Goal: Task Accomplishment & Management: Complete application form

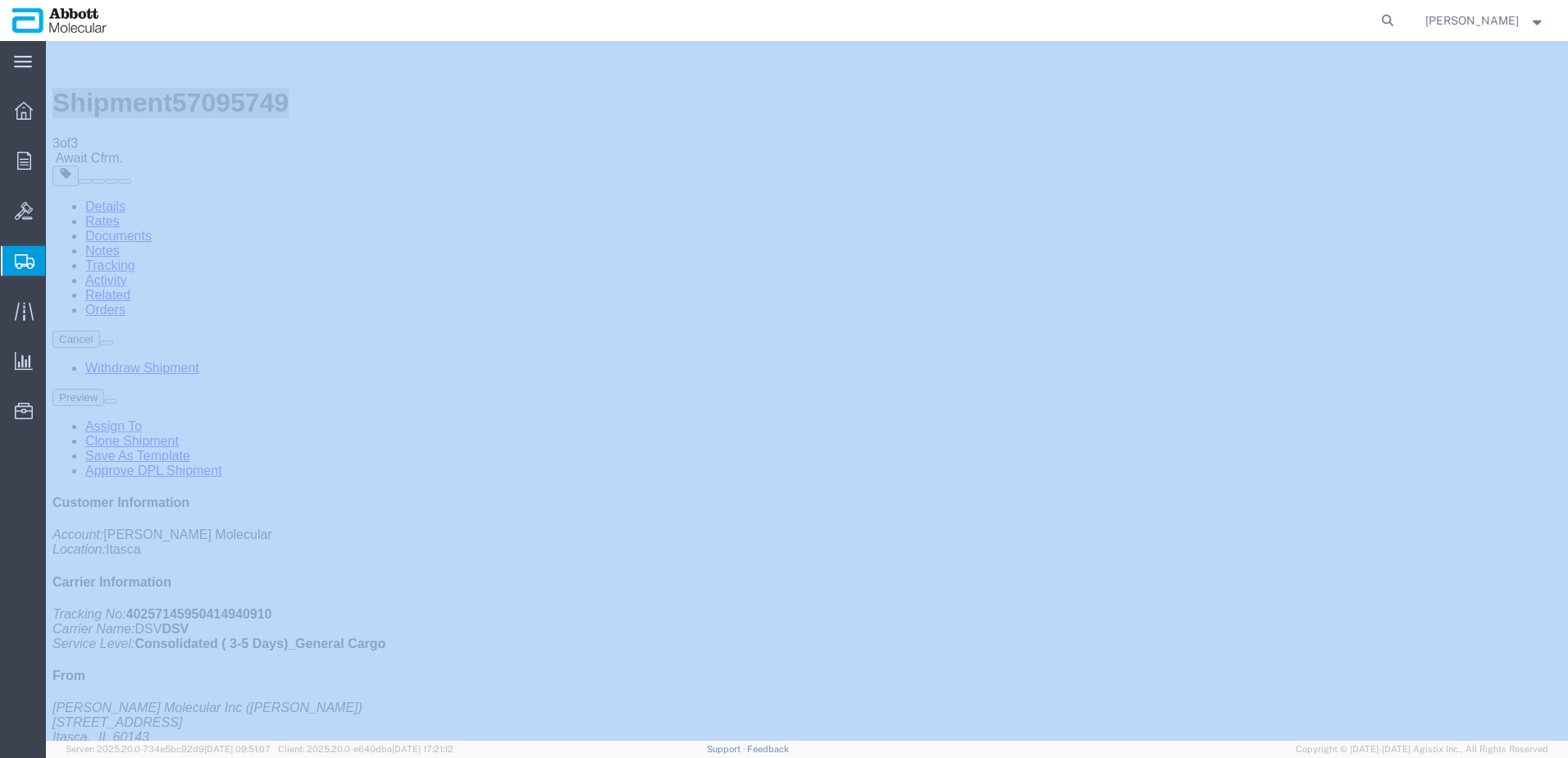
click at [0, 0] on span "Create from Template" at bounding box center [0, 0] width 0 height 0
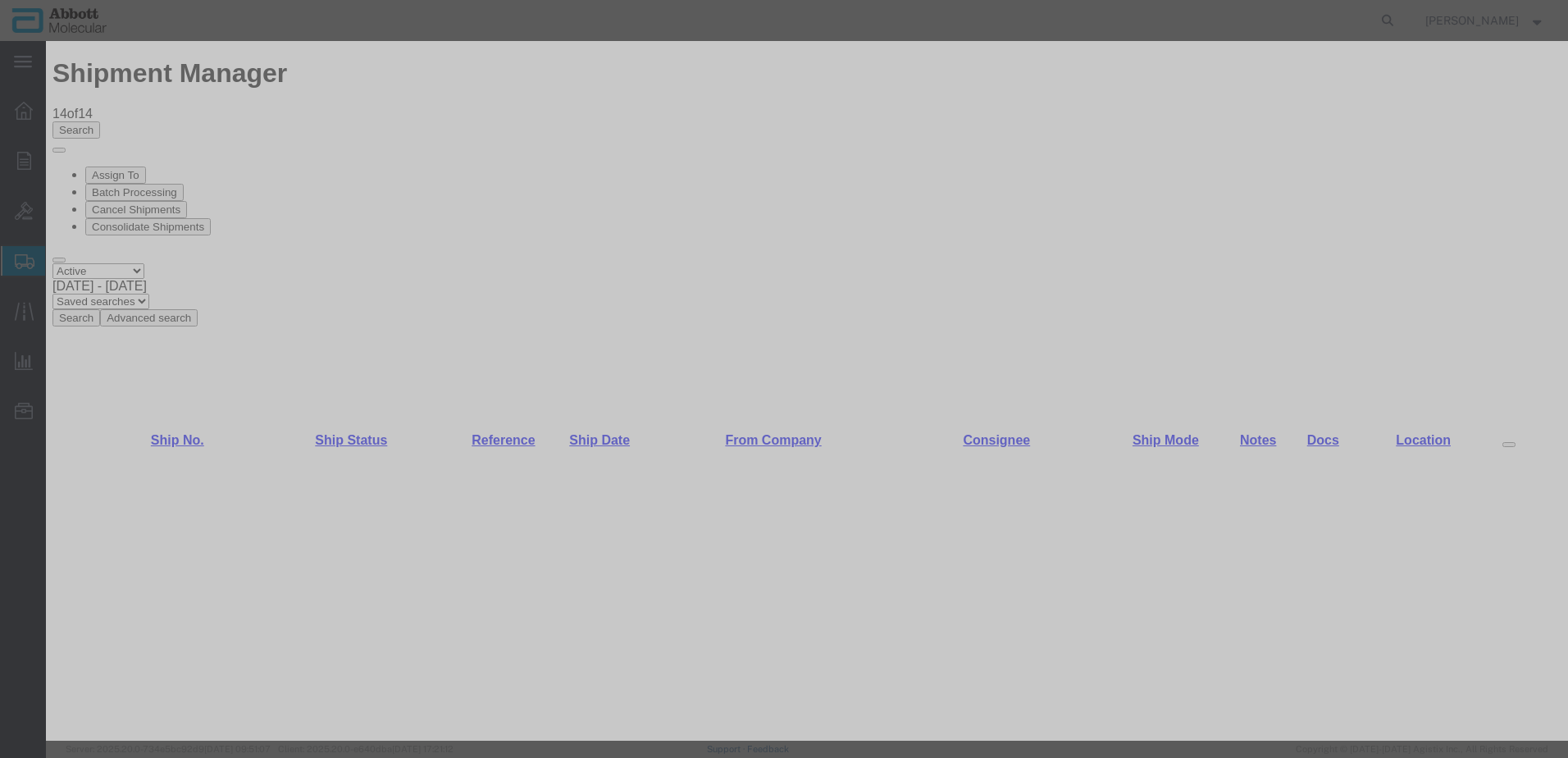
scroll to position [1231, 0]
drag, startPoint x: 696, startPoint y: 217, endPoint x: 670, endPoint y: 224, distance: 26.9
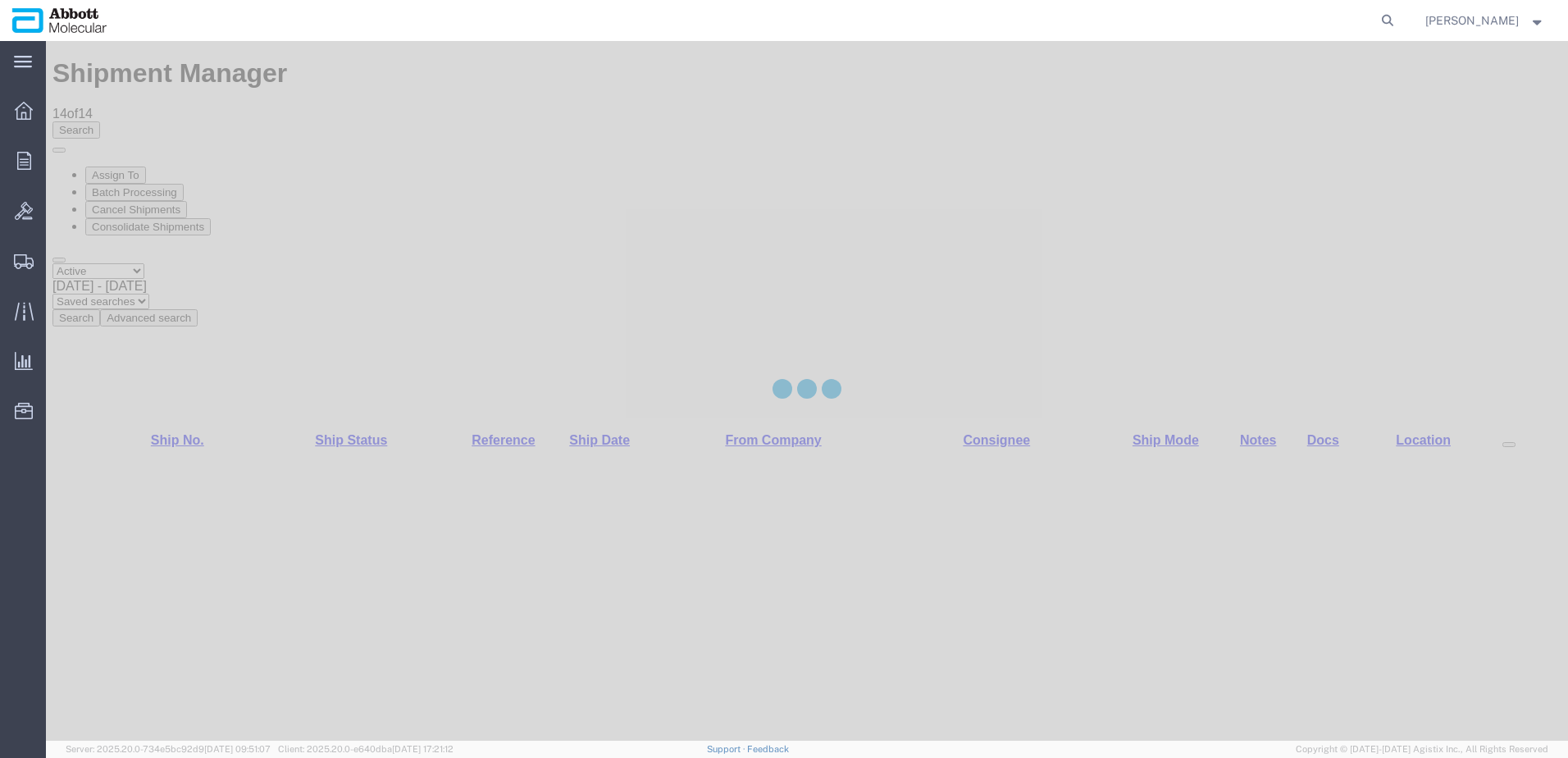
select select "48454"
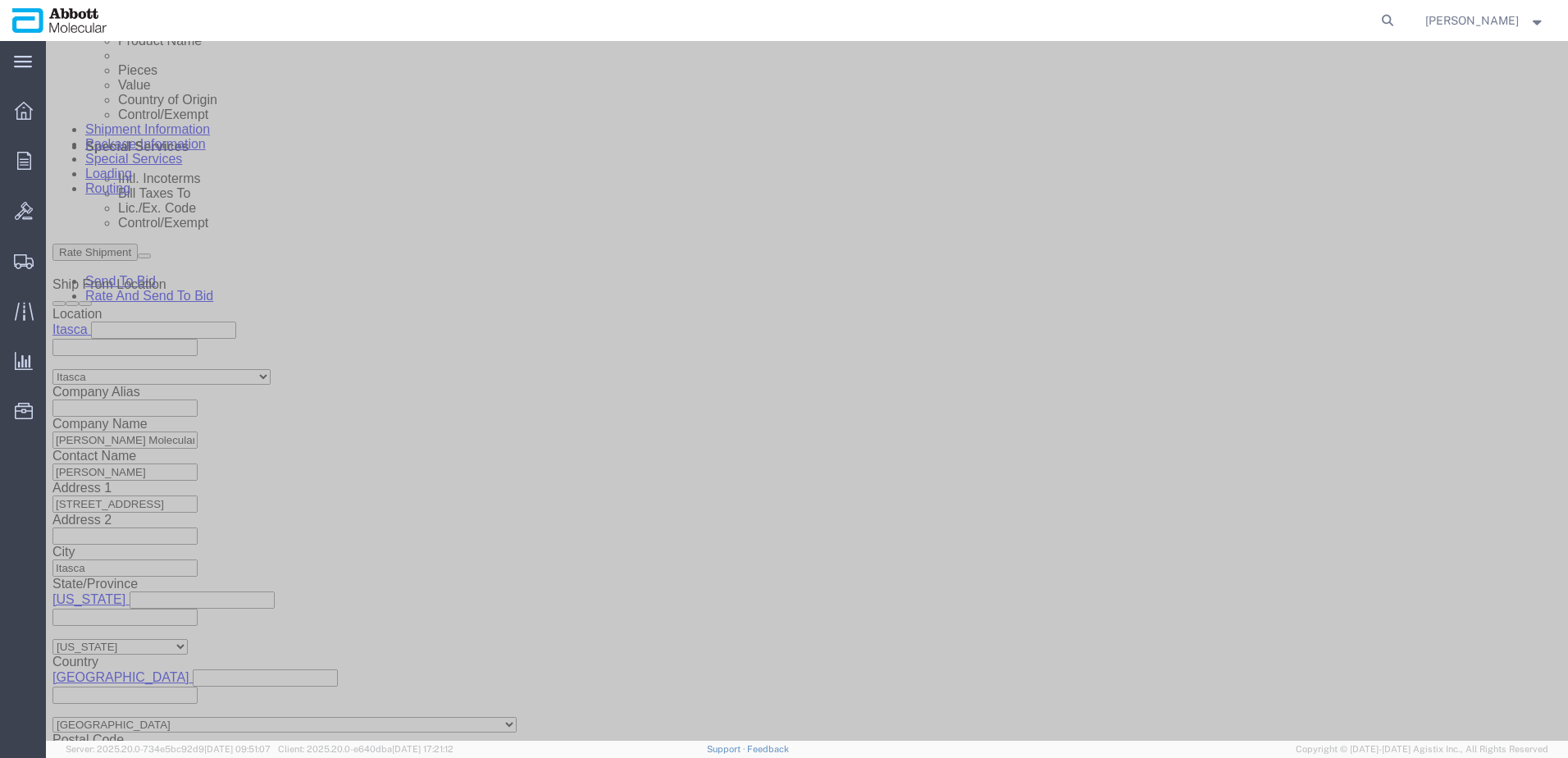
scroll to position [1041, 0]
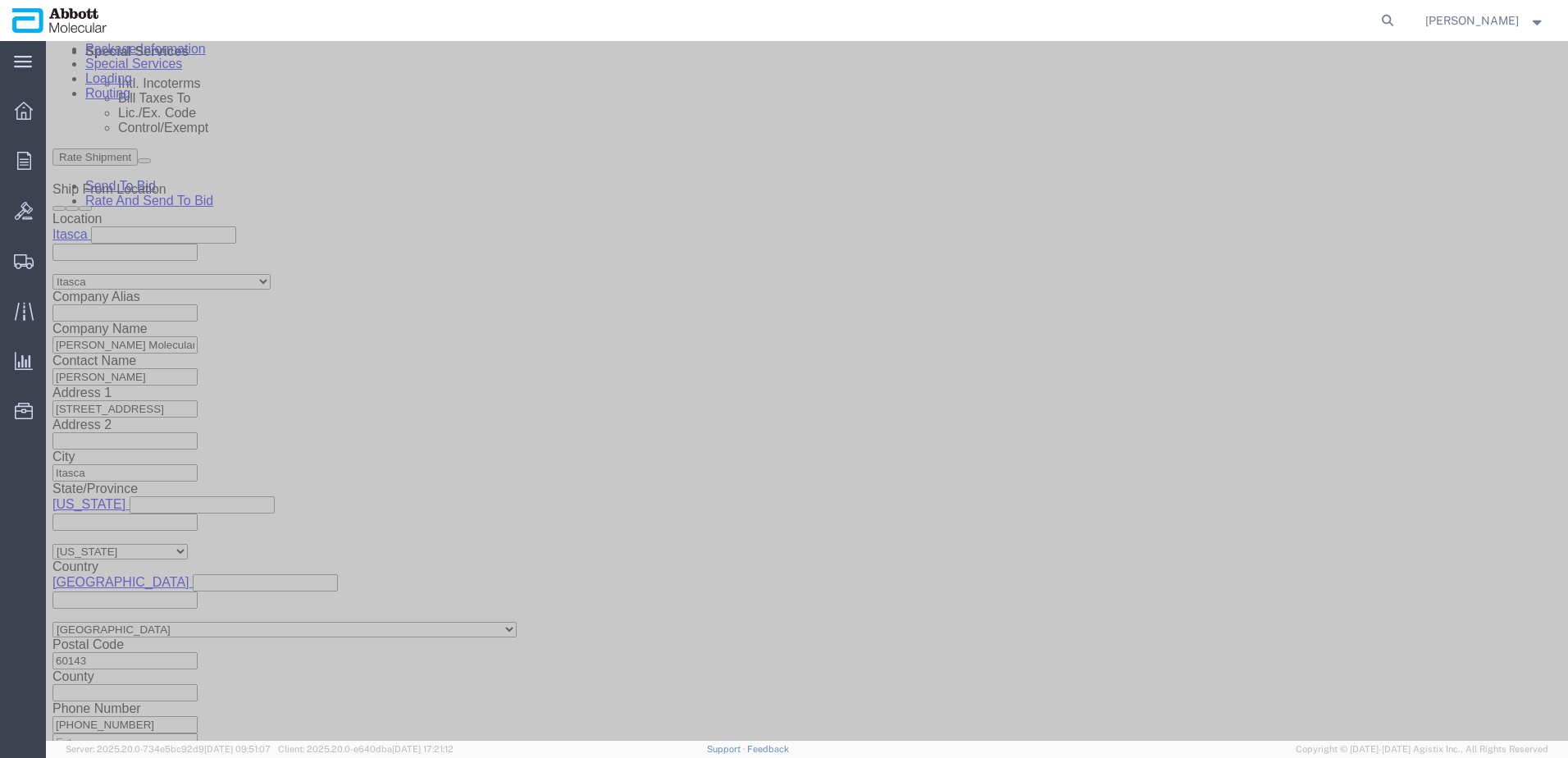
drag, startPoint x: 1096, startPoint y: 187, endPoint x: 851, endPoint y: 230, distance: 248.7
click button "Add reference"
click input "text"
paste input "620815788"
type input "620815788"
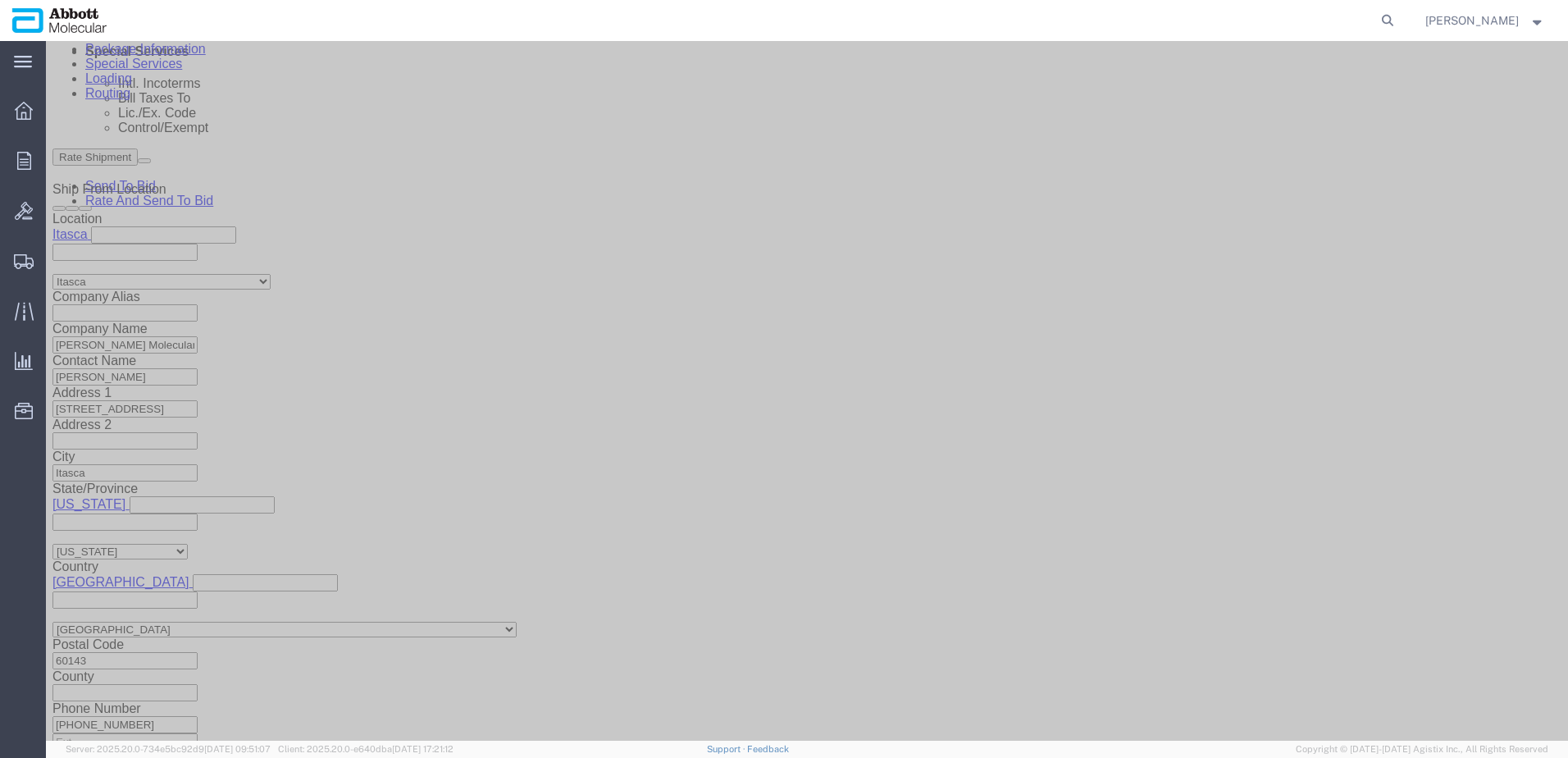
select select "INVOICE"
paste input "620815788"
type input "620815789"
select select "INVOICE"
paste input "620815788"
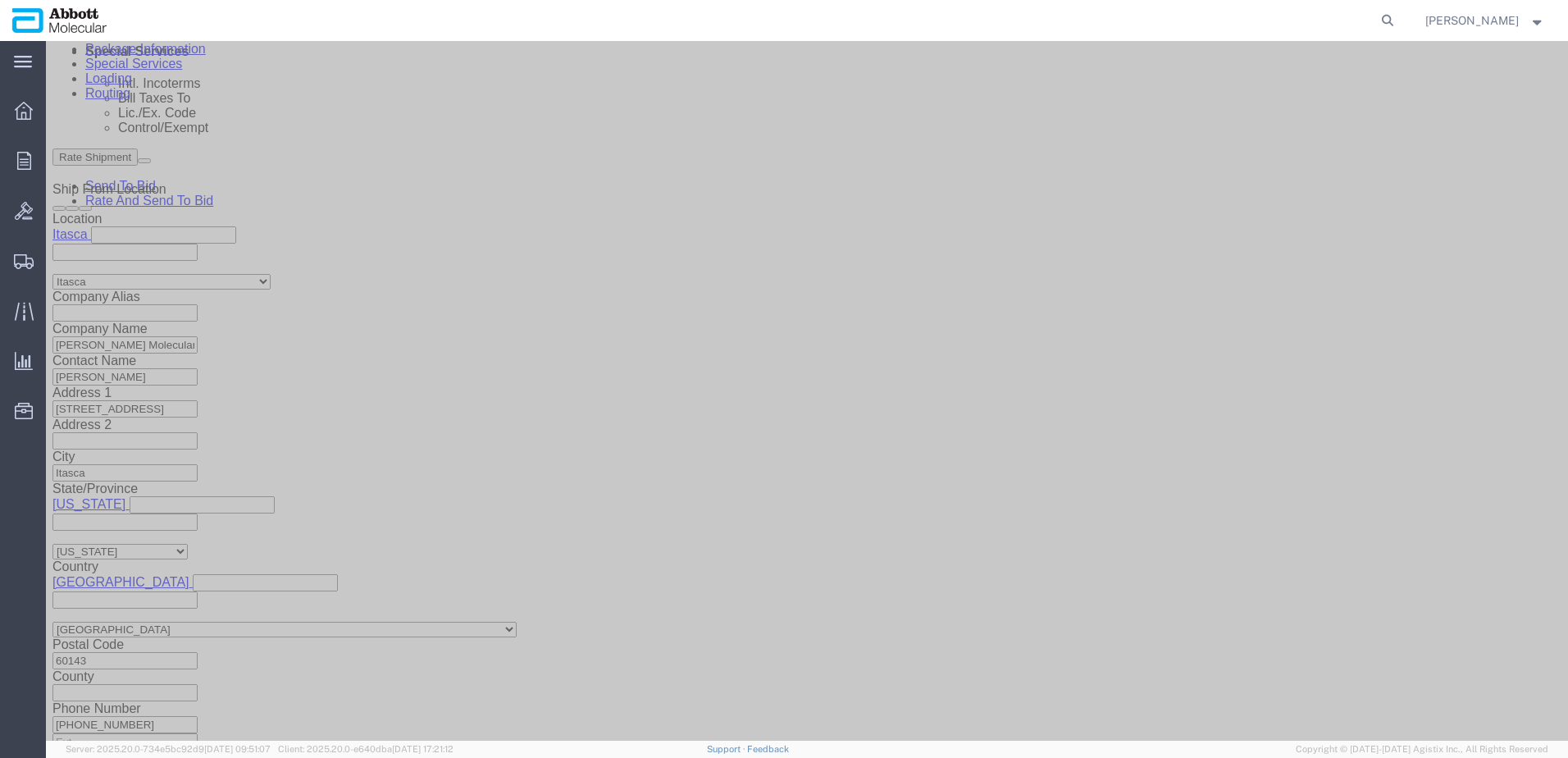
type input "620815790"
select select "INVOICE"
paste input "620819212"
type input "620819212"
drag, startPoint x: 309, startPoint y: 245, endPoint x: -145, endPoint y: 254, distance: 454.1
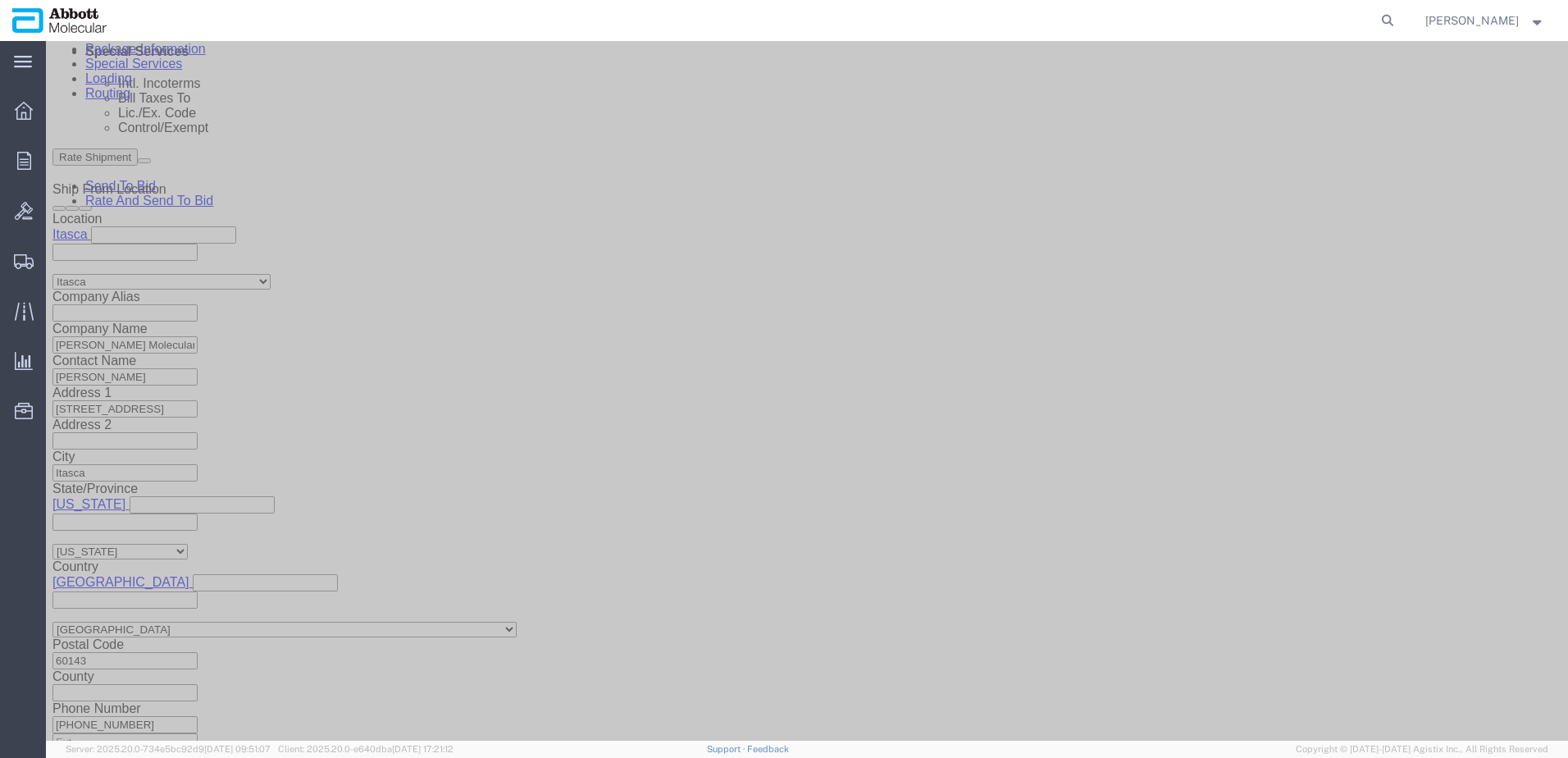
click html "Shipment 57096503 New Details Rates Documents Notes Tracking Activity Related O…"
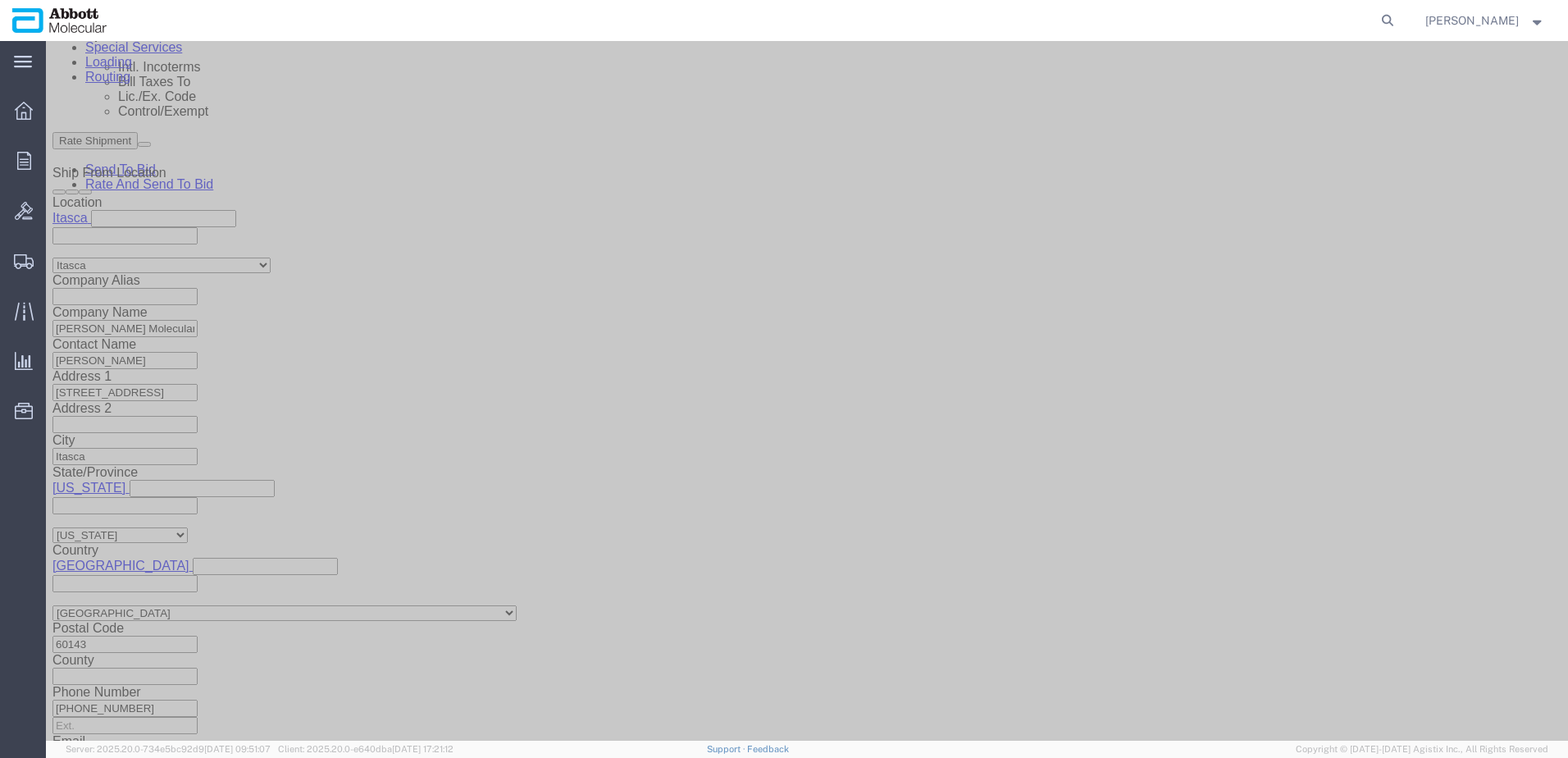
scroll to position [1072, 0]
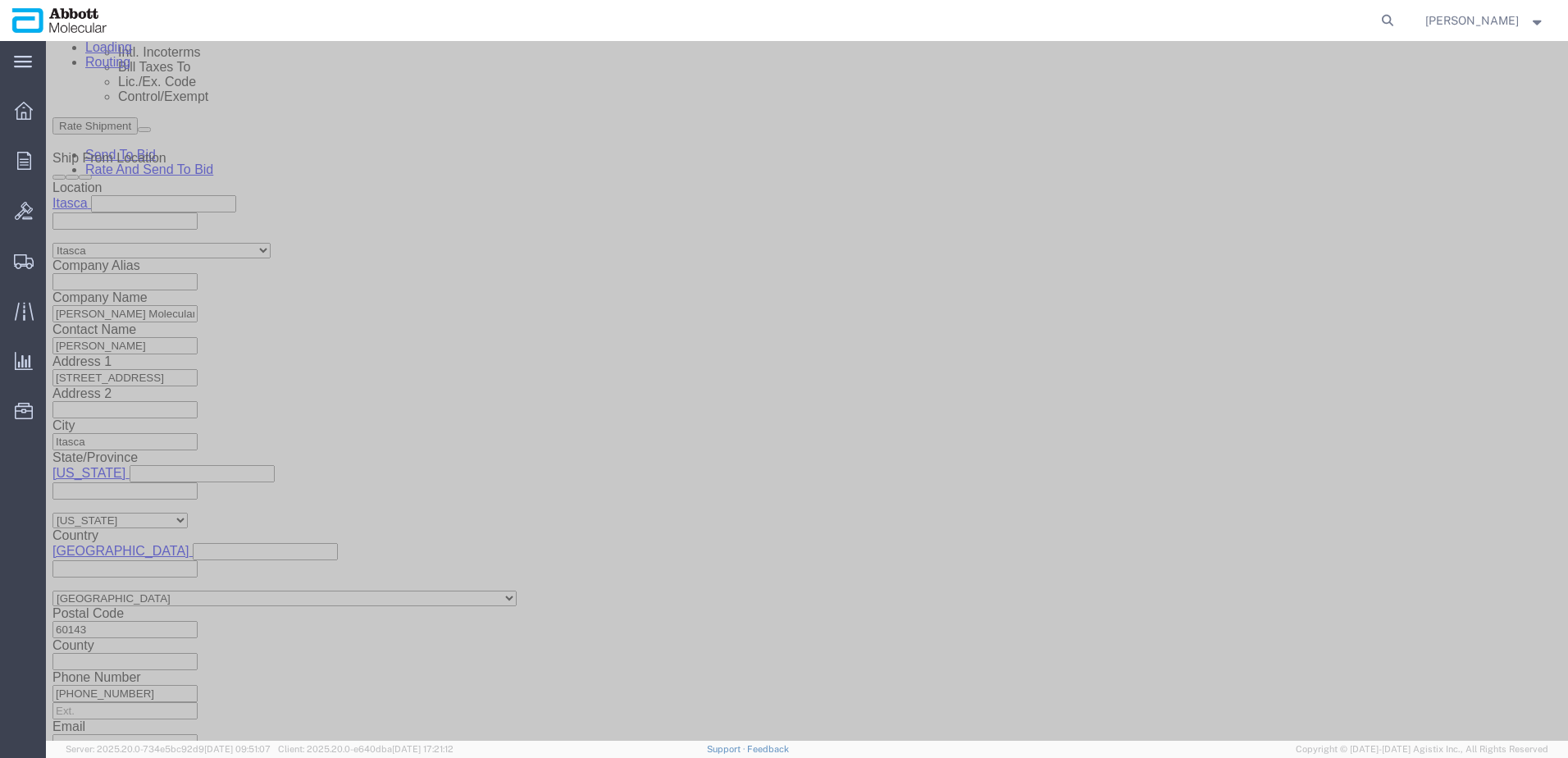
click button "Continue"
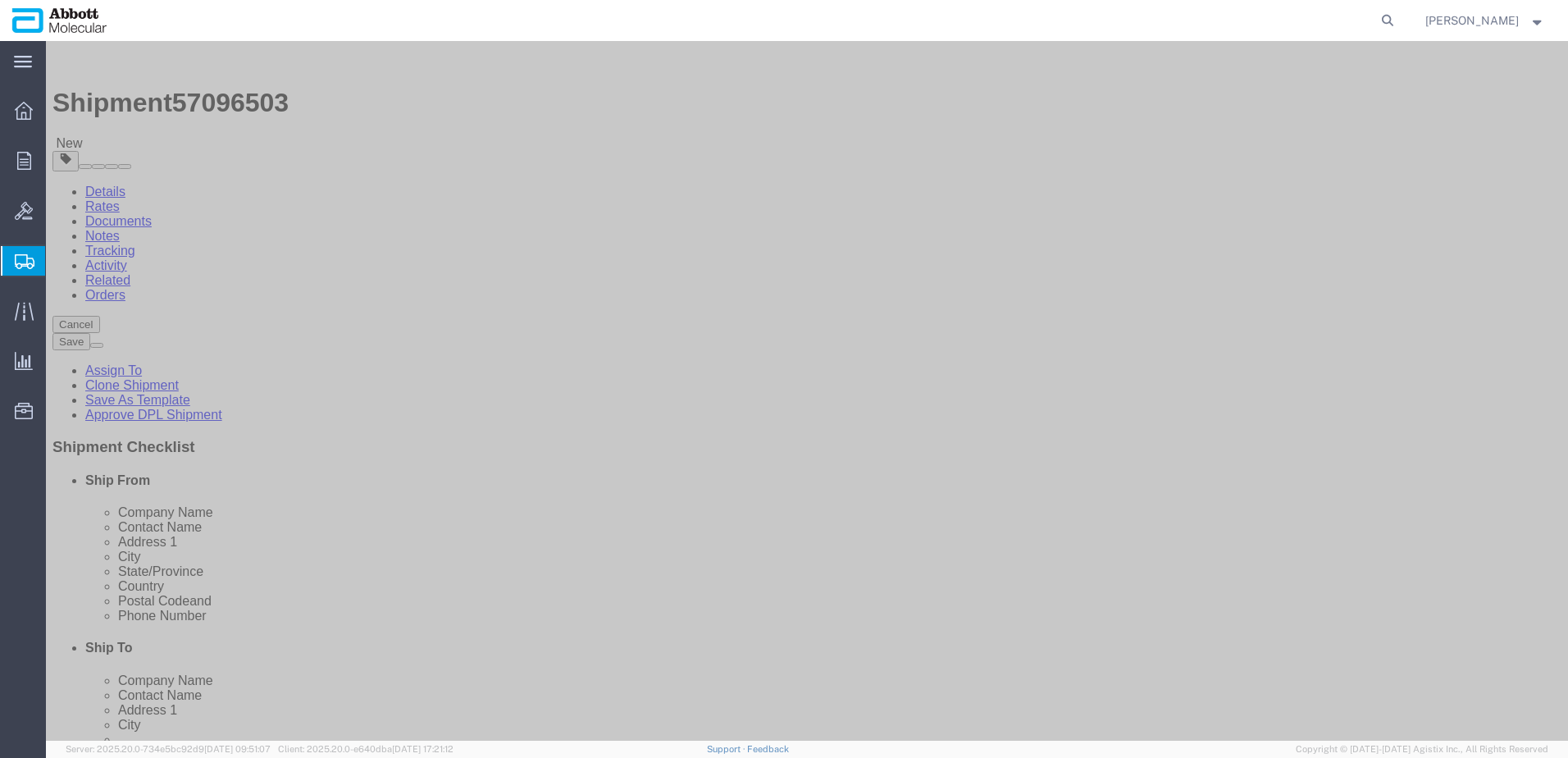
click select "Select Box (B) Box (C) Box (D) Cardboard Box(es) Crate (Instrument) Crate(s) En…"
select select "PSST"
click select "Select Box (B) Box (C) Box (D) Cardboard Box(es) Crate (Instrument) Crate(s) En…"
type input "4"
type input "48"
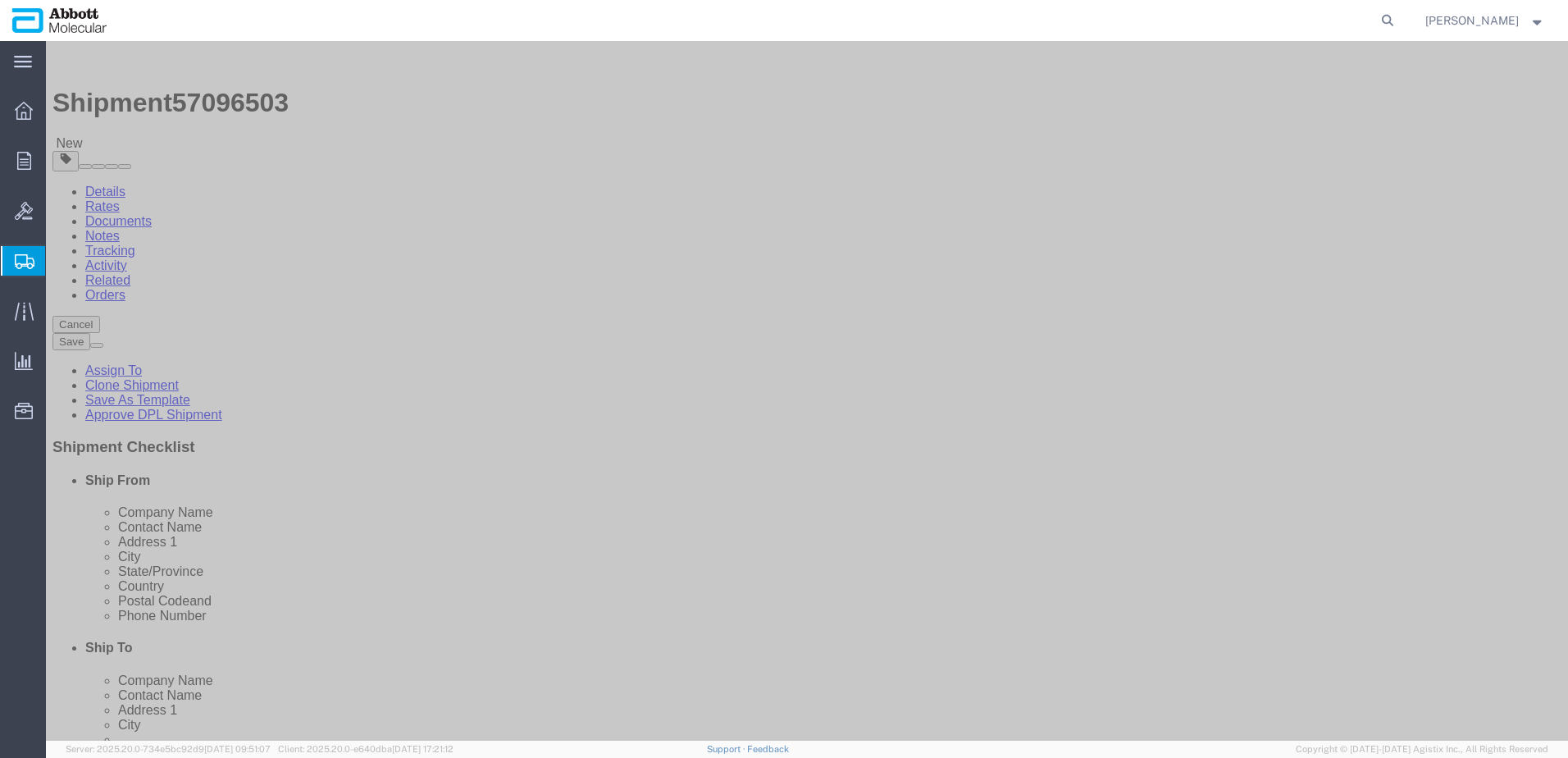
type input "40"
type input "49"
click input "checkbox"
checkbox input "true"
type input "AMBIENT"
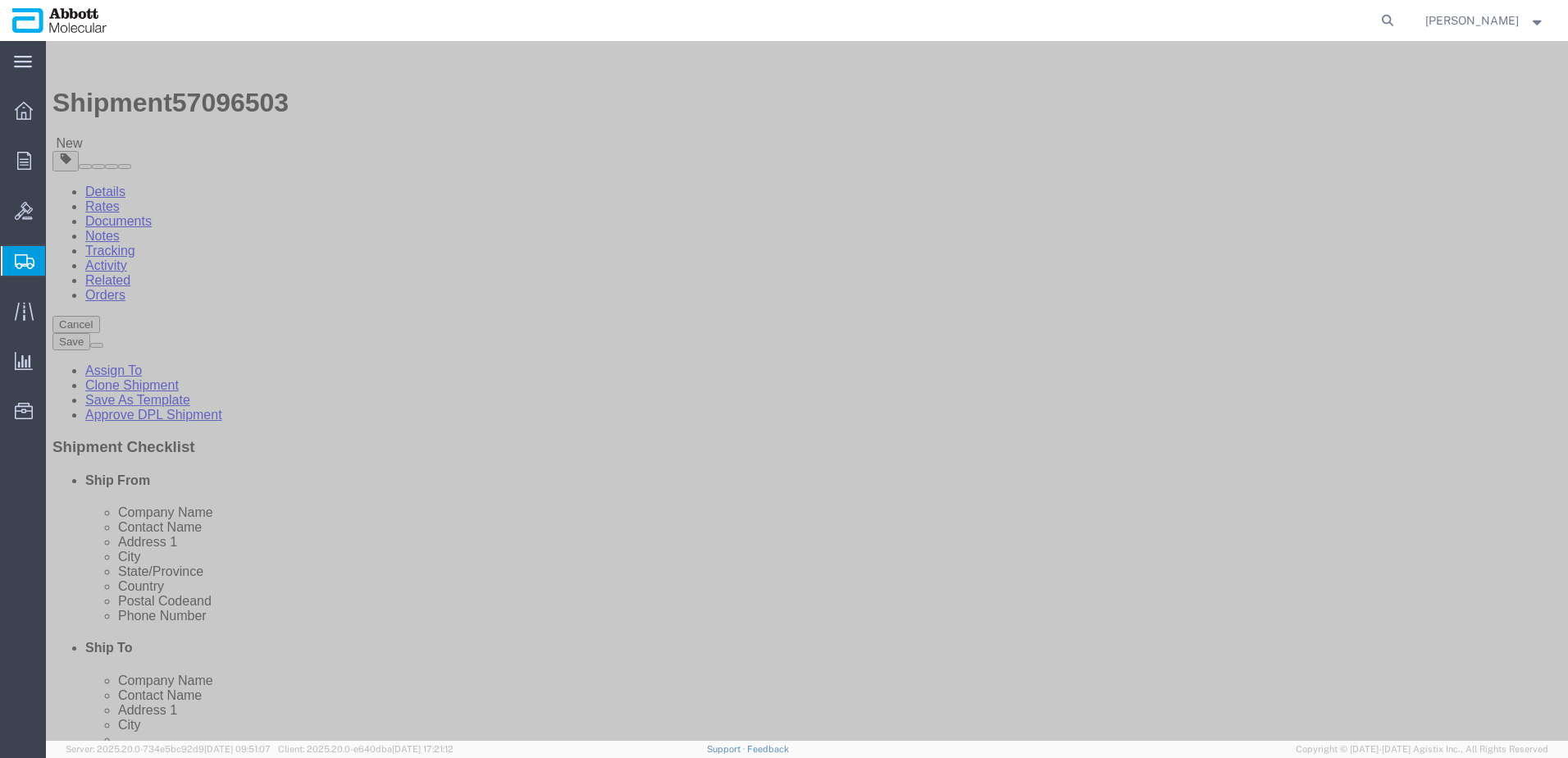
click span
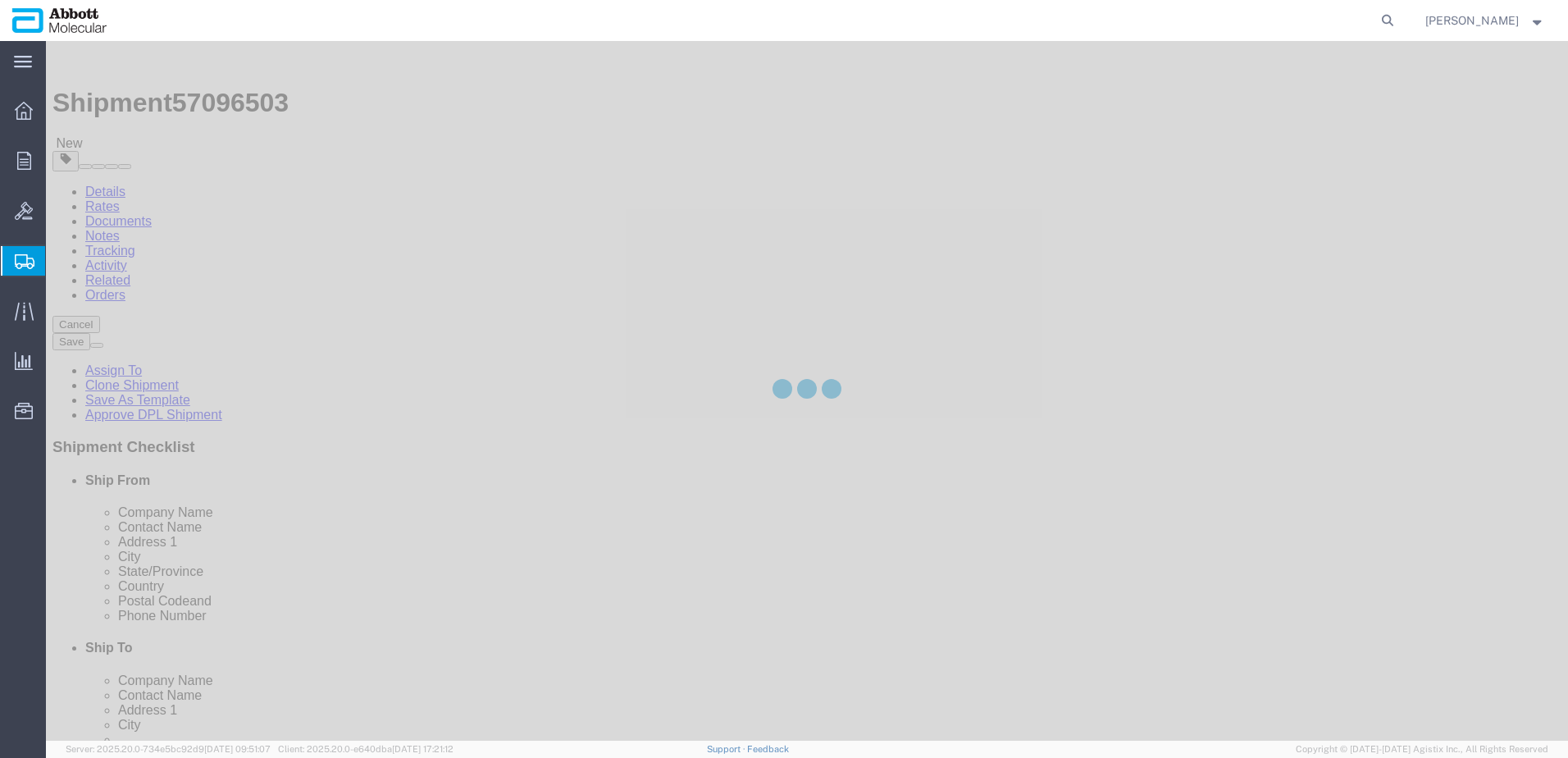
select select "PSST"
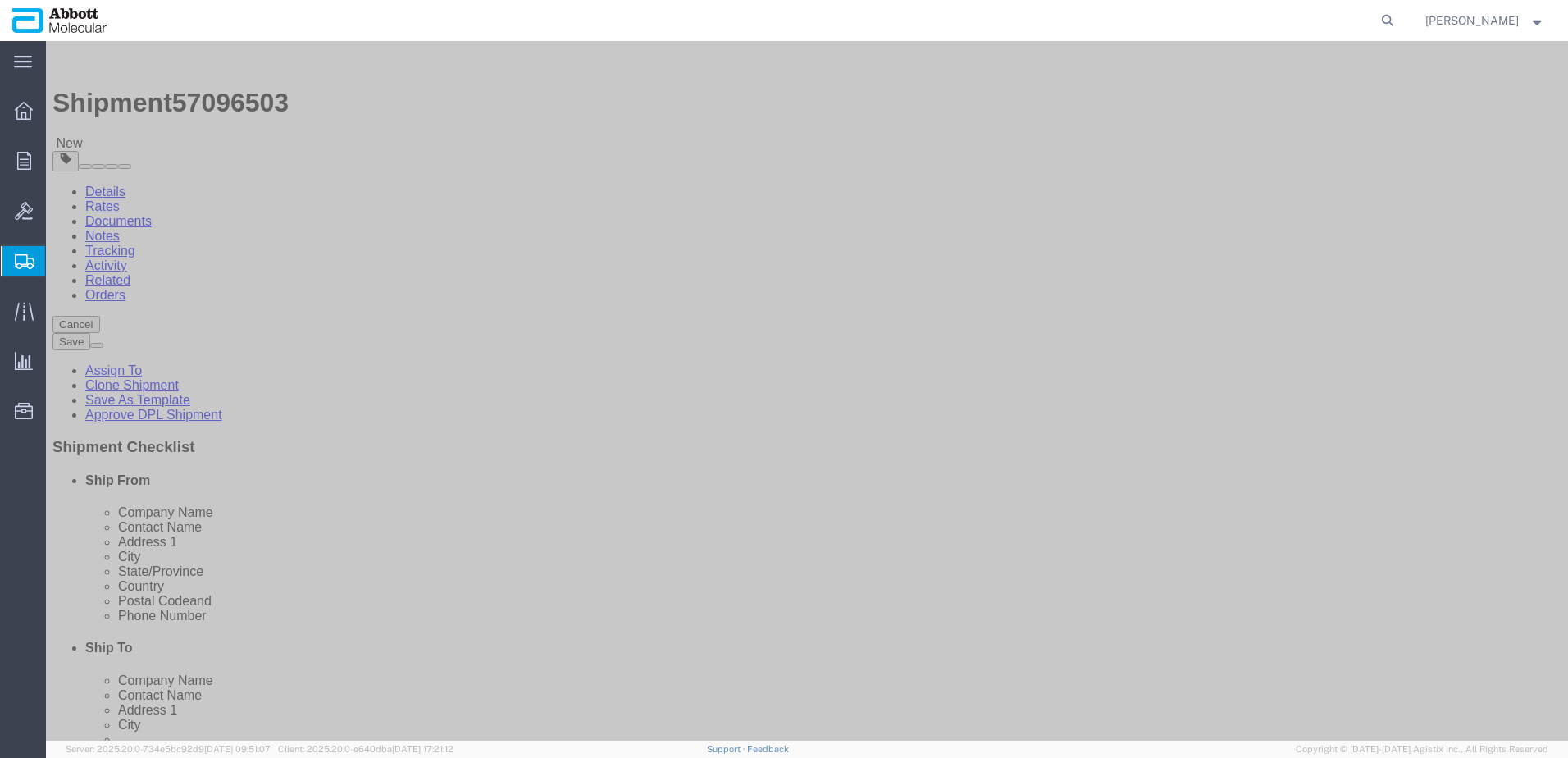
click select "Select Box (B) Box (C) Box (D) Cardboard Box(es) Crate (Instrument) Crate(s) En…"
select select "PSST"
click select "Select Box (B) Box (C) Box (D) Cardboard Box(es) Crate (Instrument) Crate(s) En…"
type input "48"
type input "40"
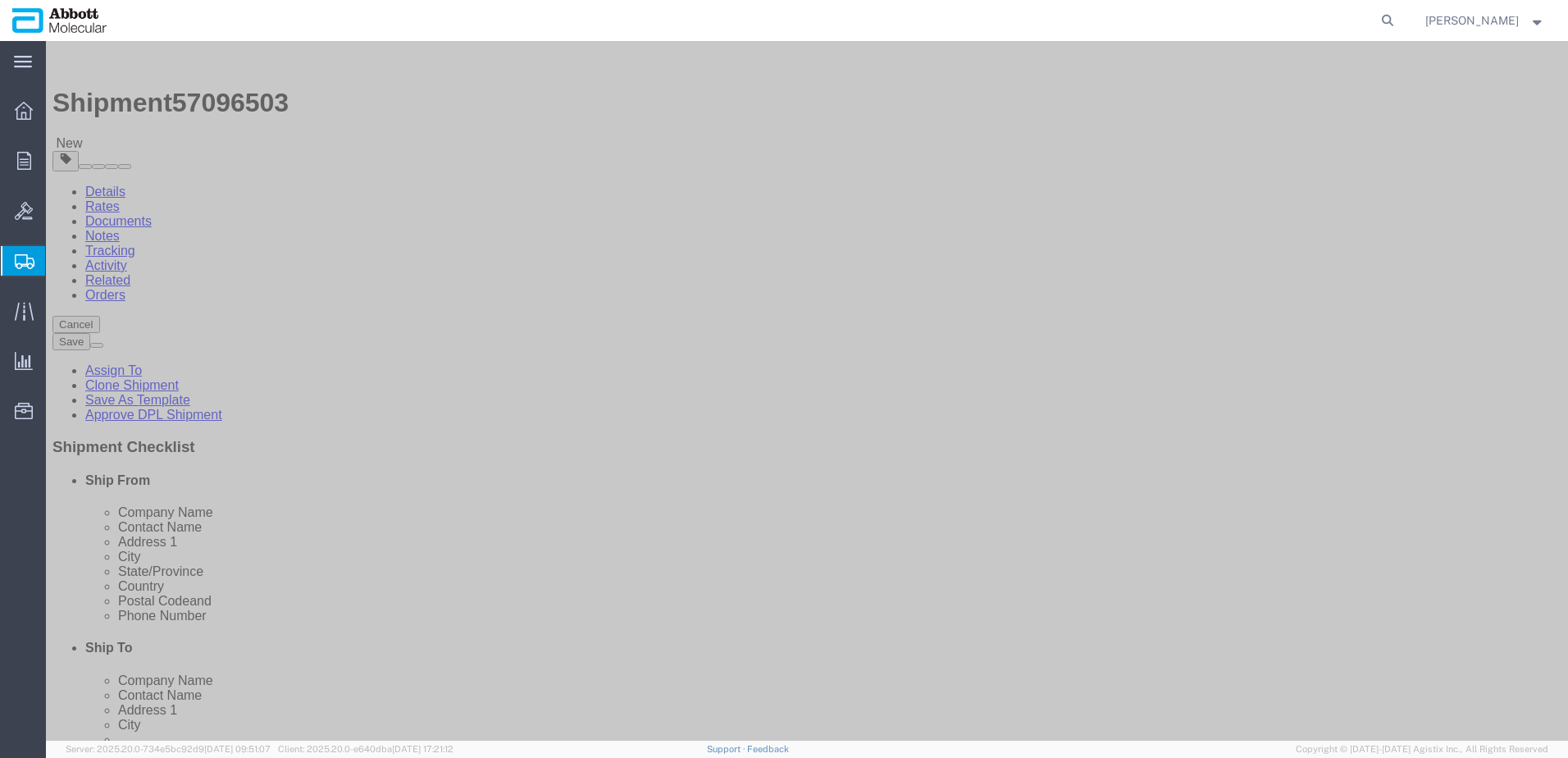
type input "54"
click input "checkbox"
checkbox input "true"
type input "AMBIENT"
drag, startPoint x: 821, startPoint y: 415, endPoint x: 688, endPoint y: 420, distance: 133.1
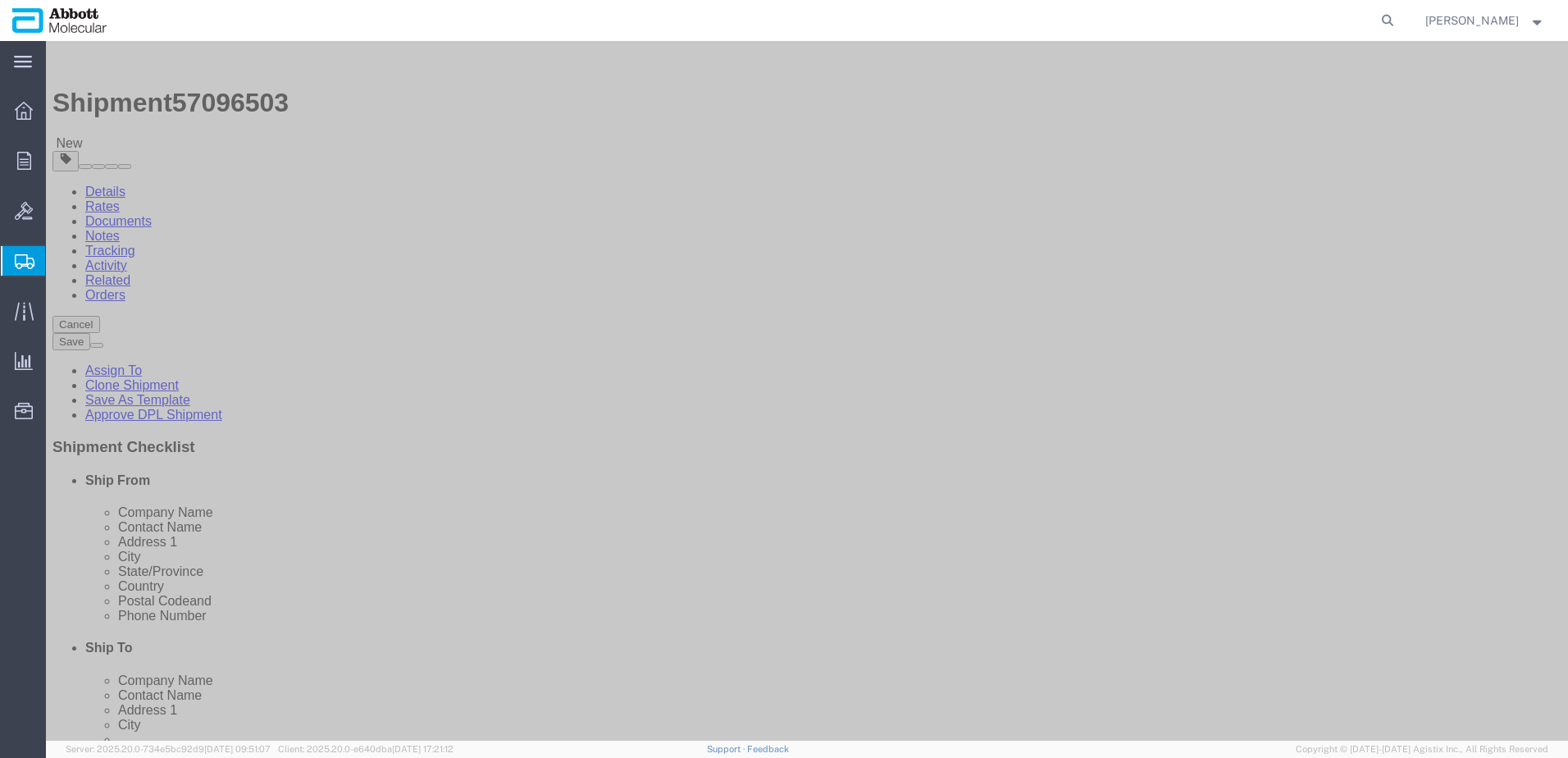
click div "Weight 0.00 Select kgs lbs Ship. t°"
type input "220"
drag, startPoint x: 250, startPoint y: 415, endPoint x: 134, endPoint y: 423, distance: 116.3
click div "Weight 0.00 Select kgs lbs Ship. t°"
type input "834"
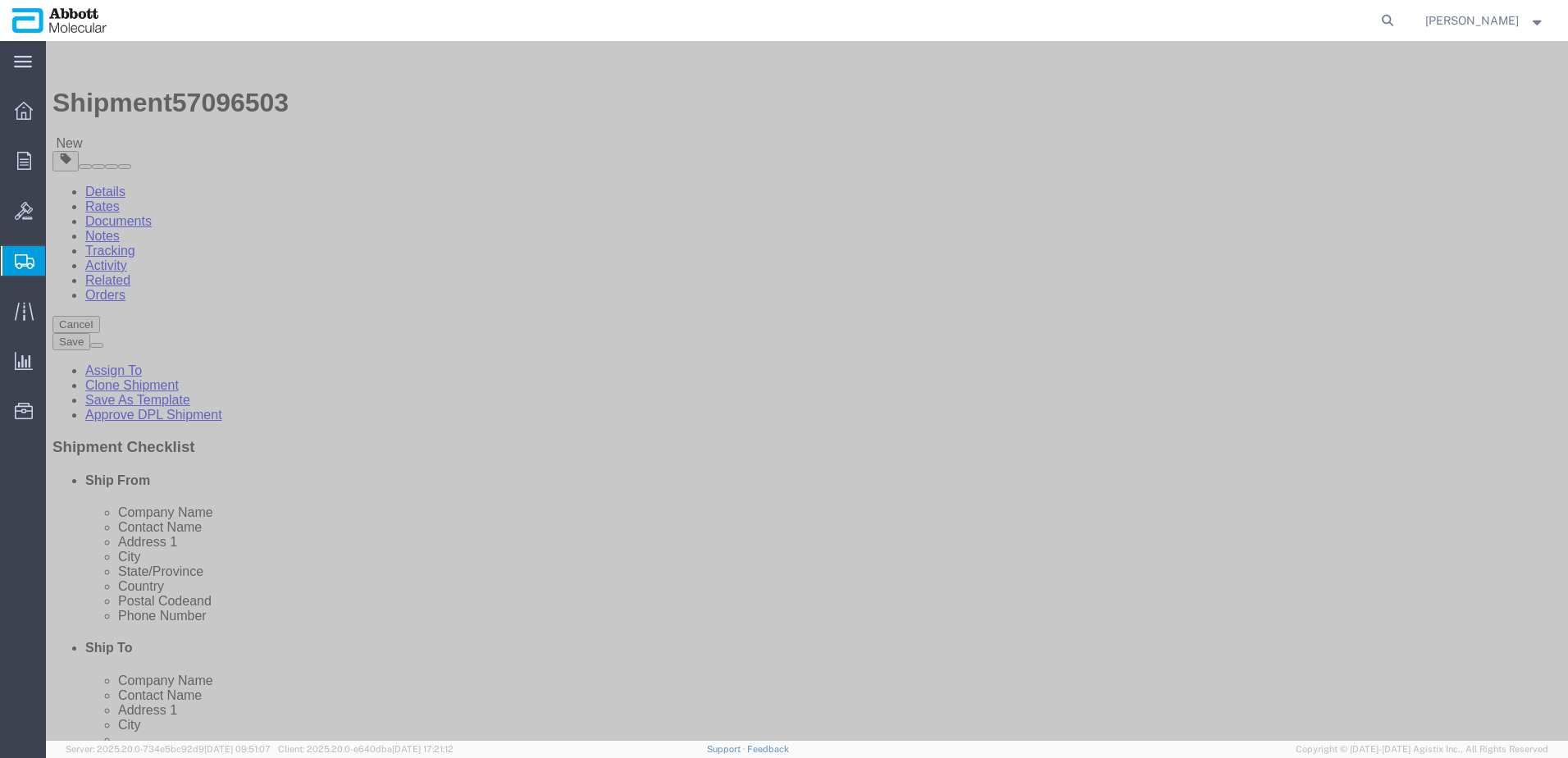
click link "Add Content"
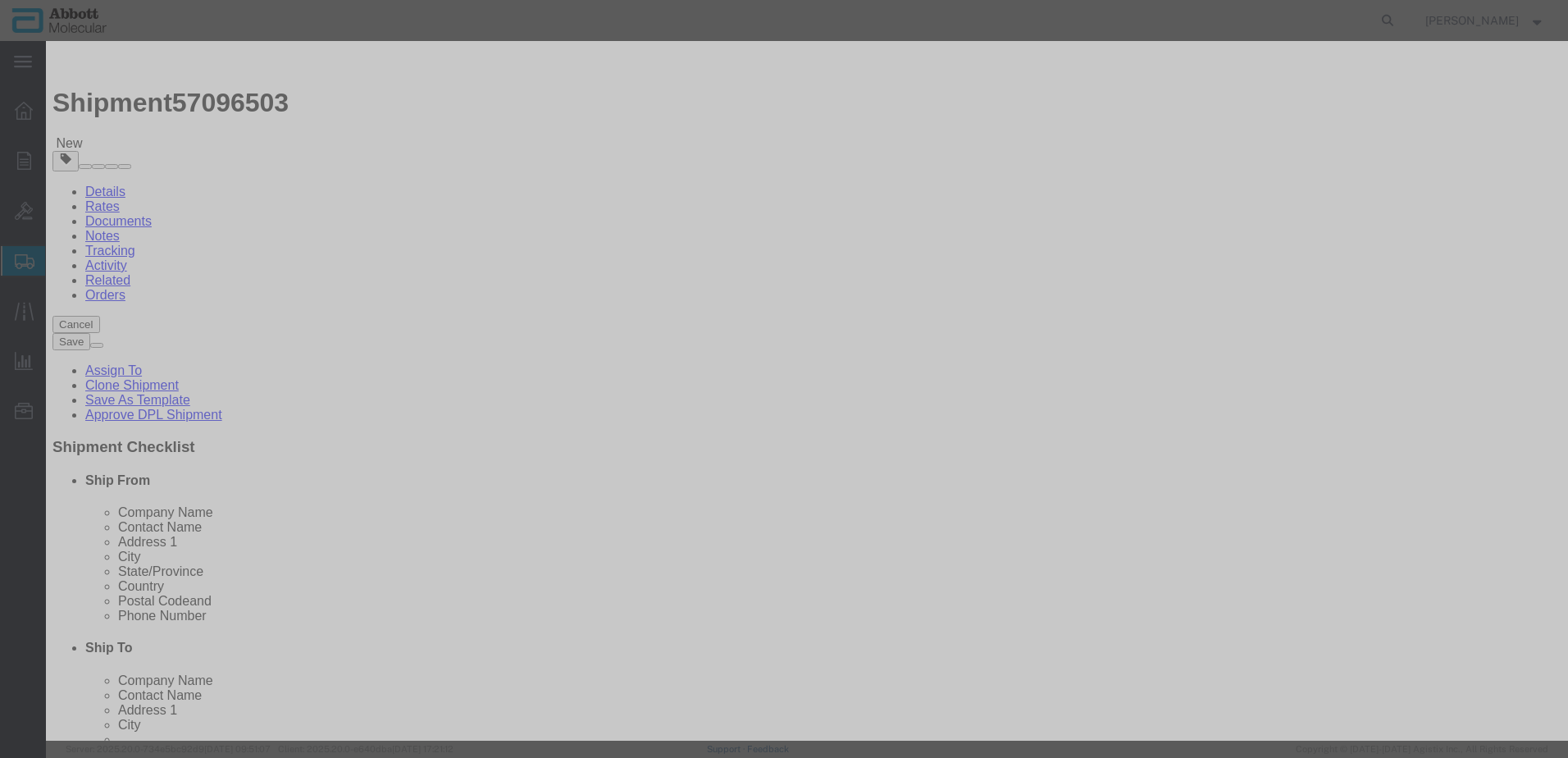
click input "text"
type input "04J7145"
click td "Model: 04J7145"
type input "1"
select select
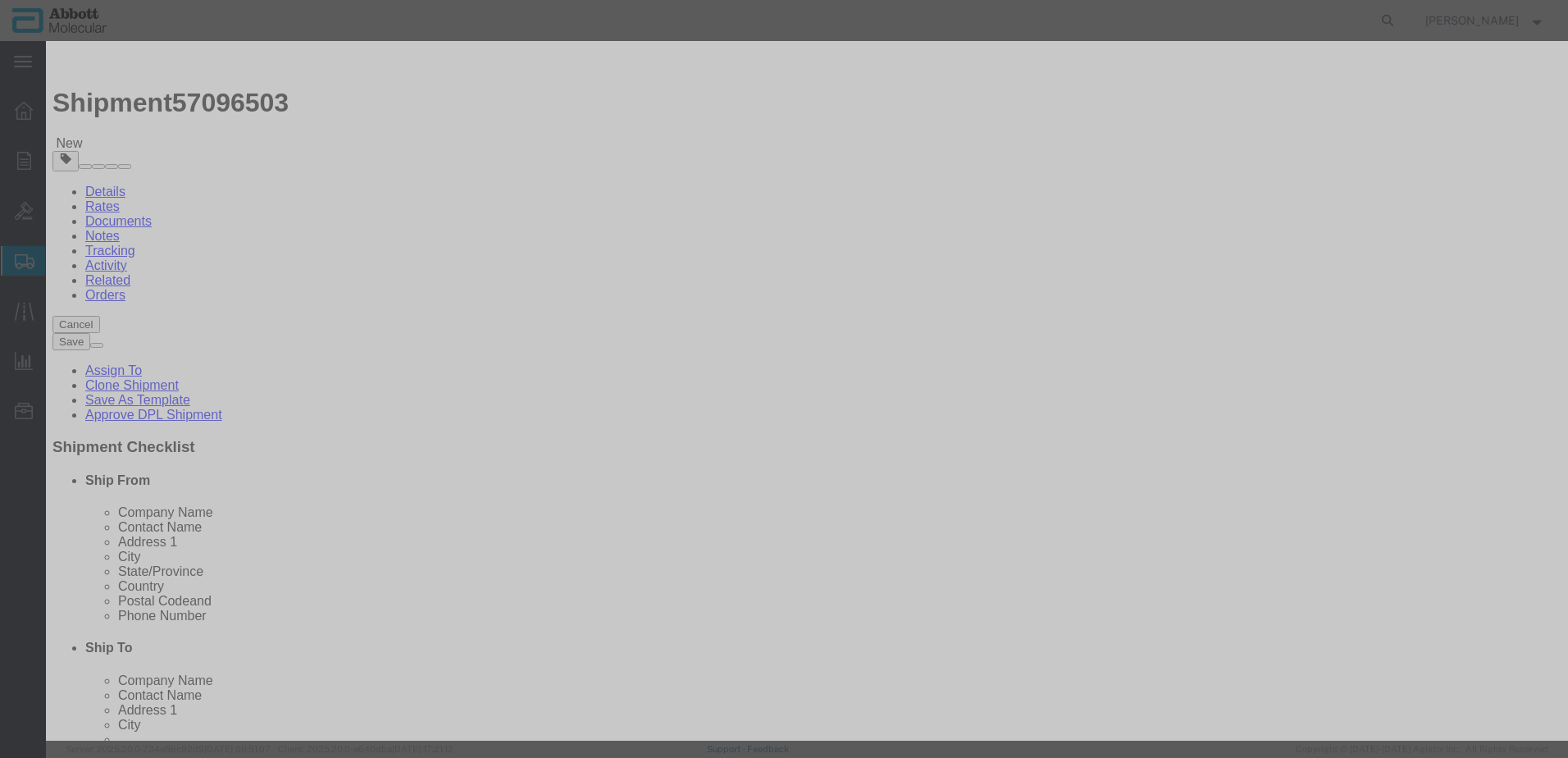
select select "US"
type input "3923210095"
select select "BIS"
checkbox input "false"
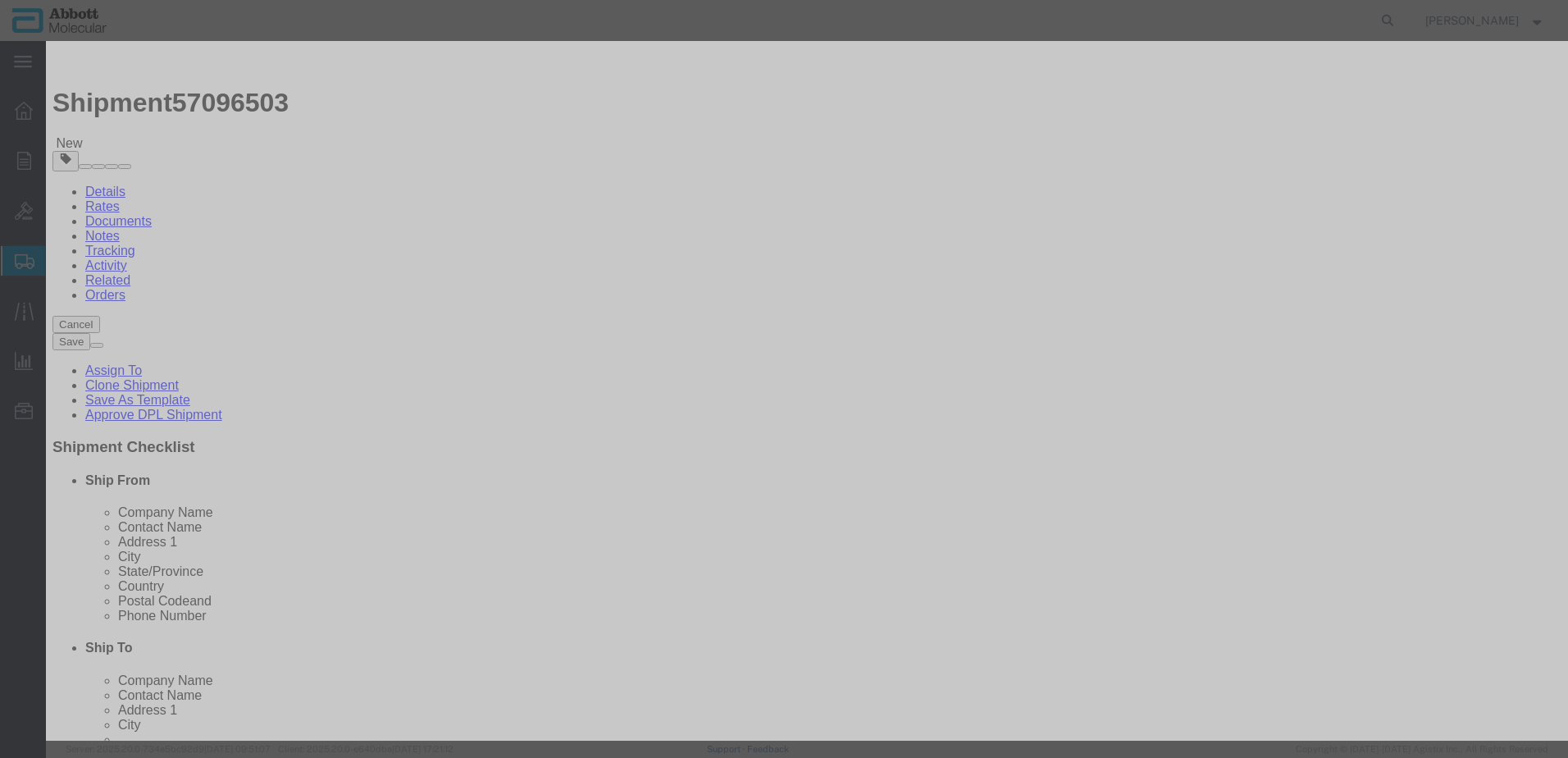
type input "04J7145"
type textarea "ASPS BIOHAZD BAGS(1X50)"
type input "04J7145"
select select "NLR"
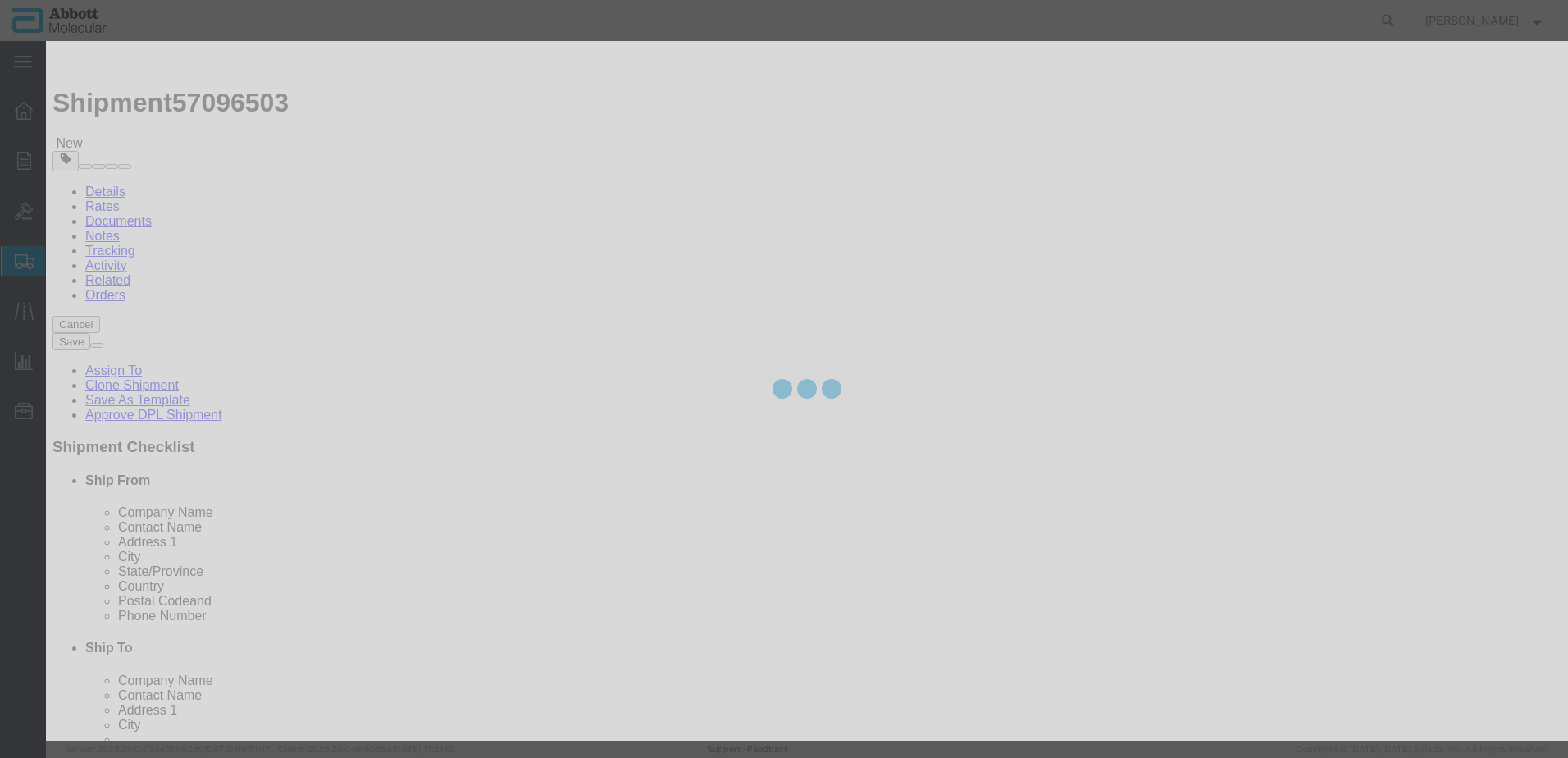
type input "4"
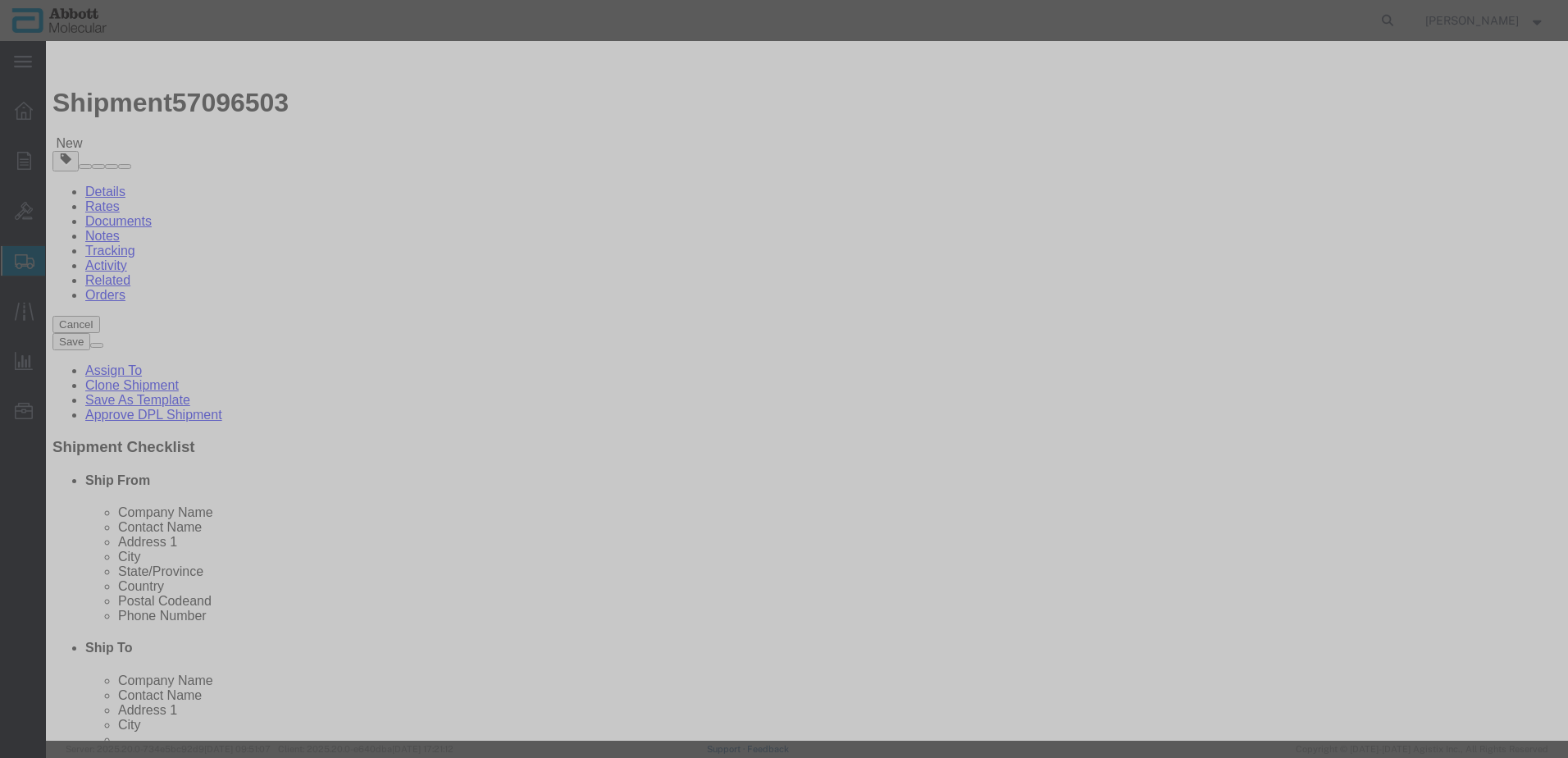
click select "Select Account Type Activity ID Airline Appointment Number ASN Batch Number Bil…"
select select "BATCH_NUMBER"
click select "Select Account Type Activity ID Airline Appointment Number ASN Batch Number Bil…"
type input "709402"
click button "Save & Add Another"
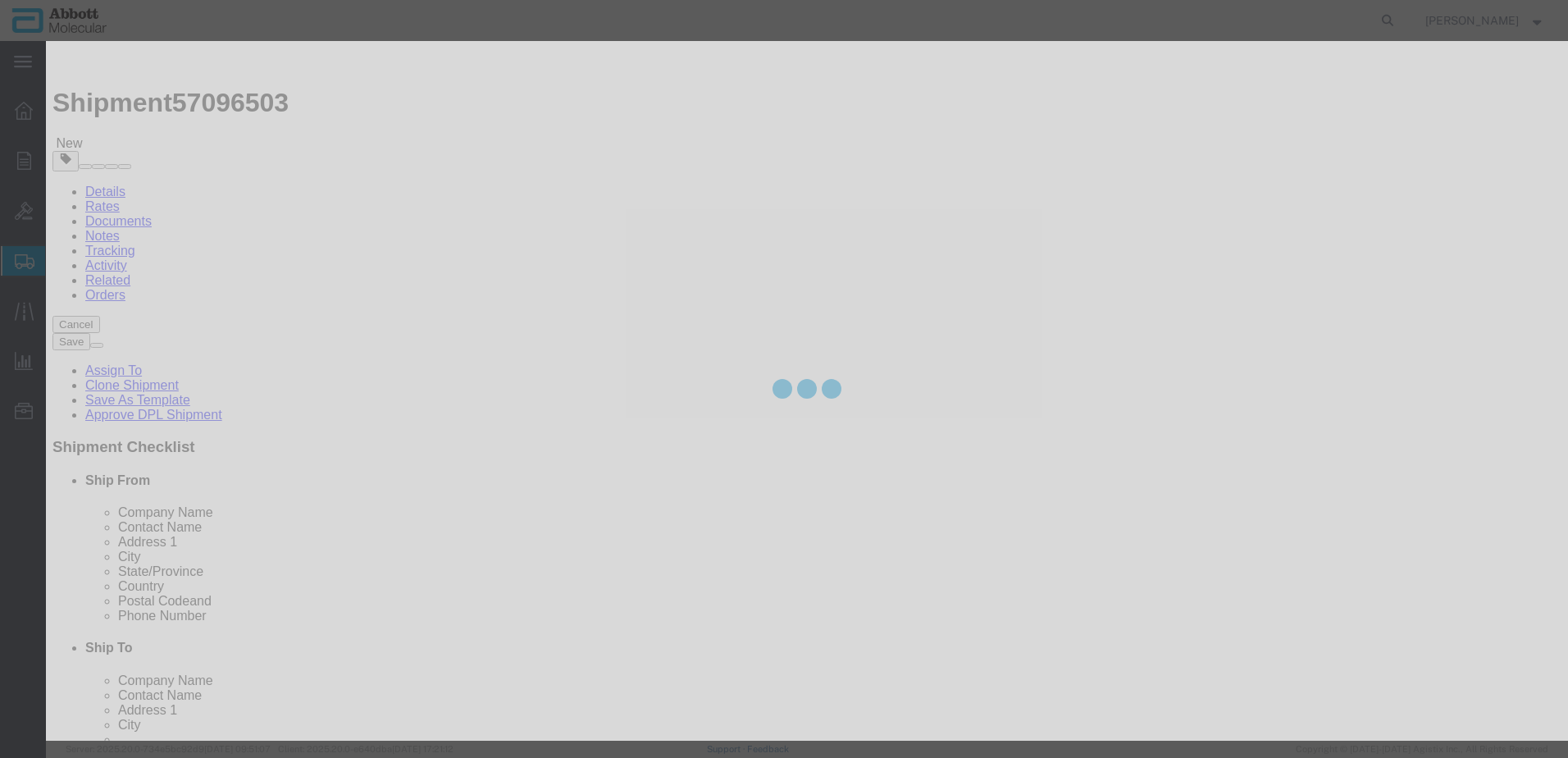
select select "EA"
select select
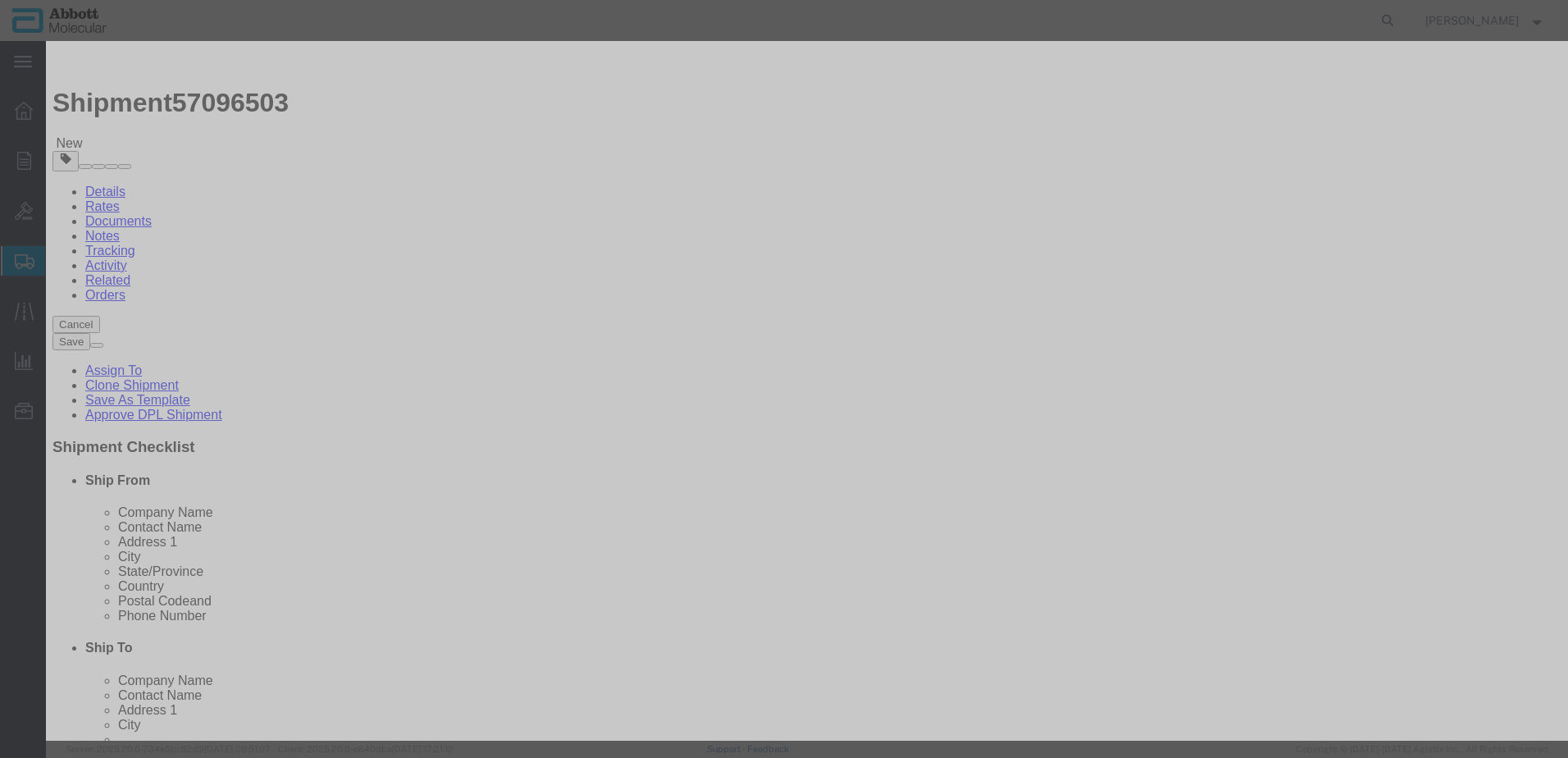
click input "text"
type input "09N1910"
click strong "09N1910"
type input "1"
select select
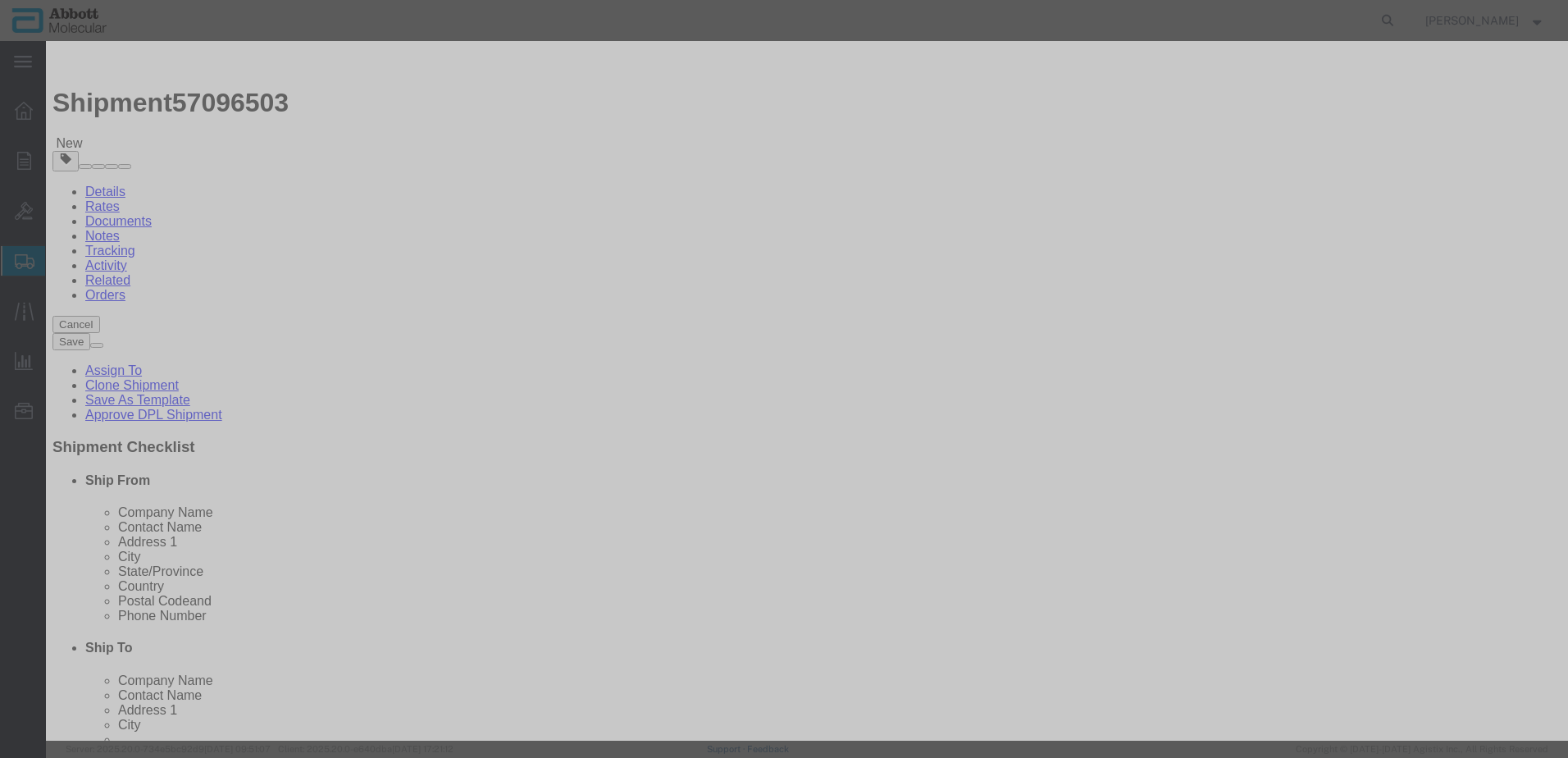
select select "US"
type input "AMBIENT"
type input "3926909910"
select select "BIS"
checkbox input "false"
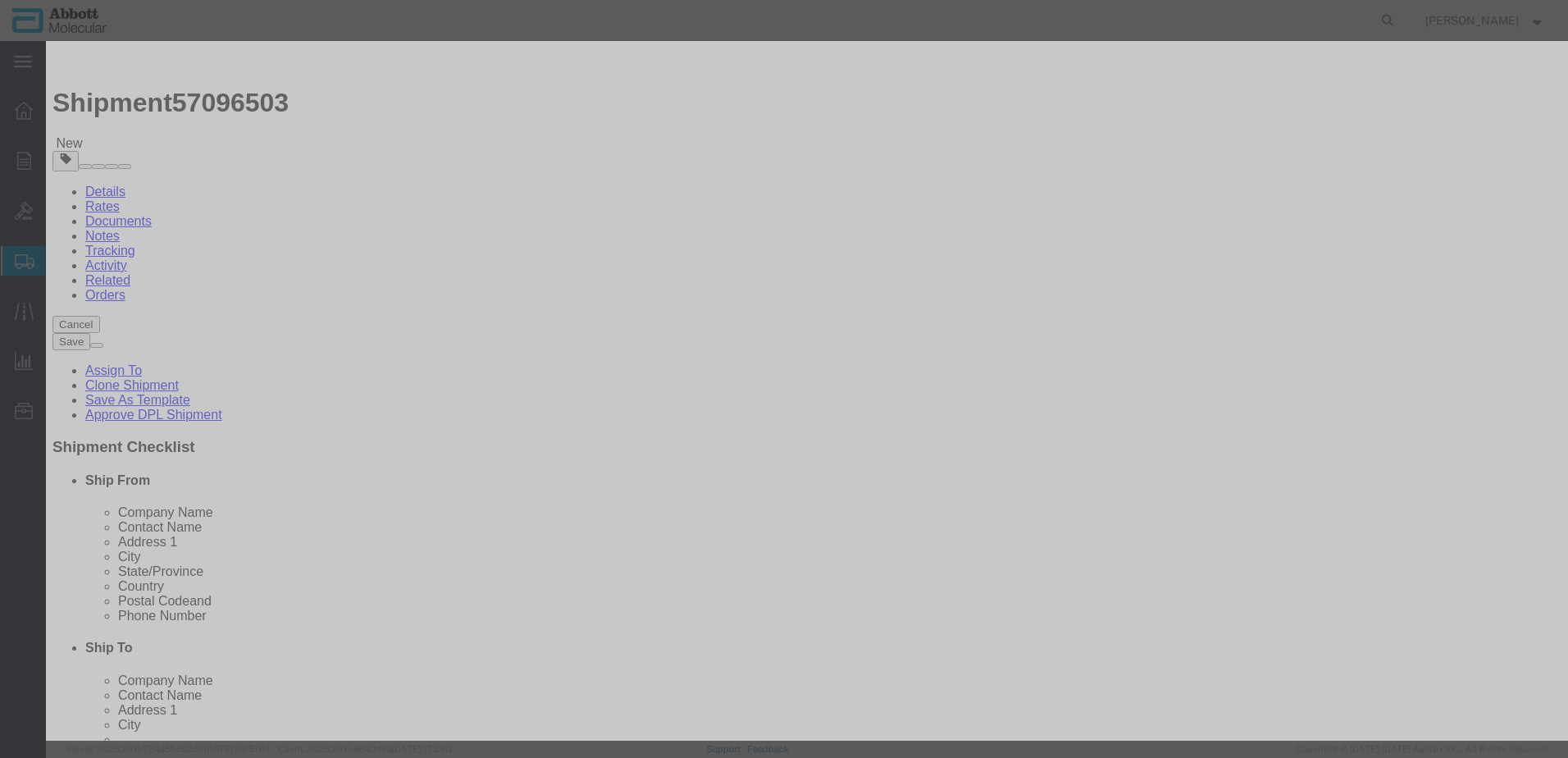
checkbox input "false"
type input "09N1910"
type textarea "Alinity m multi-Collect Specimen Collection Kit"
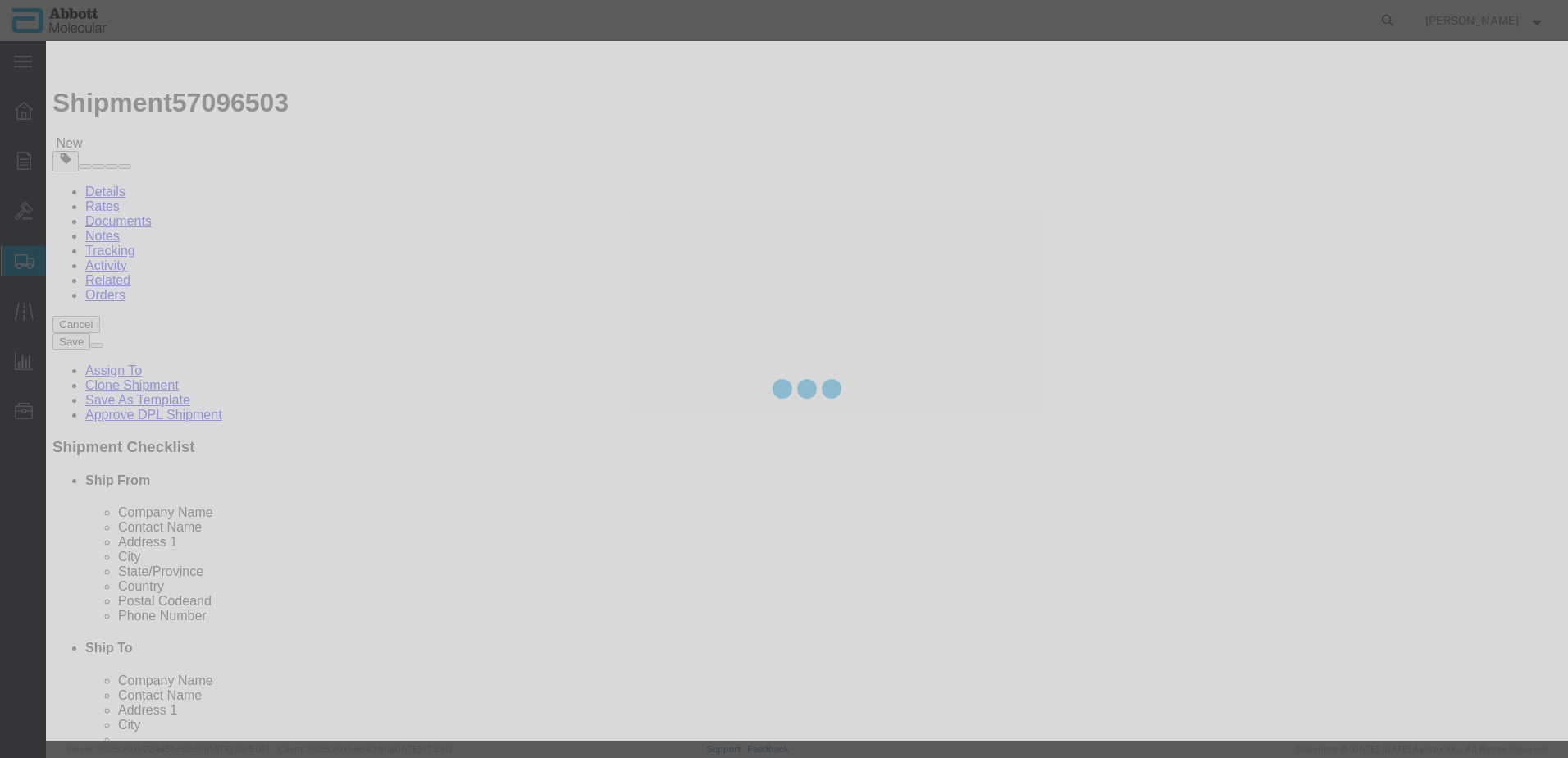
select select "NLR"
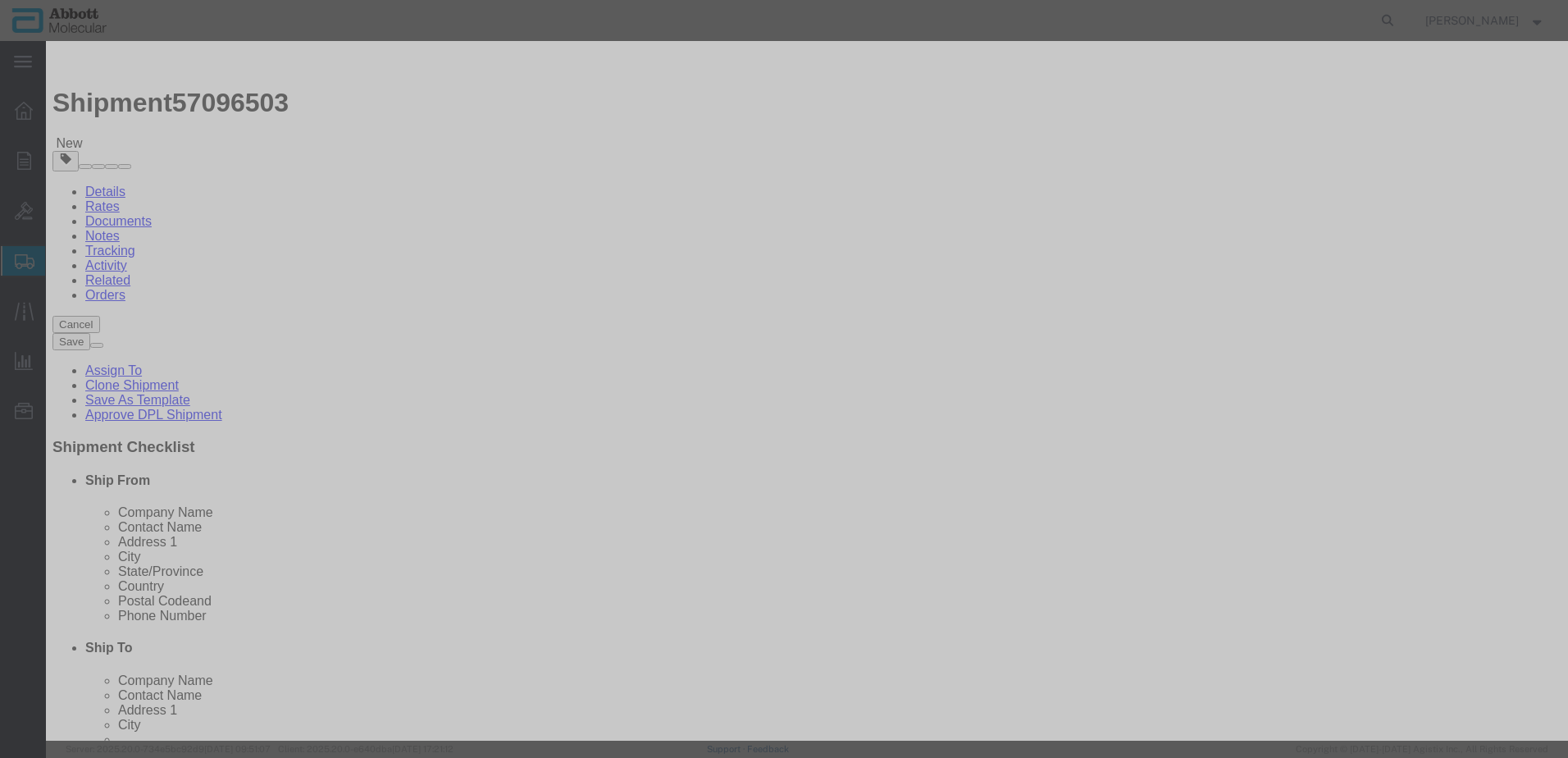
type input "09N1910"
type input "40"
click select "Select Account Type Activity ID Airline Appointment Number ASN Batch Number Bil…"
select select "BATCH_NUMBER"
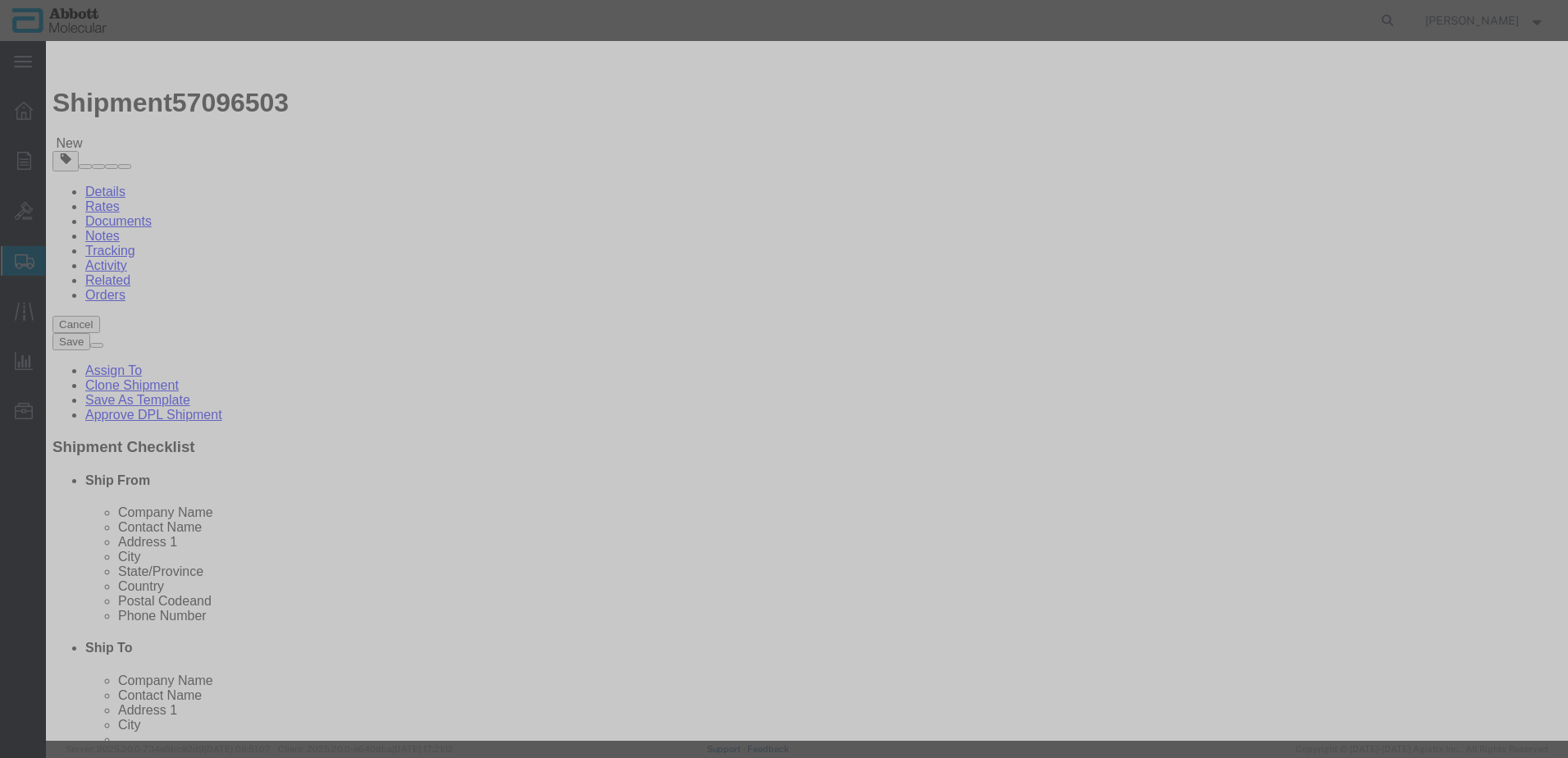
click select "Select Account Type Activity ID Airline Appointment Number ASN Batch Number Bil…"
type input "AMR094"
click button "Save & Add Another"
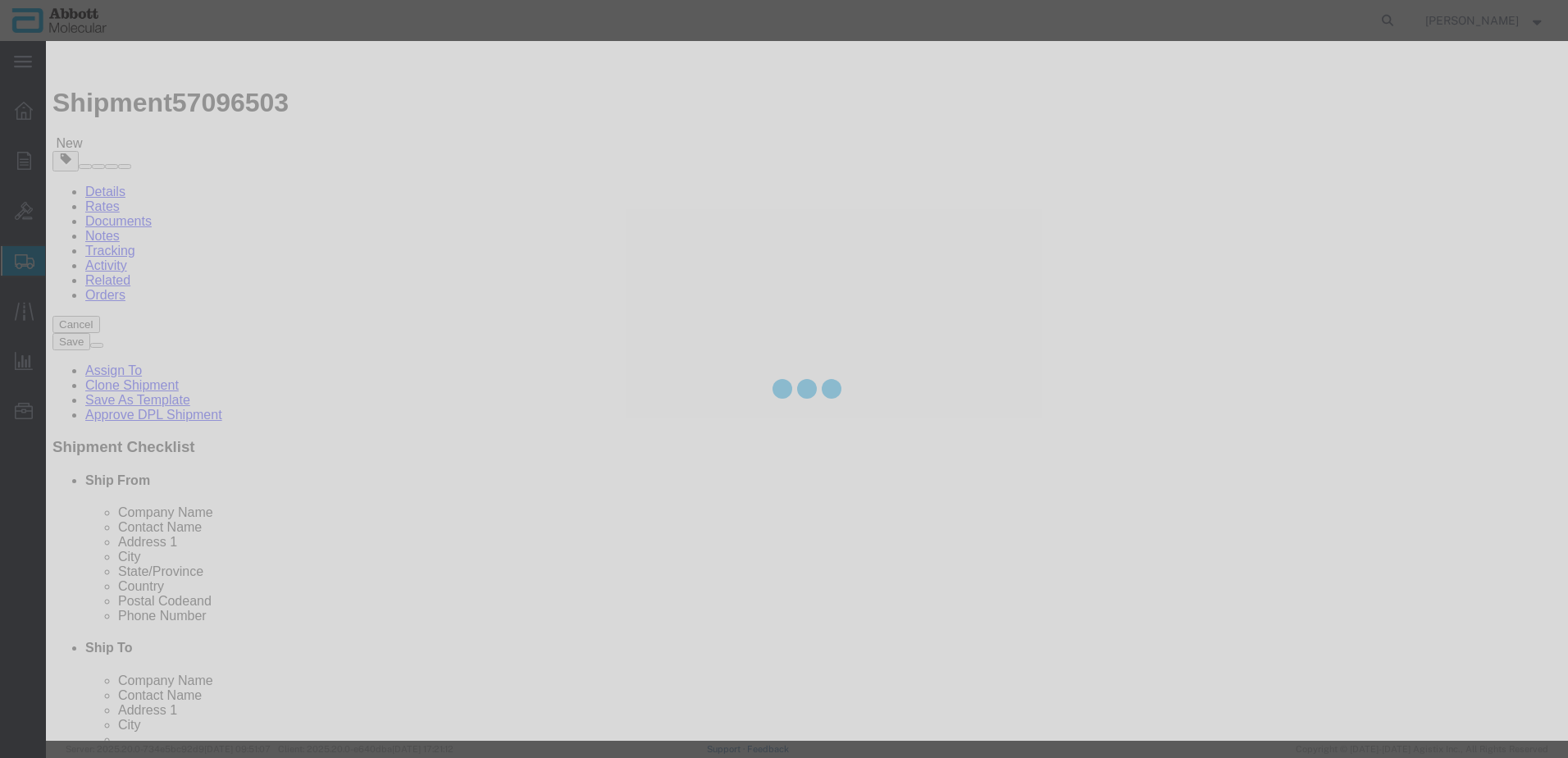
select select "EA"
select select
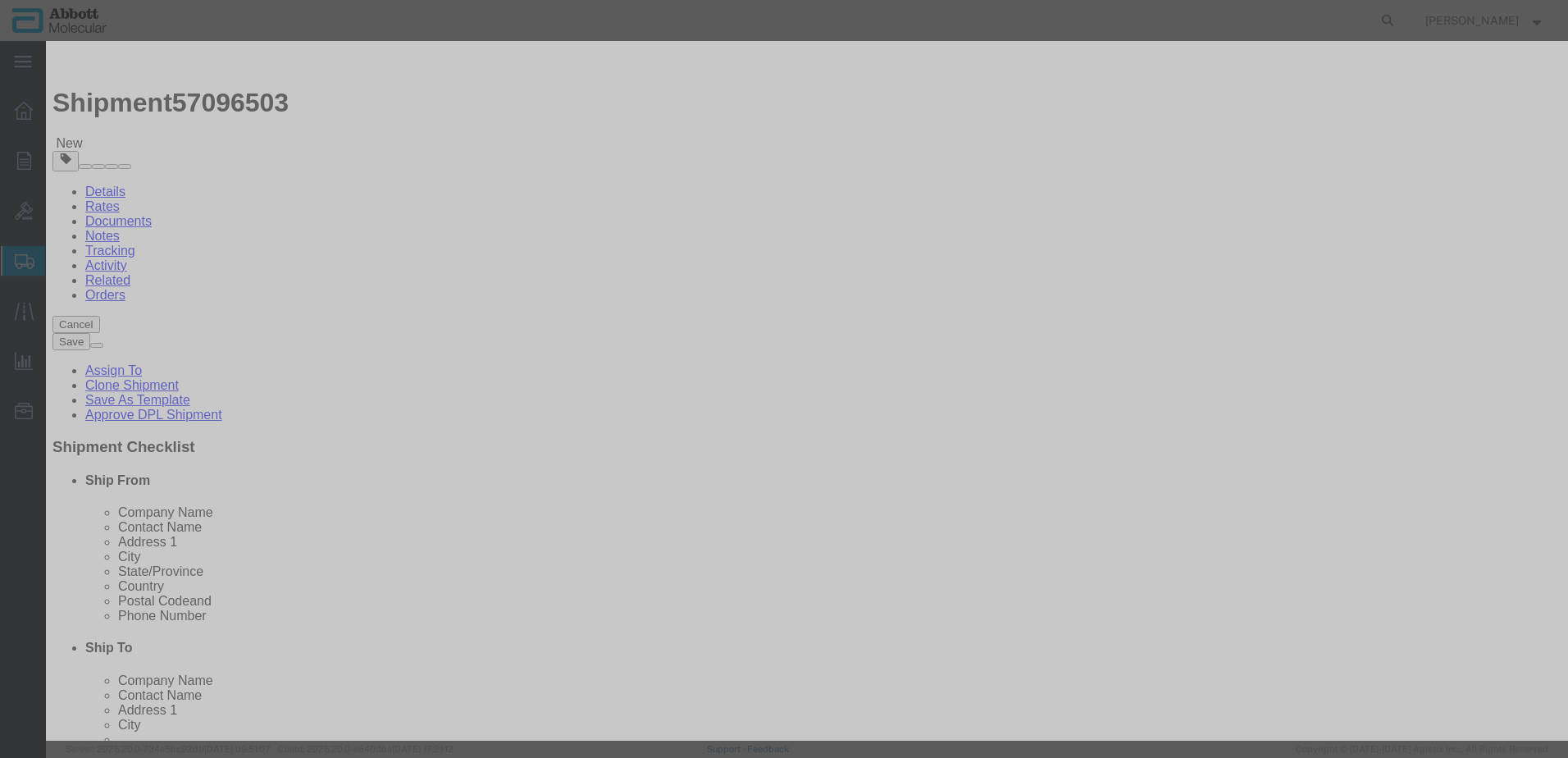
click div "Product Name 09N1910 Pieces Select Bag Barrels 100Board Feet Bottle Box Blister…"
click input "text"
type input "09N2003"
click td "Model: 09N2003"
type input "1"
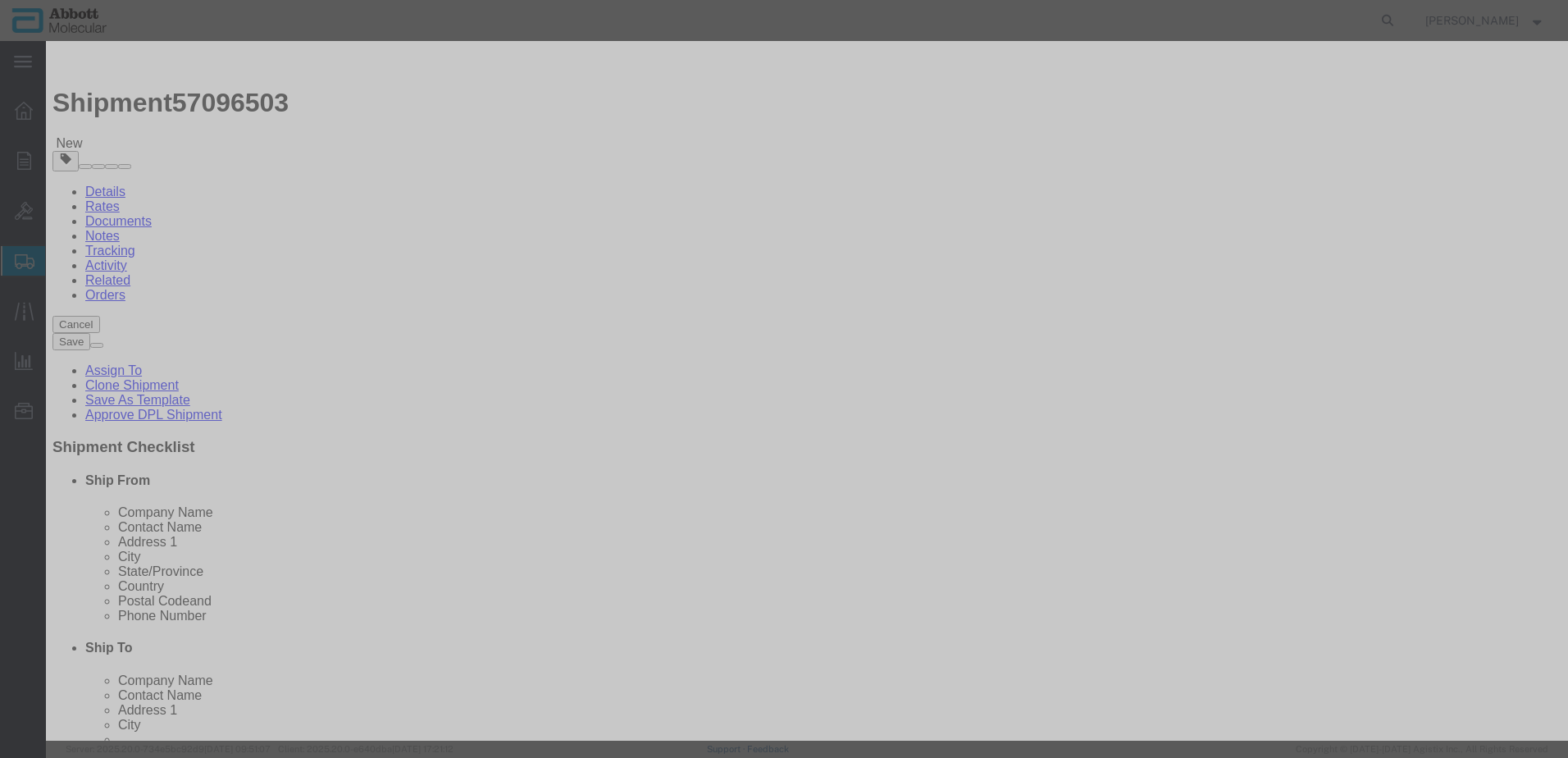
select select
select select "US"
type input "AMBIENT"
type input "3822190080"
select select "BIS"
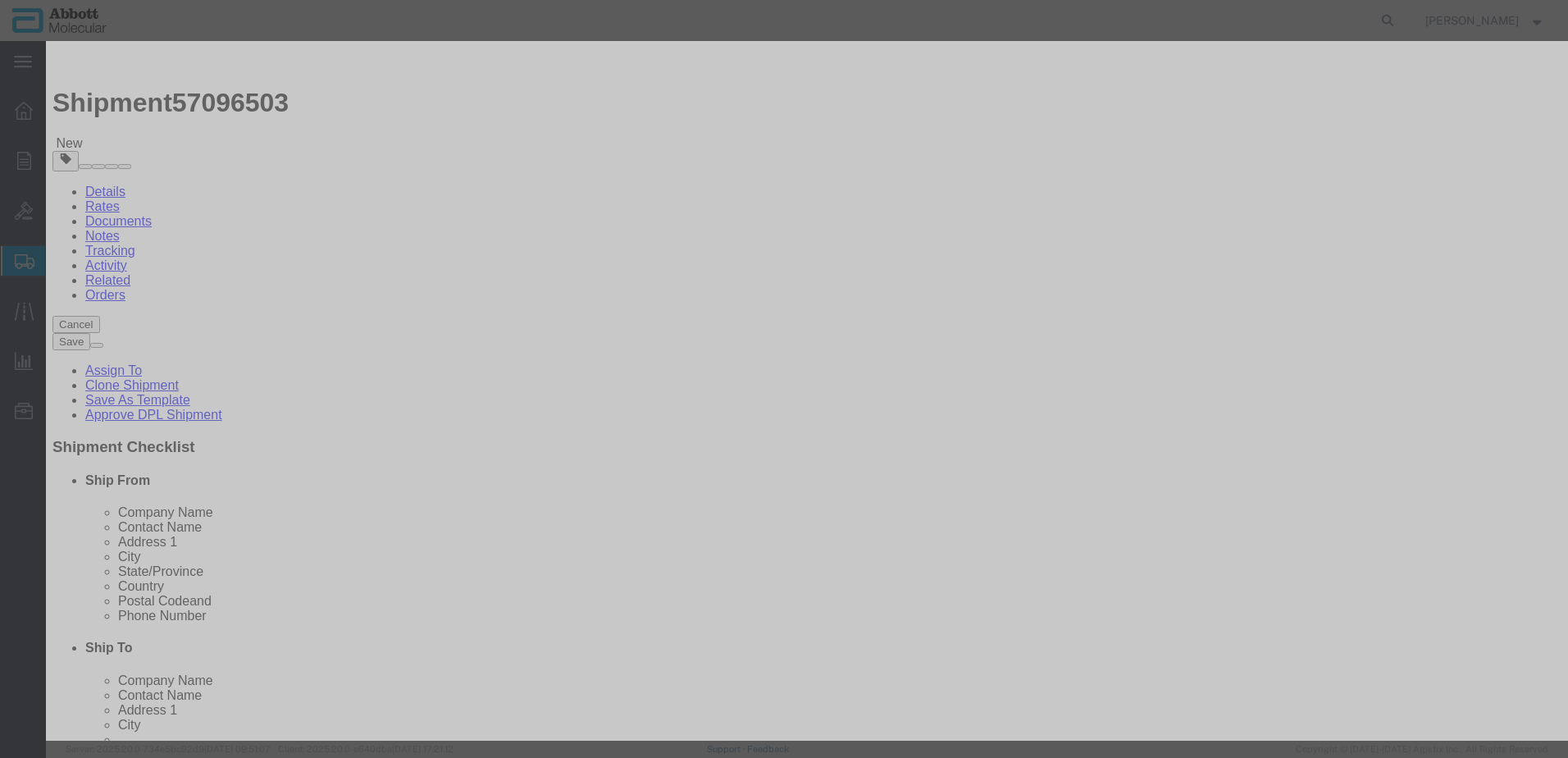
checkbox input "false"
type input "09N2003"
type textarea "Alinity m Diluent Solution"
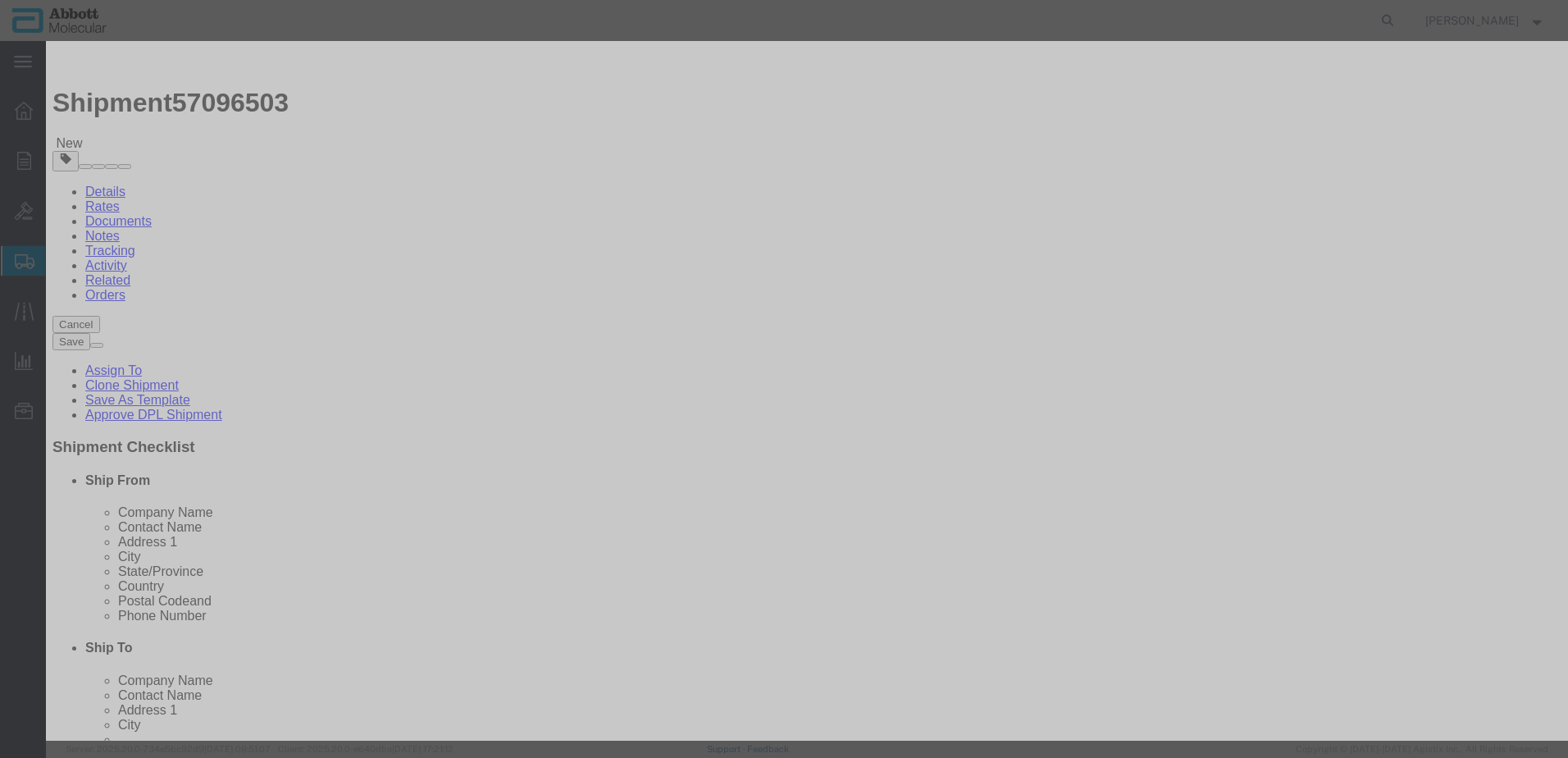
select select "NLR"
type input "09N2003"
type input "100"
click select "Select Account Type Activity ID Airline Appointment Number ASN Batch Number Bil…"
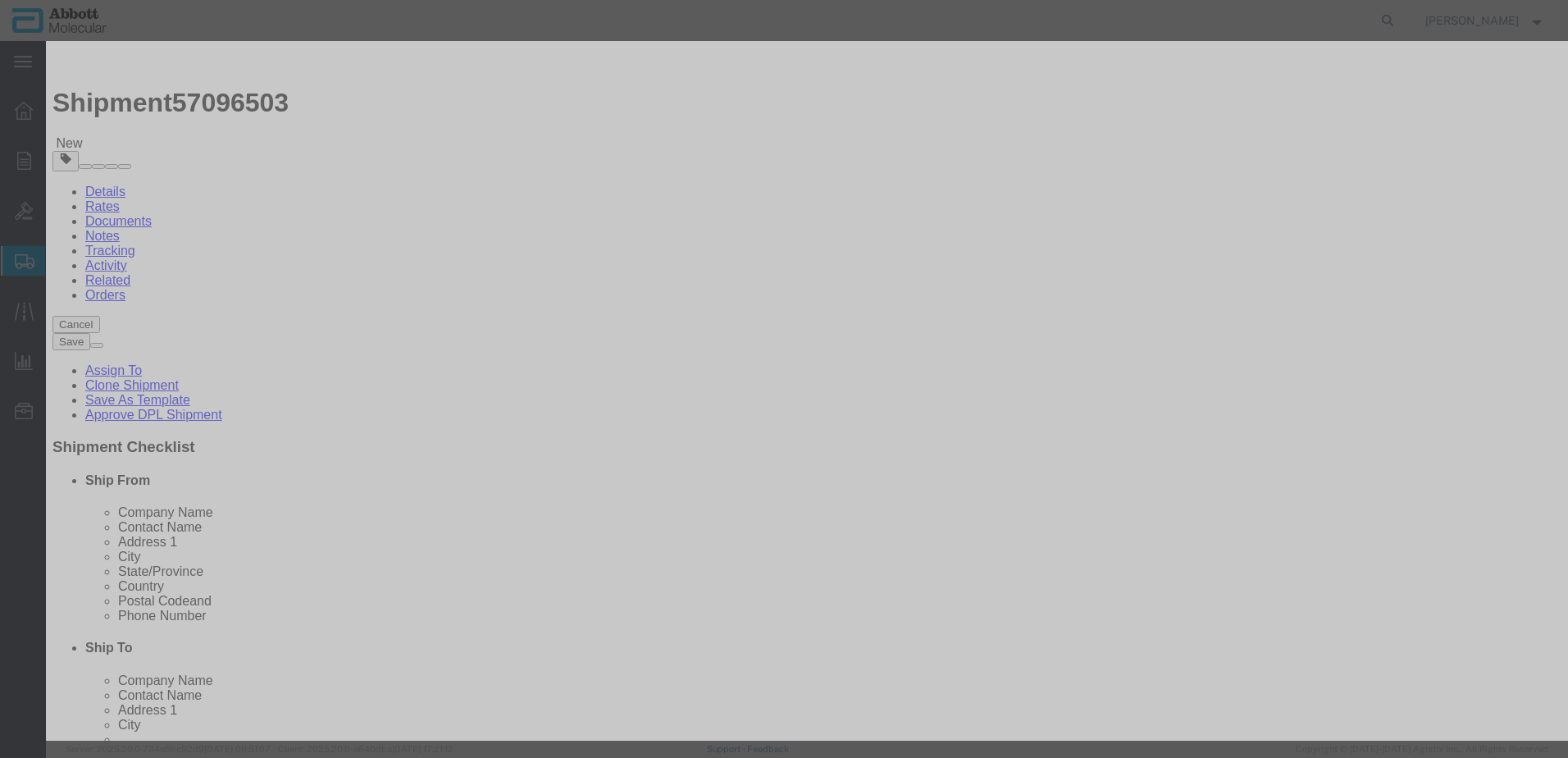
select select "BATCH_NUMBER"
click select "Select Account Type Activity ID Airline Appointment Number ASN Batch Number Bil…"
type input "990020291"
click button "Save & Add Another"
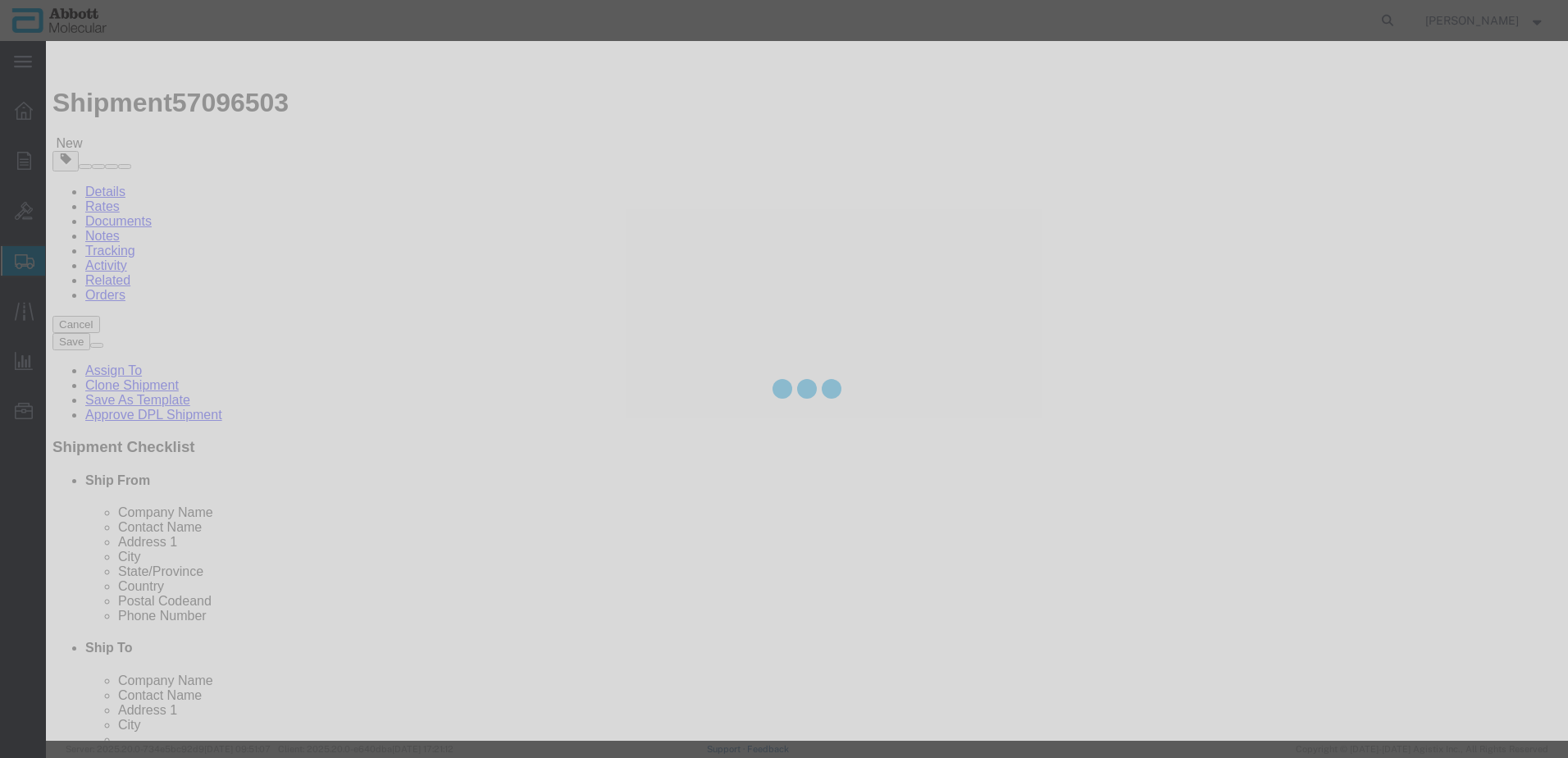
select select "EA"
select select
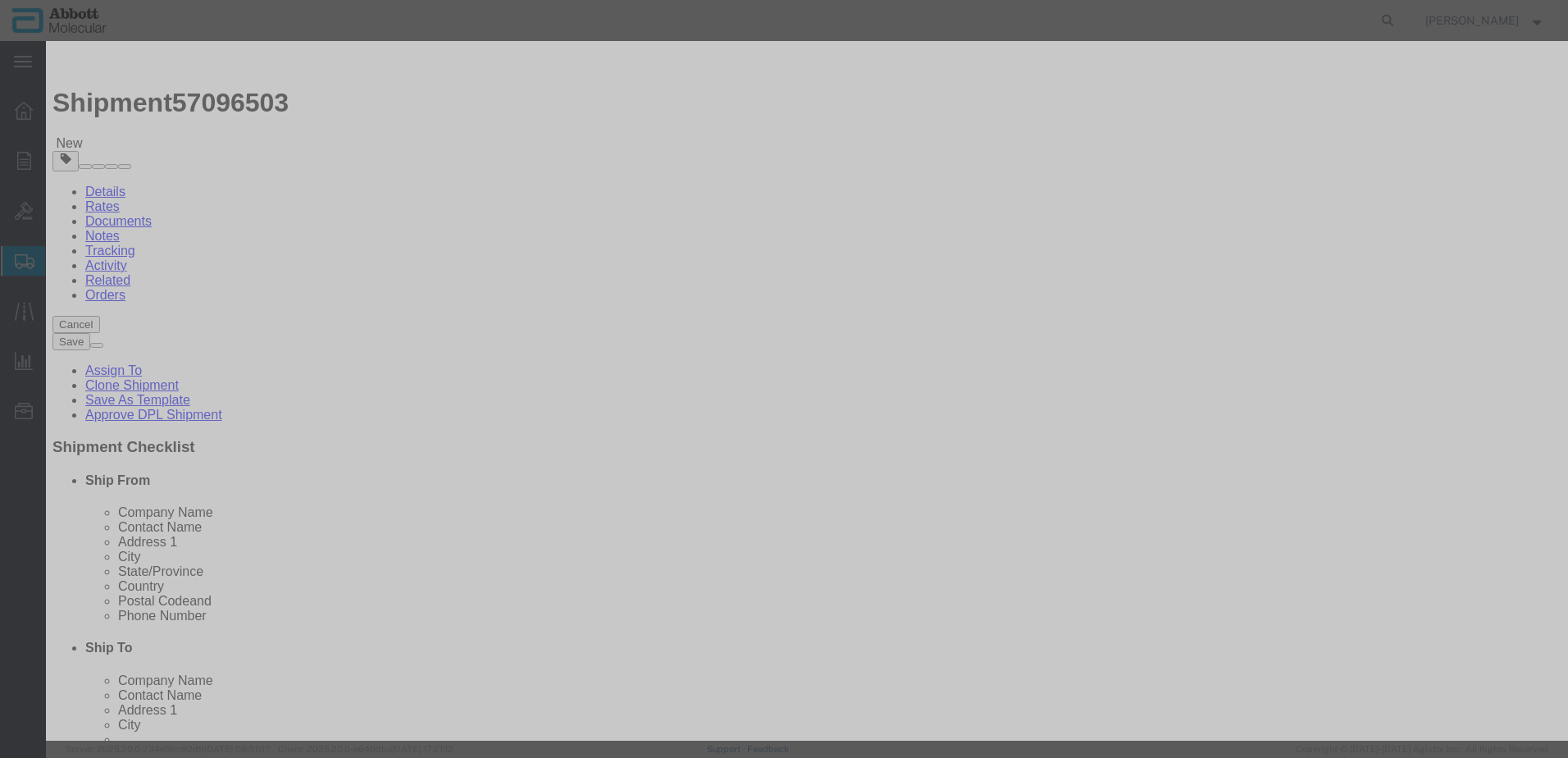
click input "text"
type input "09N2614"
click strong "09N2614"
type input "1"
select select
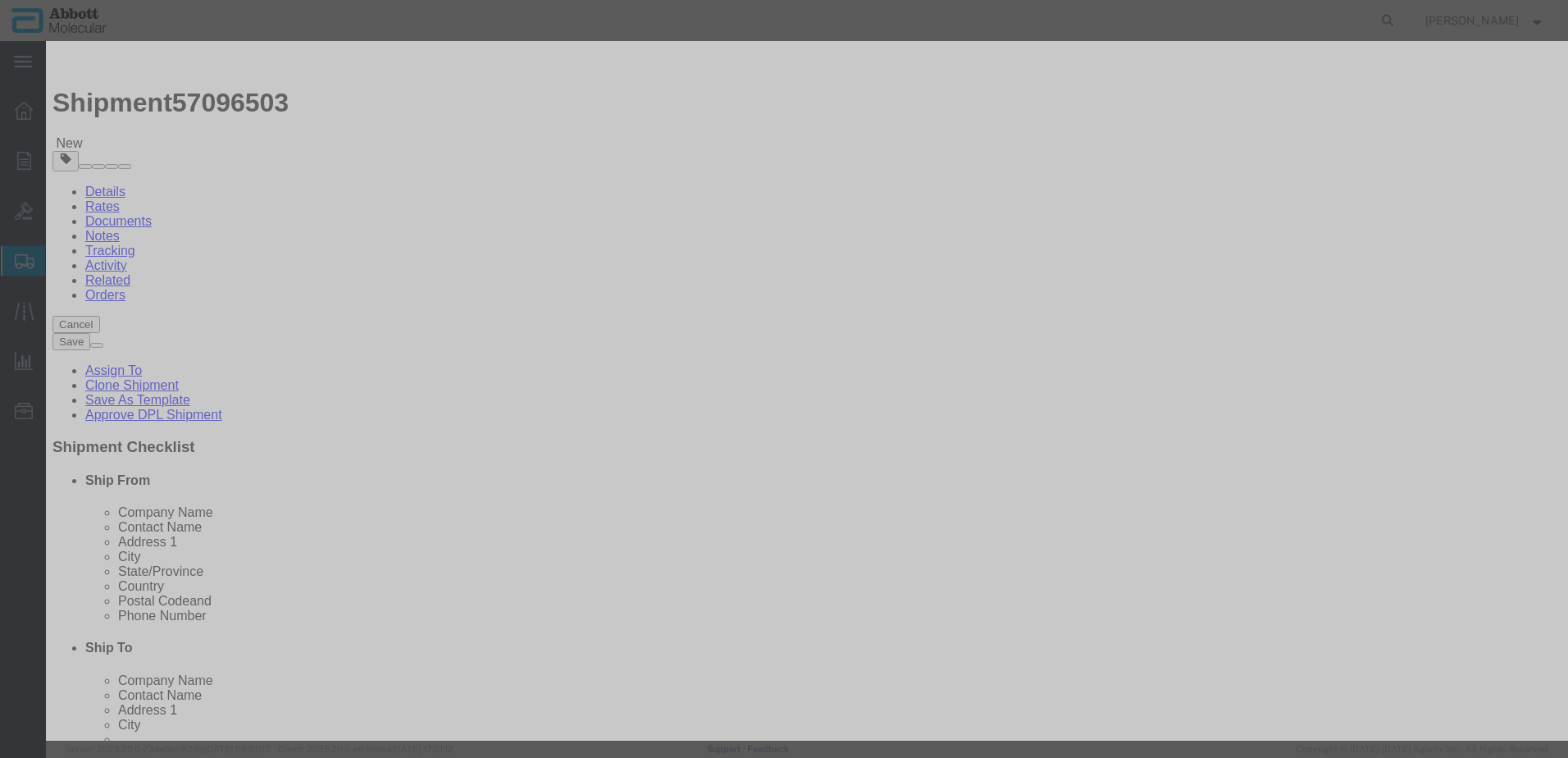
select select "US"
type input "AMBIENT"
type input "3926909985"
select select "BIS"
checkbox input "false"
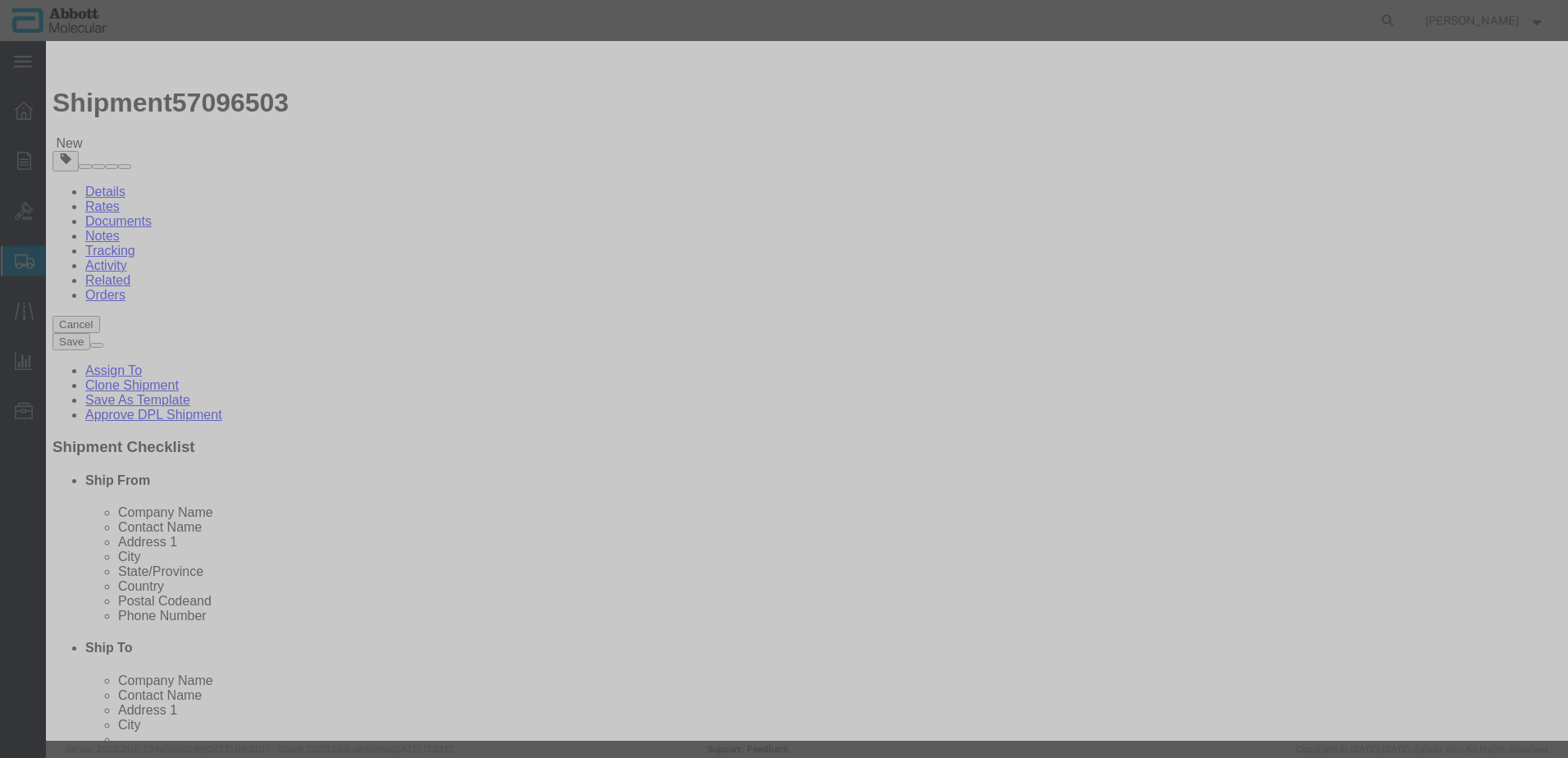
checkbox input "false"
type input "09N2614"
type textarea "Alinity m Assay Tray Carrier"
select select "NLR"
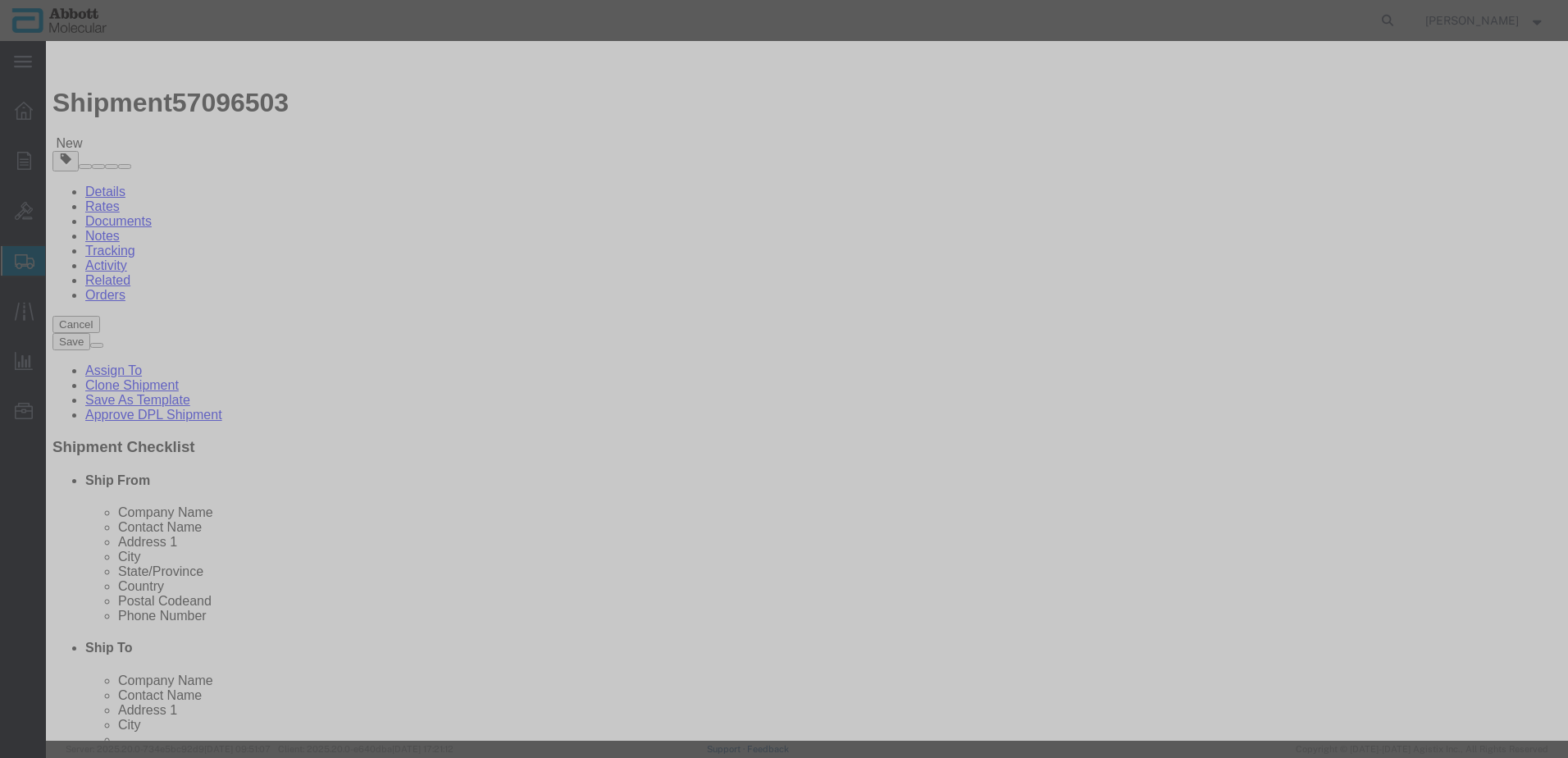
type input "09N2614"
type input "1"
click select "Select Account Type Activity ID Airline Appointment Number ASN Batch Number Bil…"
select select "BATCH_NUMBER"
click select "Select Account Type Activity ID Airline Appointment Number ASN Batch Number Bil…"
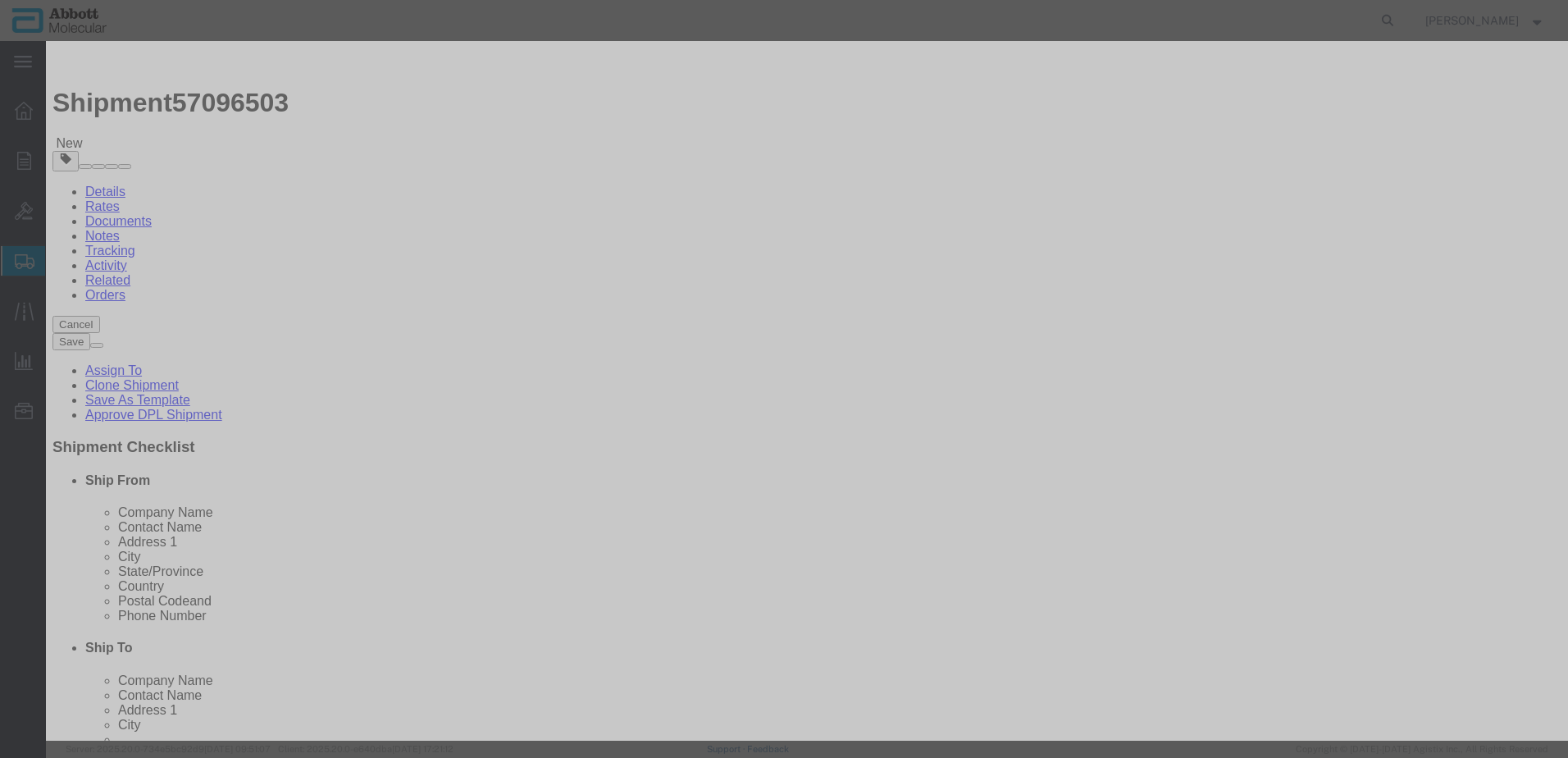
type input "4900264375"
click button "Save & Add Another"
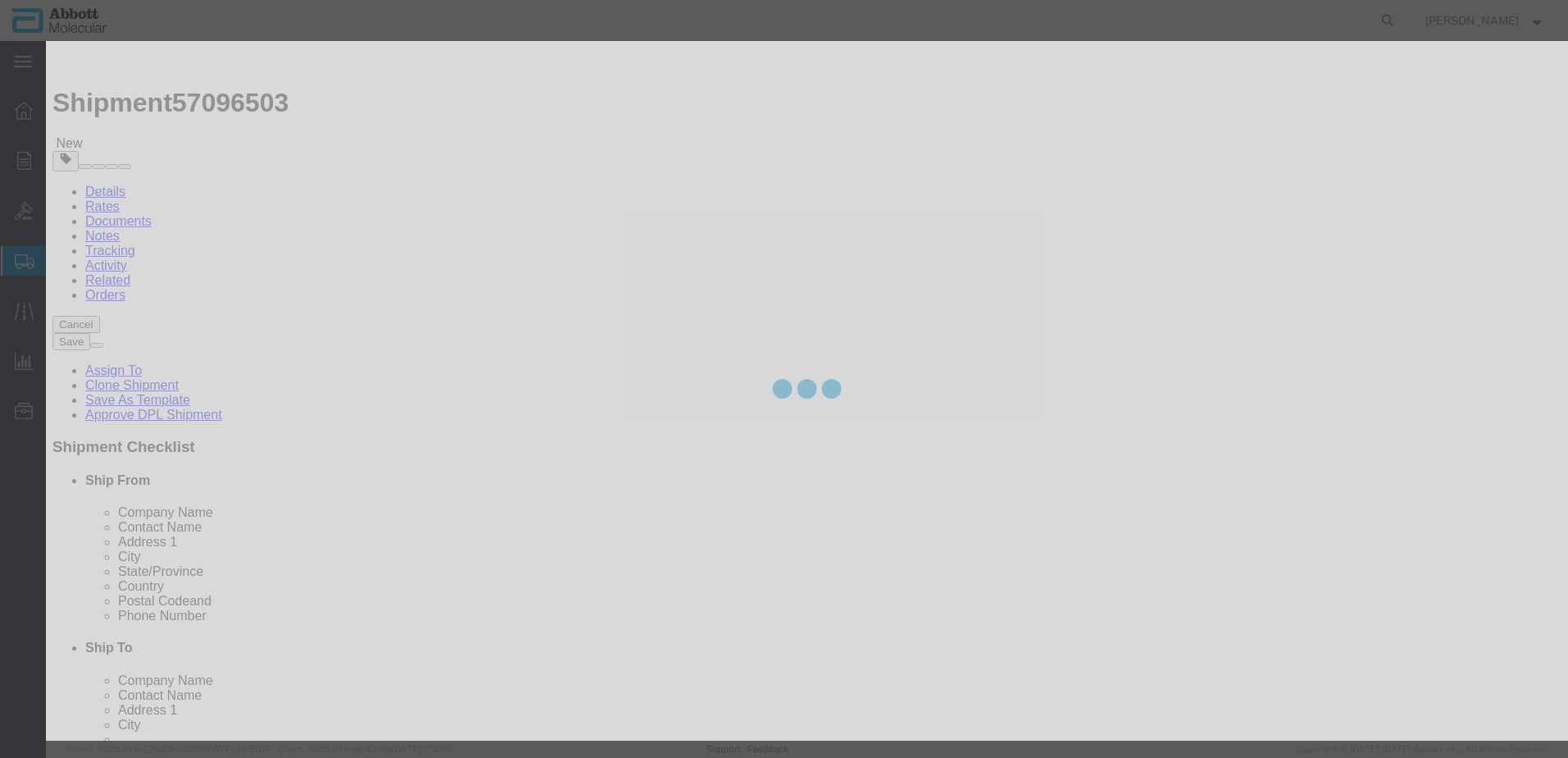
select select "EA"
select select
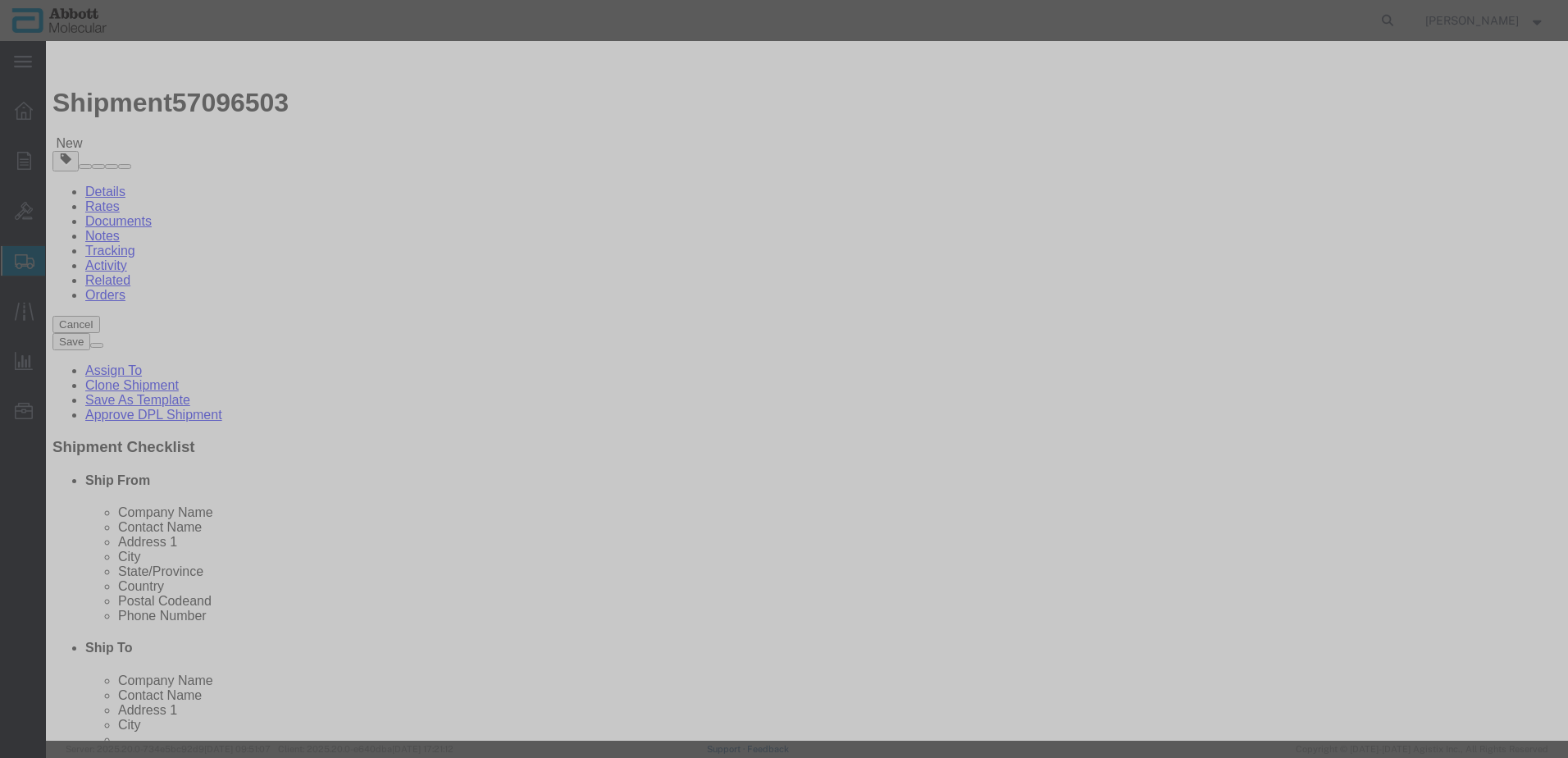
click input "text"
type input "30-144425"
click td "Model: 30-144425"
type input "1"
select select
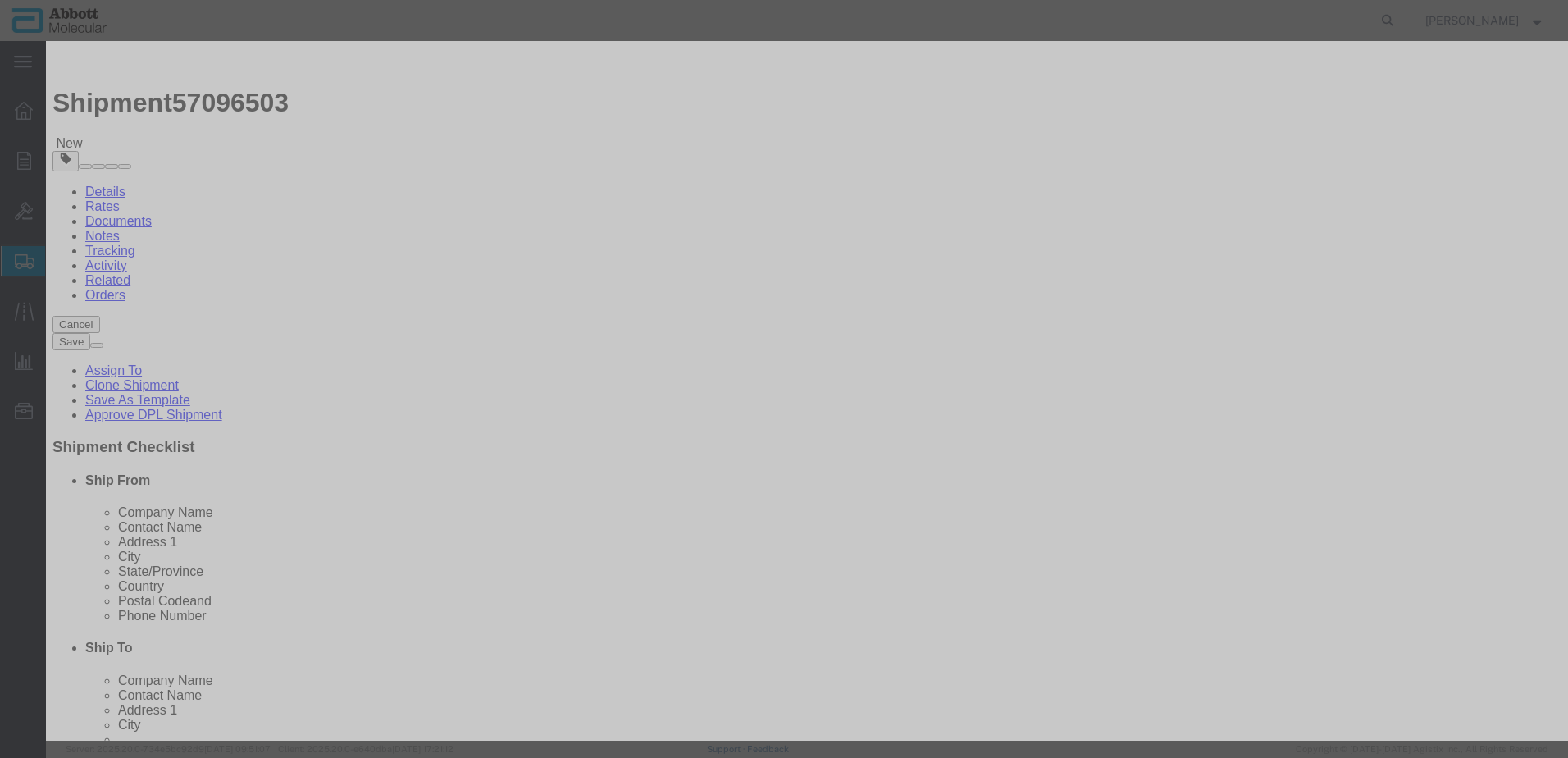
select select "US"
type input "AMBIENT"
type input "3926909985"
select select "BIS"
checkbox input "false"
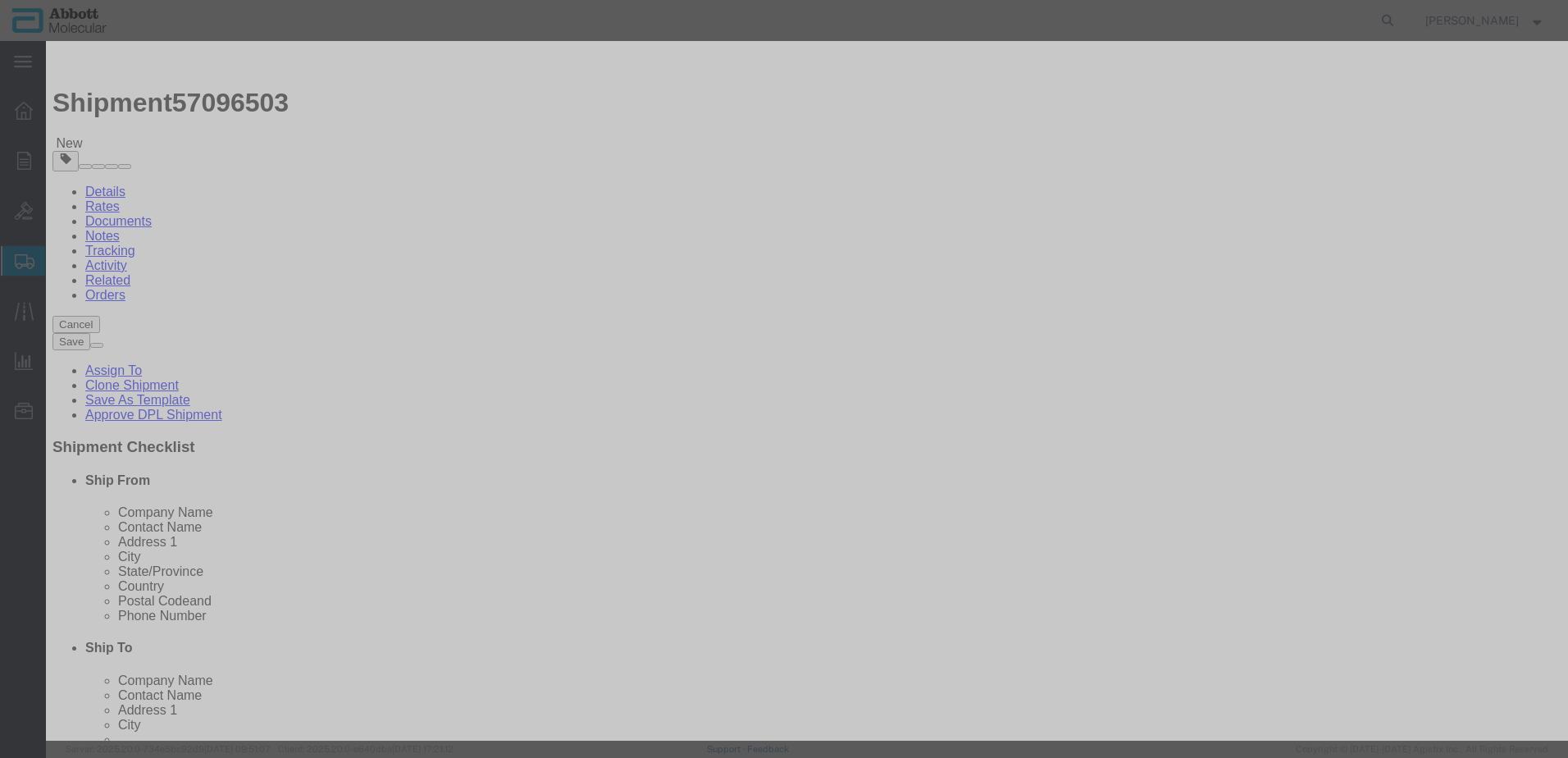
checkbox input "false"
type input "30-144425"
type textarea "Filter Foam"
select select "NLR"
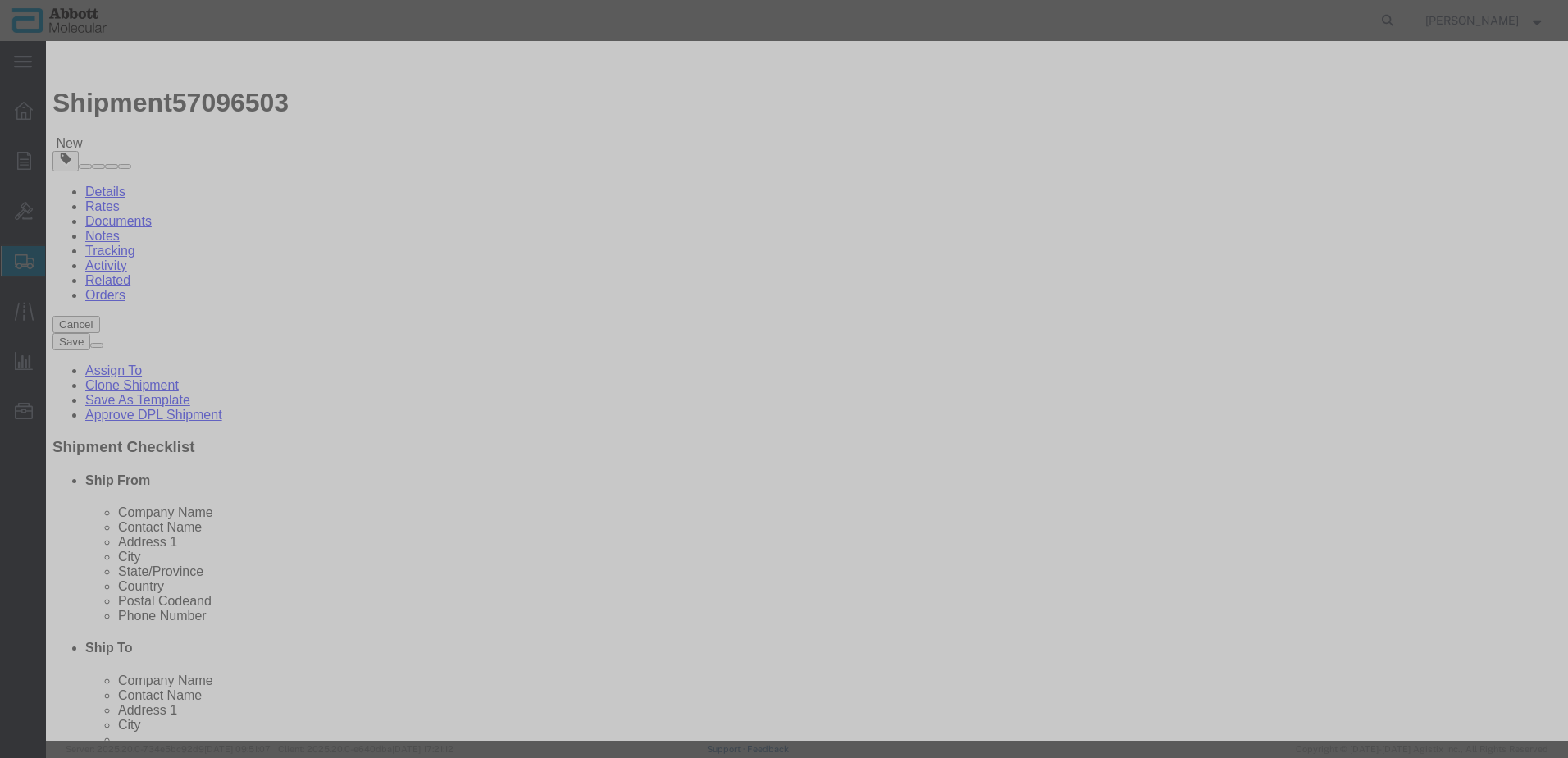
type input "30-144425"
type input "7"
click button "Save & Add Another"
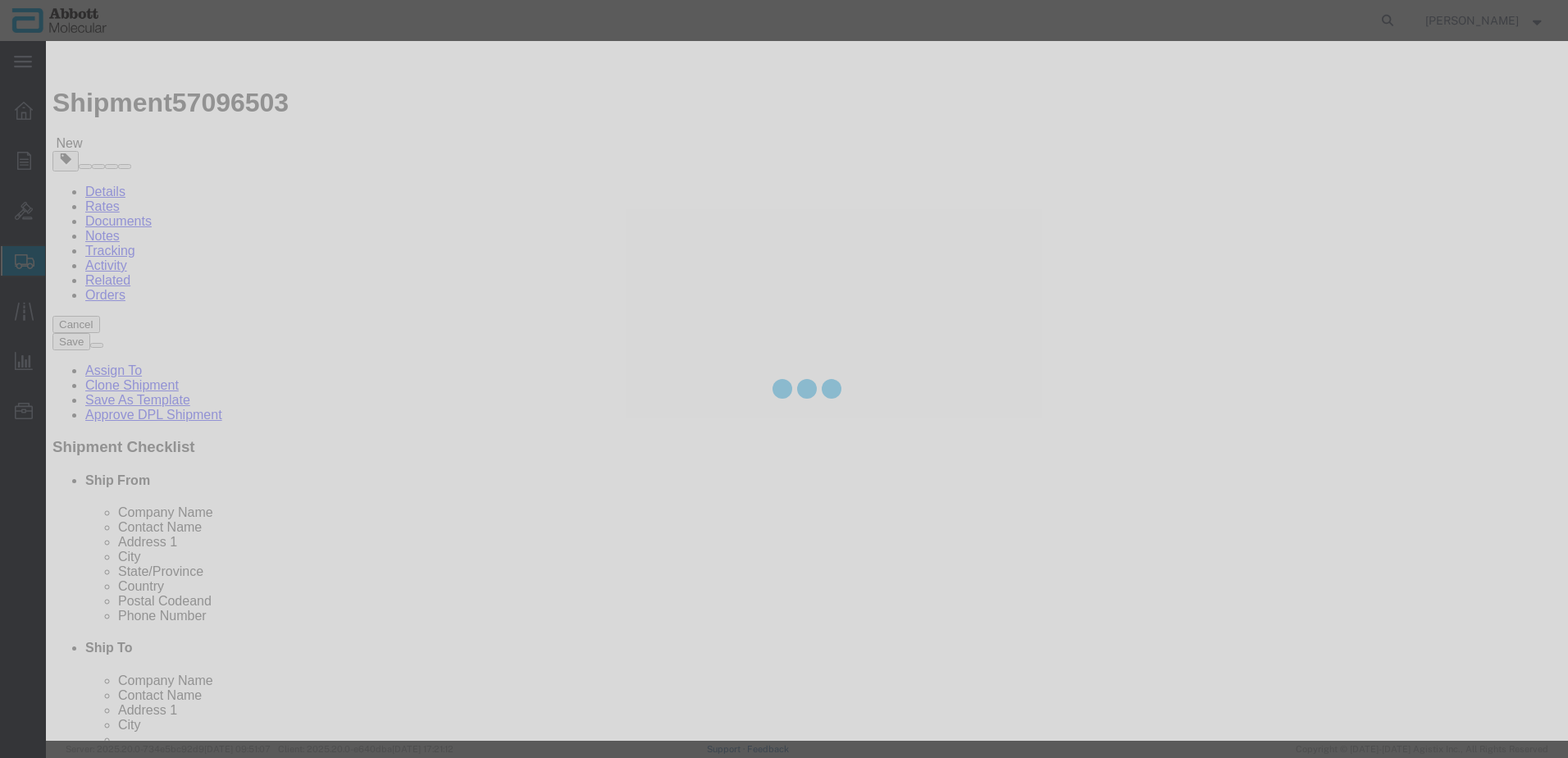
select select "EA"
select select
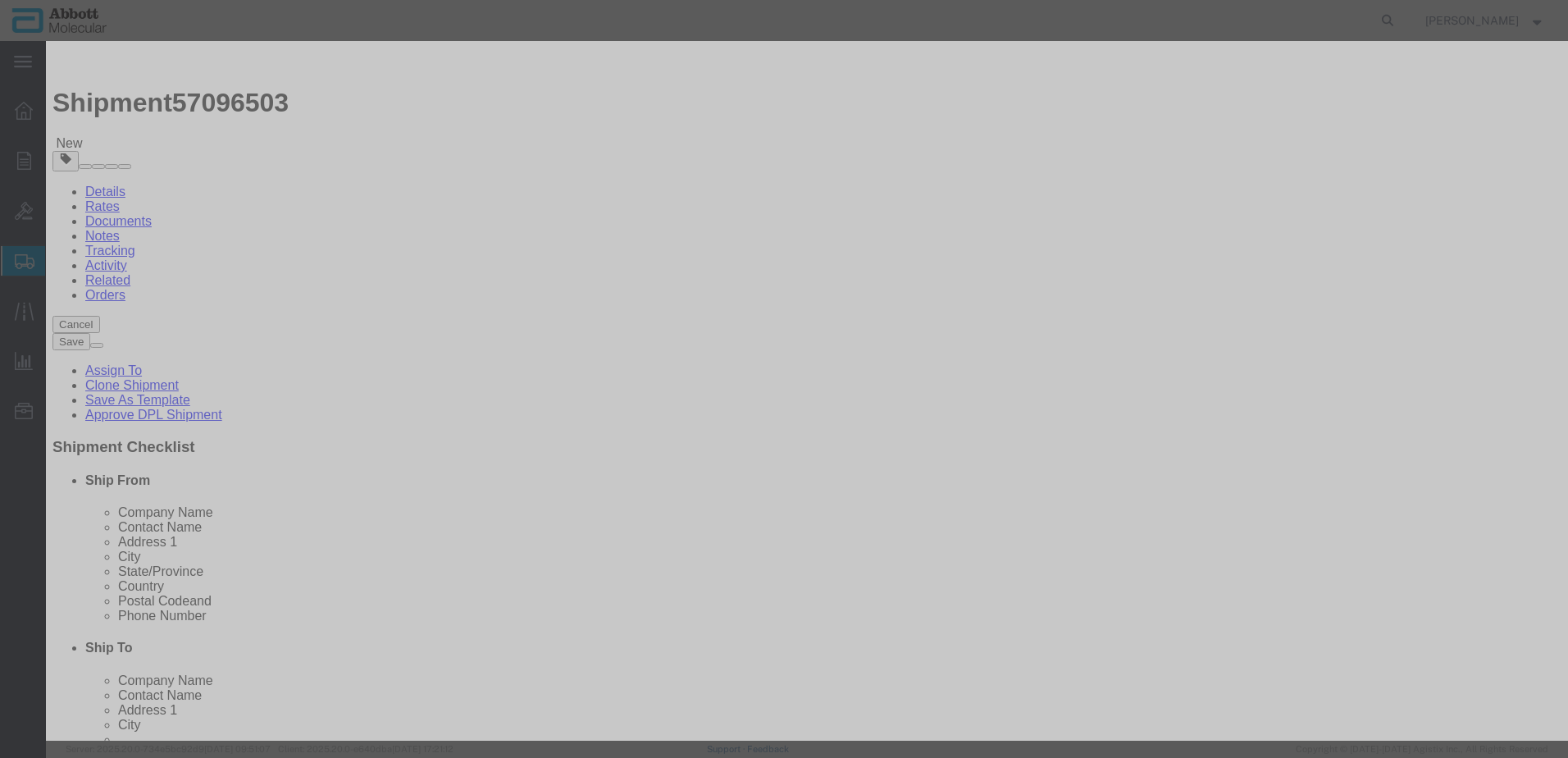
click input "text"
type input "56-200015"
click strong "56-200015"
type input "1"
select select
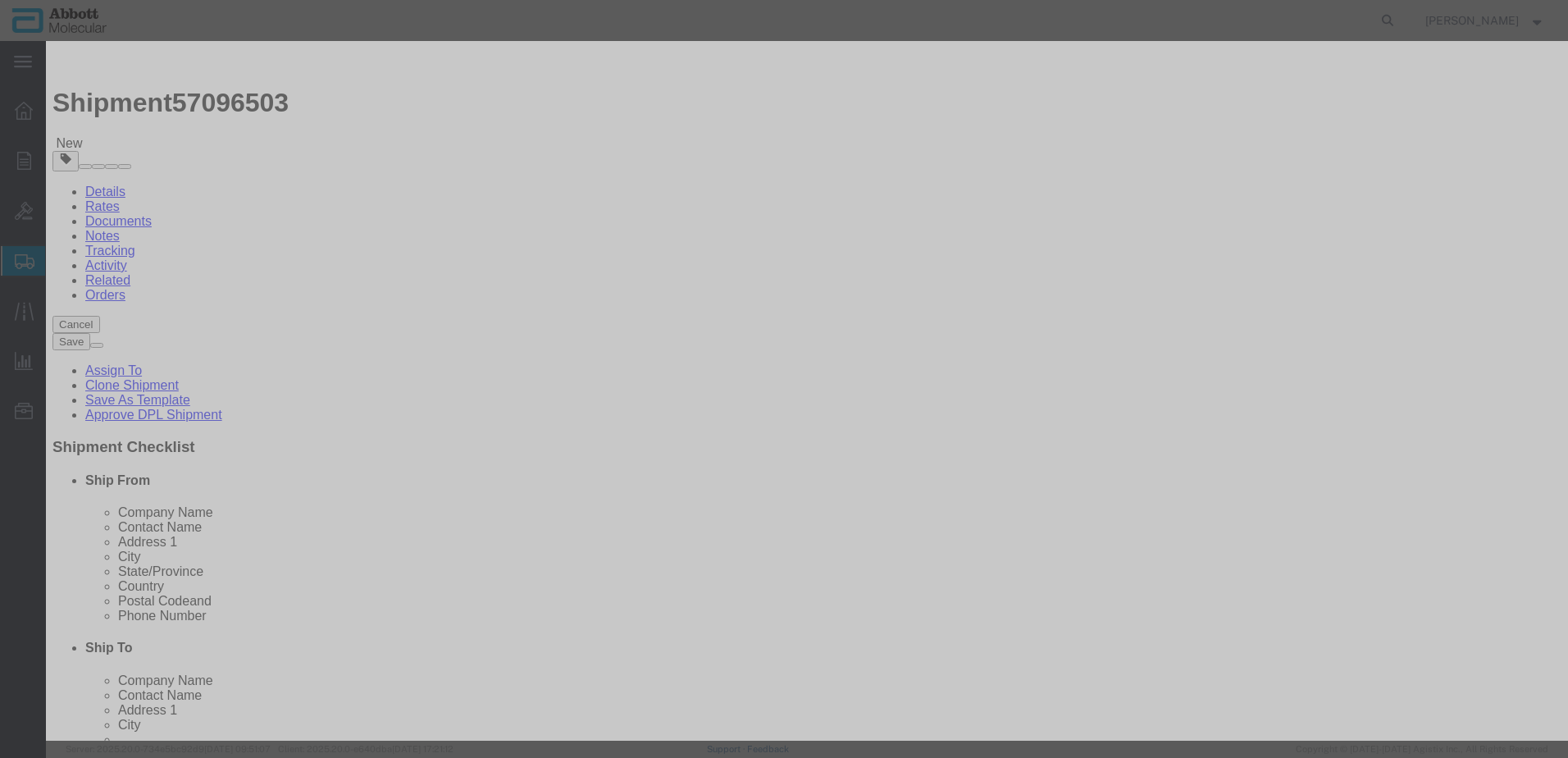
select select "US"
type input "AMBIENT"
type input "7320205060"
select select "BIS"
checkbox input "false"
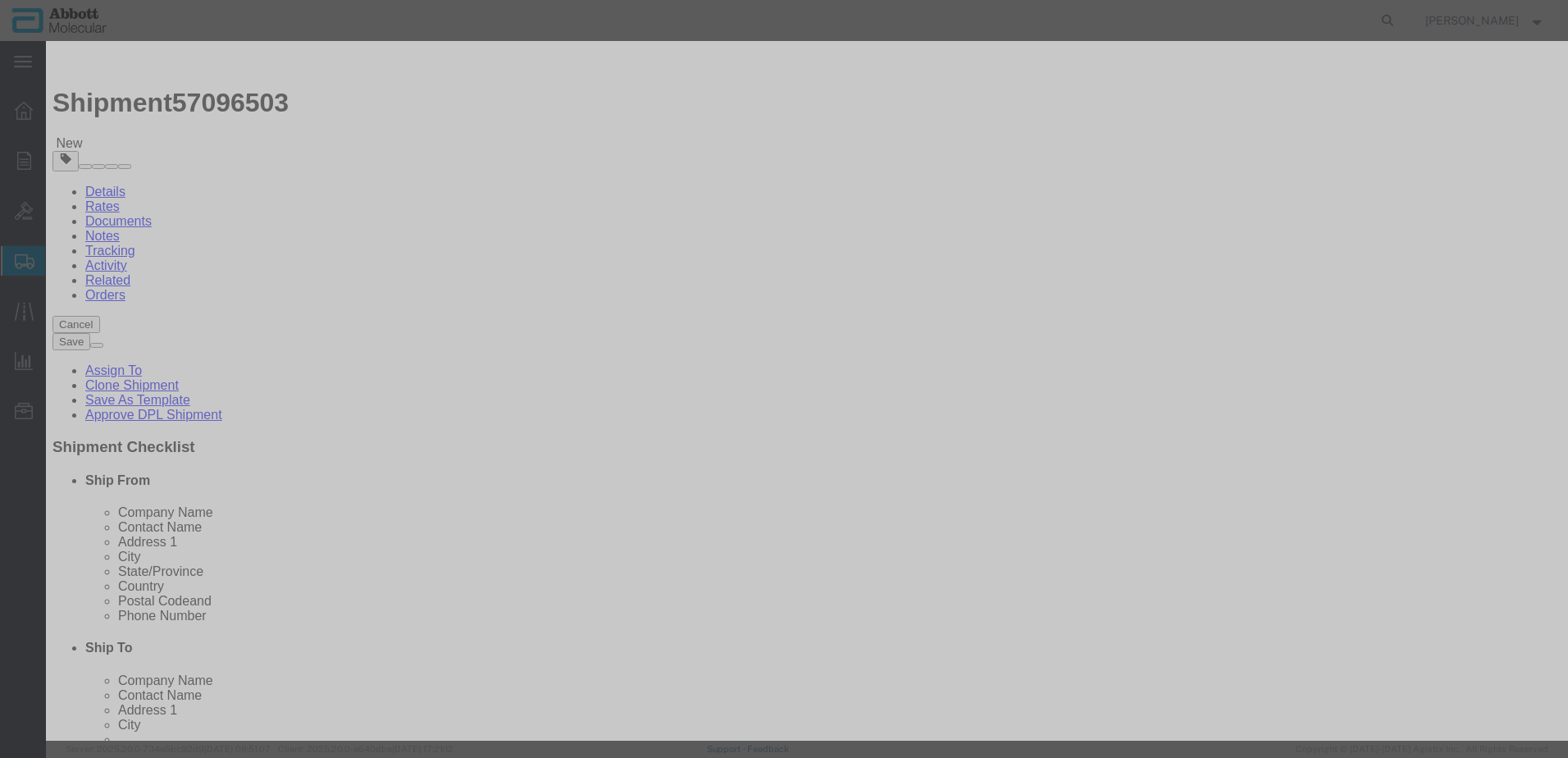
checkbox input "false"
type input "56-200015"
type textarea "SPRING; TIP CHUTE"
type input "56-200015"
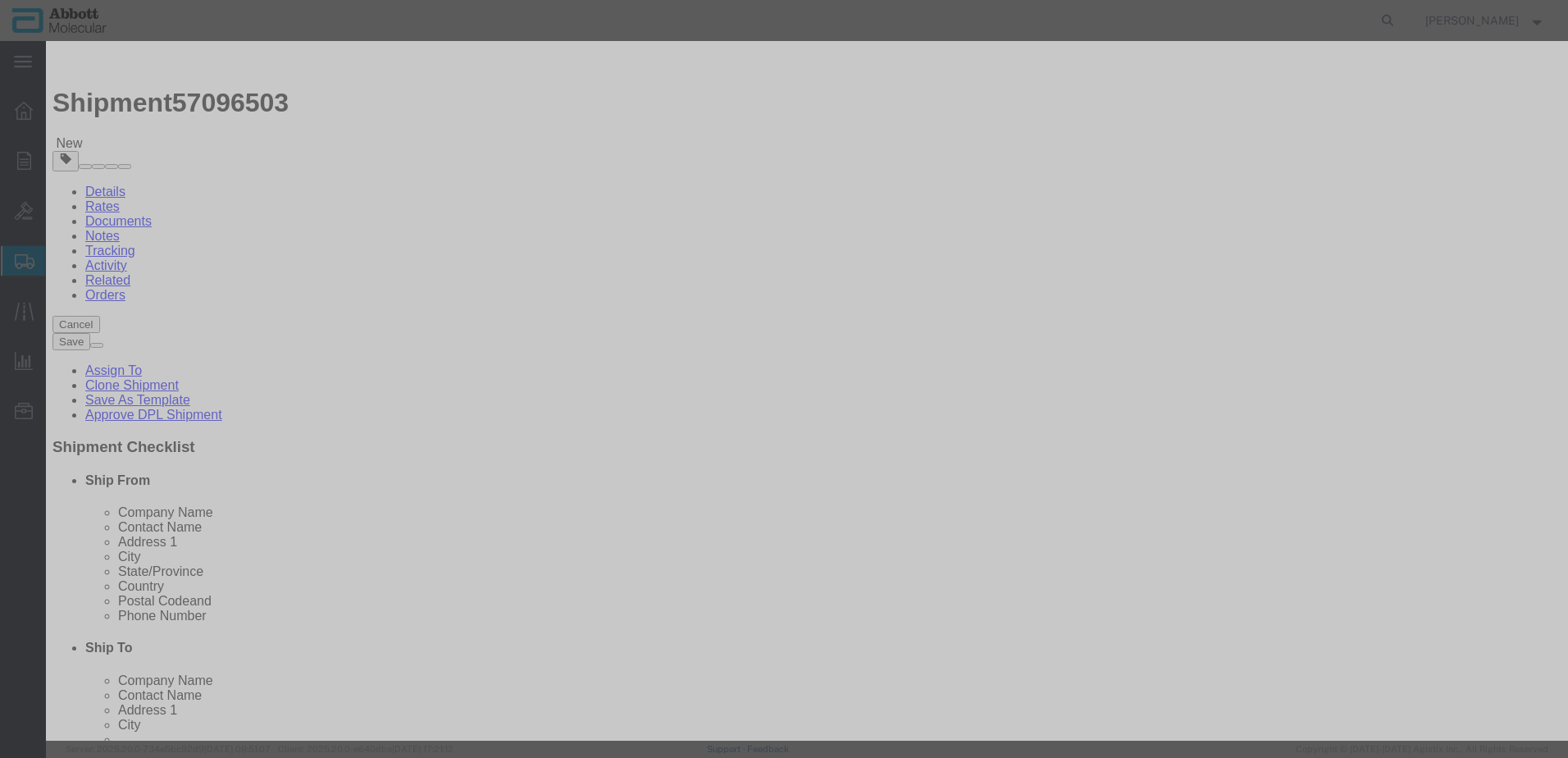
select select "NLR"
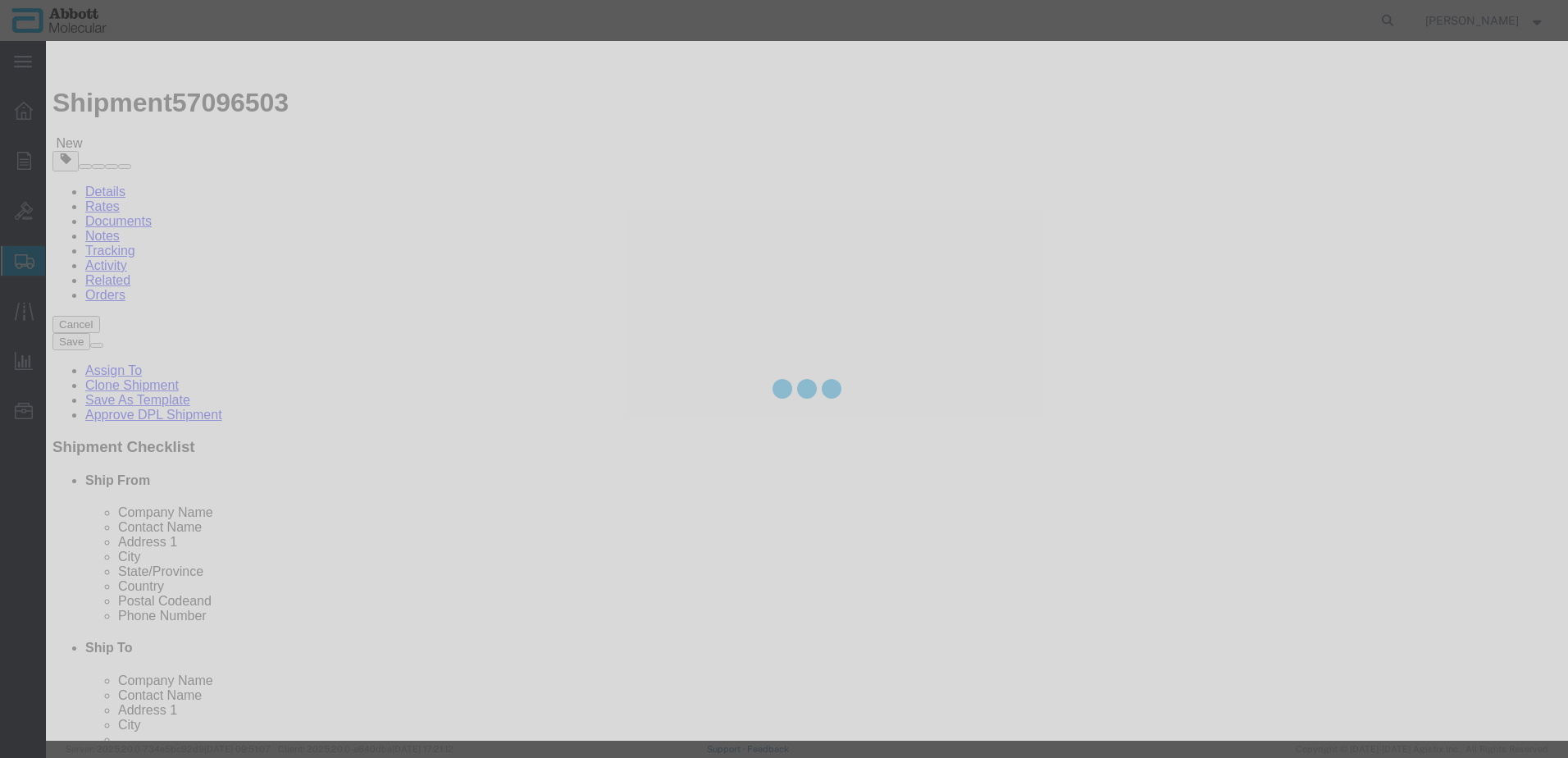
type input "2"
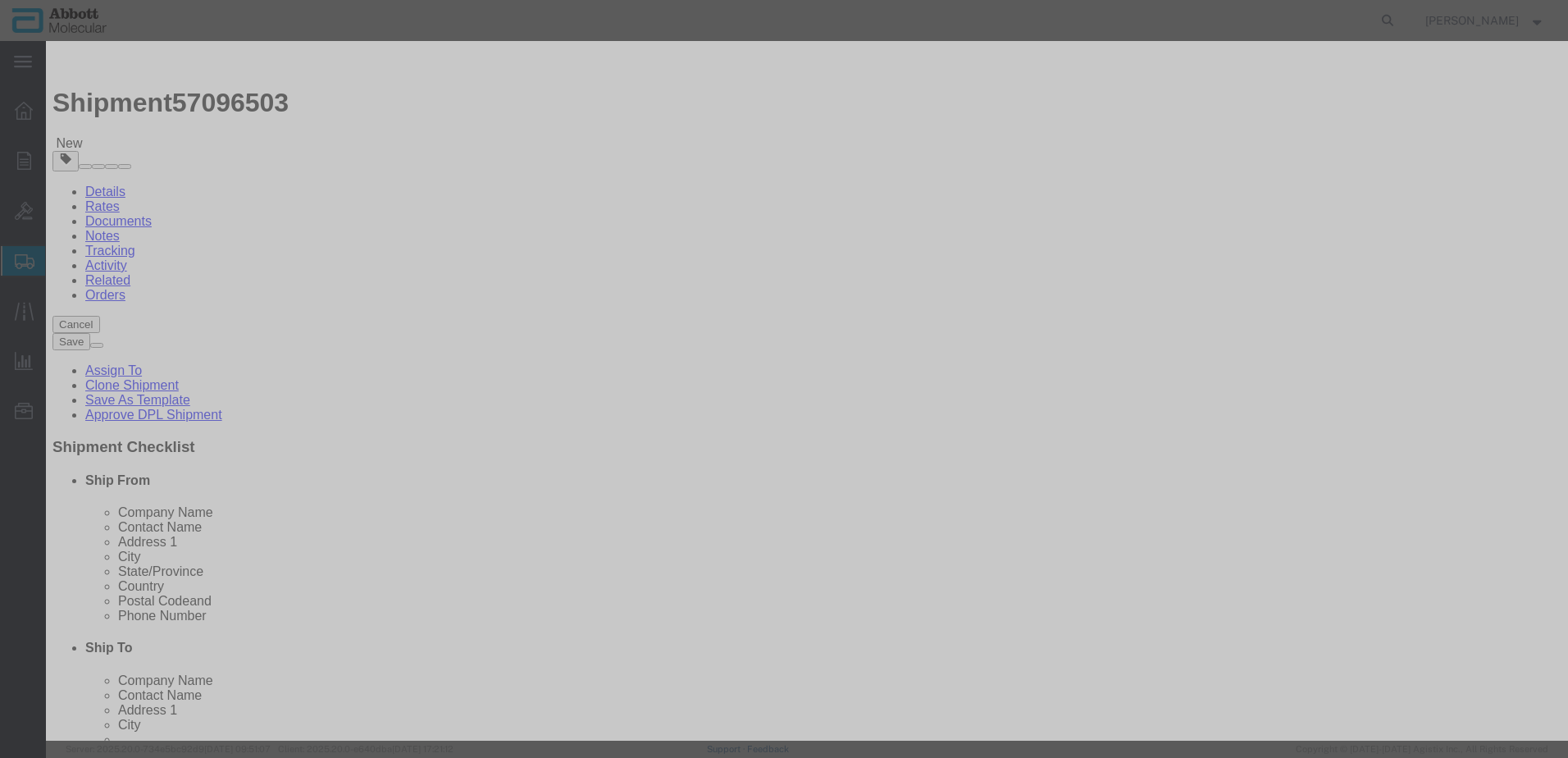
click input "56-200015"
type input "25"
click button "Save & Add Another"
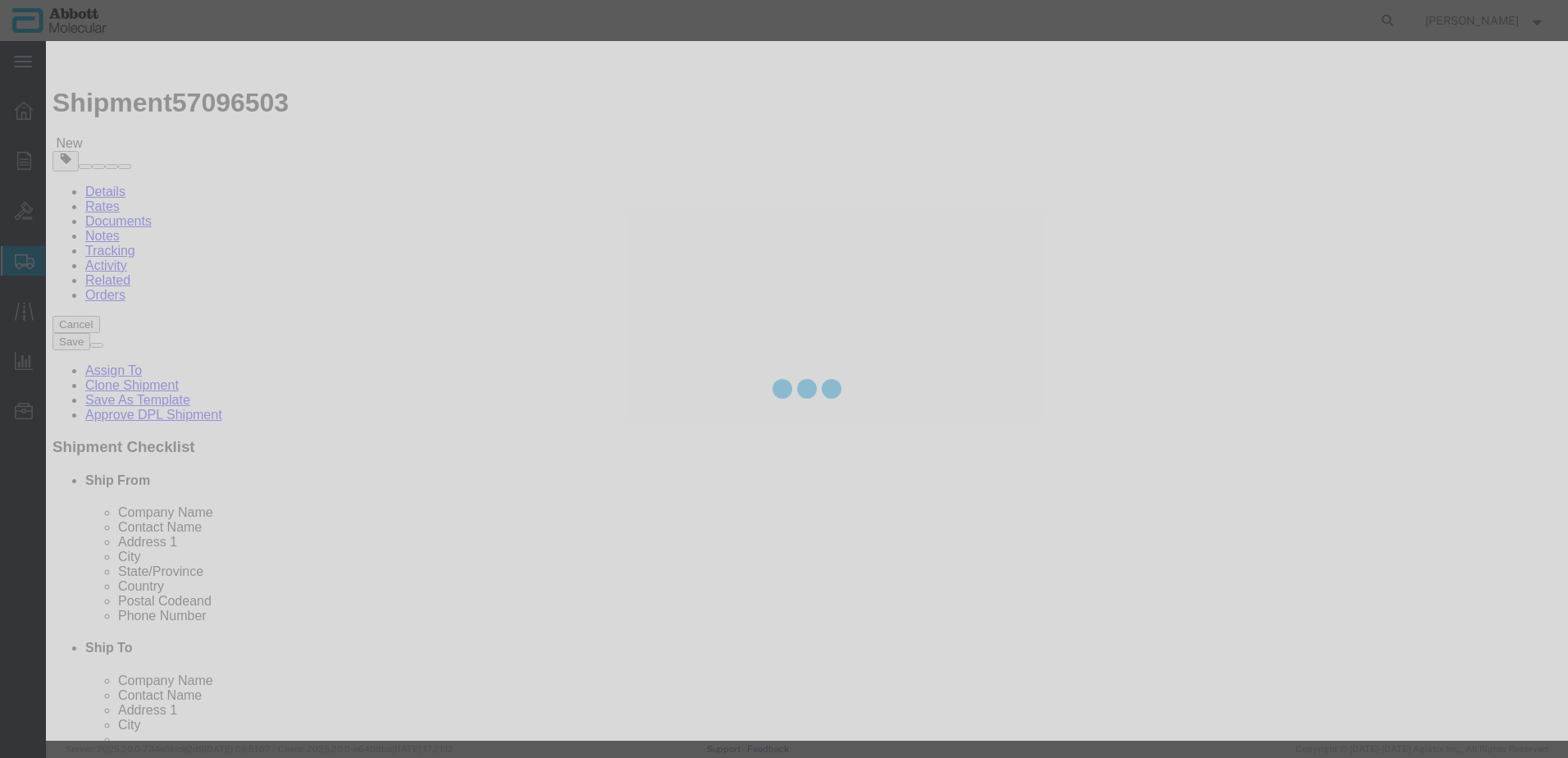
select select "EA"
select select
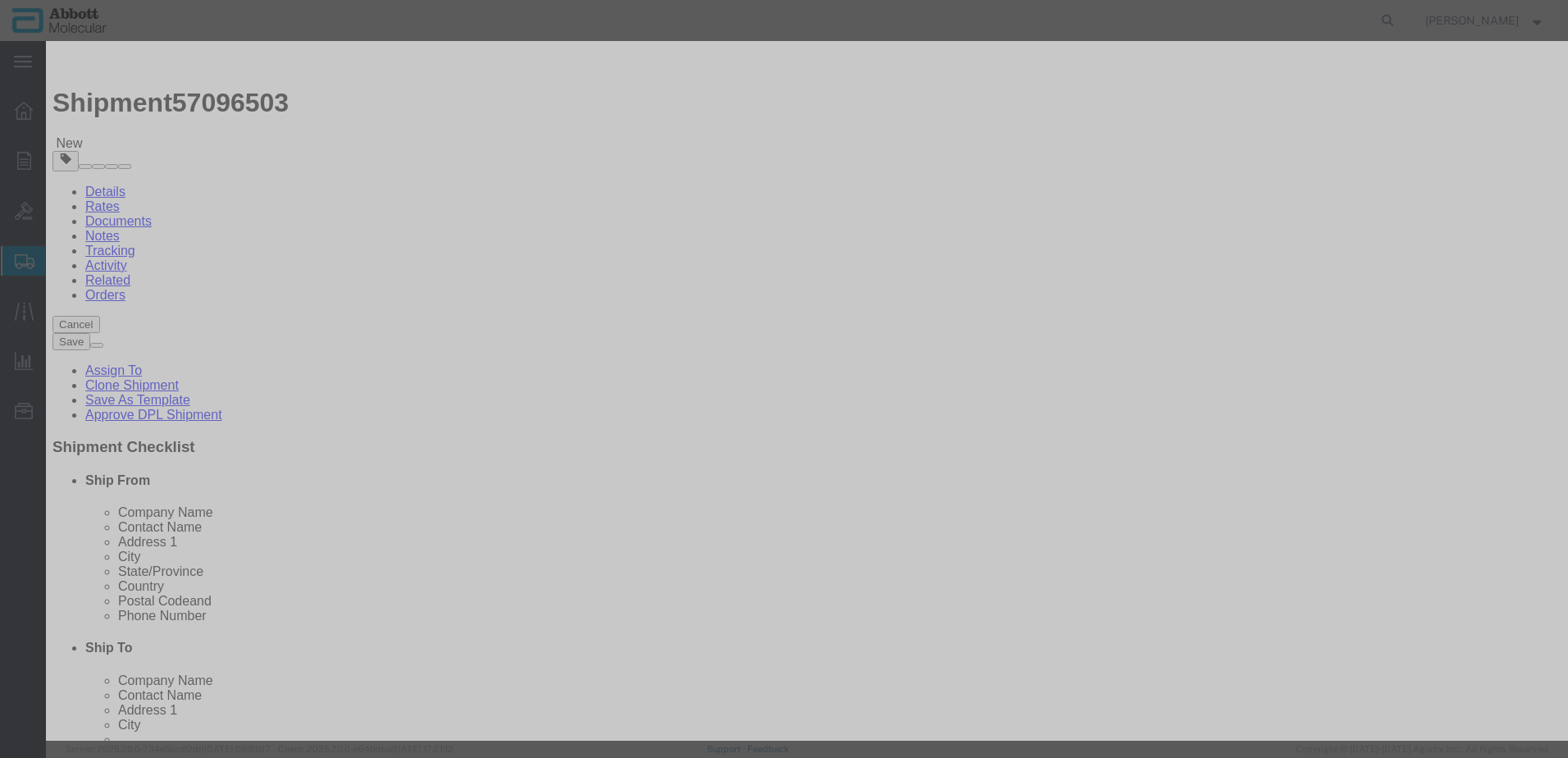
drag, startPoint x: 574, startPoint y: 179, endPoint x: 529, endPoint y: 133, distance: 64.4
click div "Product Name 56-200015 Pieces Select Bag Barrels 100Board Feet Bottle Box Blist…"
click input "text"
click td "Model: 56-200024"
click button "Save & Add Another"
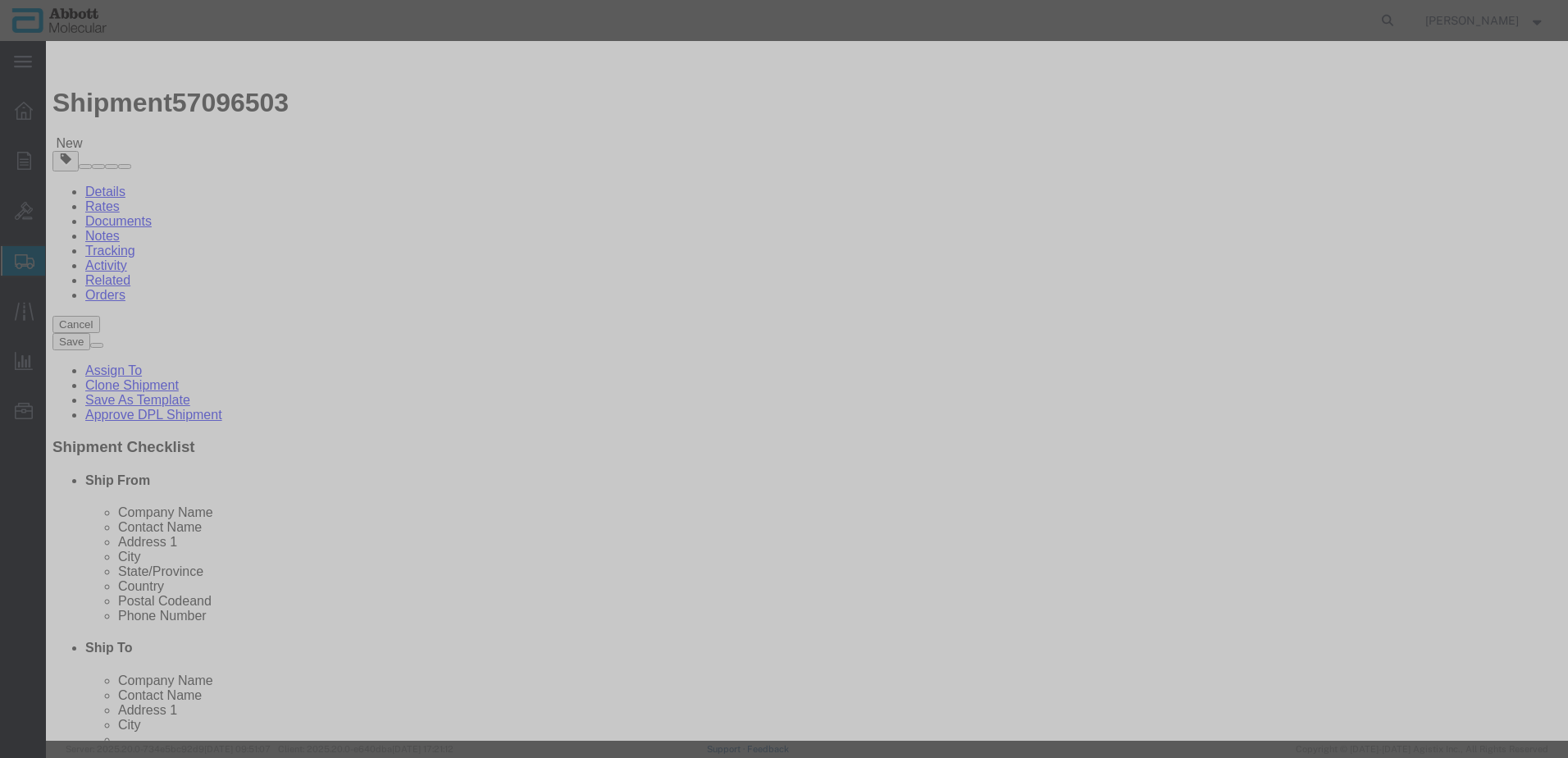
click input "text"
click td "Model: 09N8501"
drag, startPoint x: 1011, startPoint y: 262, endPoint x: 1005, endPoint y: 273, distance: 12.5
click select "Select Account Type Activity ID Airline Appointment Number ASN Batch Number Bil…"
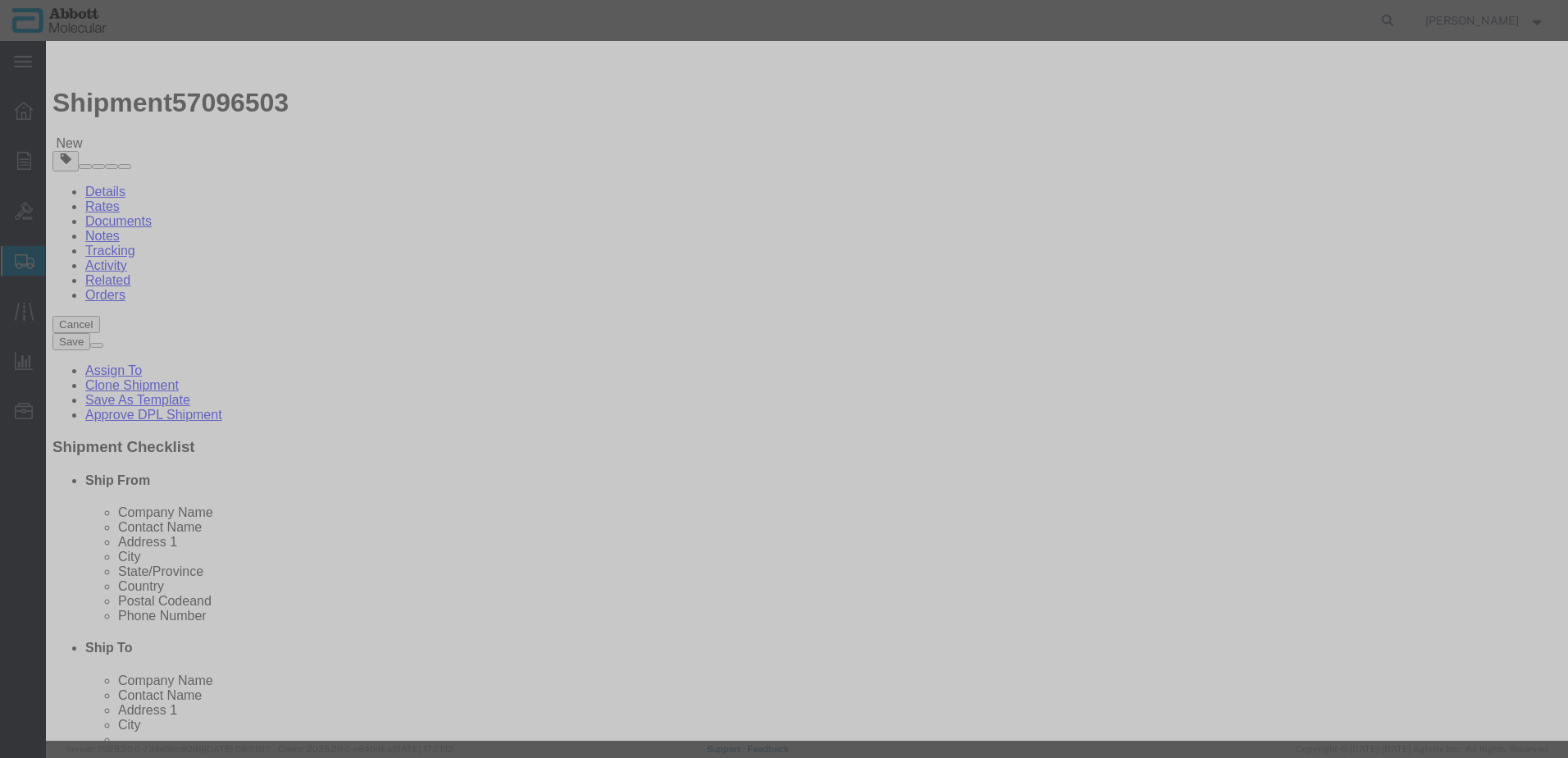
click button "Save & Close"
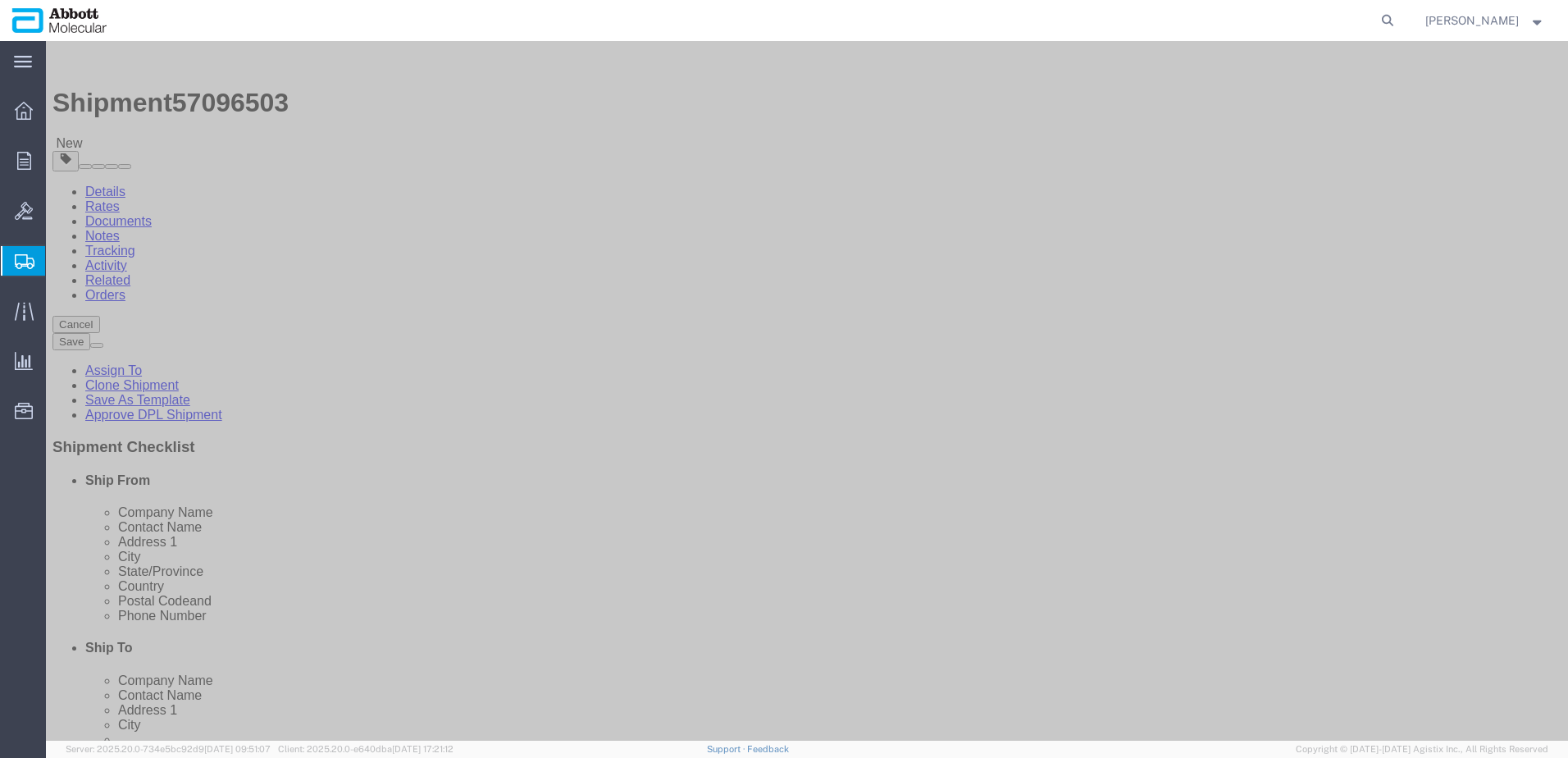
click link "Add Content"
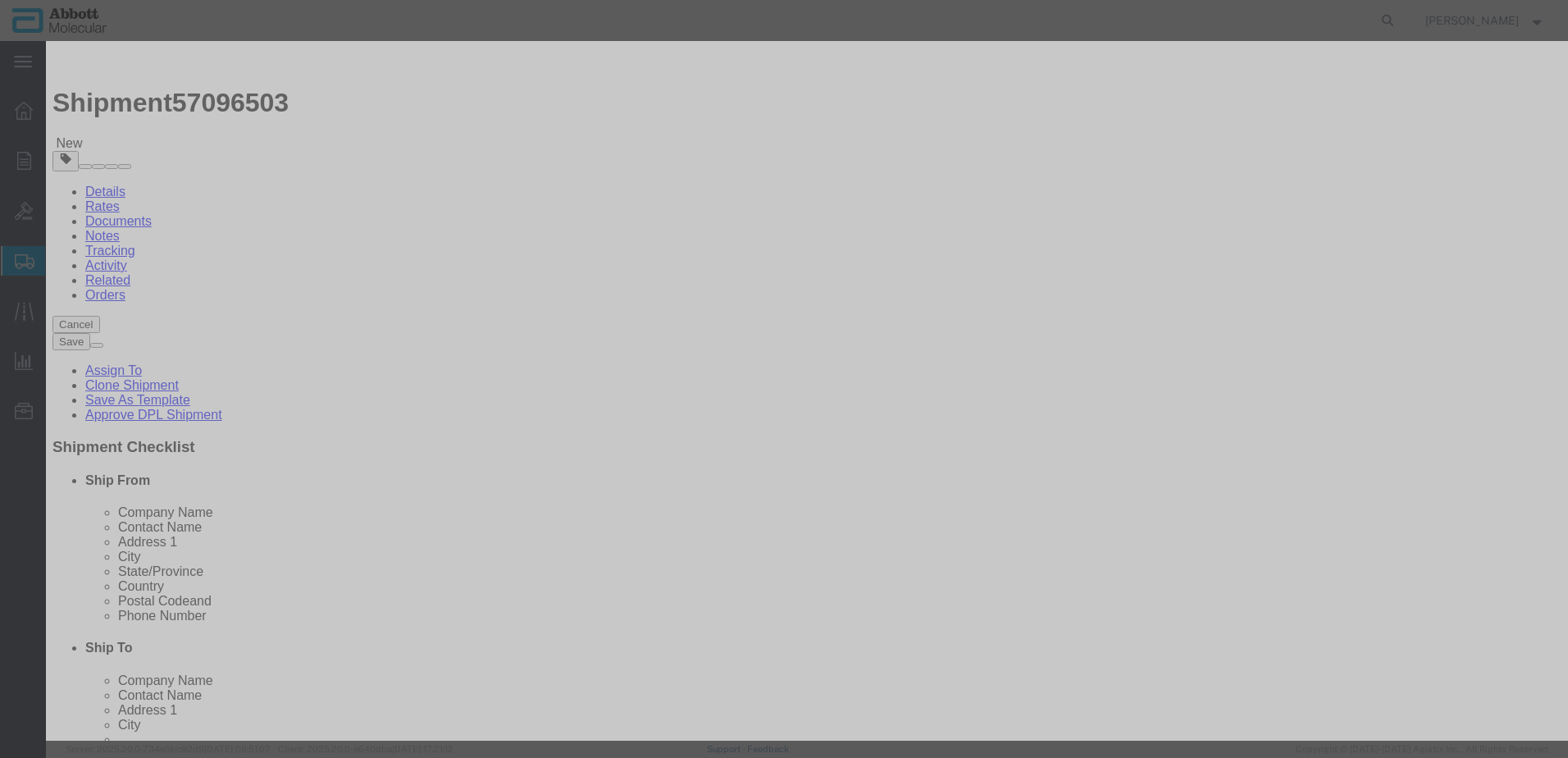
click input "text"
click td "Model: 02J0630"
click input "02J0630"
drag, startPoint x: 1001, startPoint y: 266, endPoint x: 996, endPoint y: 277, distance: 12.1
click select "Select Account Type Activity ID Airline Appointment Number ASN Batch Number Bil…"
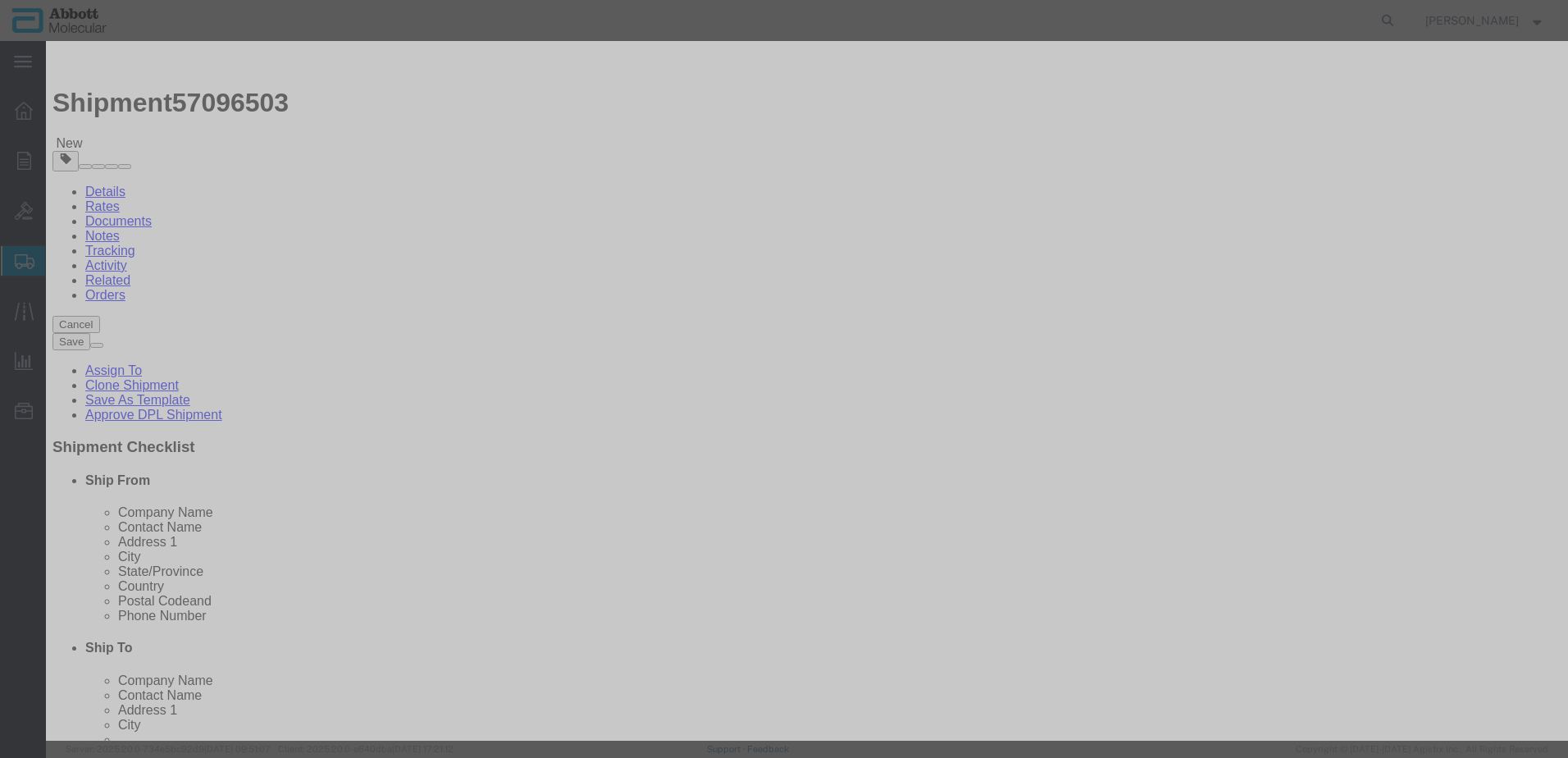
click select "Select Account Type Activity ID Airline Appointment Number ASN Batch Number Bil…"
click button "Save & Add Another"
click input "text"
click strong "02J0530"
drag, startPoint x: 1005, startPoint y: 256, endPoint x: 1005, endPoint y: 280, distance: 24.0
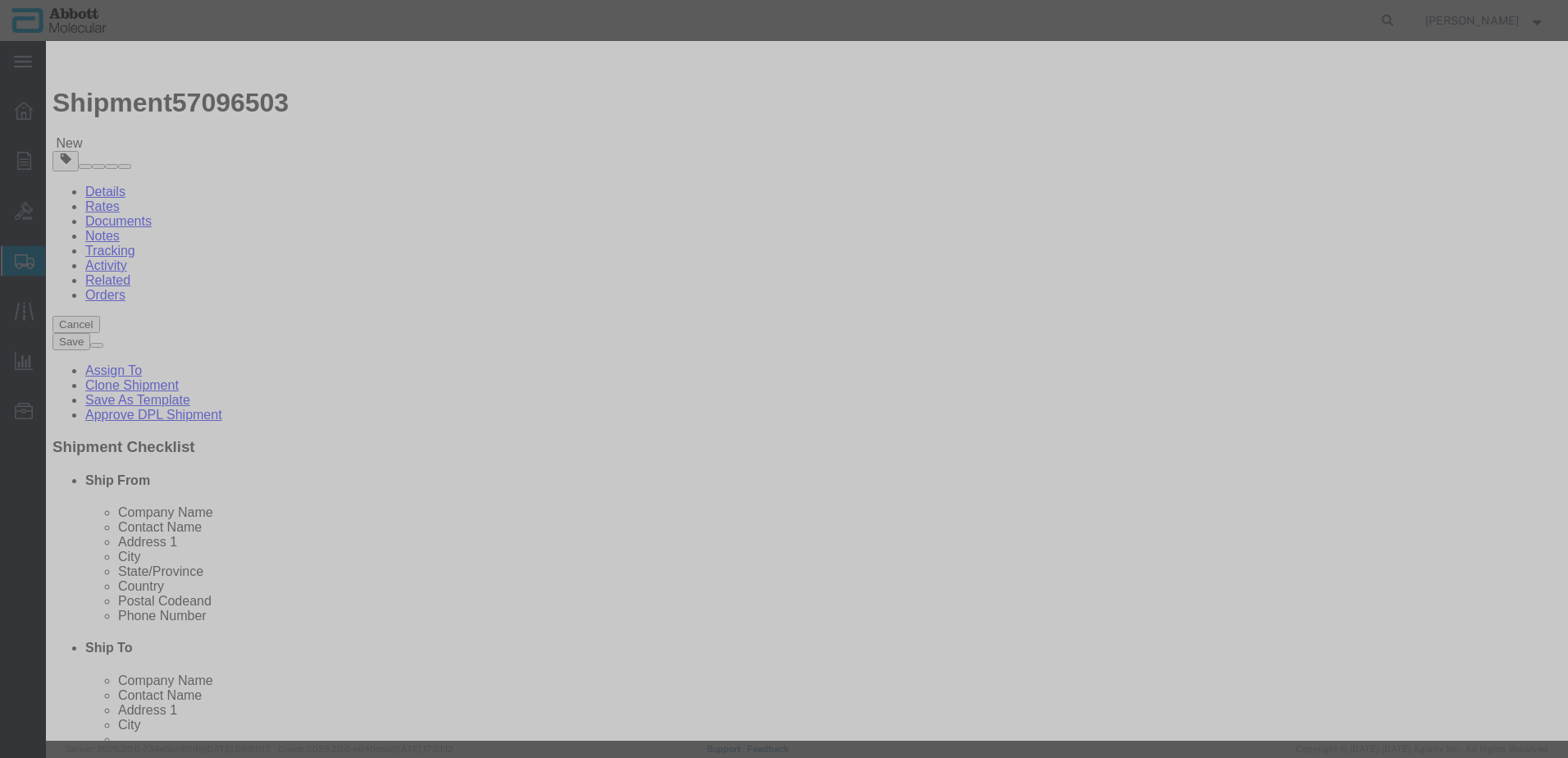
click select "Select Account Type Activity ID Airline Appointment Number ASN Batch Number Bil…"
click button "Save & Close"
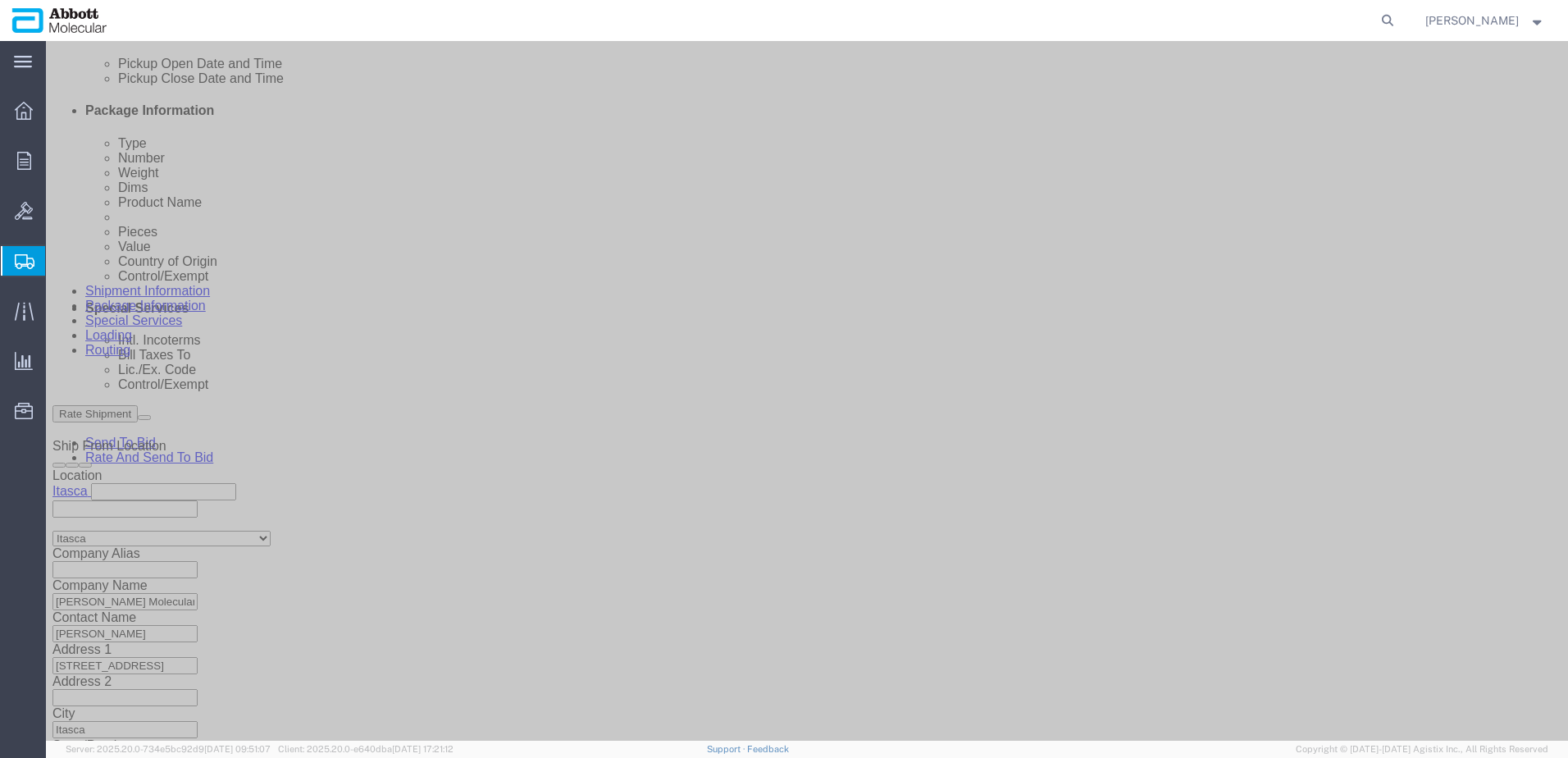
scroll to position [895, 0]
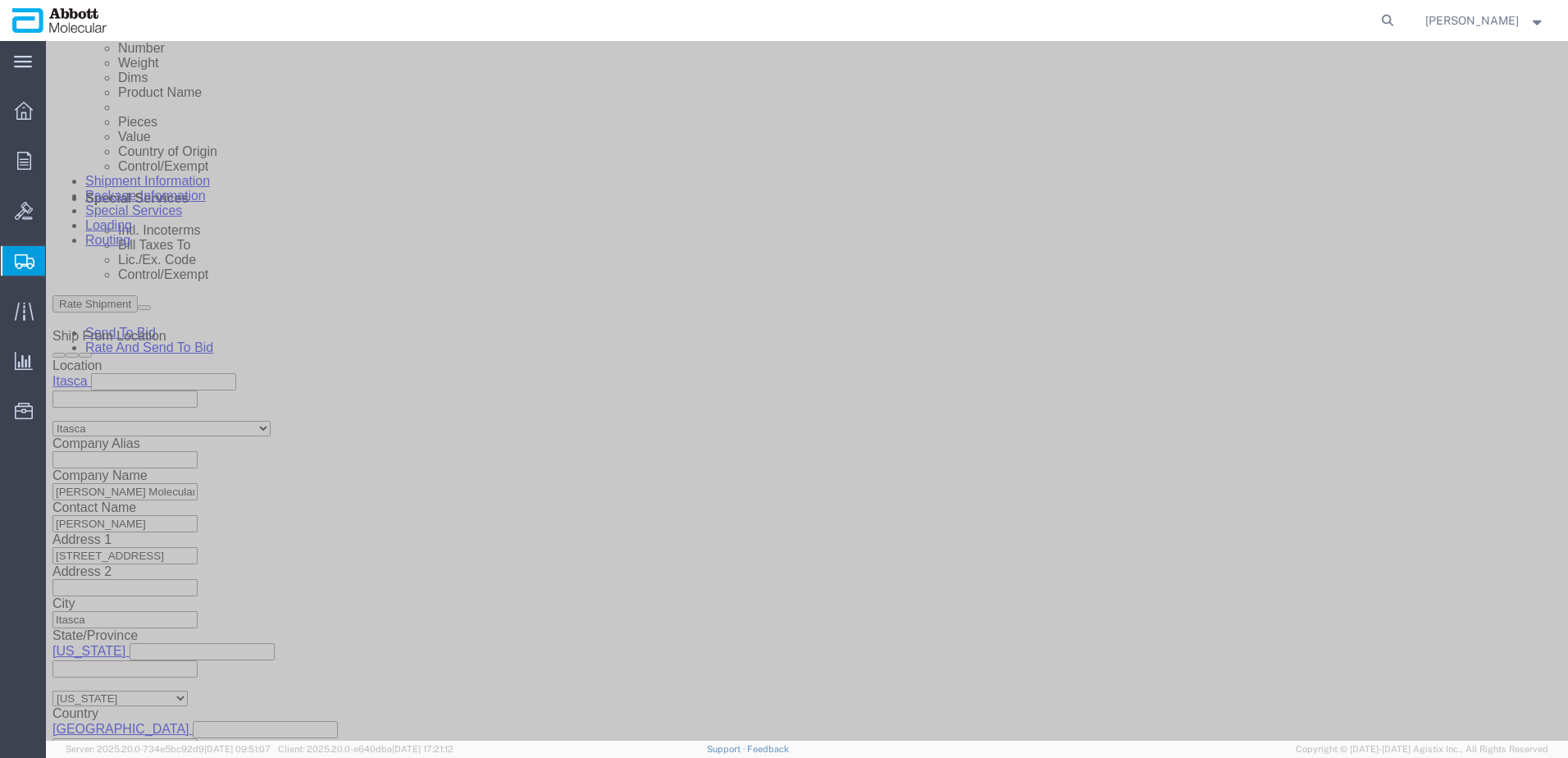
click button "Continue"
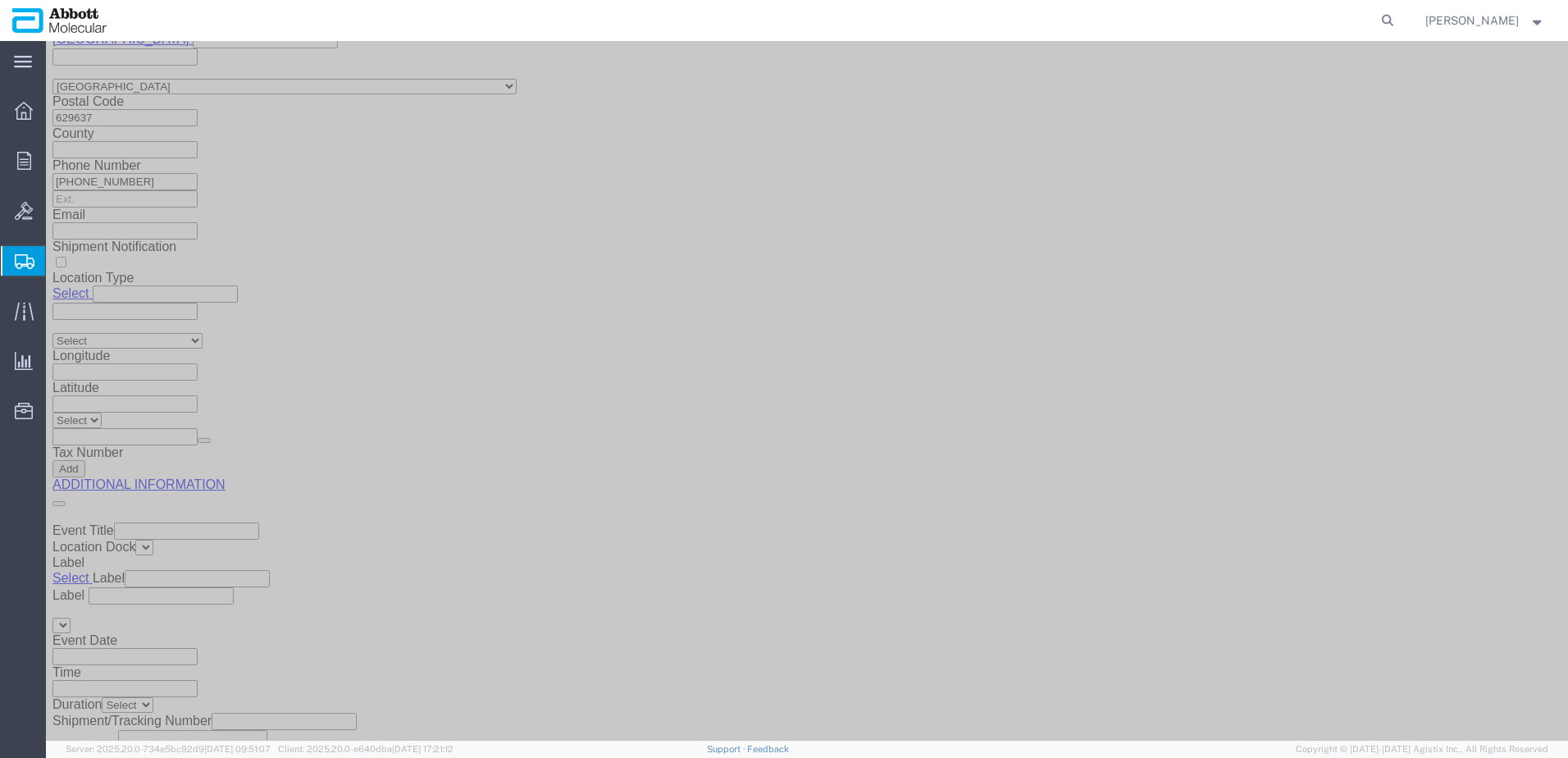
click button "Upload"
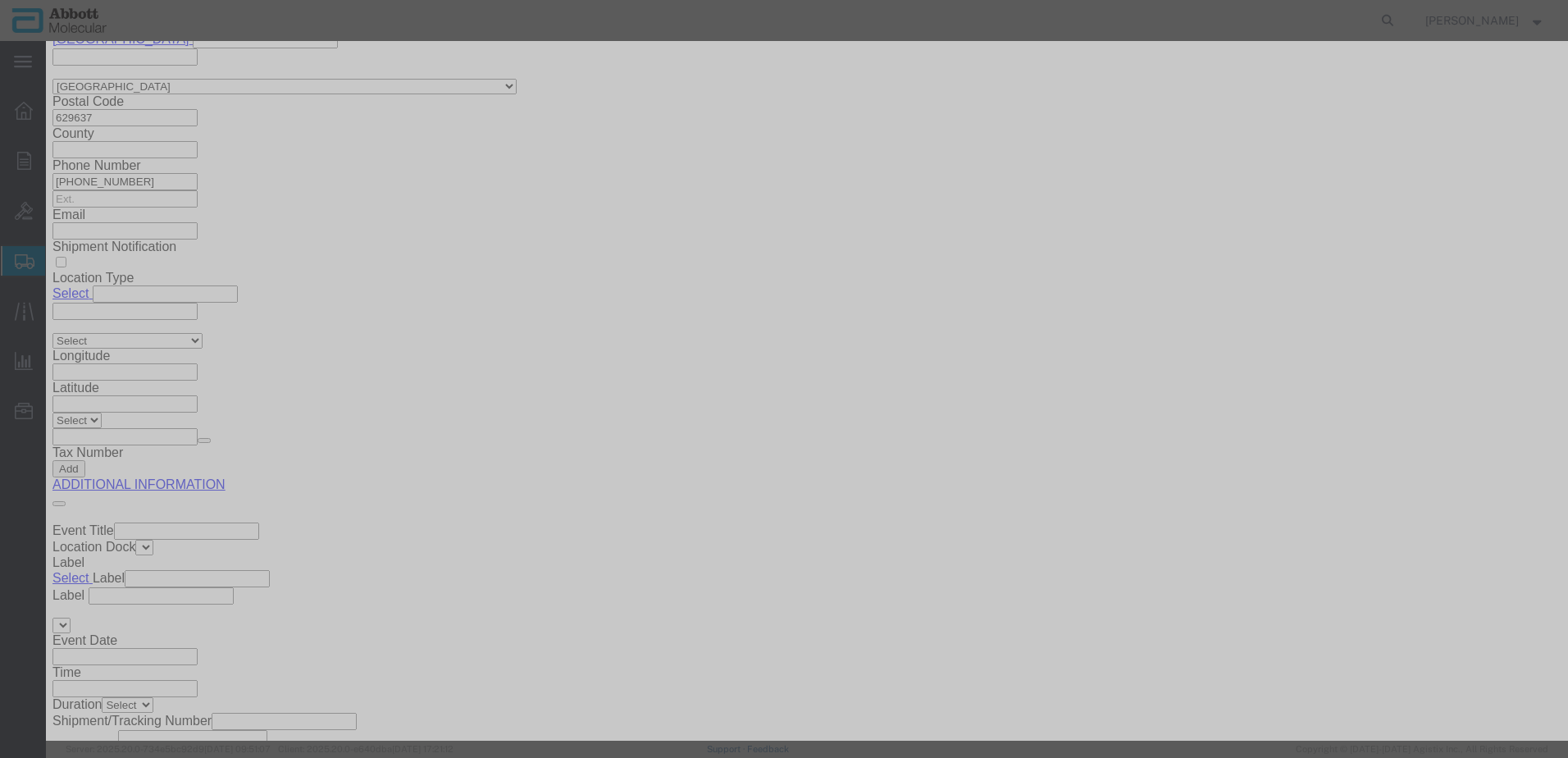
click button "Browse"
click button "Upload"
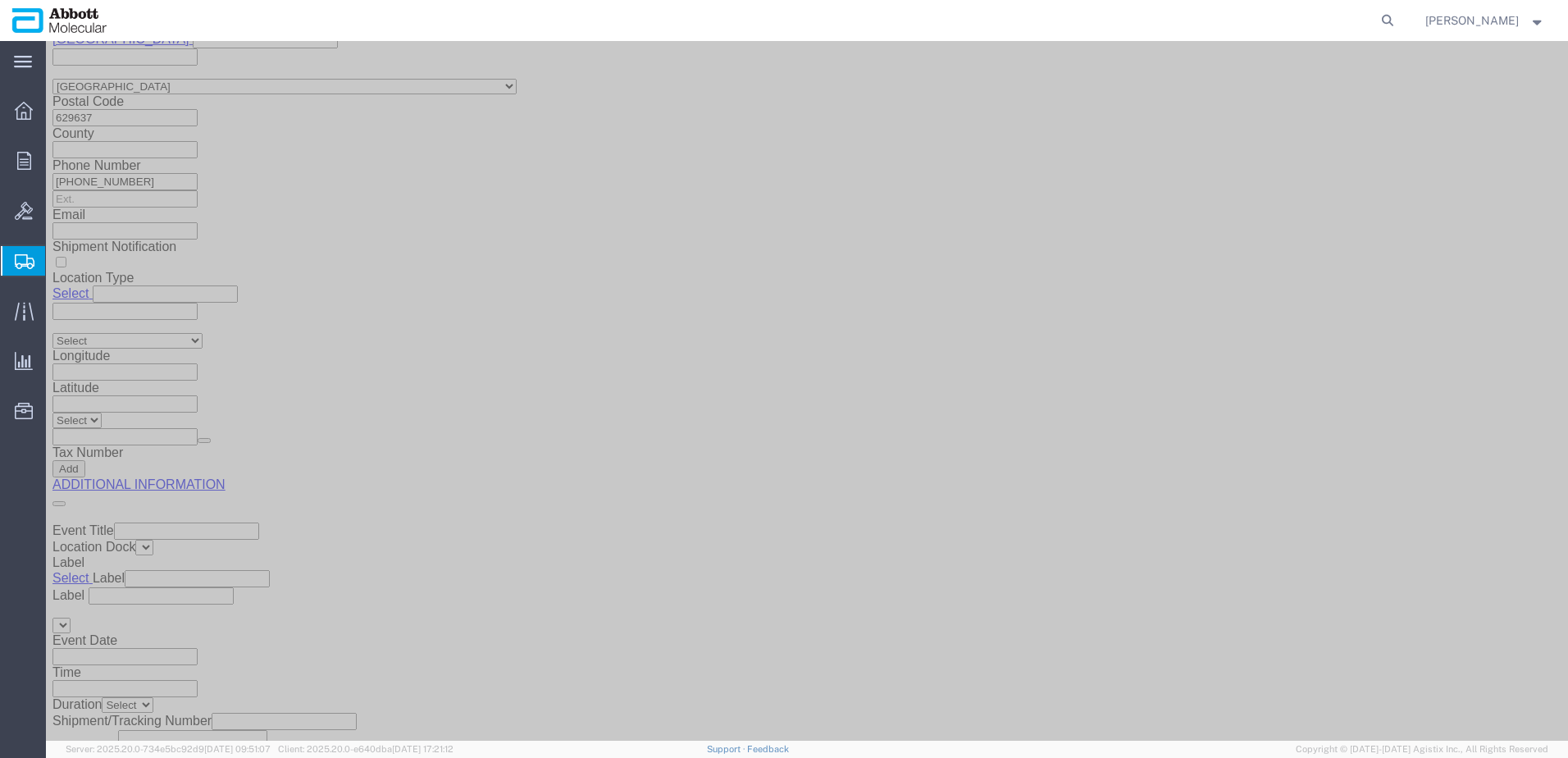
drag, startPoint x: 59, startPoint y: 26, endPoint x: 235, endPoint y: 21, distance: 176.1
click h1 "Shipment 57096503"
copy h1 "Shipment 57096503"
drag, startPoint x: 1292, startPoint y: 667, endPoint x: 1283, endPoint y: 663, distance: 9.8
click button "Rate Shipment"
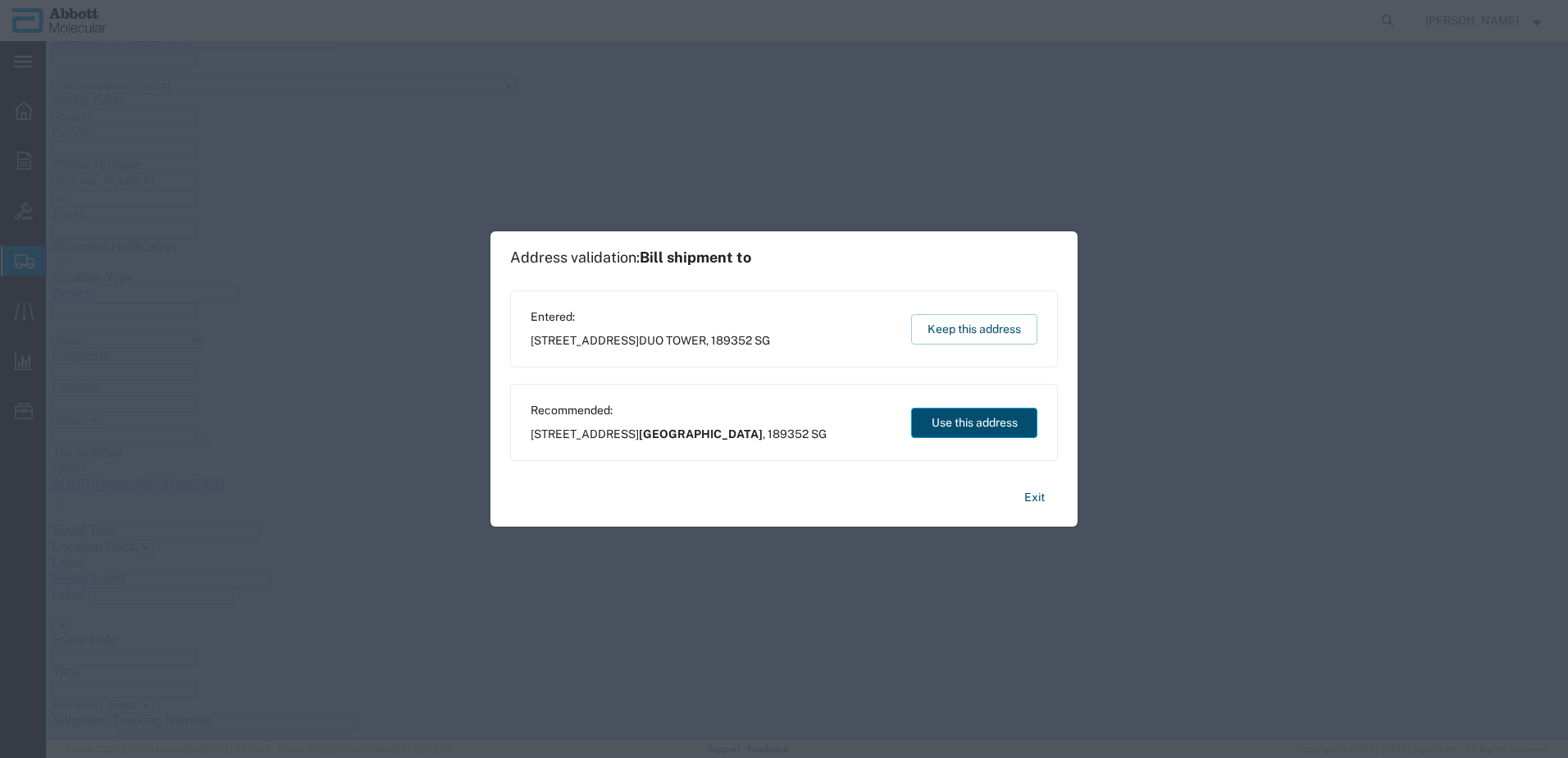
click at [976, 420] on button "Use this address" at bounding box center [974, 423] width 126 height 30
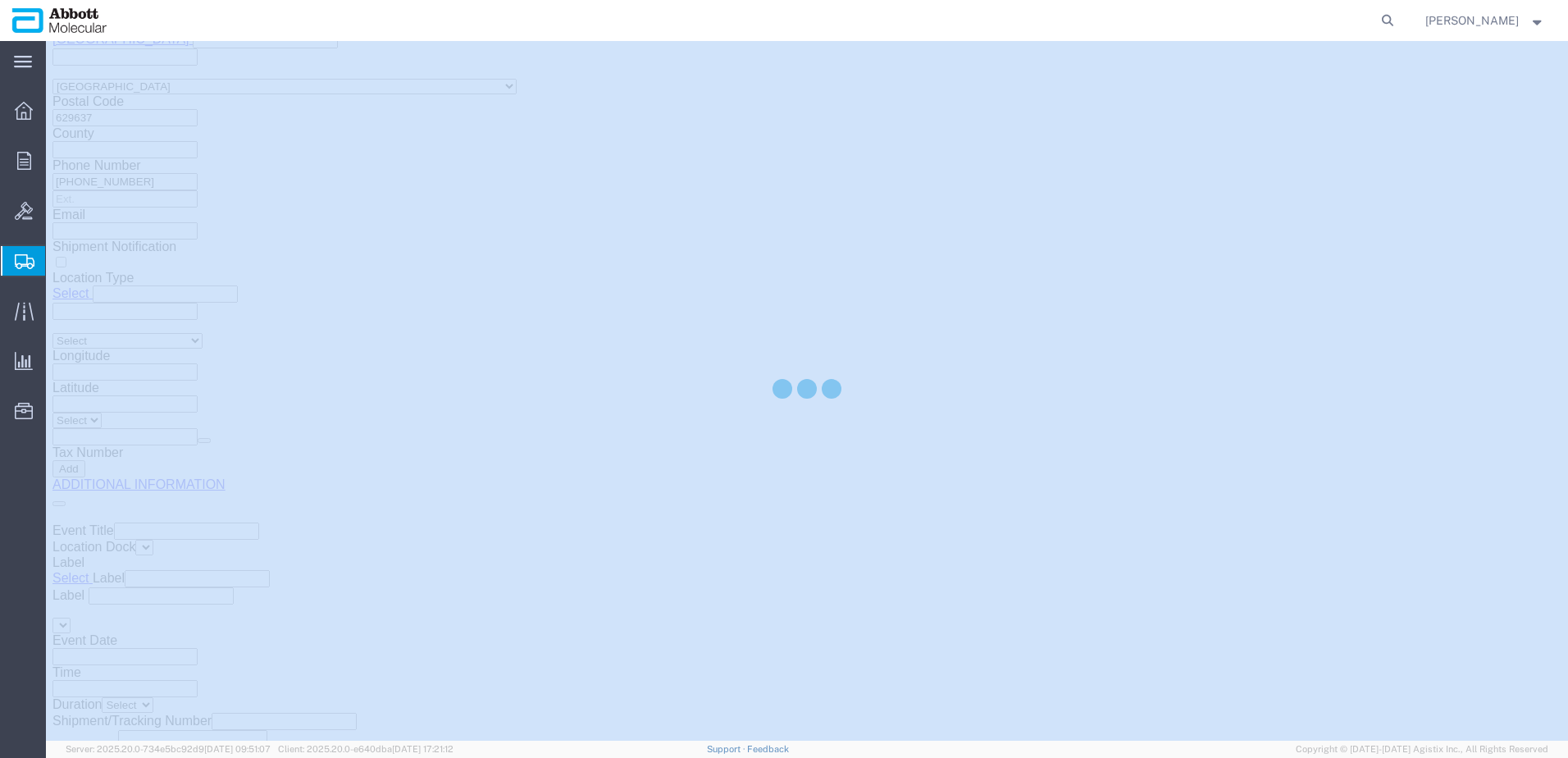
click at [976, 420] on div at bounding box center [807, 391] width 1522 height 700
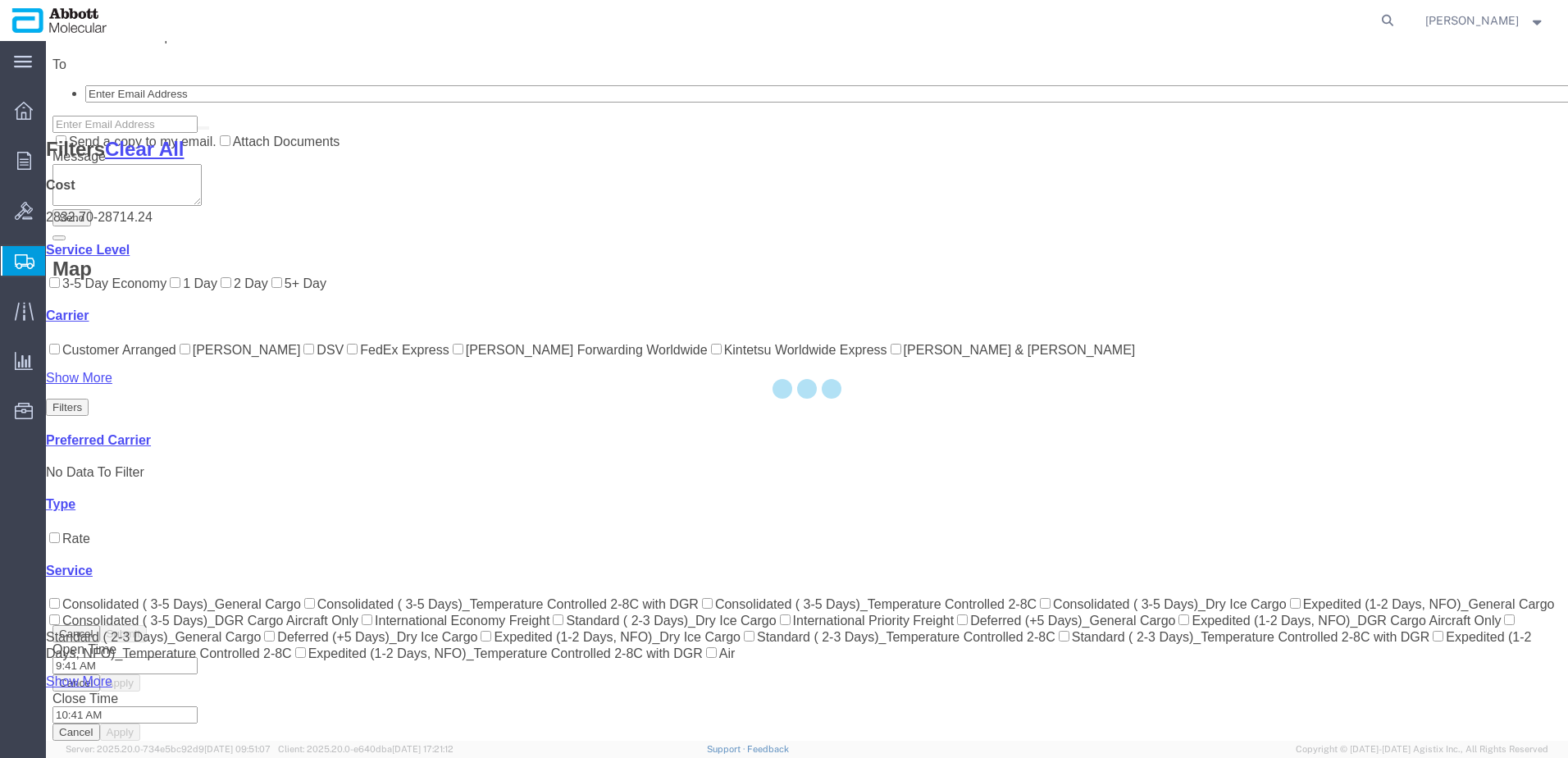
scroll to position [546, 0]
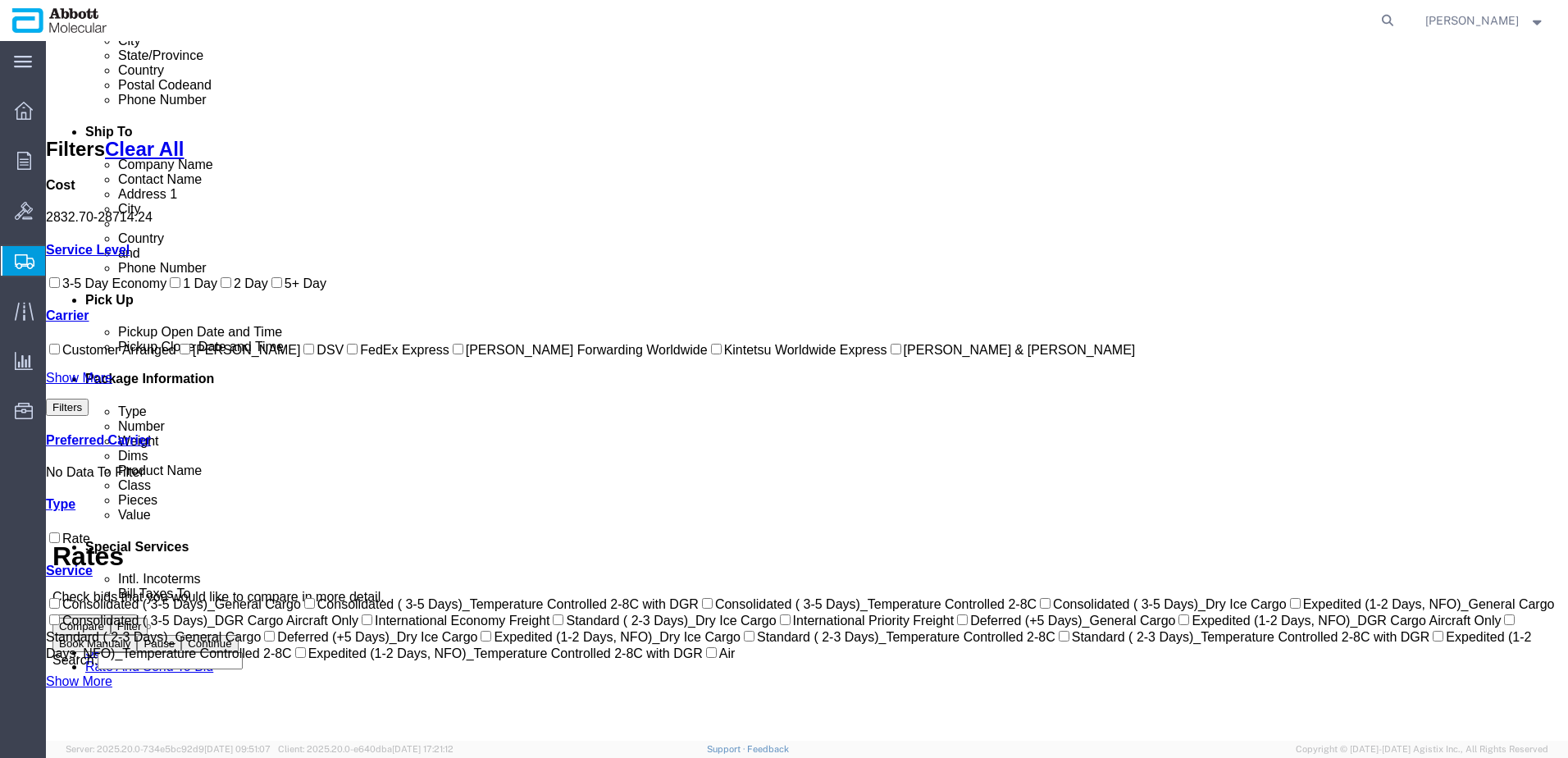
click at [92, 385] on link "Show More" at bounding box center [79, 378] width 66 height 14
click at [708, 357] on label "Kintetsu Worldwide Express" at bounding box center [797, 349] width 180 height 14
click at [711, 355] on input "Kintetsu Worldwide Express" at bounding box center [716, 349] width 11 height 11
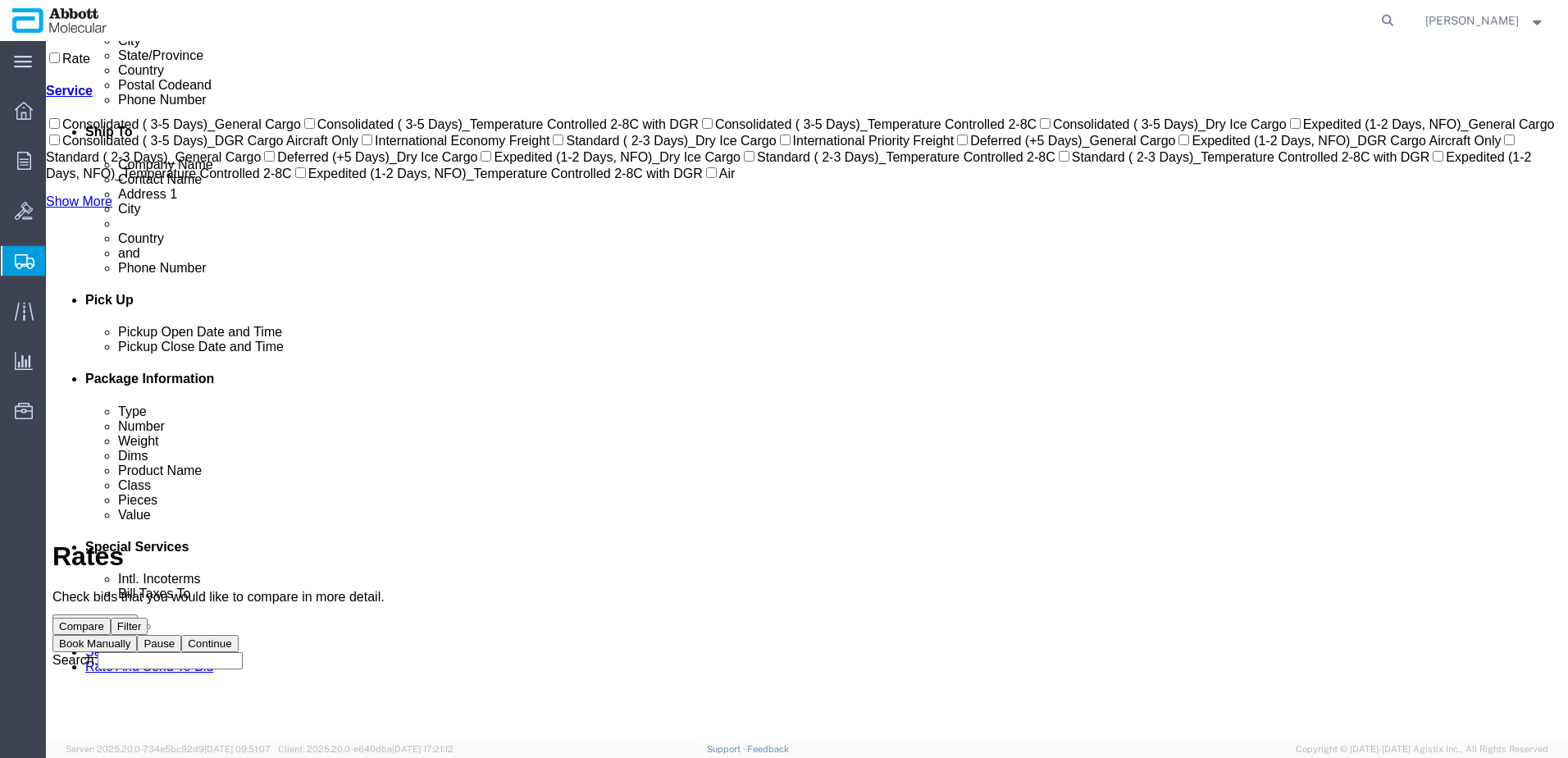
scroll to position [60, 0]
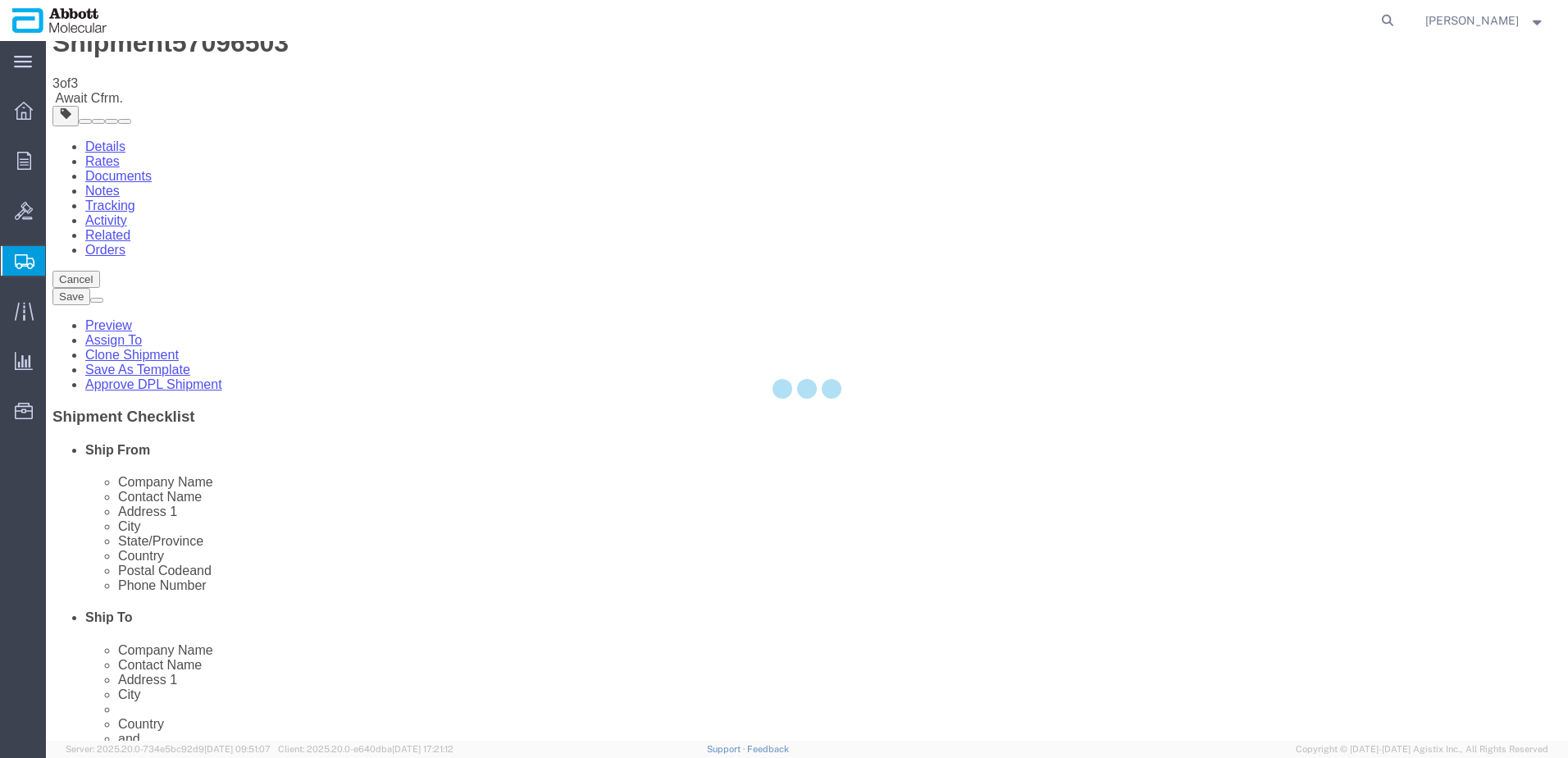
scroll to position [0, 0]
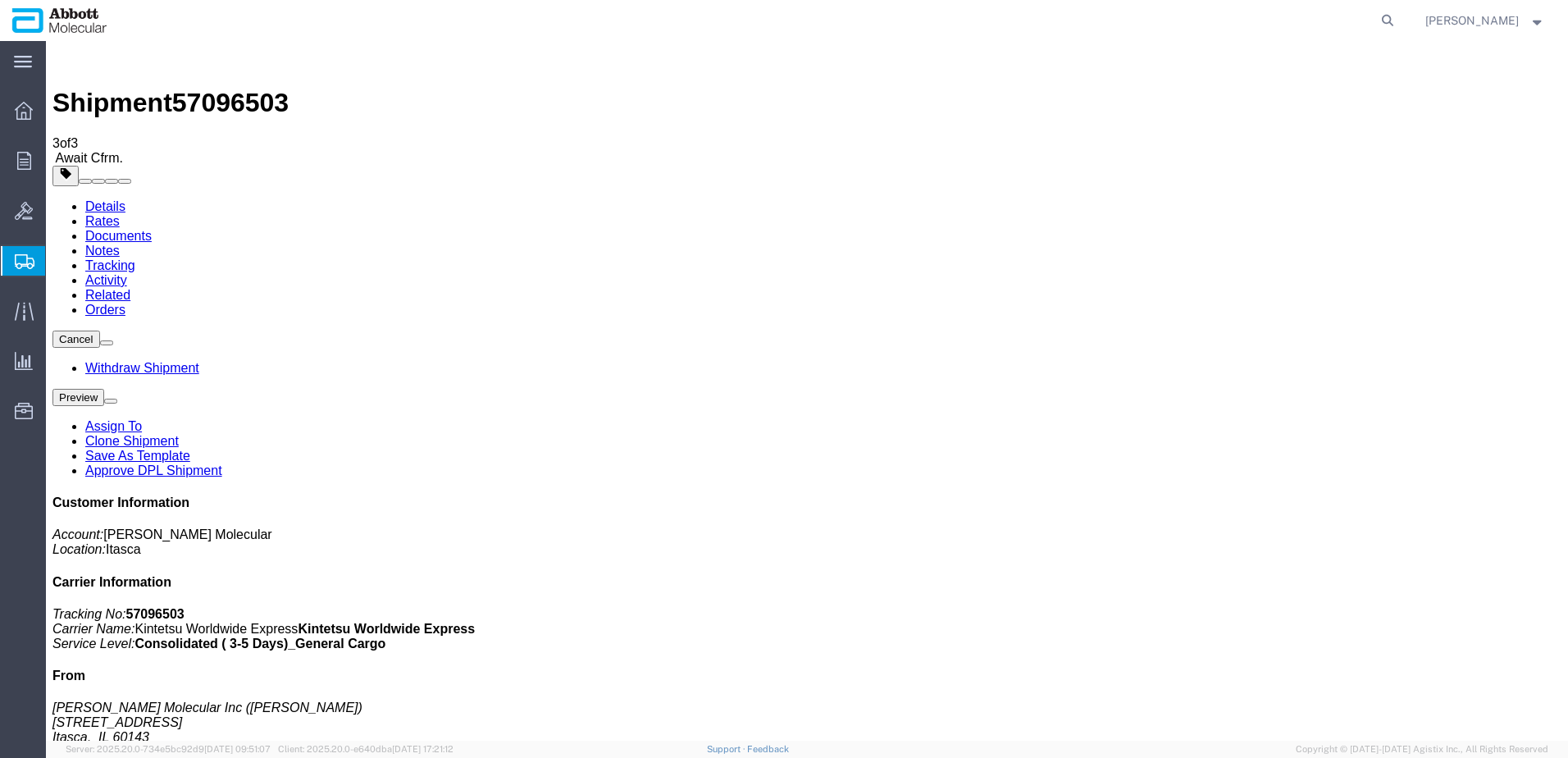
click at [0, 0] on span "Create from Template" at bounding box center [0, 0] width 0 height 0
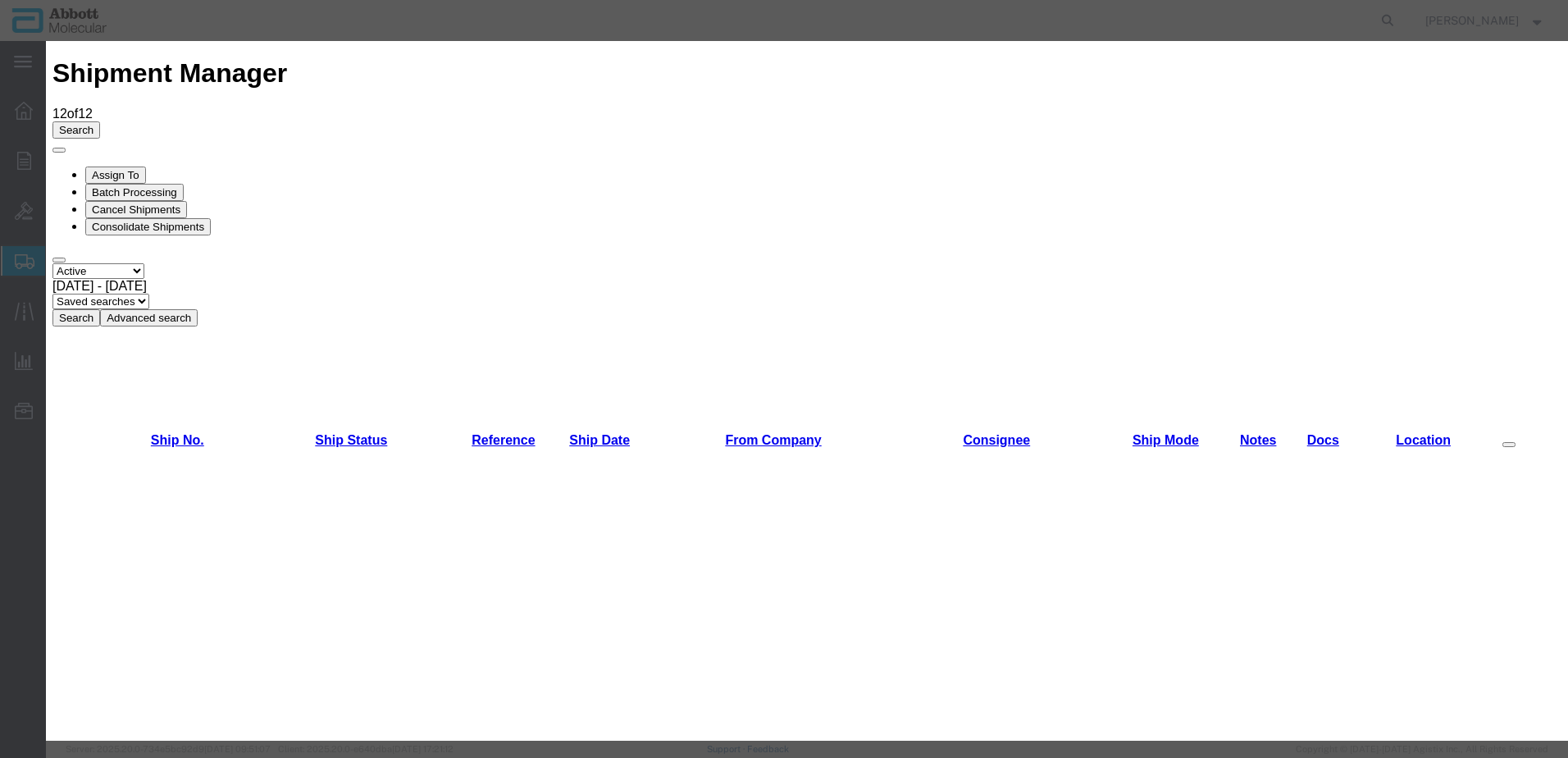
scroll to position [1149, 0]
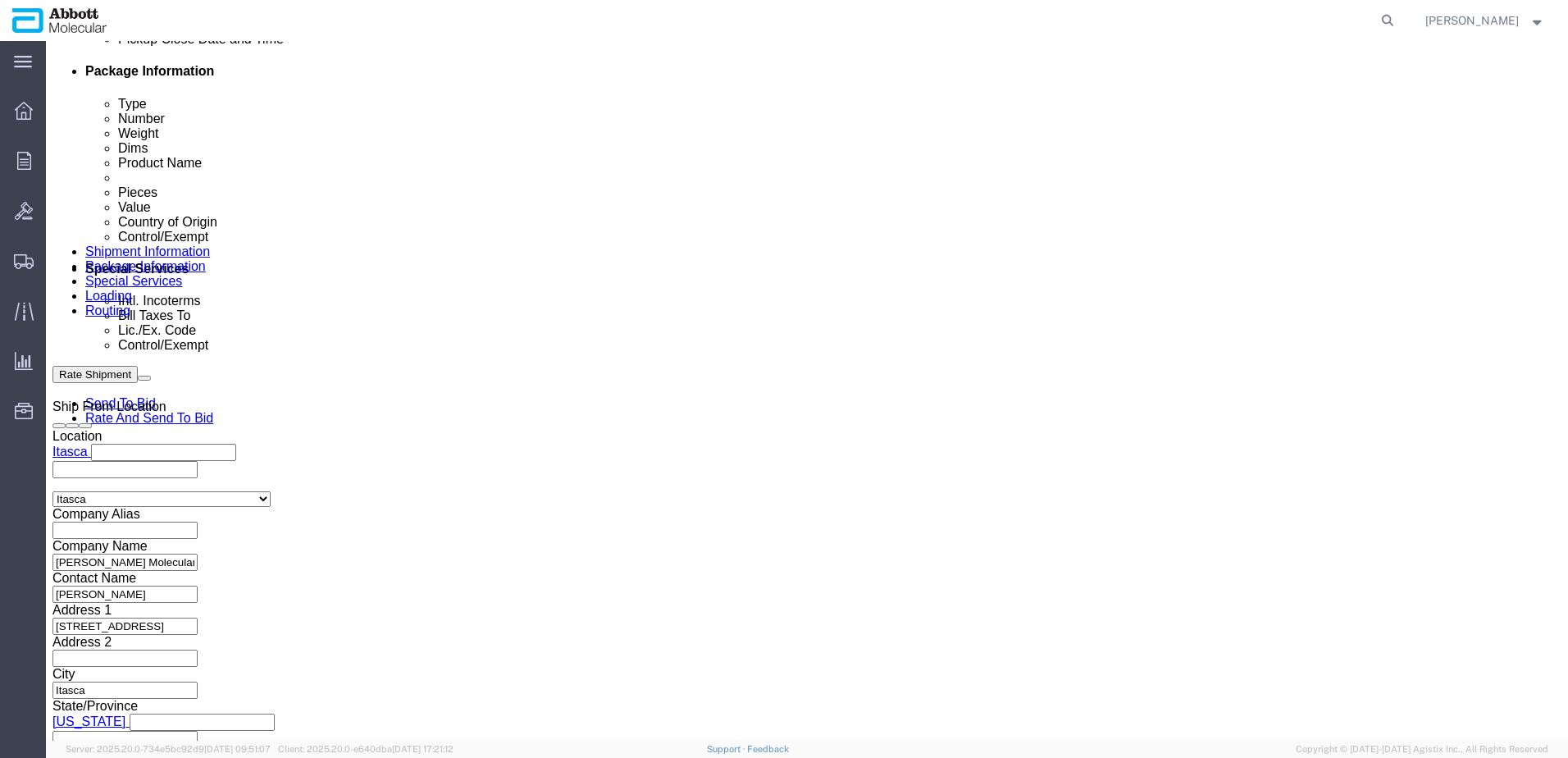
scroll to position [902, 0]
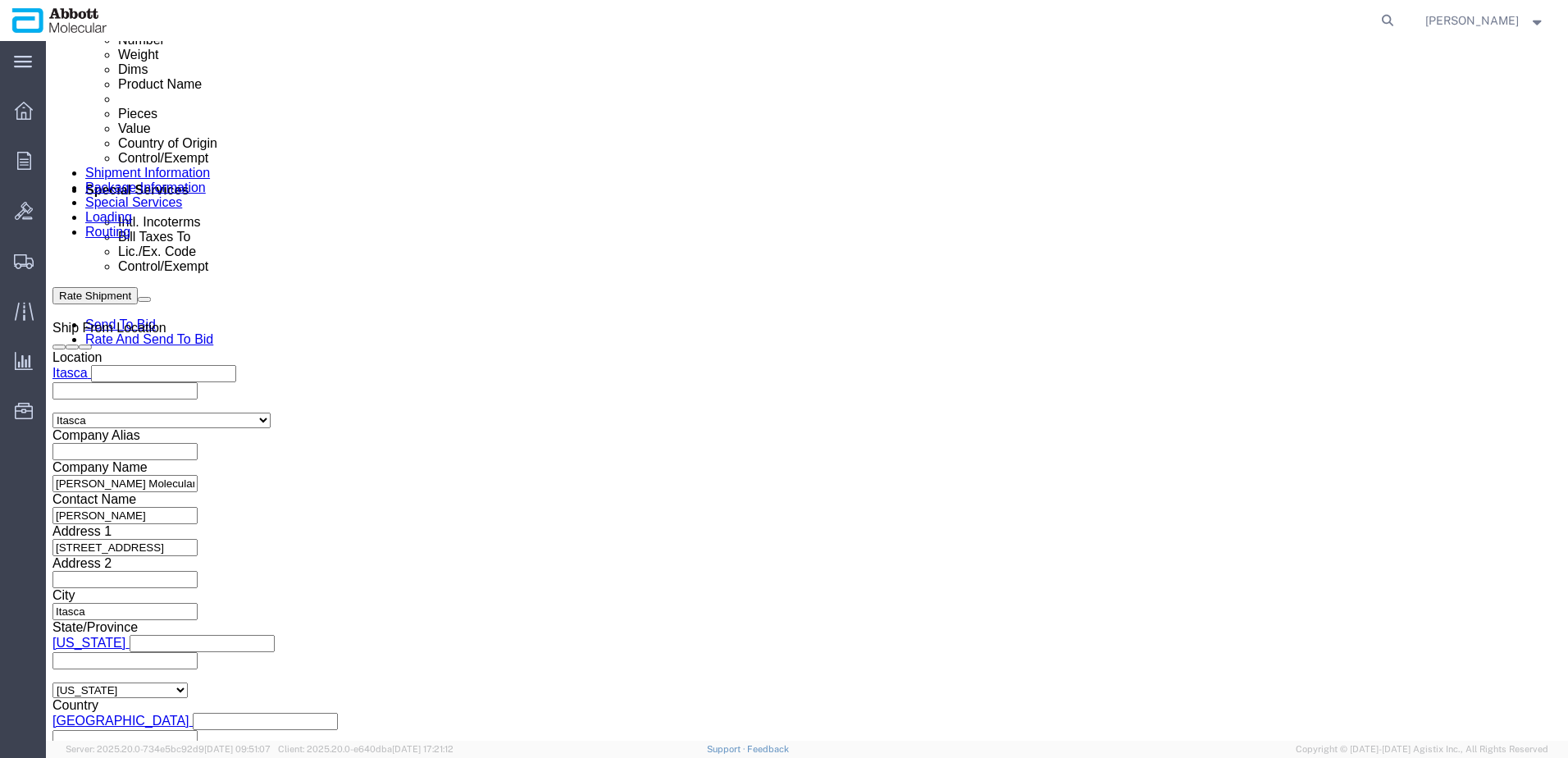
click input "text"
paste input "620820248"
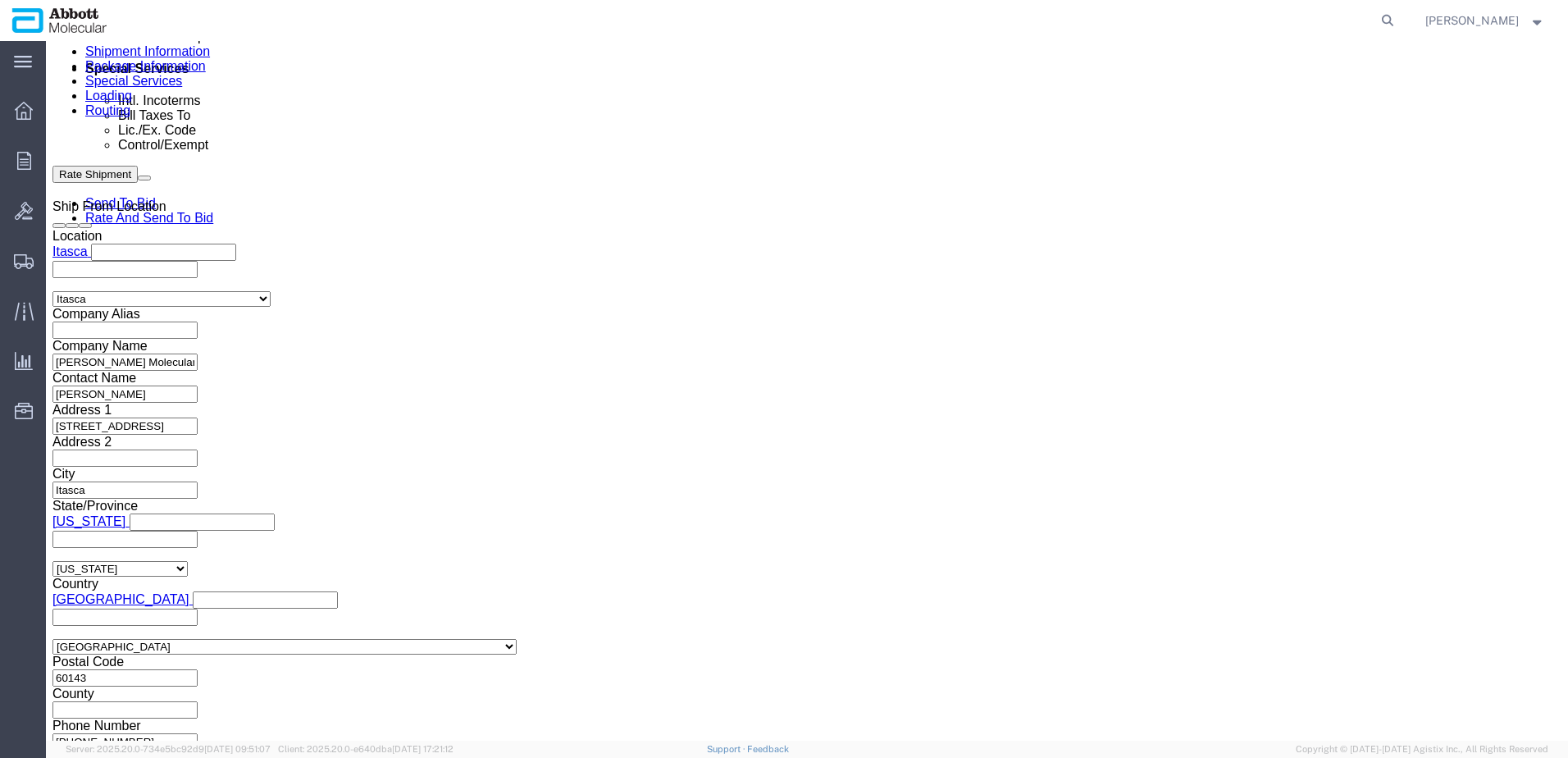
scroll to position [1025, 0]
click button "Continue"
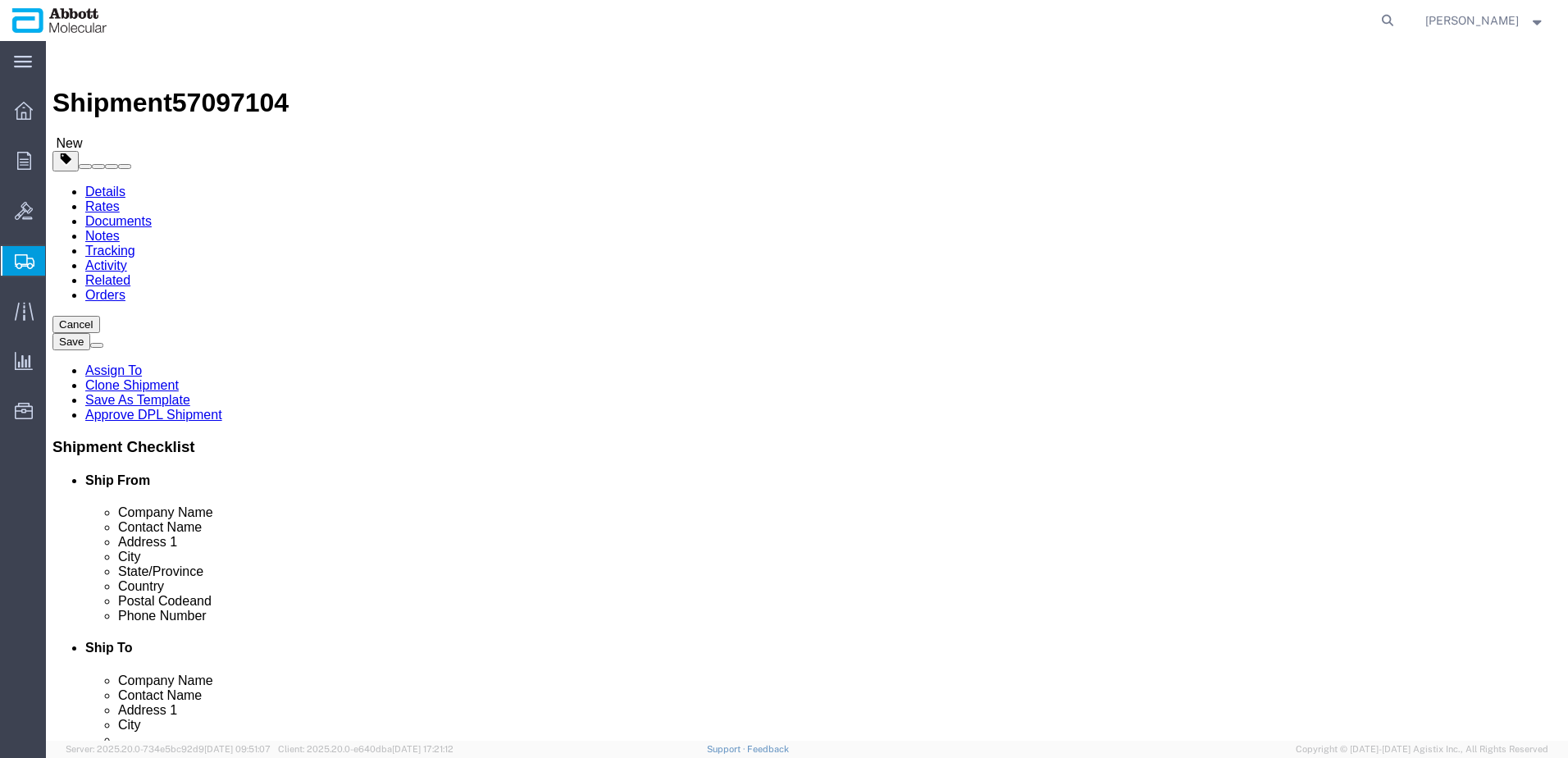
click select "Select Box (B) Box (C) Box (D) Cardboard Box(es) Crate (Instrument) Crate(s) En…"
drag, startPoint x: 261, startPoint y: 380, endPoint x: 44, endPoint y: 387, distance: 217.1
click div "Weight 0.00 Select kgs lbs Ship. t°"
click input "checkbox"
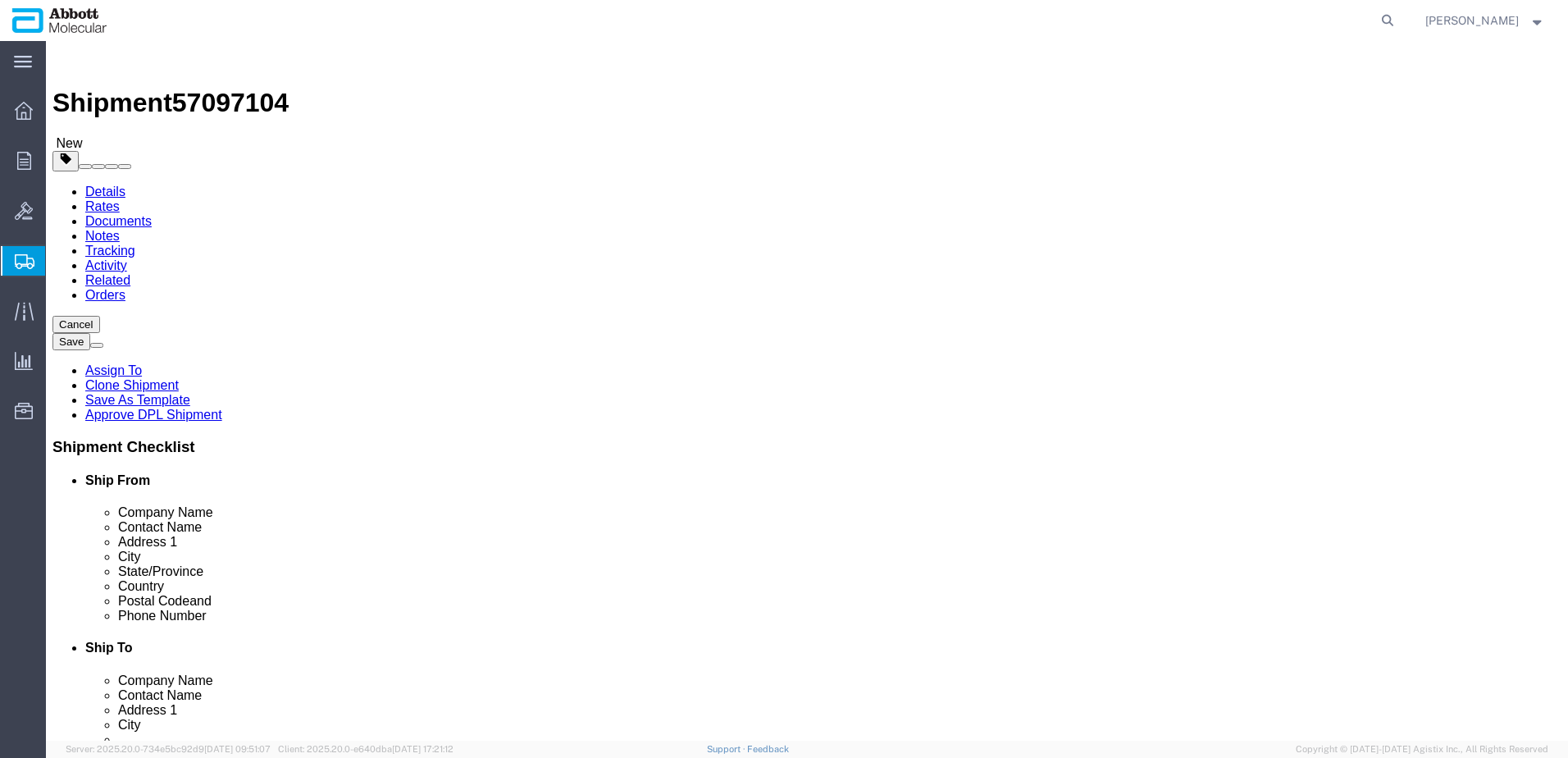
click link "Add Package"
click select "Select Box (B) Box (C) Box (D) Cardboard Box(es) Crate (Instrument) Crate(s) En…"
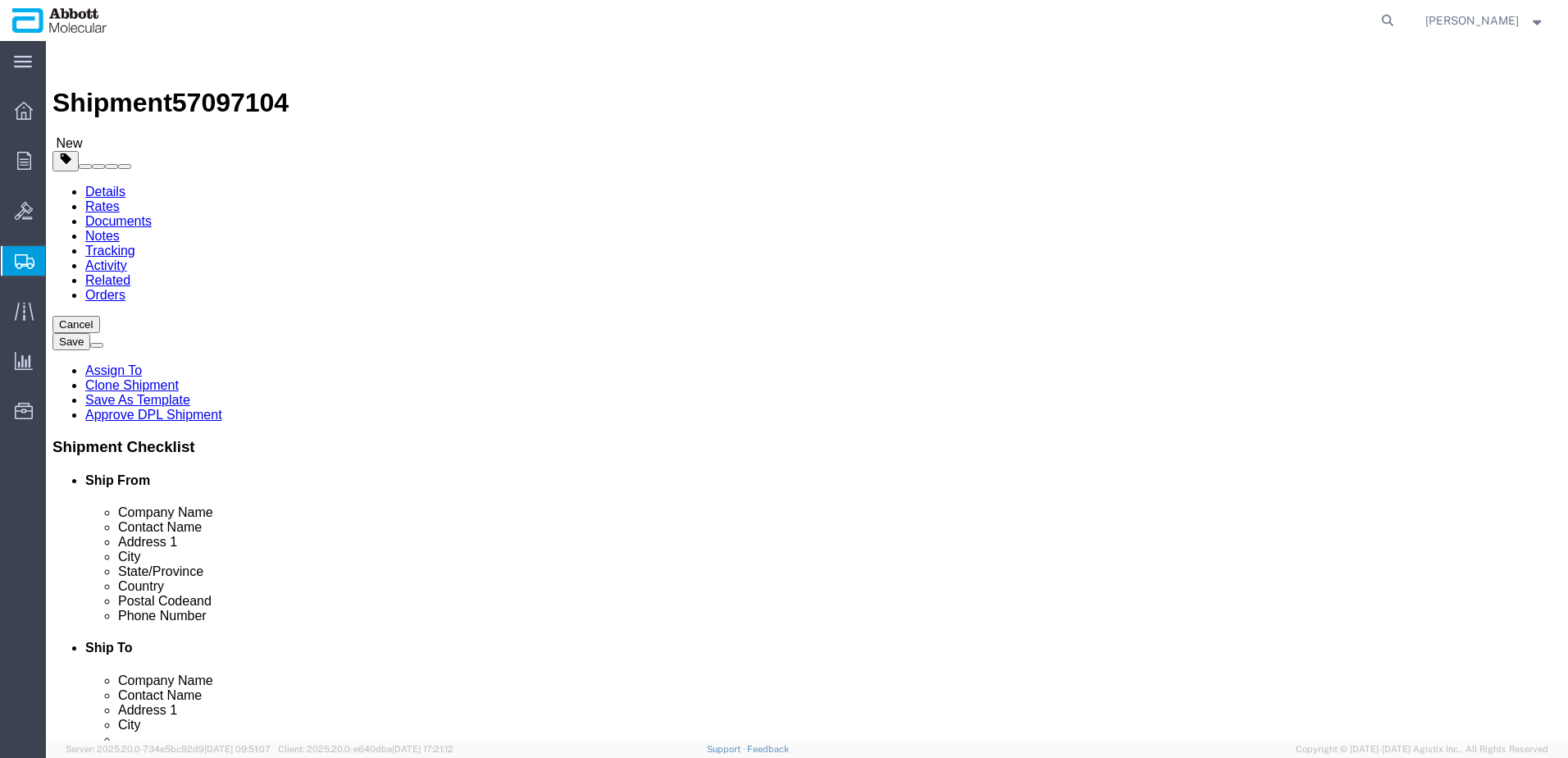
click select "Select Box (B) Box (C) Box (D) Cardboard Box(es) Crate (Instrument) Crate(s) En…"
click input "checkbox"
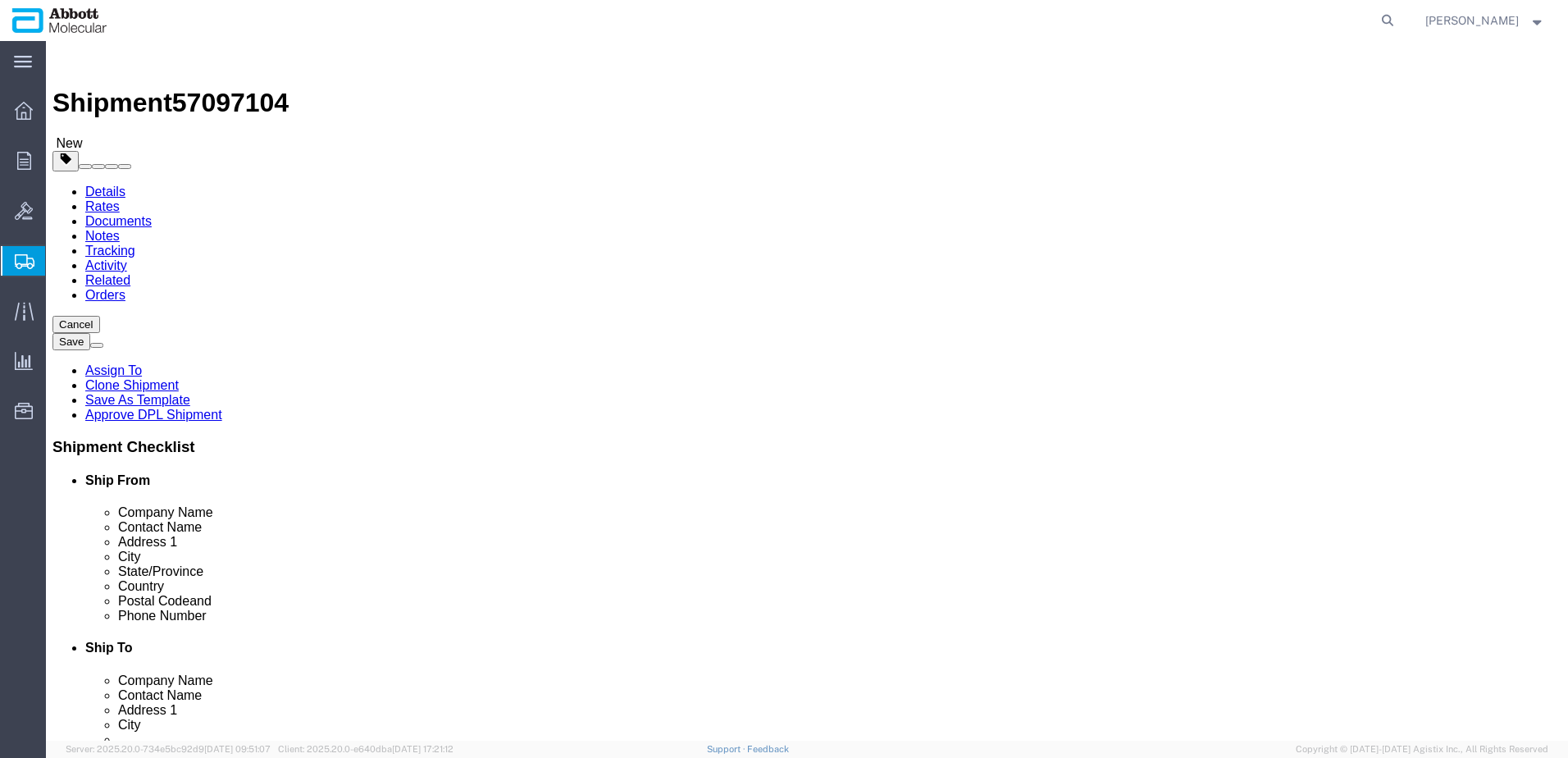
click link "Add Package"
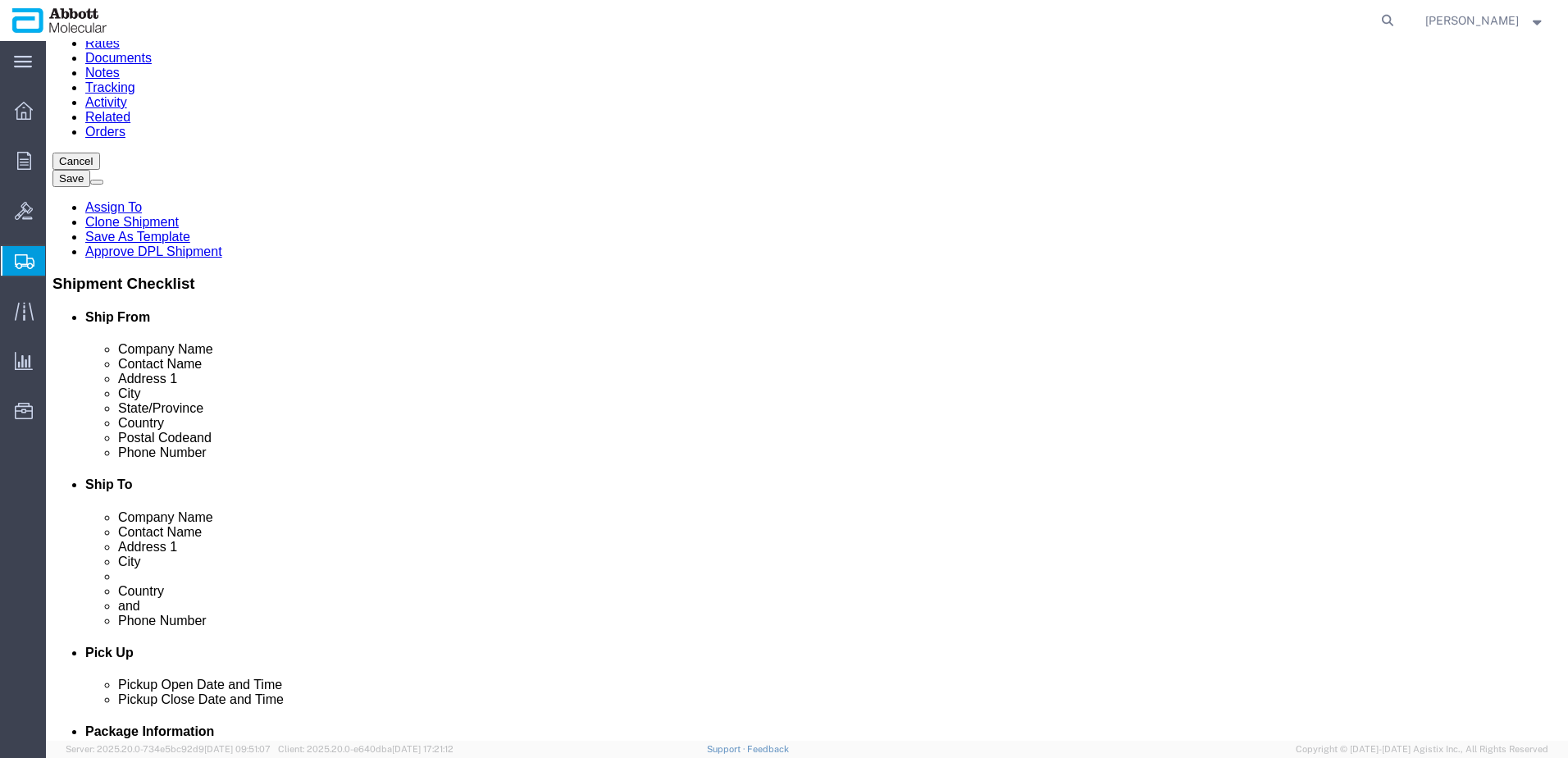
scroll to position [164, 0]
drag, startPoint x: 388, startPoint y: 468, endPoint x: 343, endPoint y: 502, distance: 56.4
click select "Select Box (B) Box (C) Box (D) Cardboard Box(es) Crate (Instrument) Crate(s) En…"
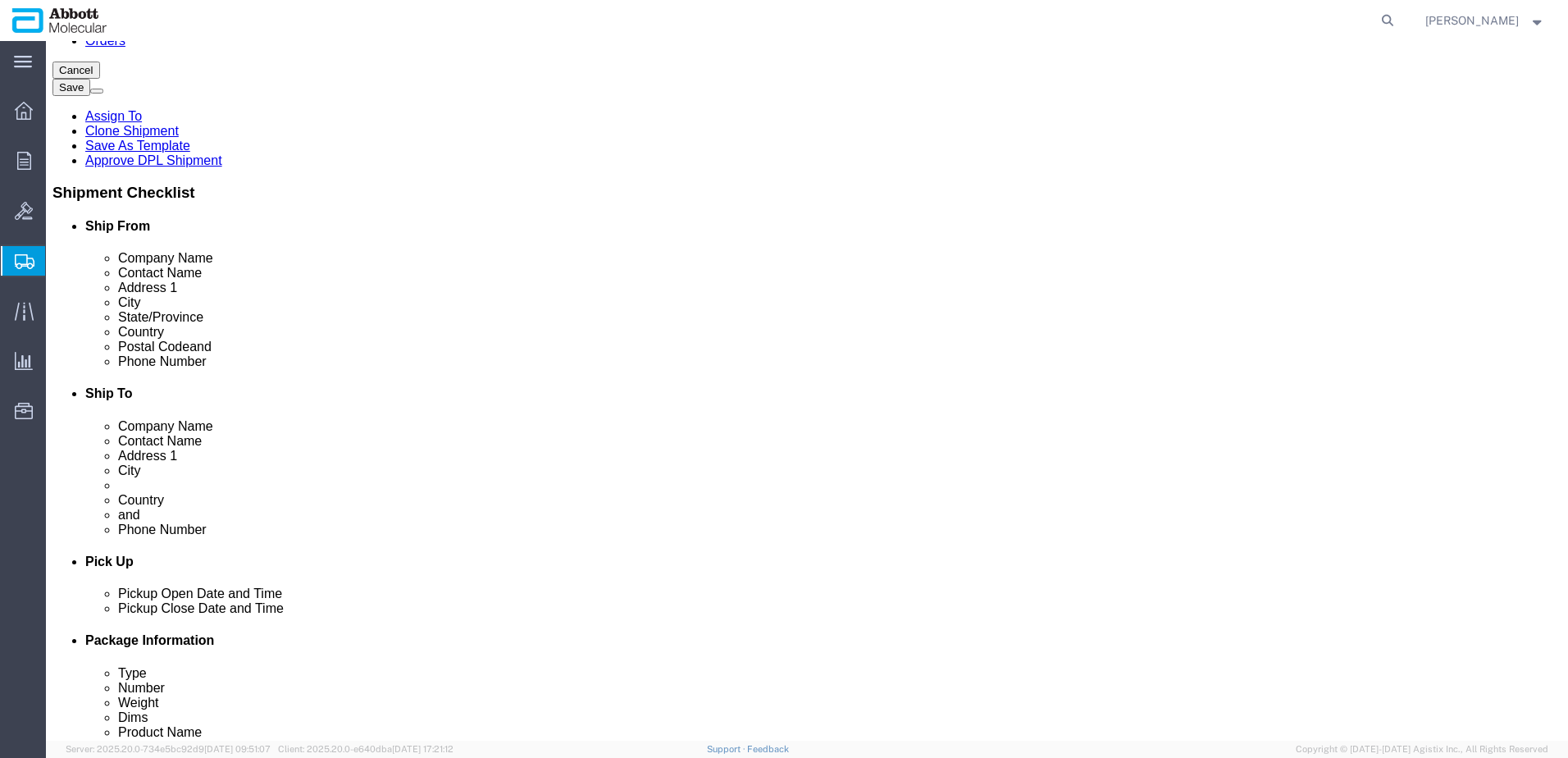
scroll to position [265, 0]
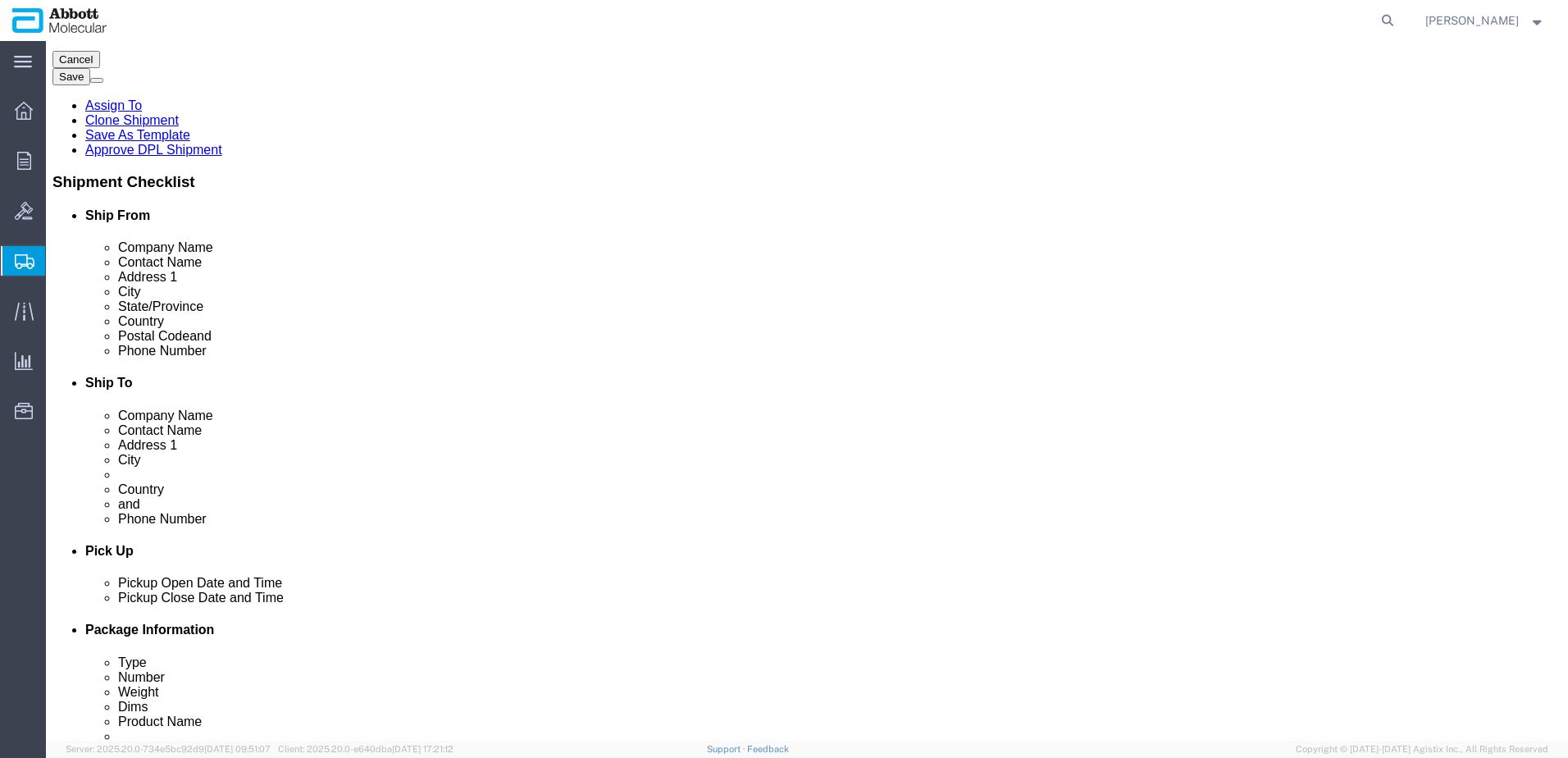
click input "text"
click select "Select Box (B) Box (C) Box (D) Cardboard Box(es) Crate (Instrument) Crate(s) En…"
click input "checkbox"
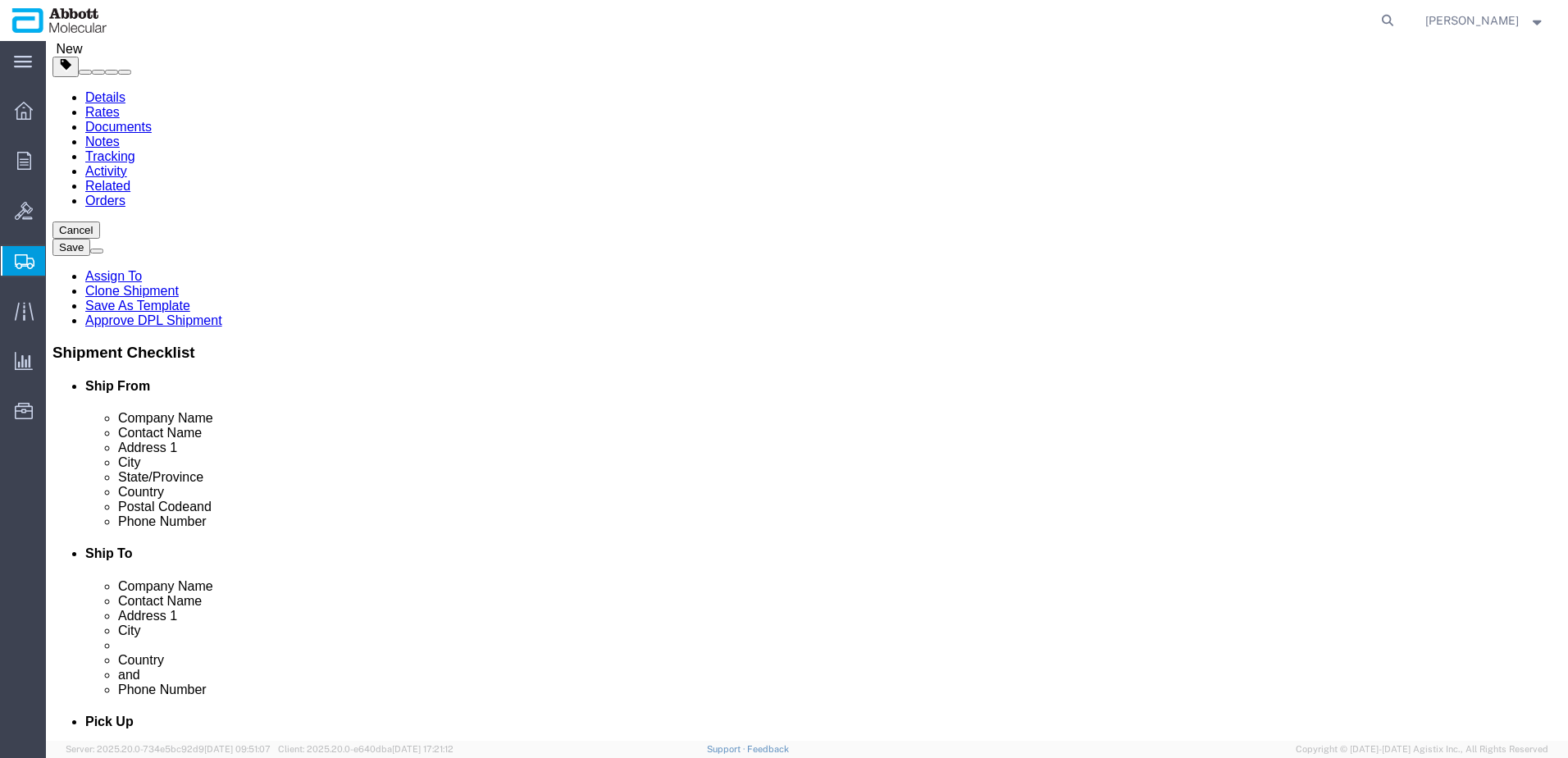
scroll to position [18, 0]
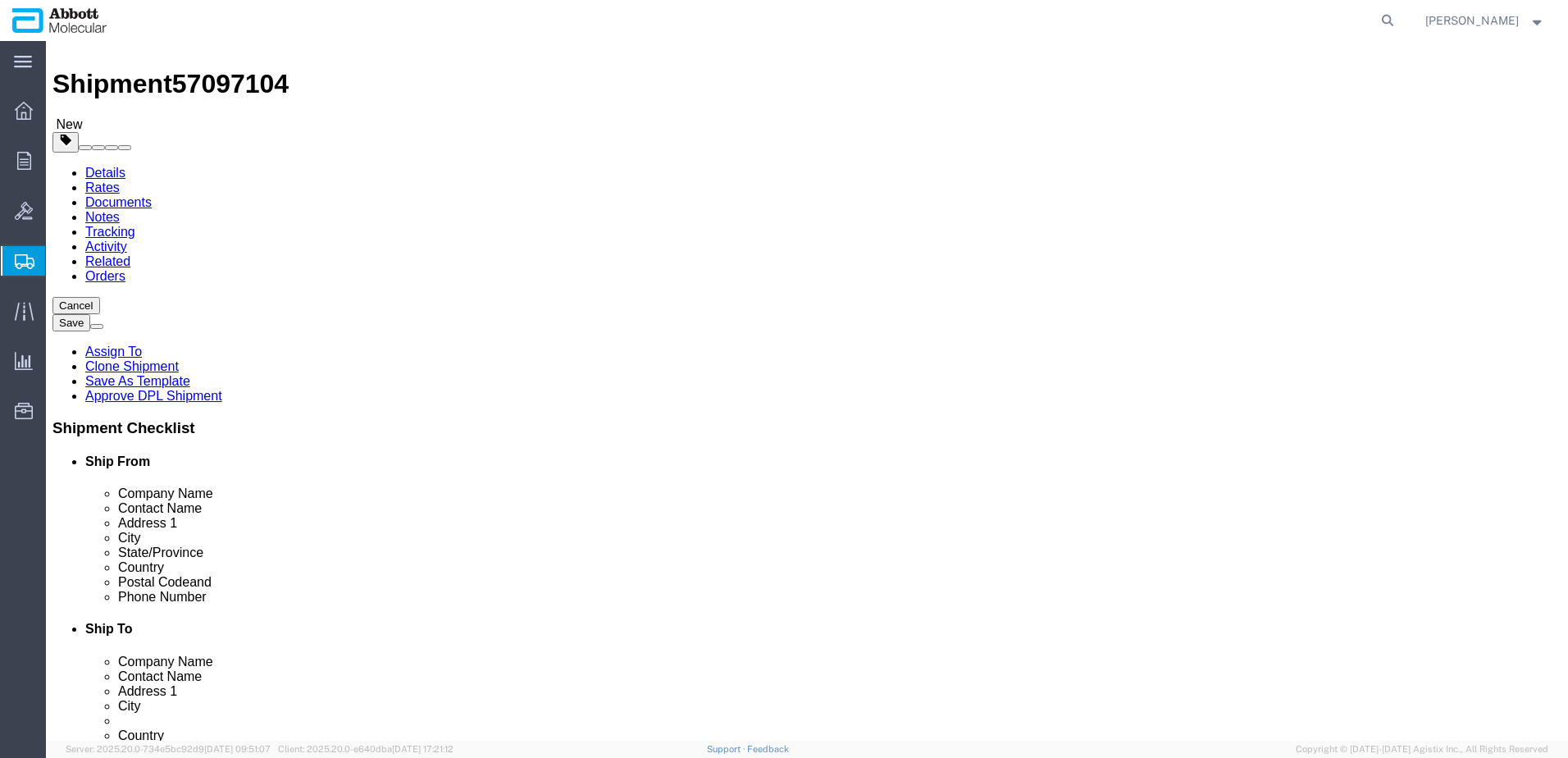
click link "Add Content"
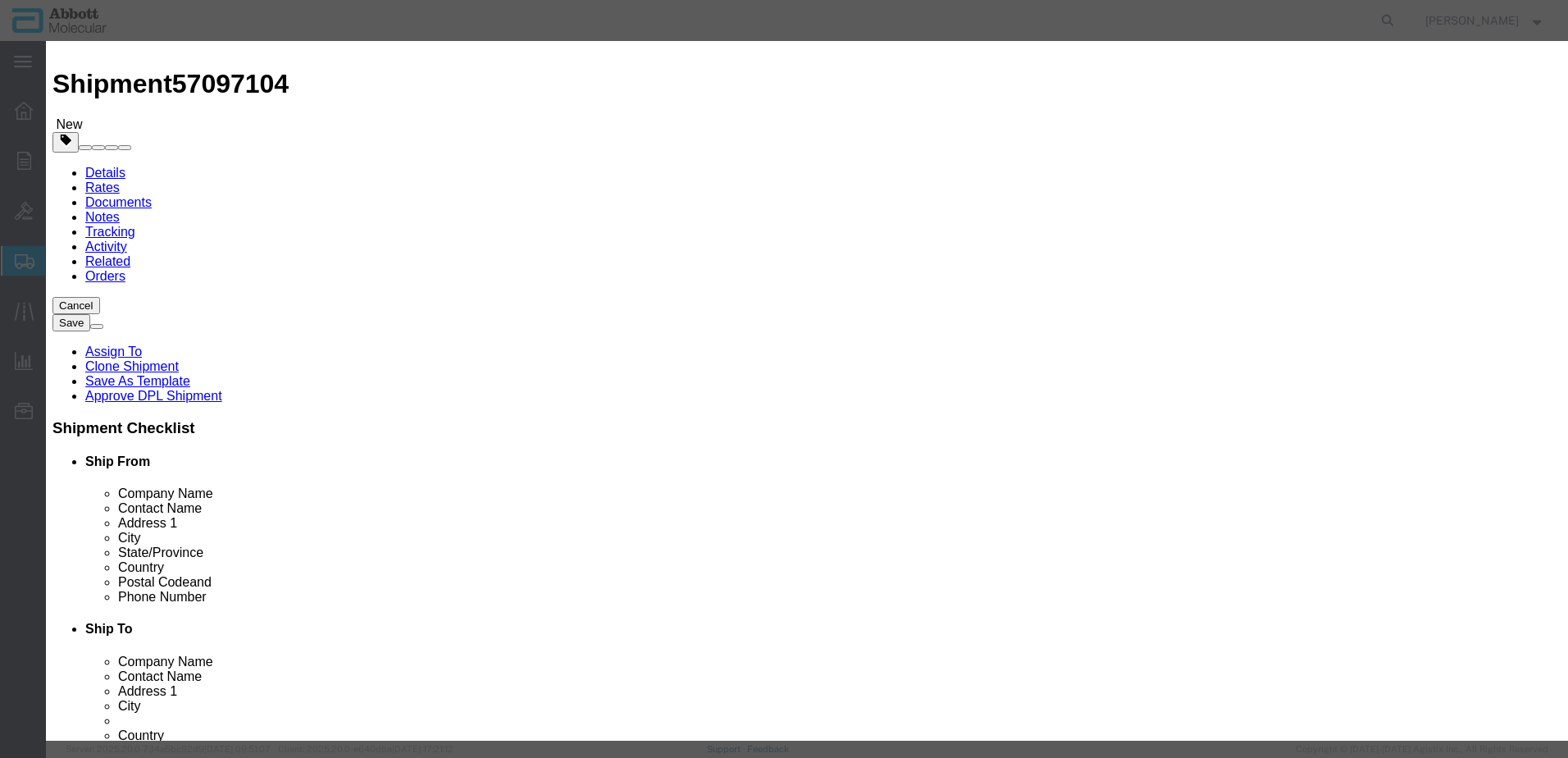
click input "text"
click strong "08N5302"
click button "Save & Add Another"
click input "text"
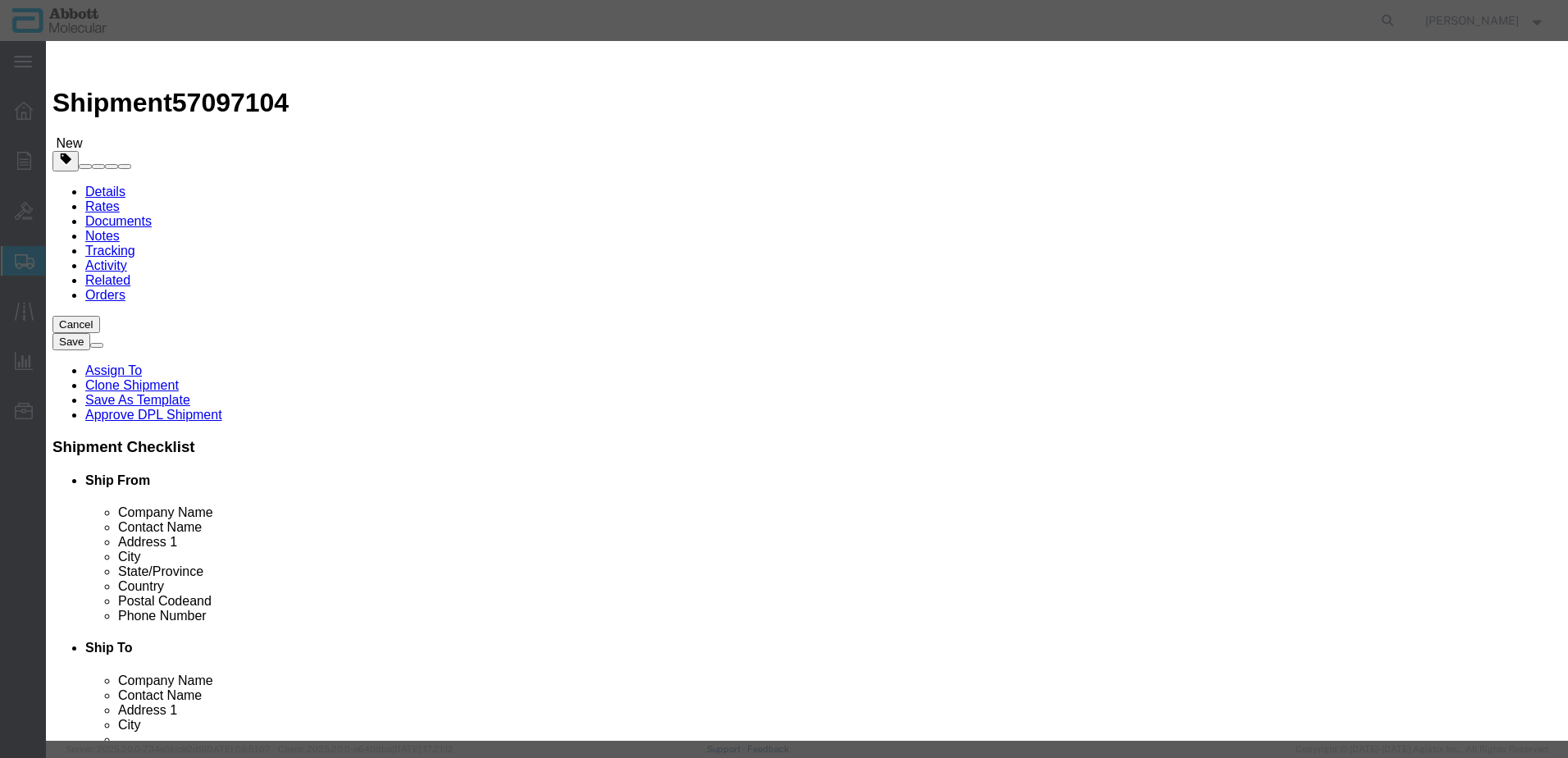
click strong "08N5303"
drag, startPoint x: 976, startPoint y: 266, endPoint x: 976, endPoint y: 278, distance: 12.0
click select "Select Account Type Activity ID Airline Appointment Number ASN Batch Number Bil…"
click button "Save & Add Another"
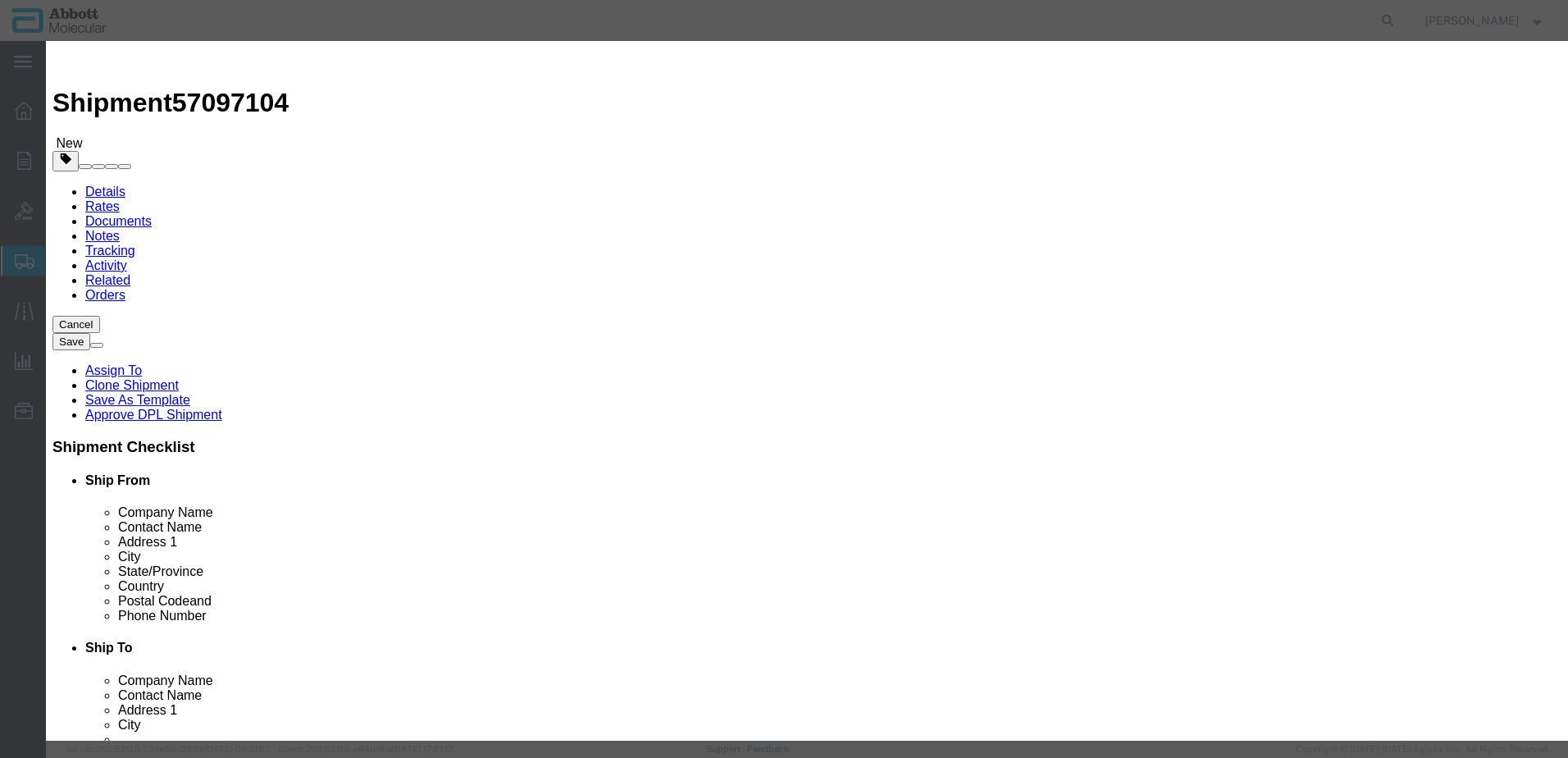
click input "text"
click strong "09N2610"
click select "Select Account Type Activity ID Airline Appointment Number ASN Batch Number Bil…"
click button "Save & Add Another"
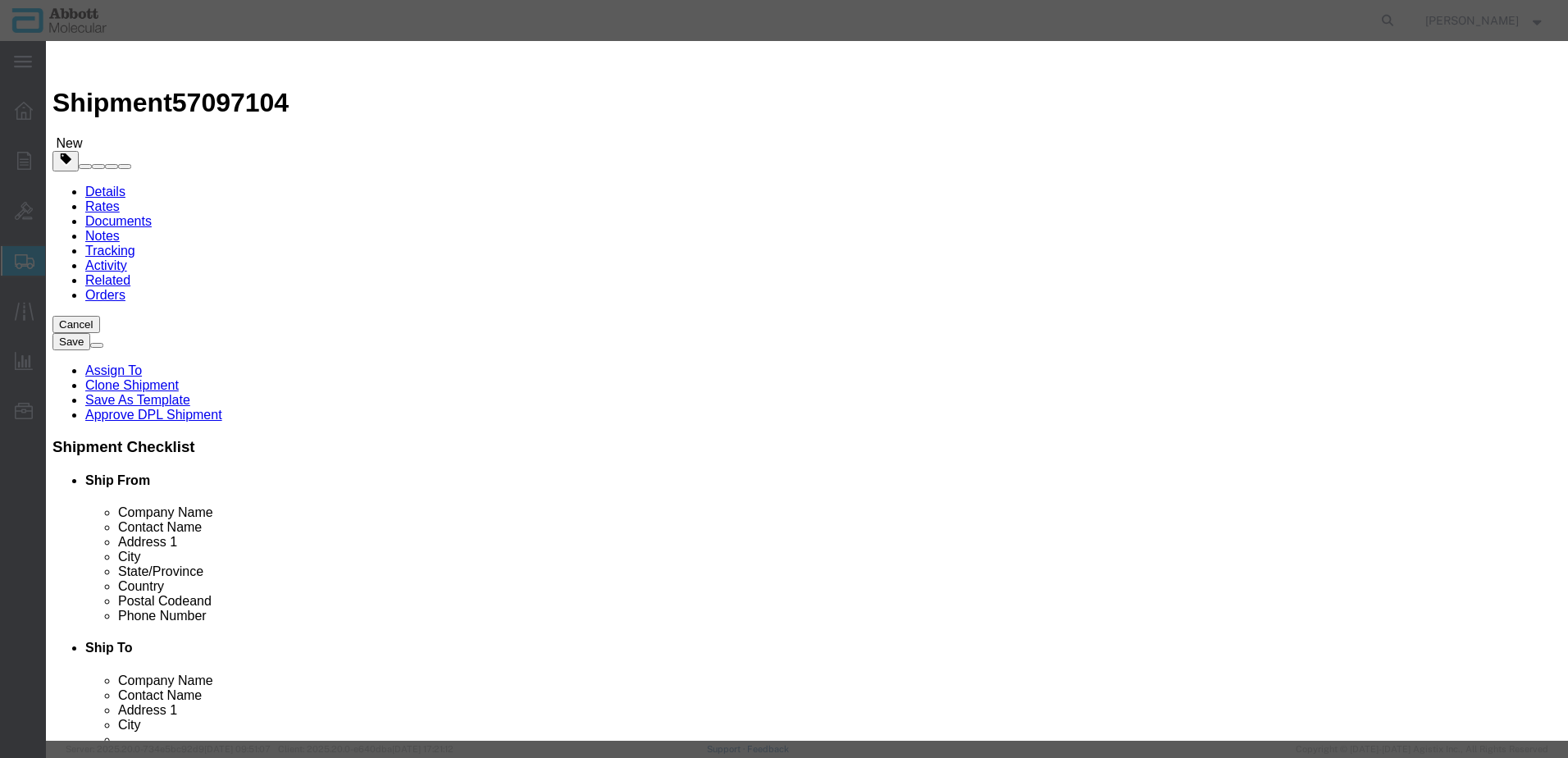
drag, startPoint x: 580, startPoint y: 169, endPoint x: 533, endPoint y: 128, distance: 62.4
click input "text"
click td "Model: 09N2601"
drag, startPoint x: 941, startPoint y: 267, endPoint x: 941, endPoint y: 276, distance: 9.0
click select "Select Account Type Activity ID Airline Appointment Number ASN Batch Number Bil…"
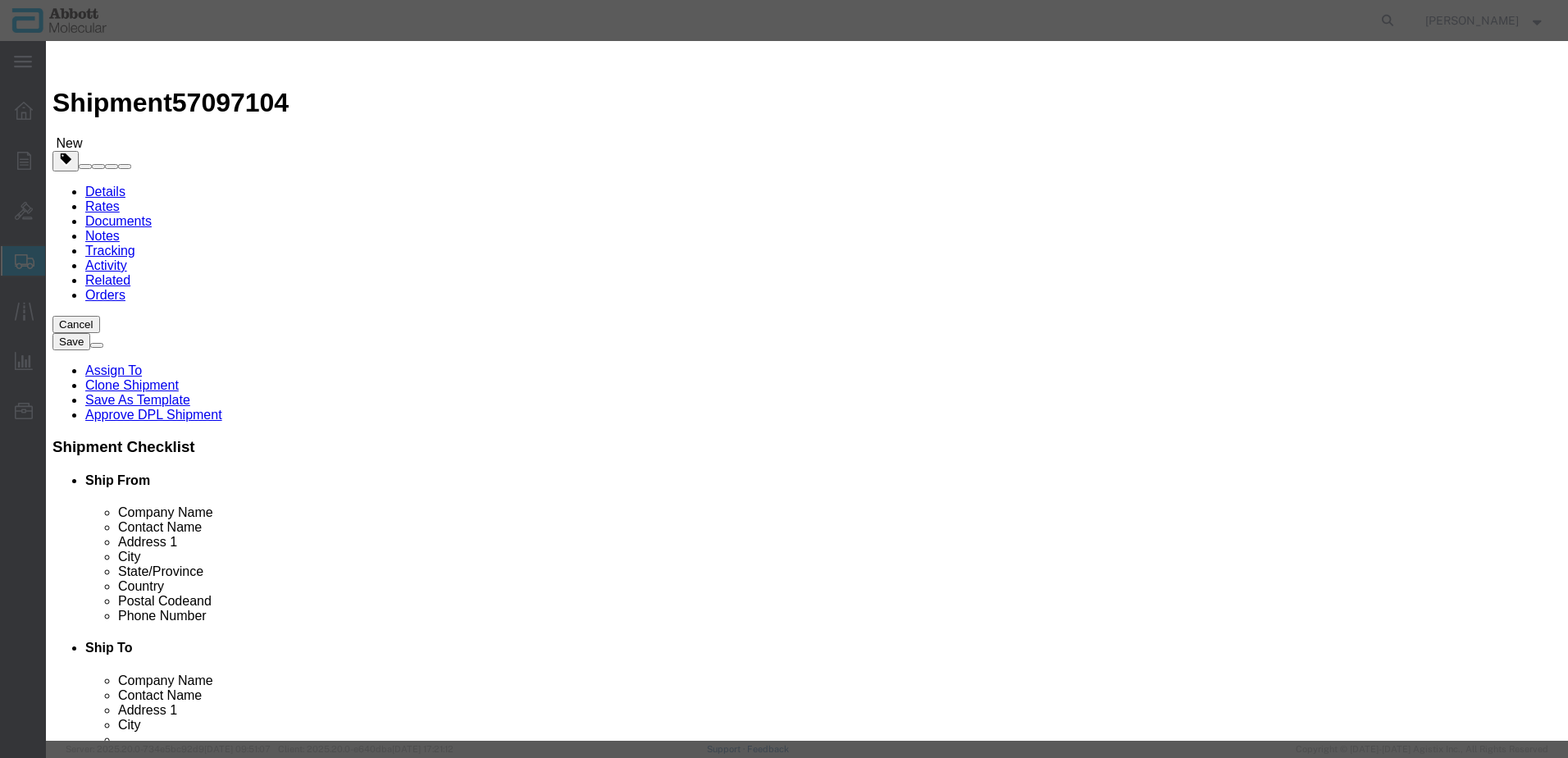
click select "Select Account Type Activity ID Airline Appointment Number ASN Batch Number Bil…"
click button "Save & Add Another"
click input "text"
click strong "09N2602"
click select "Select Account Type Activity ID Airline Appointment Number ASN Batch Number Bil…"
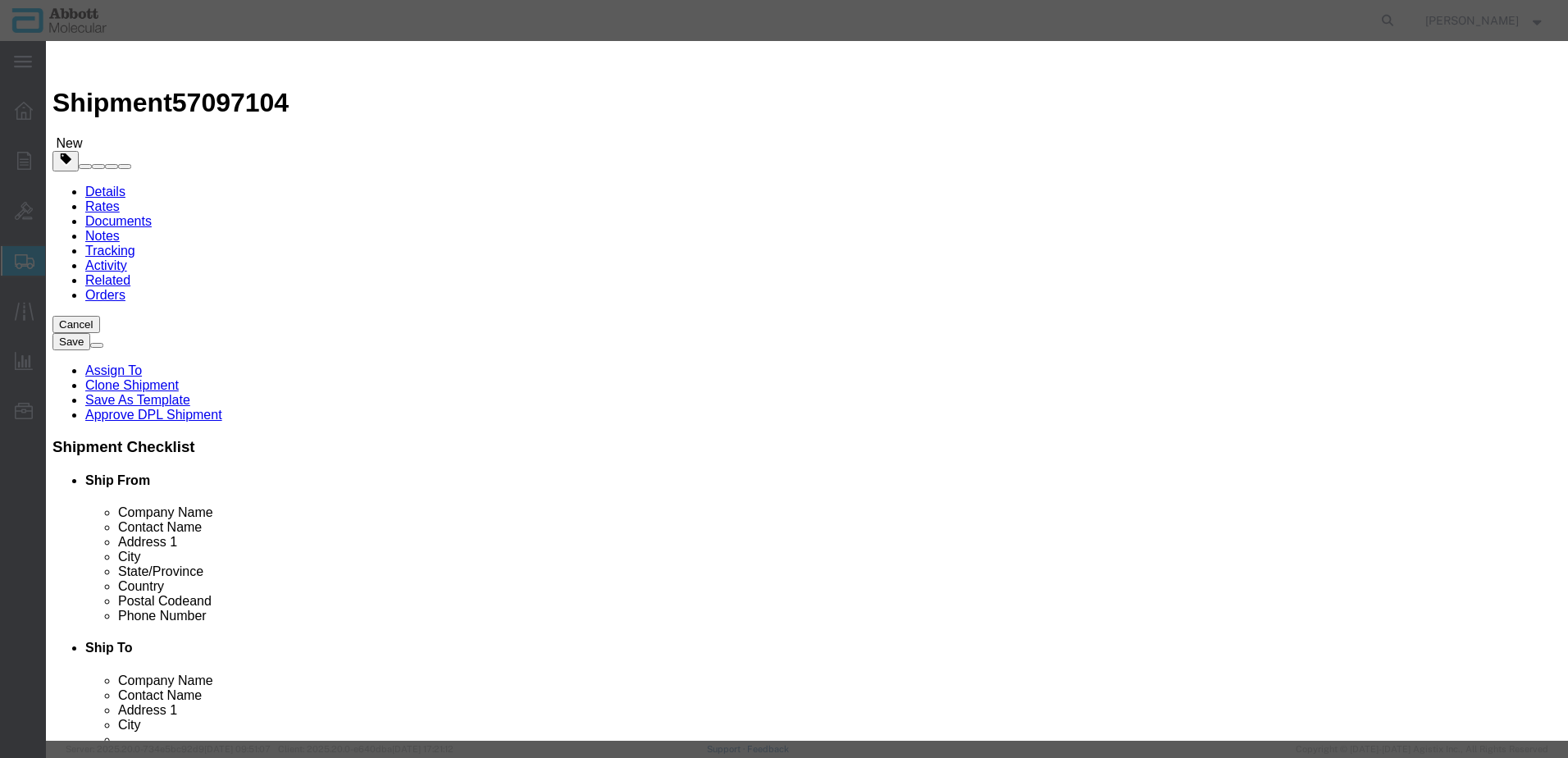
click select "Select Account Type Activity ID Airline Appointment Number ASN Batch Number Bil…"
click button "Save & Add Another"
click input "text"
click td "Model: 09N2620"
click select "Select Account Type Activity ID Airline Appointment Number ASN Batch Number Bil…"
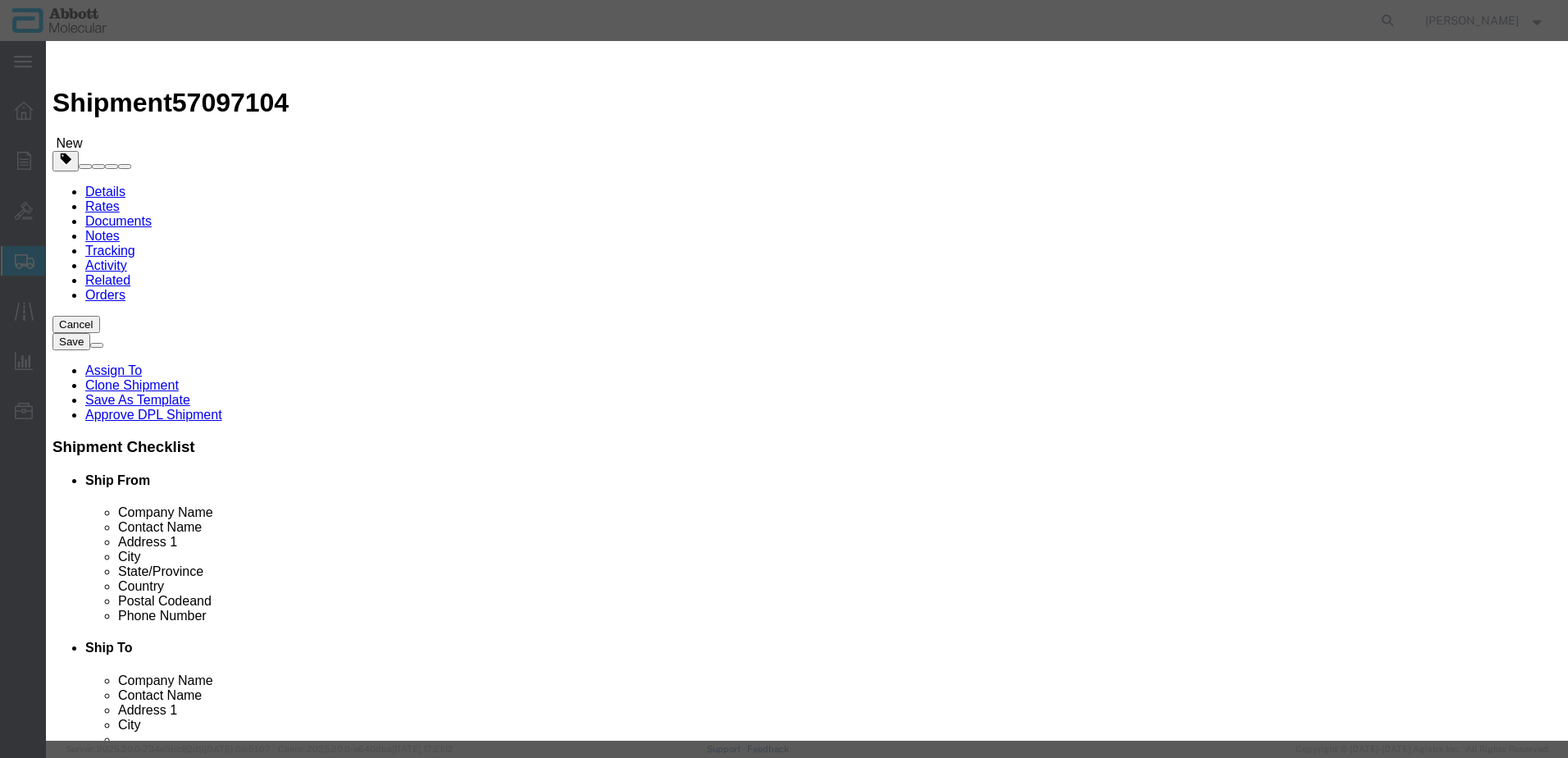
click select "Select Account Type Activity ID Airline Appointment Number ASN Batch Number Bil…"
click button "Save & Add Another"
click input "text"
click strong "09N2612"
drag, startPoint x: 939, startPoint y: 267, endPoint x: 939, endPoint y: 281, distance: 14.0
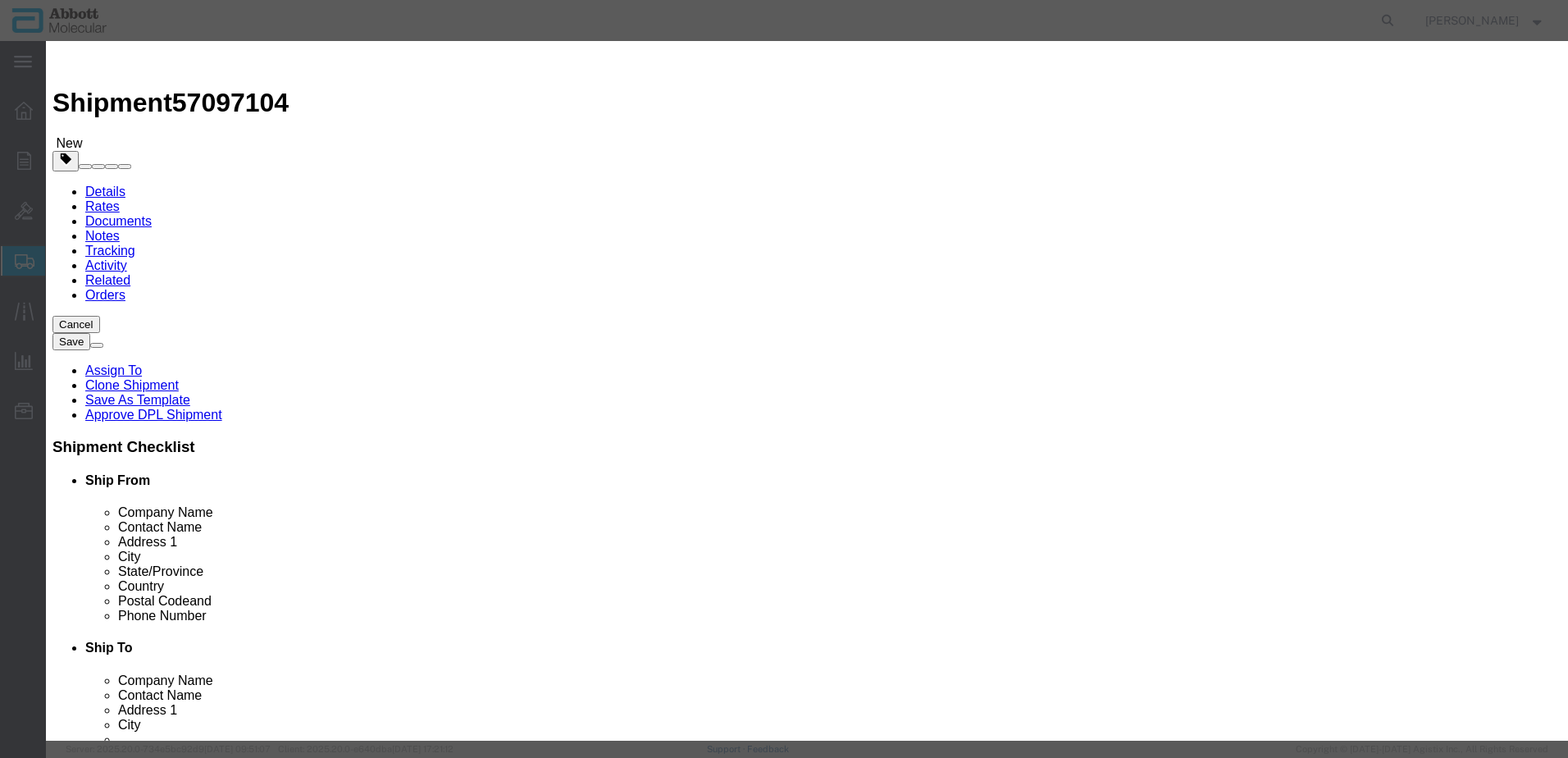
click select "Select Account Type Activity ID Airline Appointment Number ASN Batch Number Bil…"
click button "Save & Add Another"
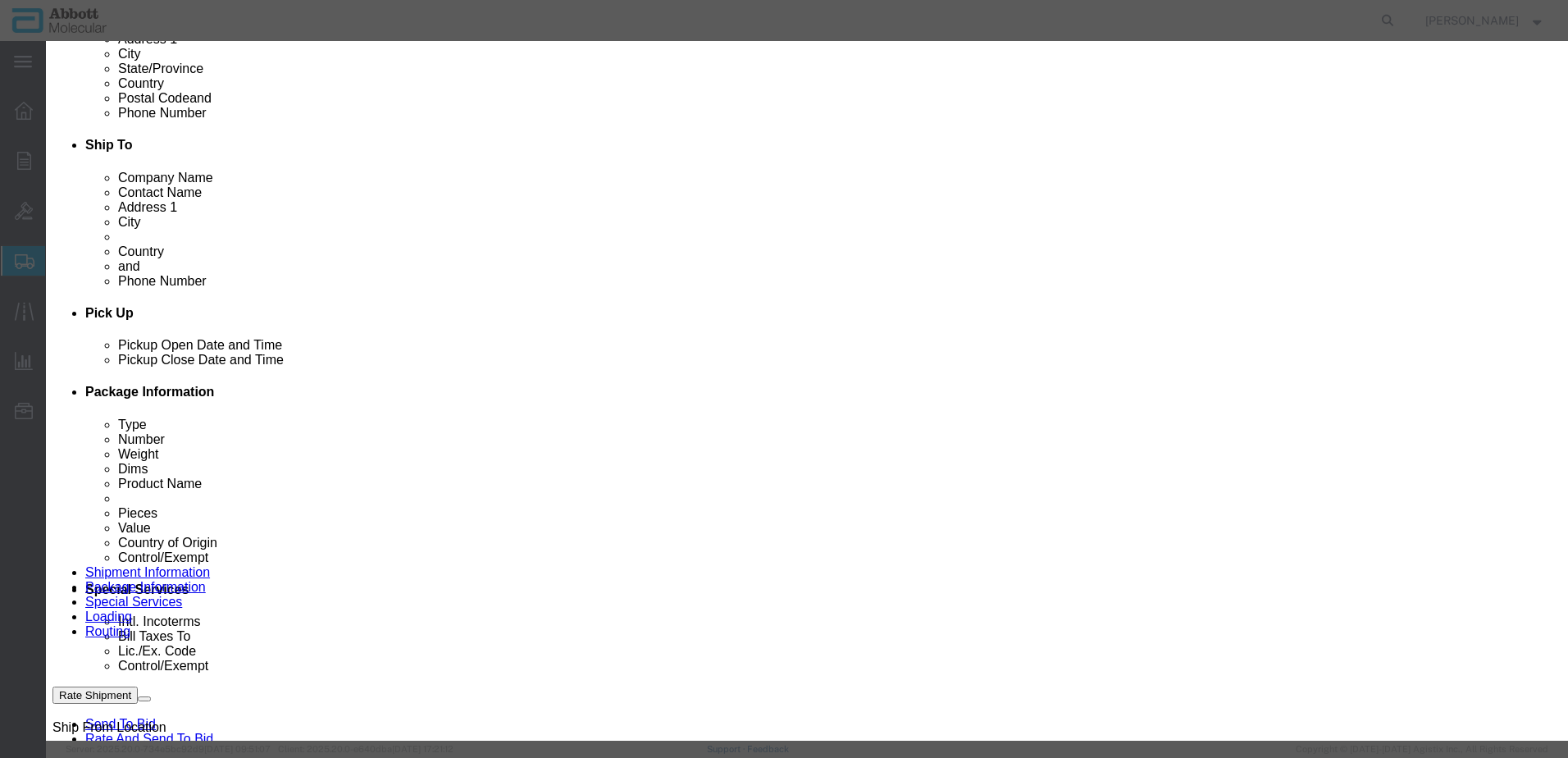
scroll to position [448, 0]
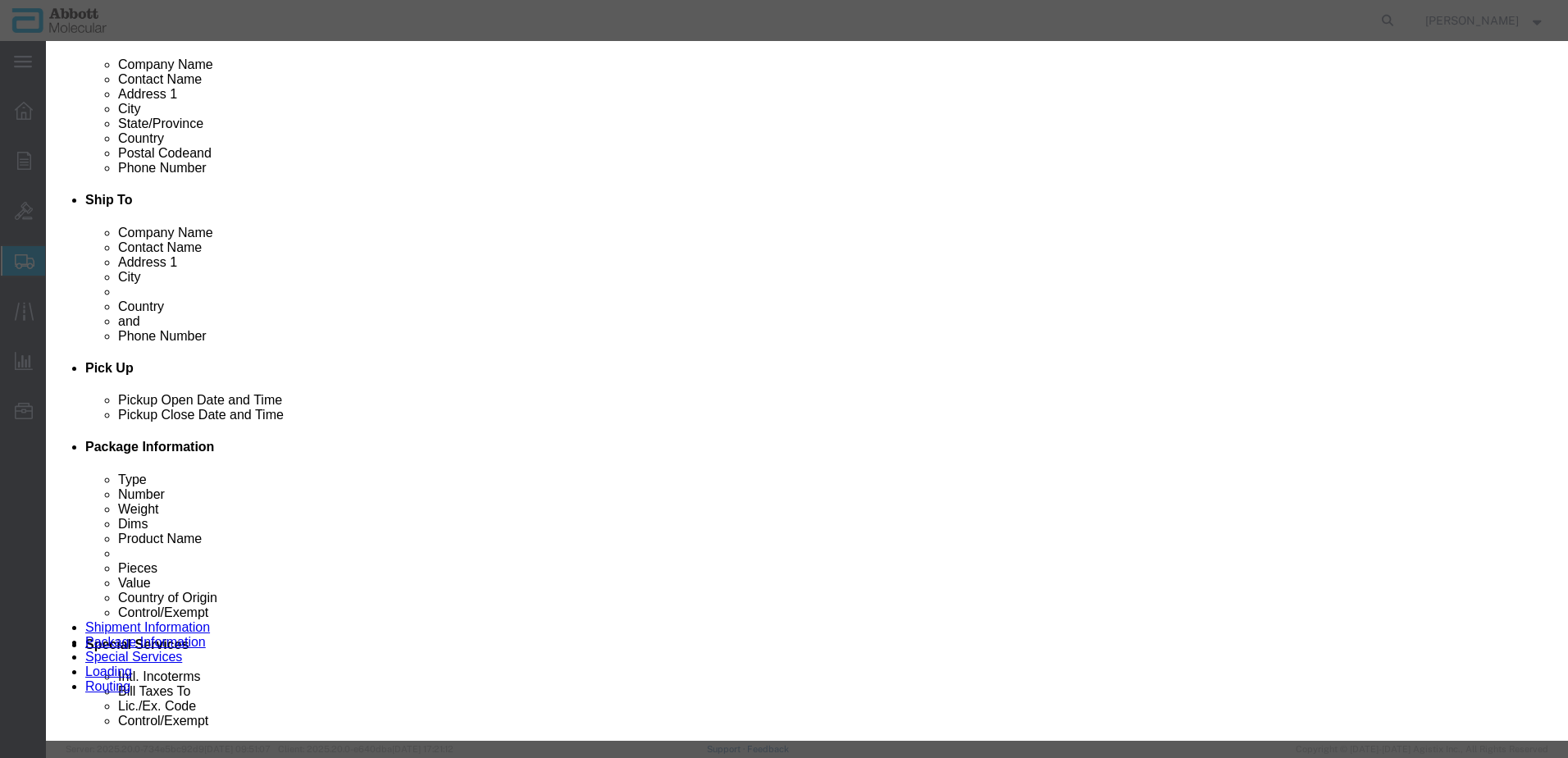
drag, startPoint x: 1197, startPoint y: 608, endPoint x: 1187, endPoint y: 608, distance: 10.0
click button "Close"
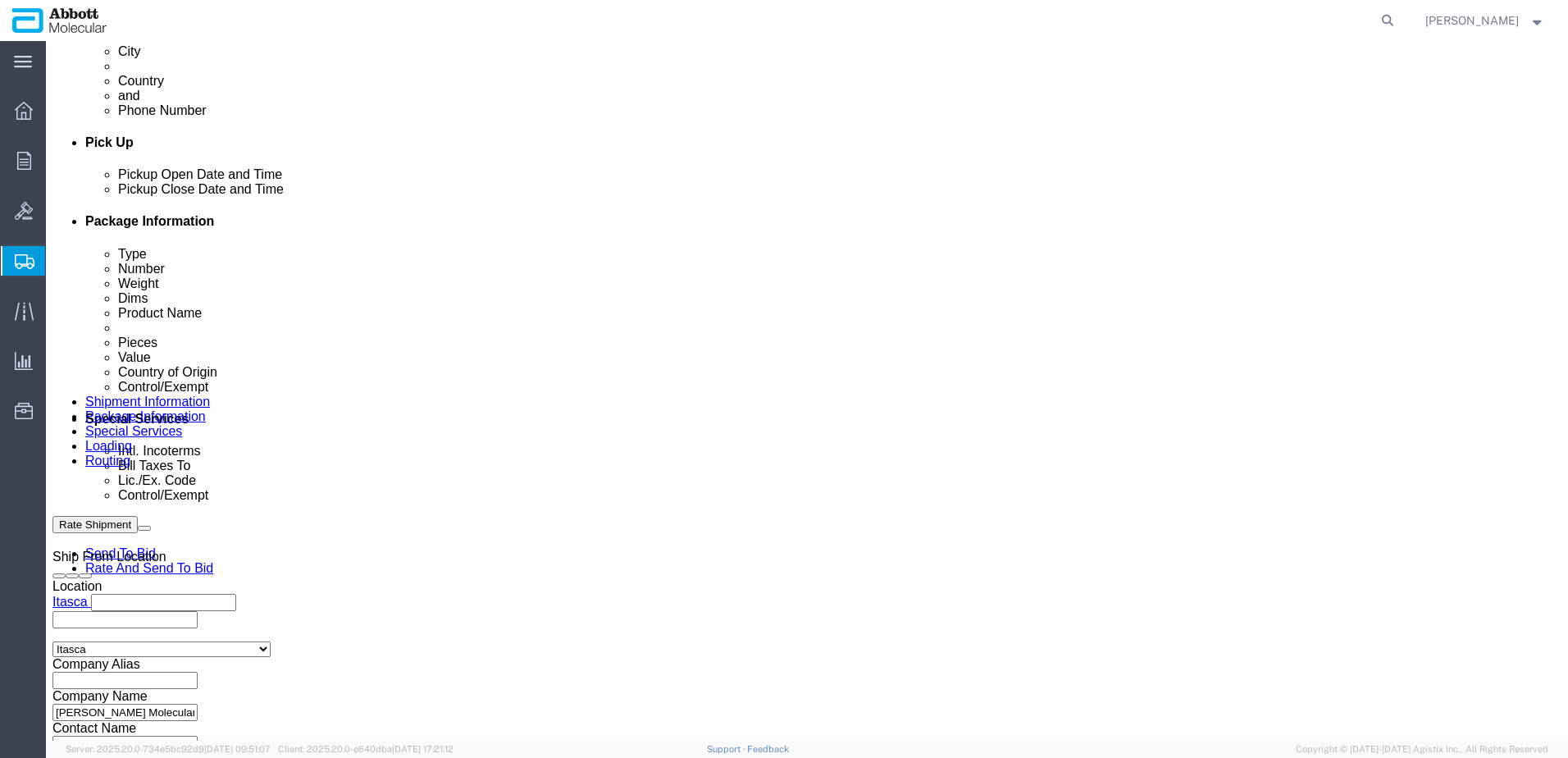
scroll to position [776, 0]
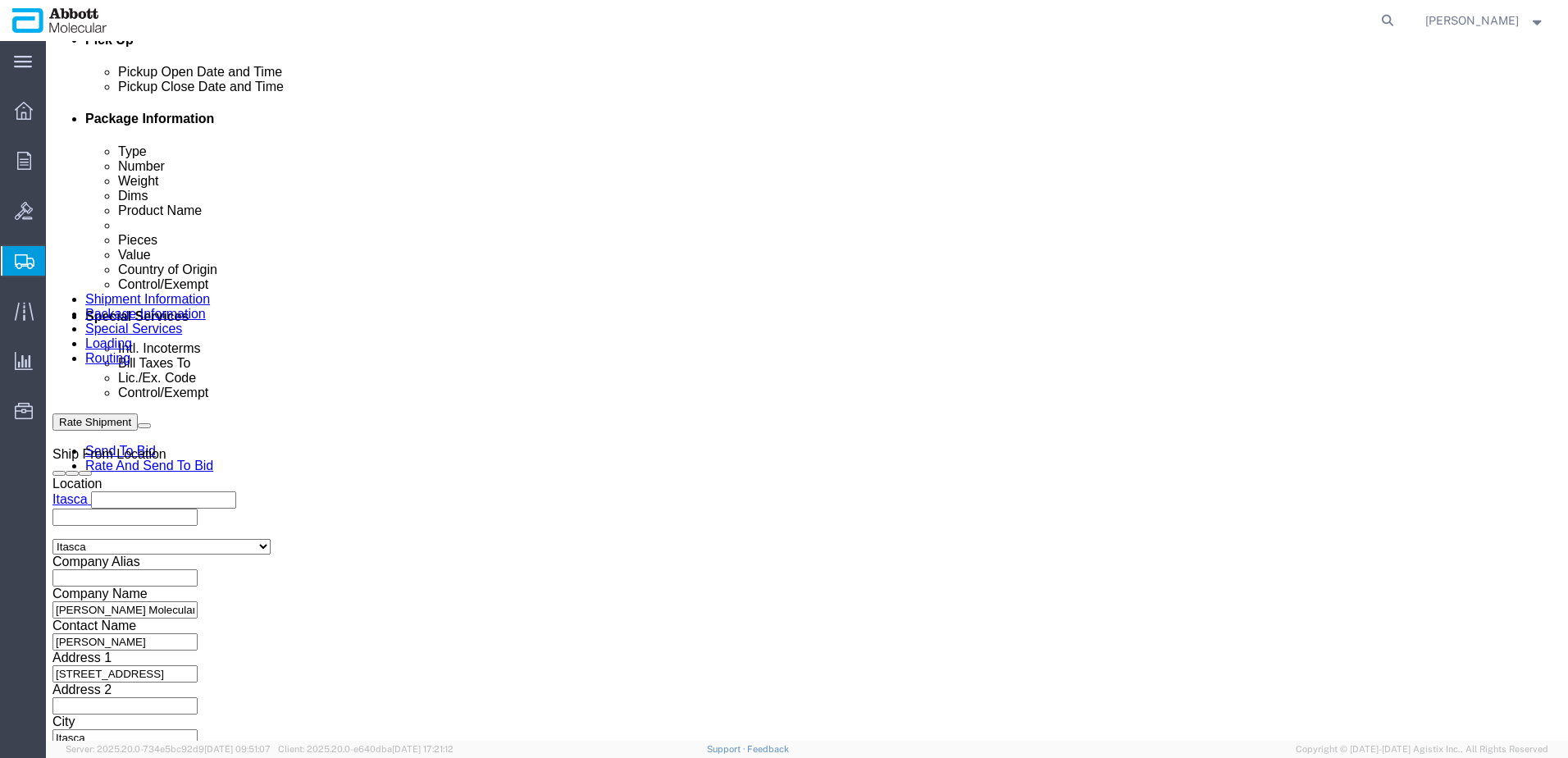
click link "Add Content"
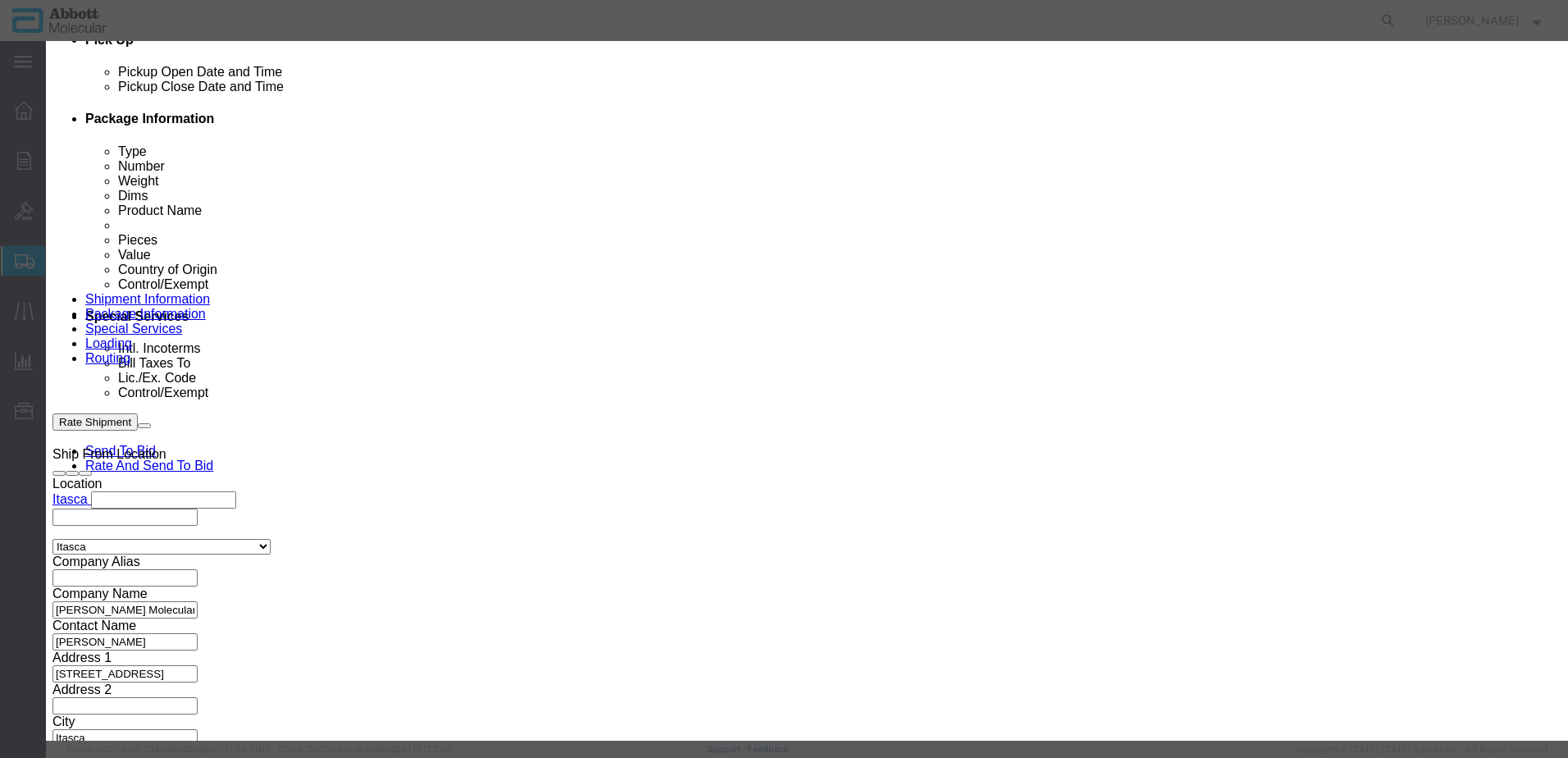
click input "text"
click strong "09N2614"
click select "Select Account Type Activity ID Airline Appointment Number ASN Batch Number Bil…"
click button "Save & Add Another"
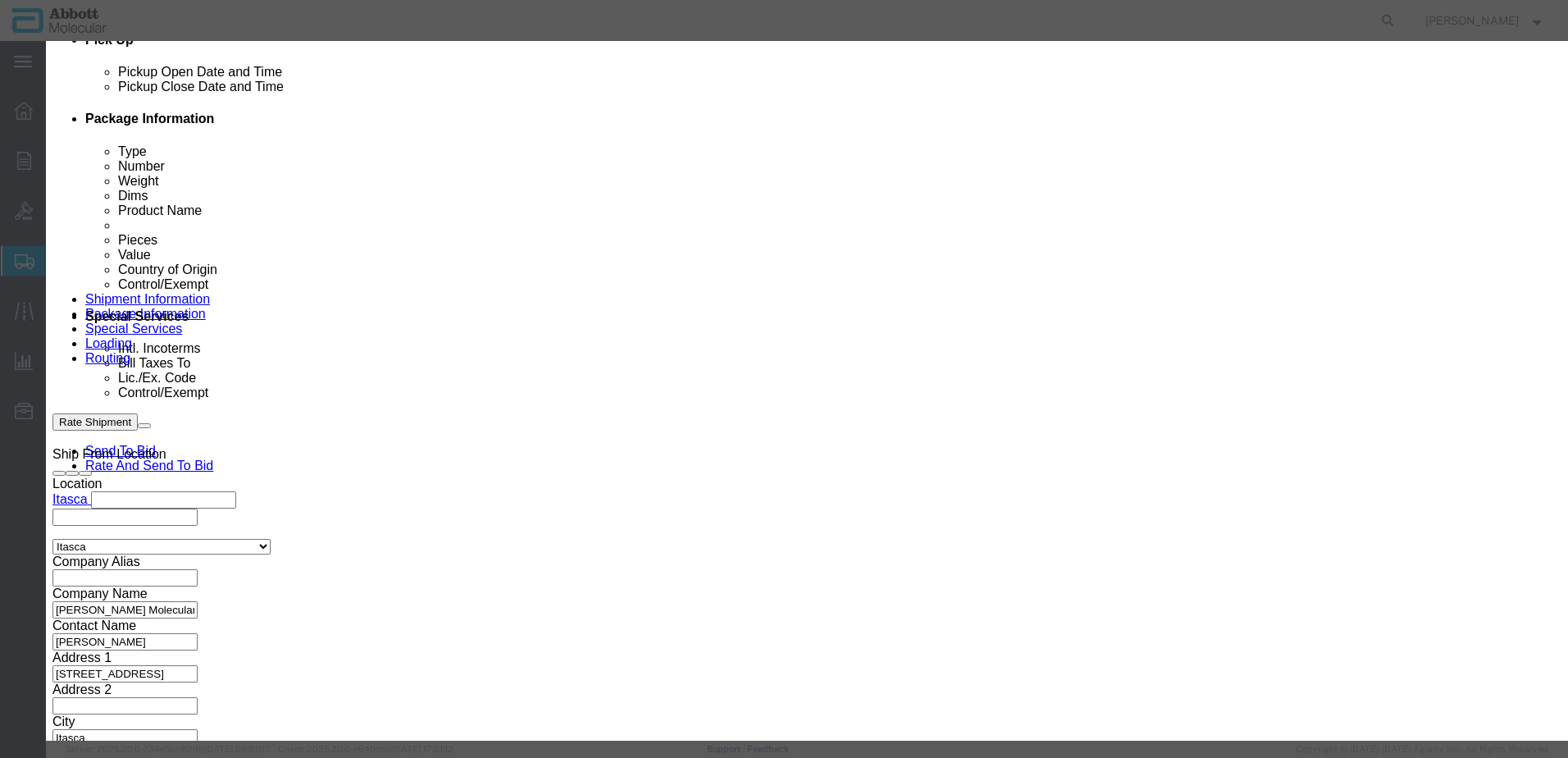
scroll to position [800, 0]
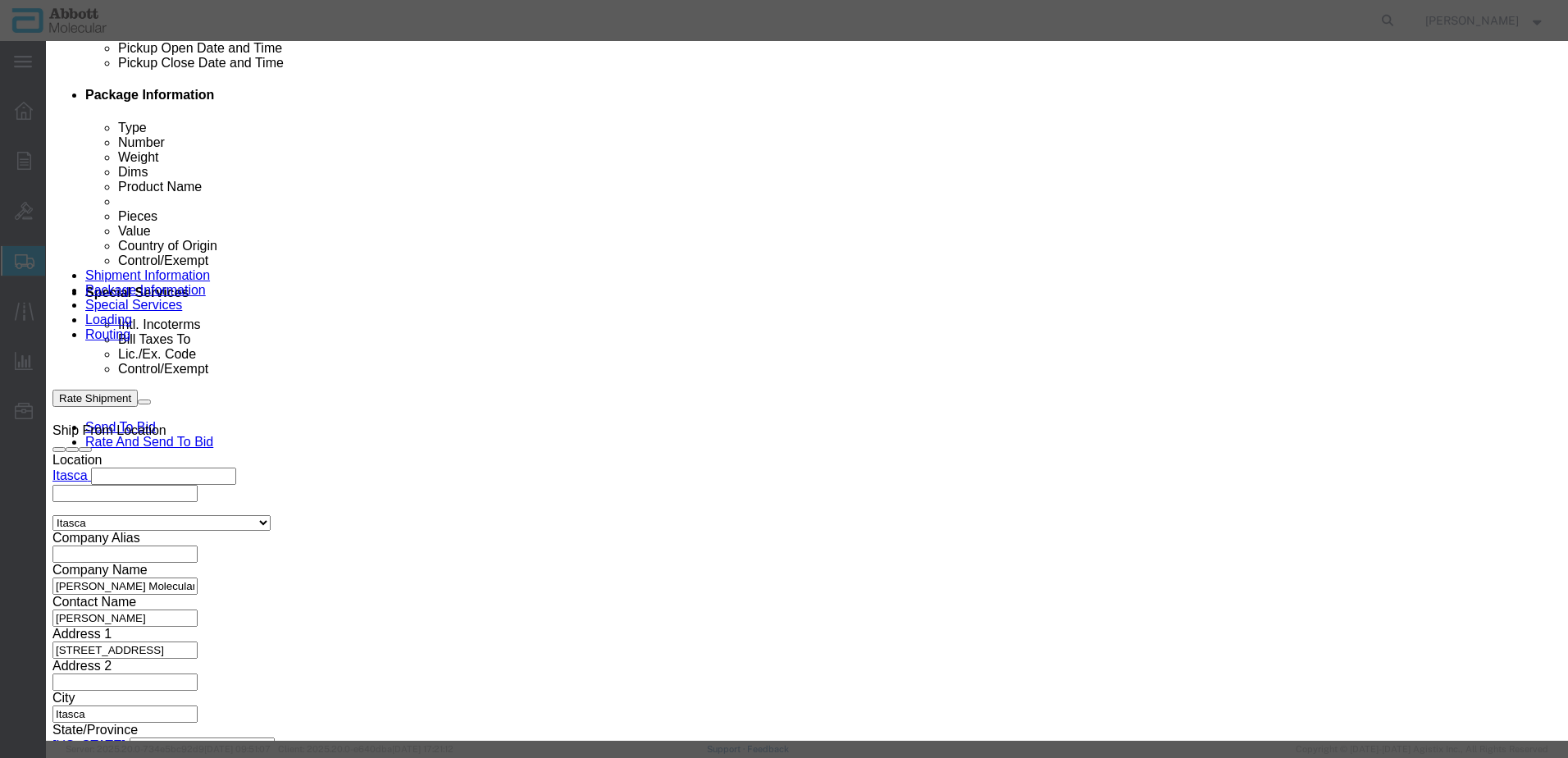
click input "text"
click strong "09N2619"
drag, startPoint x: 971, startPoint y: 271, endPoint x: 969, endPoint y: 279, distance: 8.2
click select "Select Account Type Activity ID Airline Appointment Number ASN Batch Number Bil…"
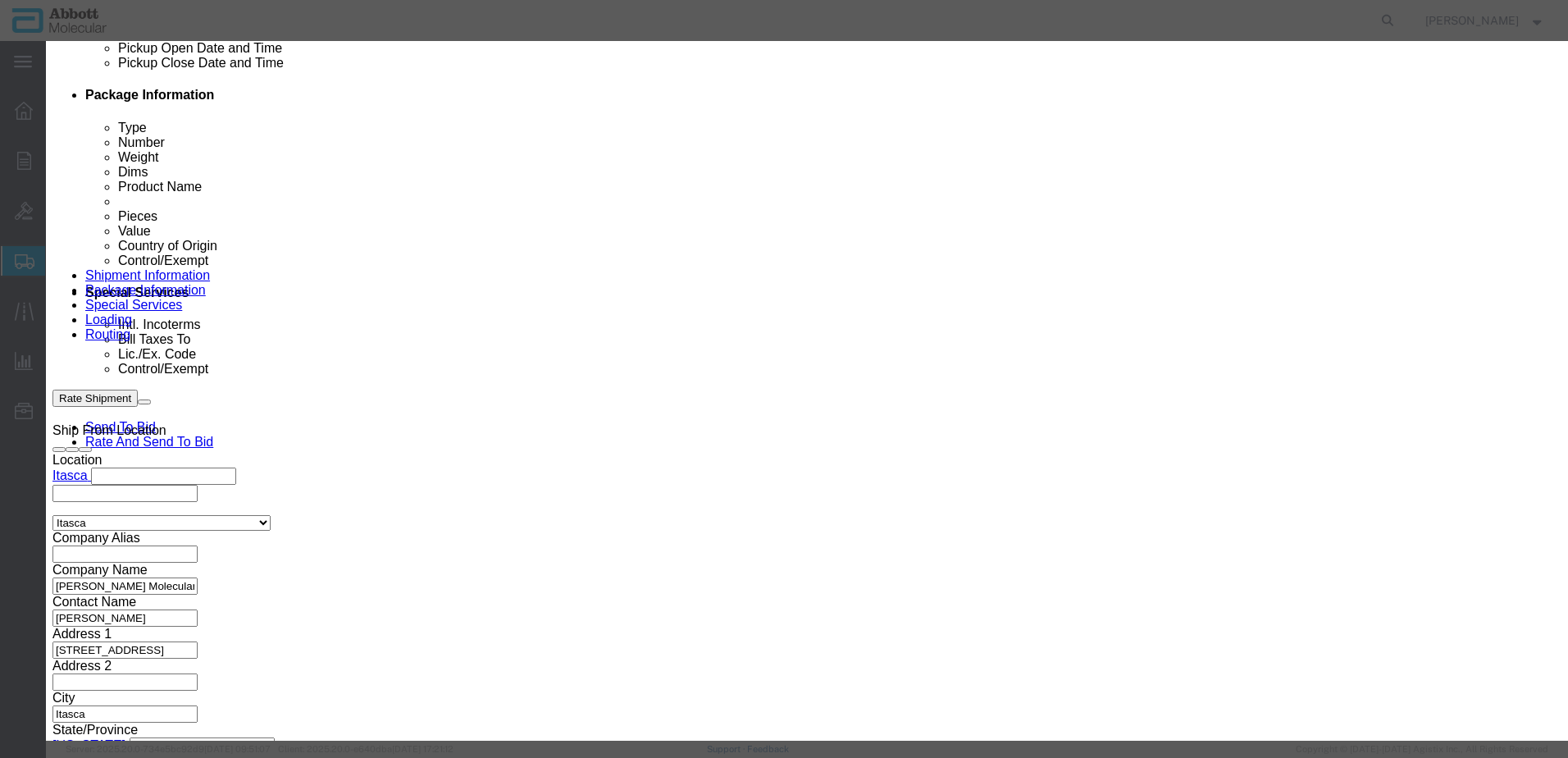
click button "Save & Add Another"
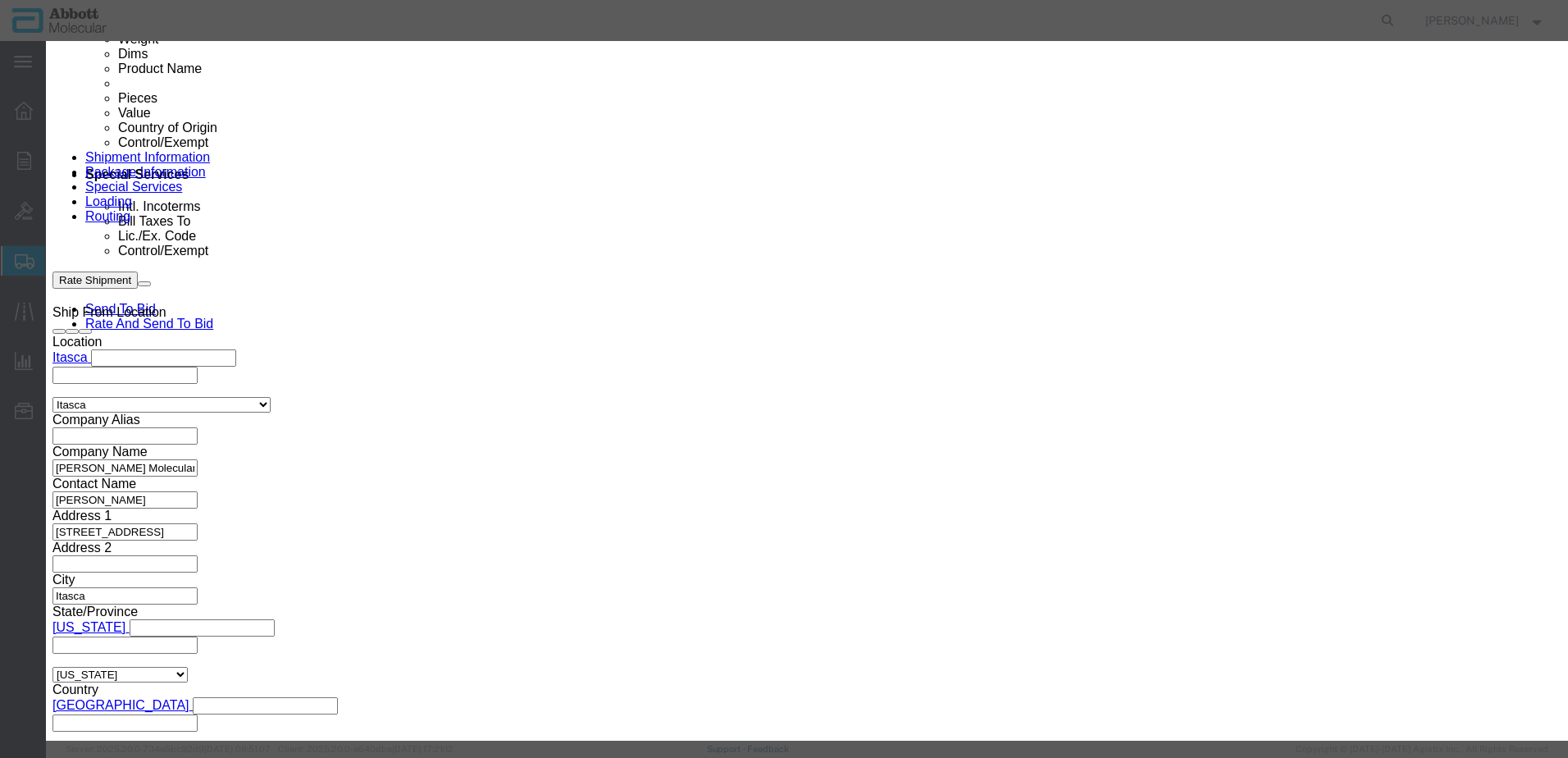
click input "text"
click strong "09N2613"
click select "Select Account Type Activity ID Airline Appointment Number ASN Batch Number Bil…"
drag, startPoint x: 401, startPoint y: 606, endPoint x: 388, endPoint y: 607, distance: 13.0
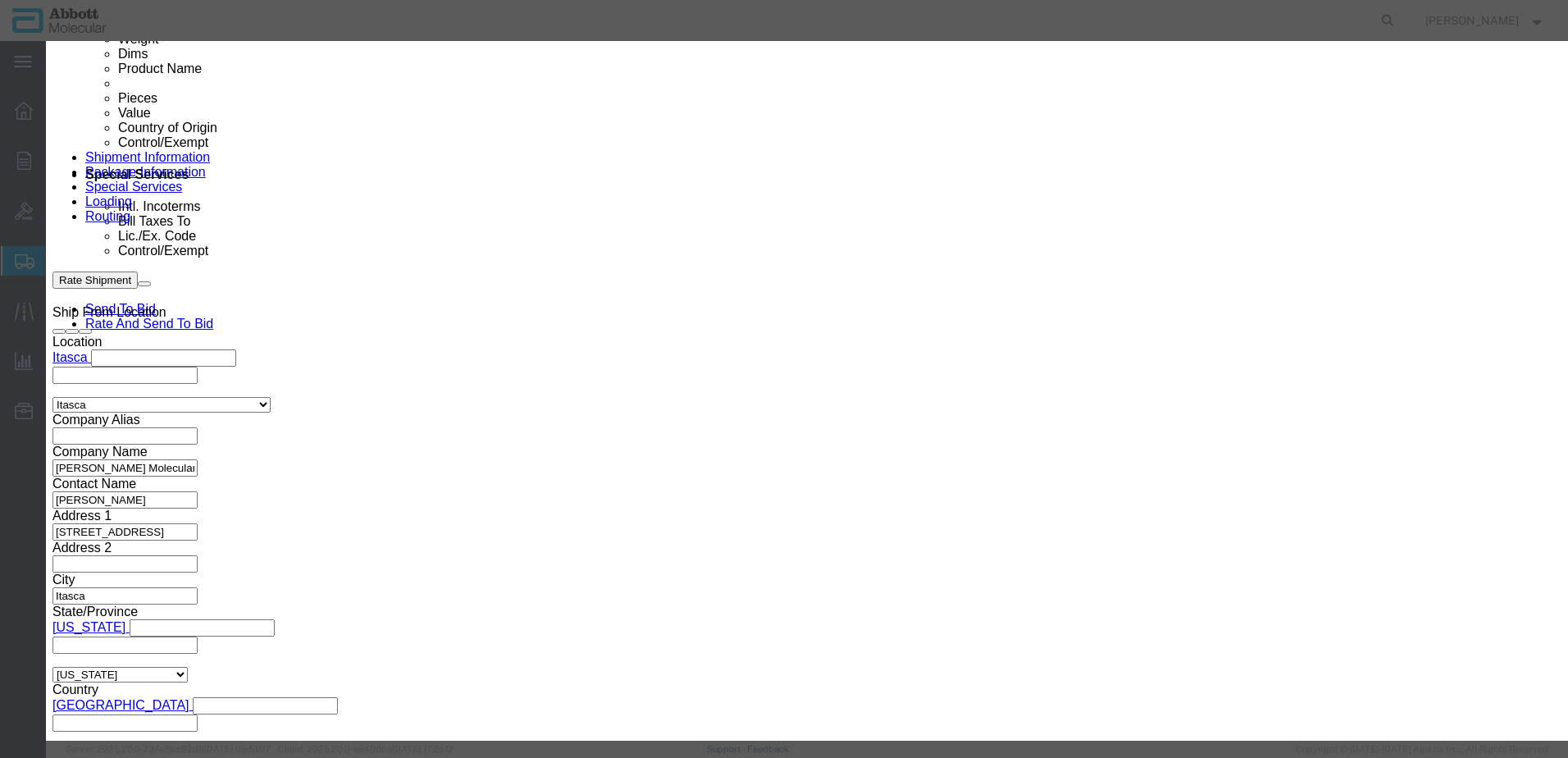
click button "Save & Add Another"
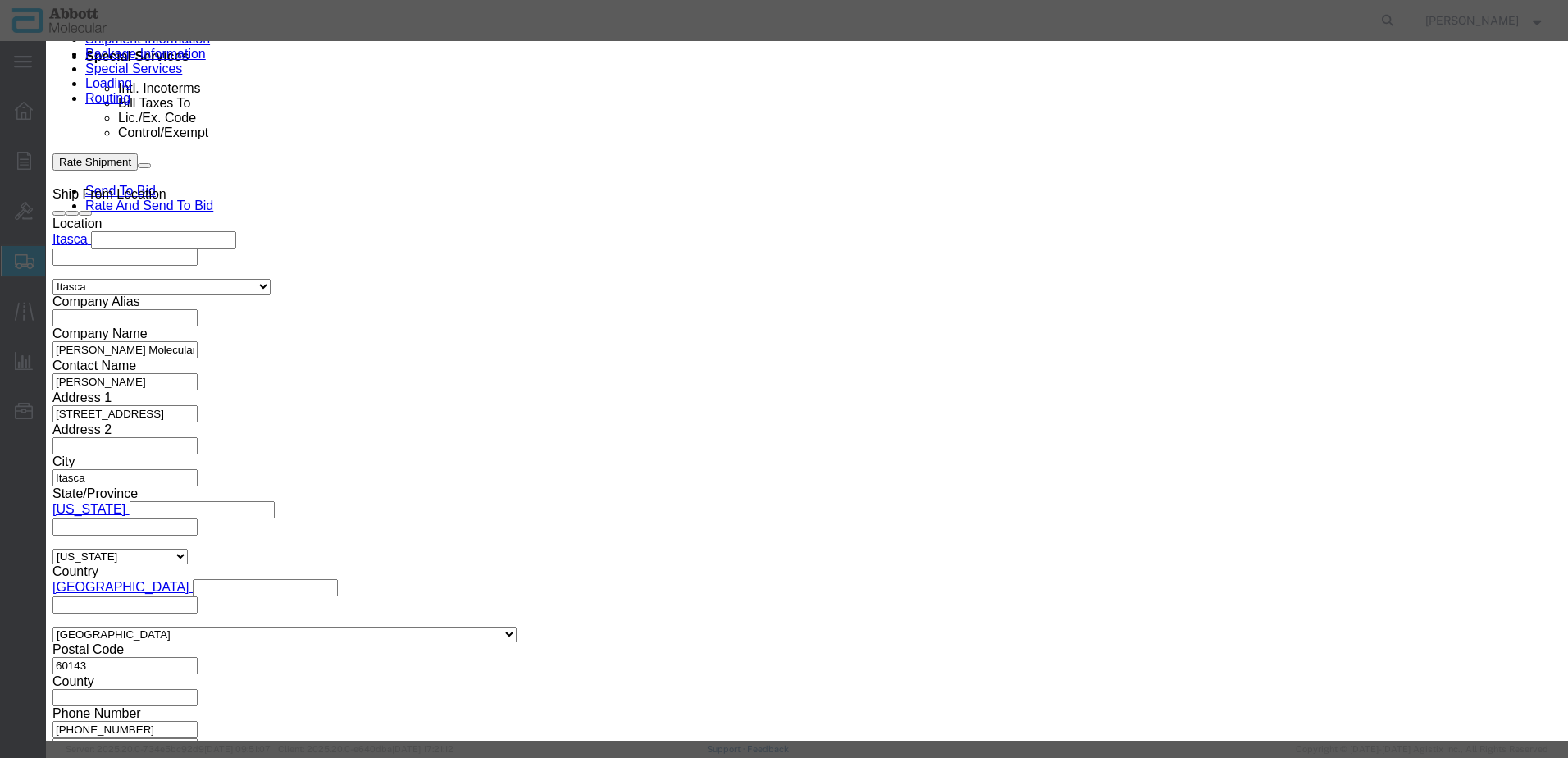
click button "Close"
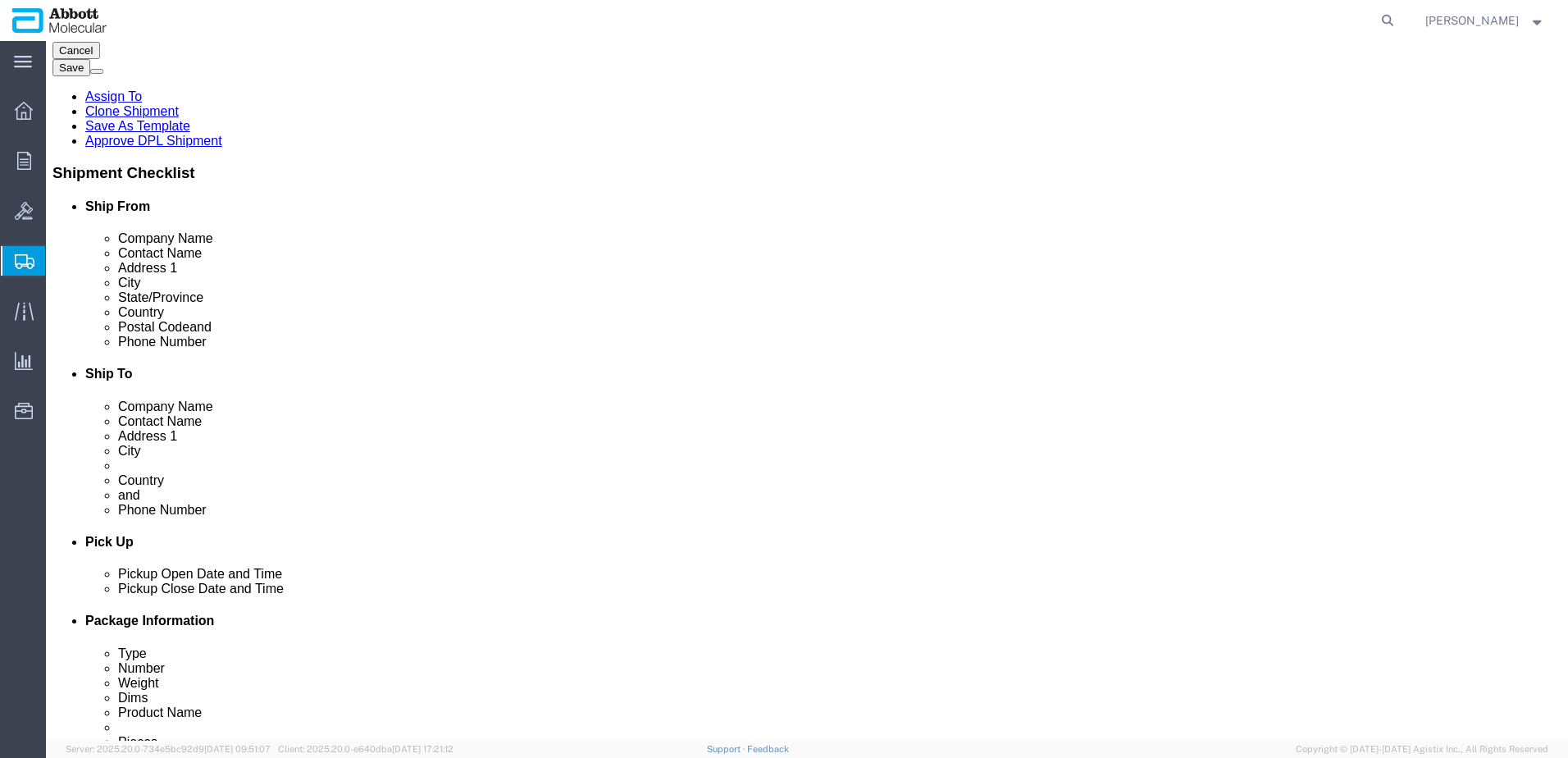
scroll to position [328, 0]
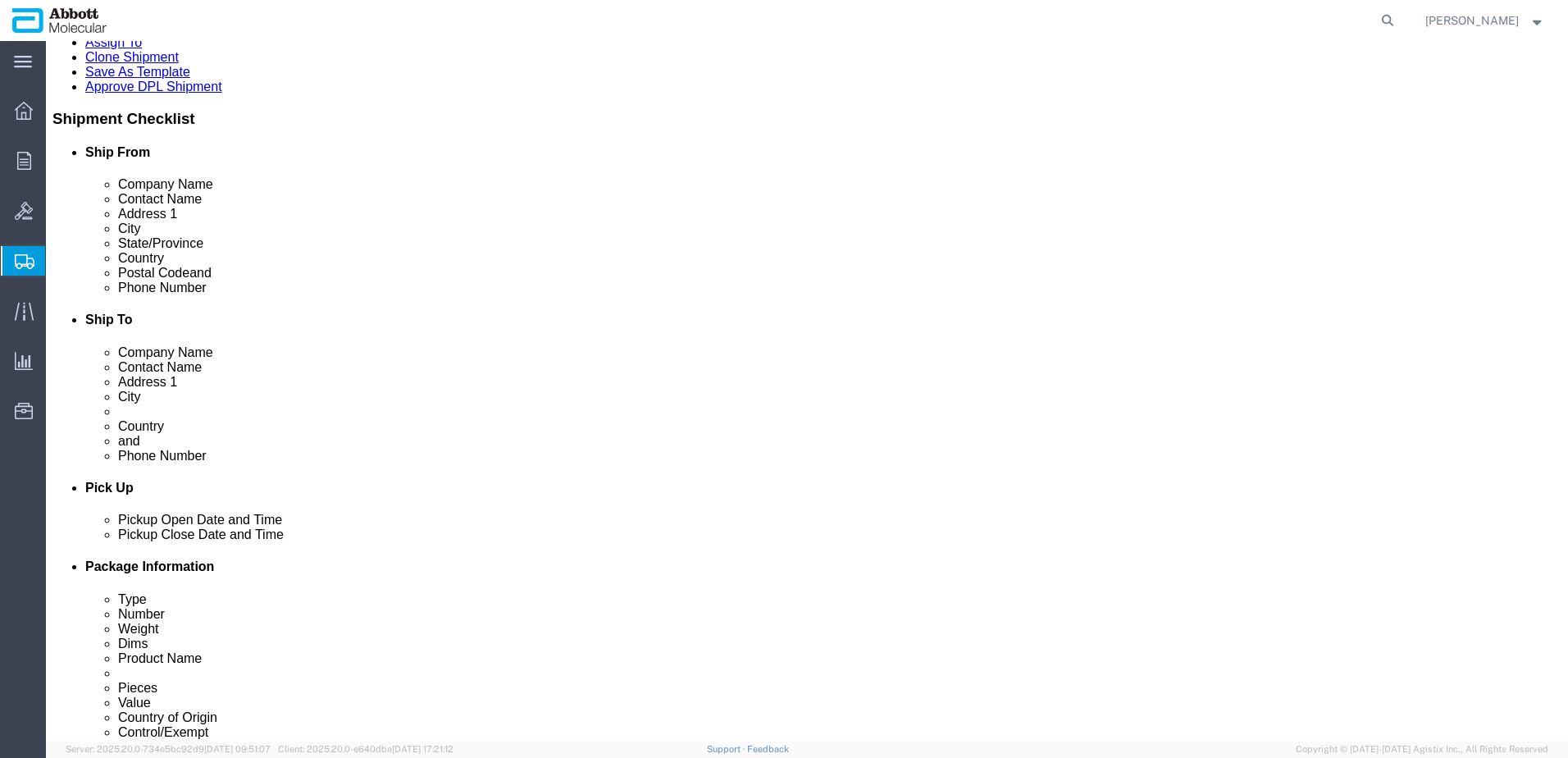
click dd "1.00 Each"
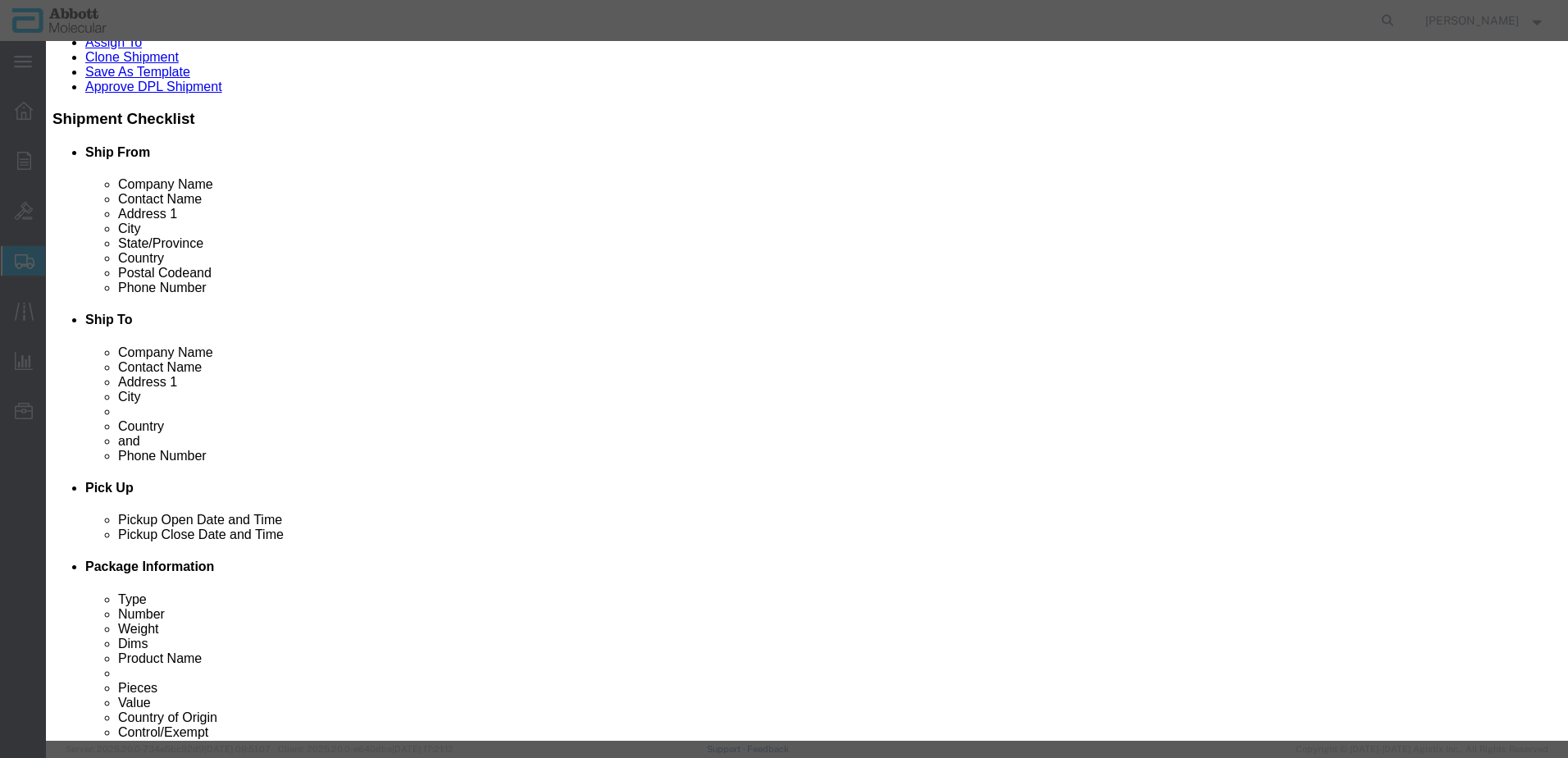
click button "Close"
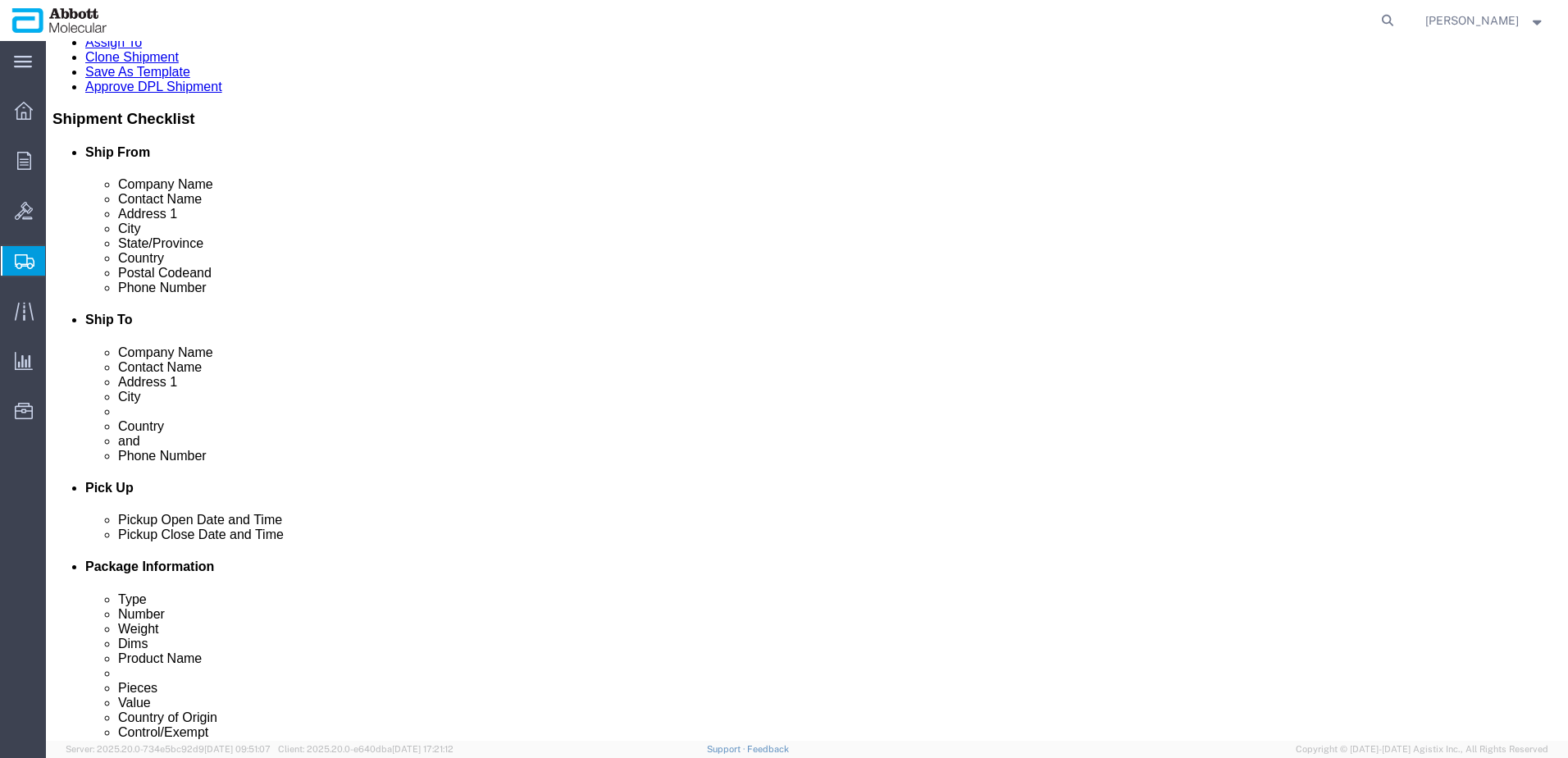
click dd "1.00 Each"
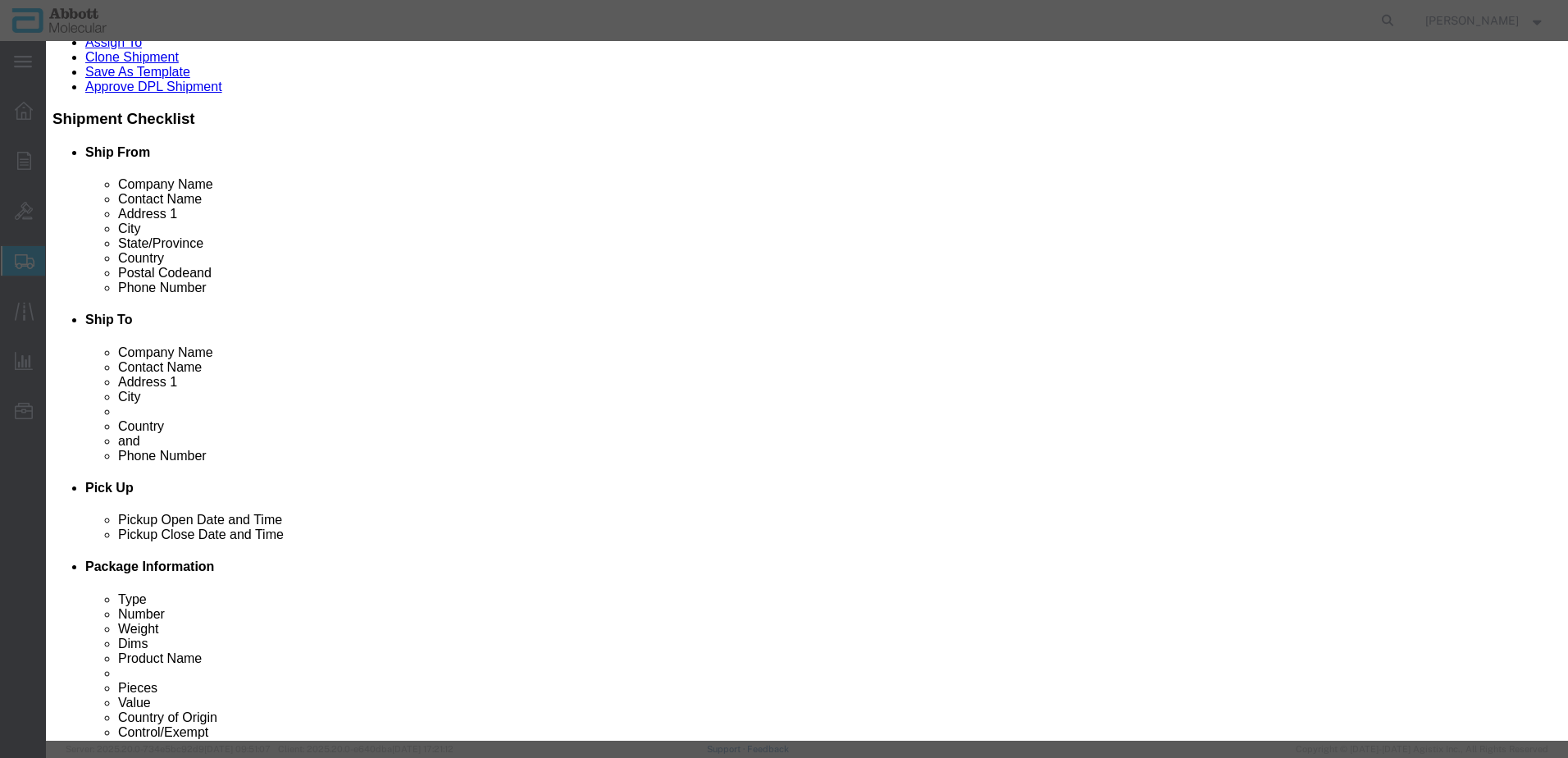
click button "Close"
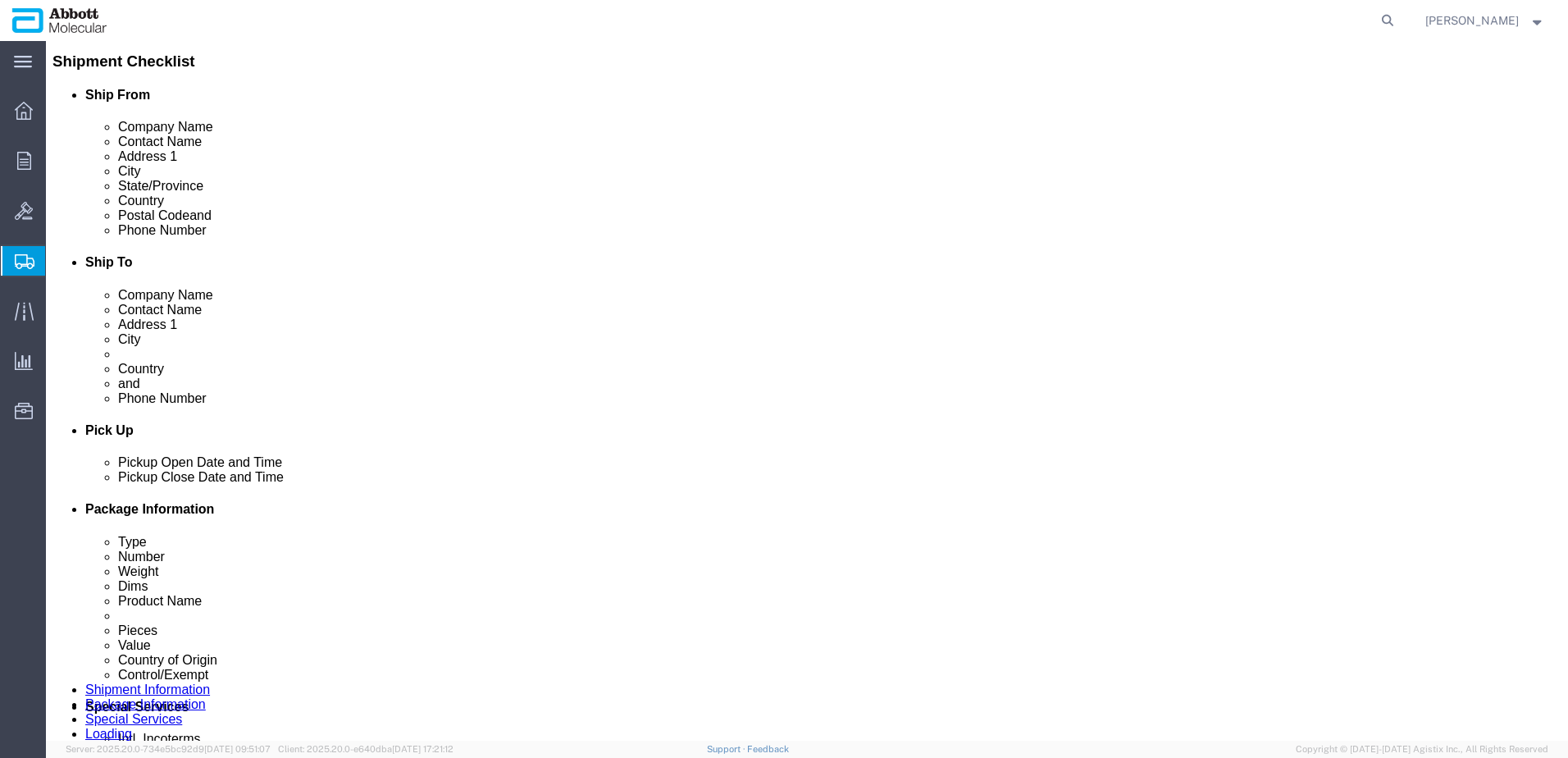
scroll to position [410, 0]
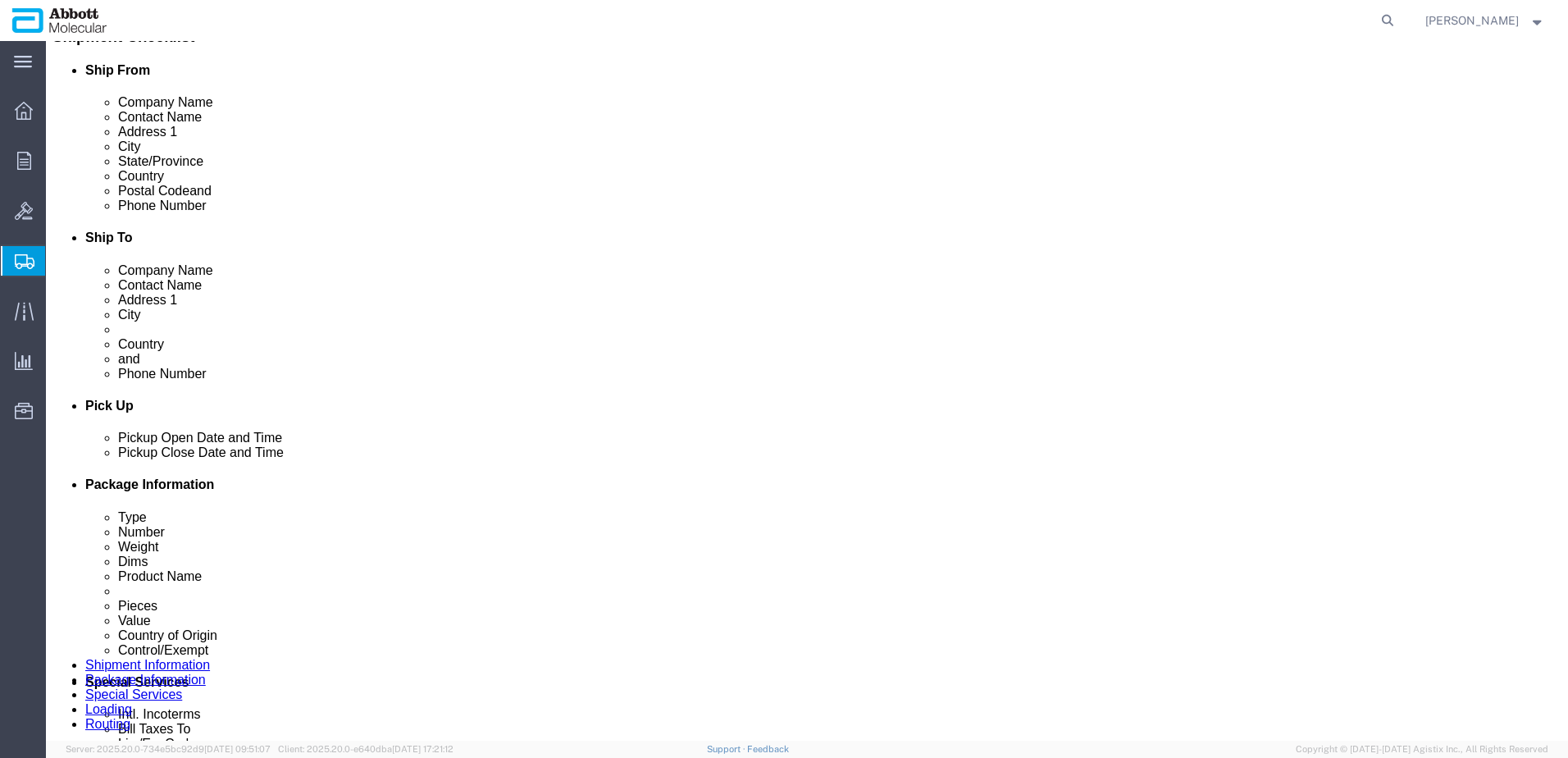
click dd "1.00 Each"
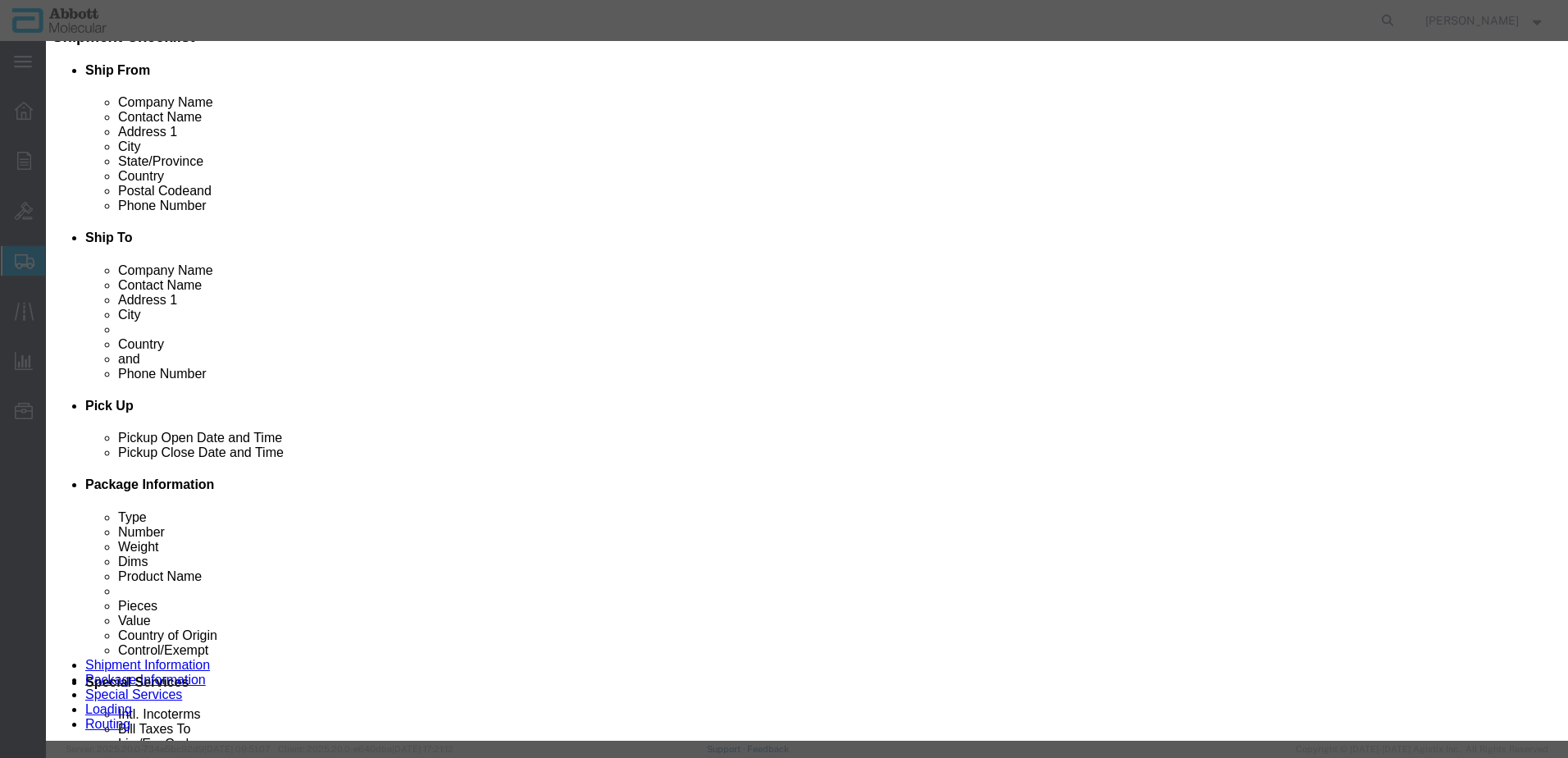
click button "Close"
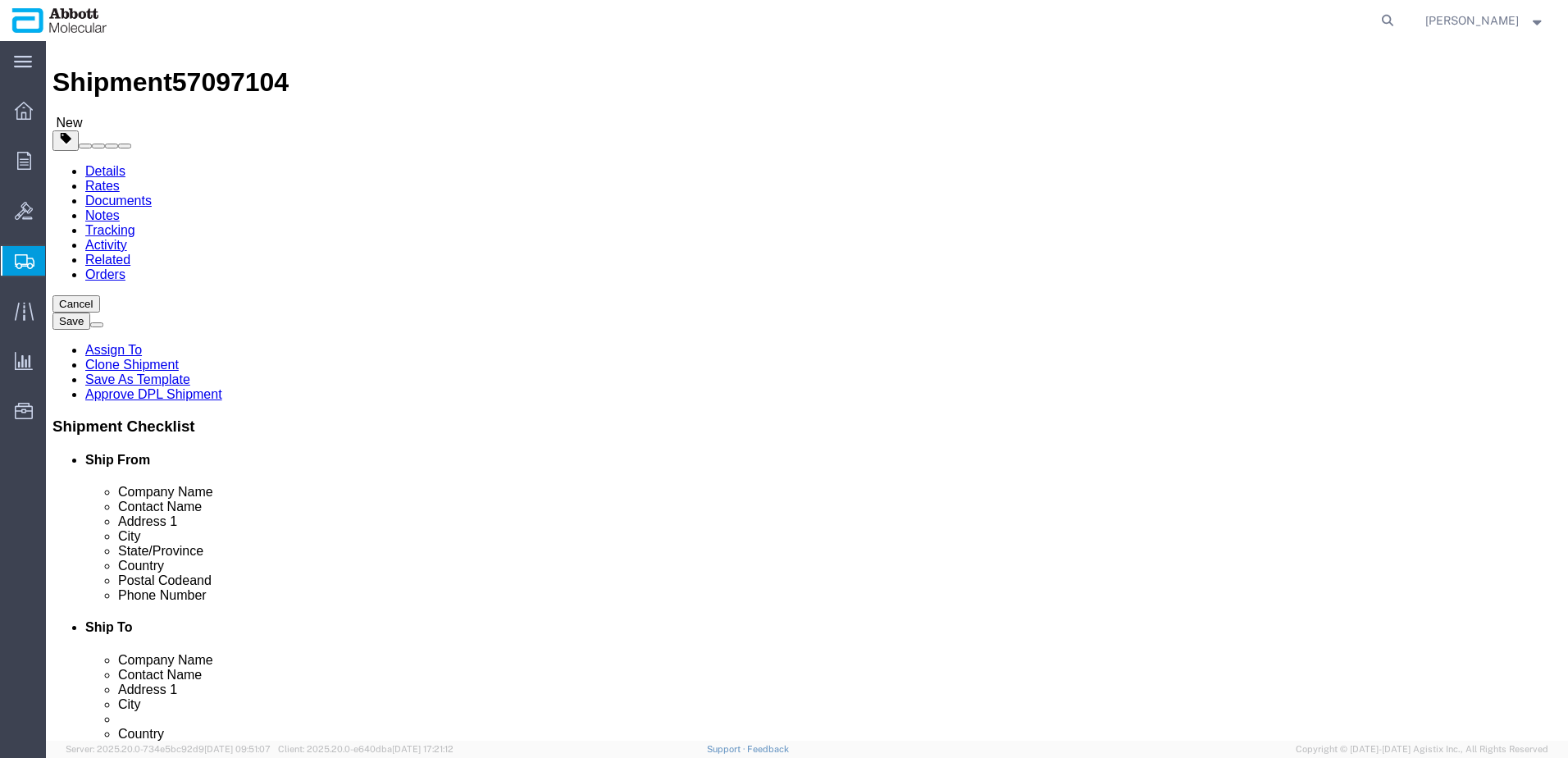
scroll to position [0, 0]
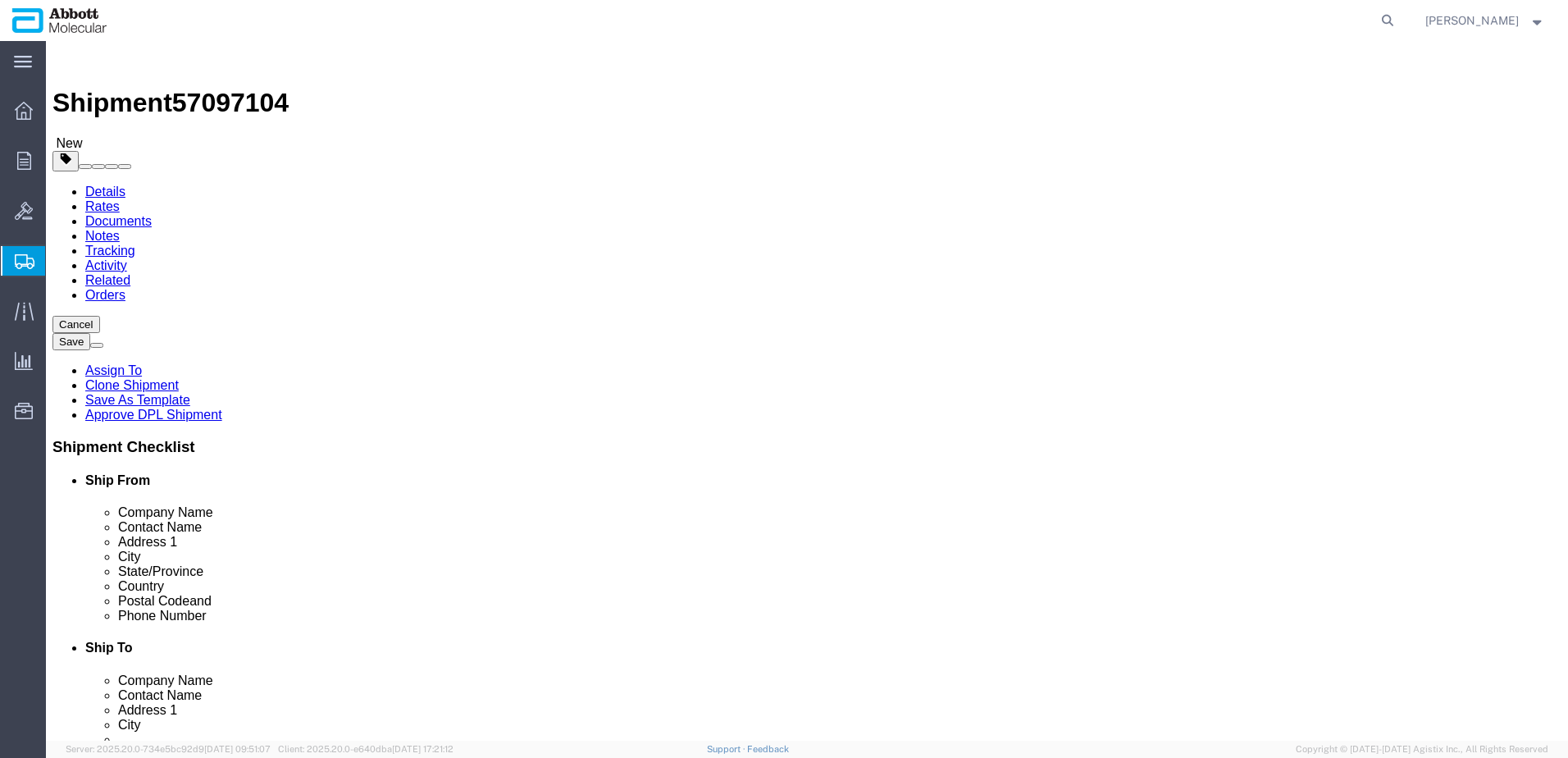
drag, startPoint x: 638, startPoint y: 482, endPoint x: 14, endPoint y: 432, distance: 626.0
click icon
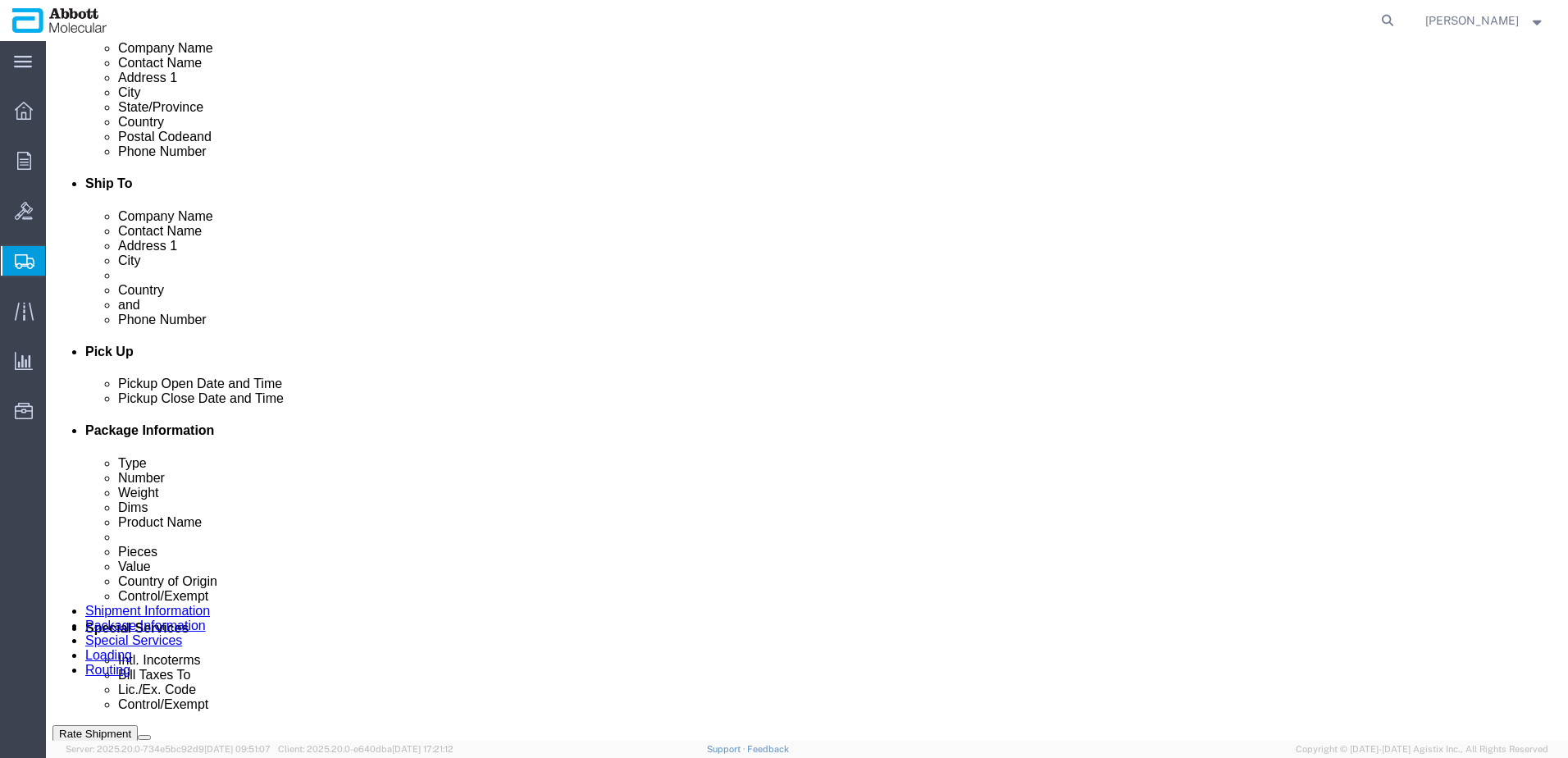
scroll to position [492, 0]
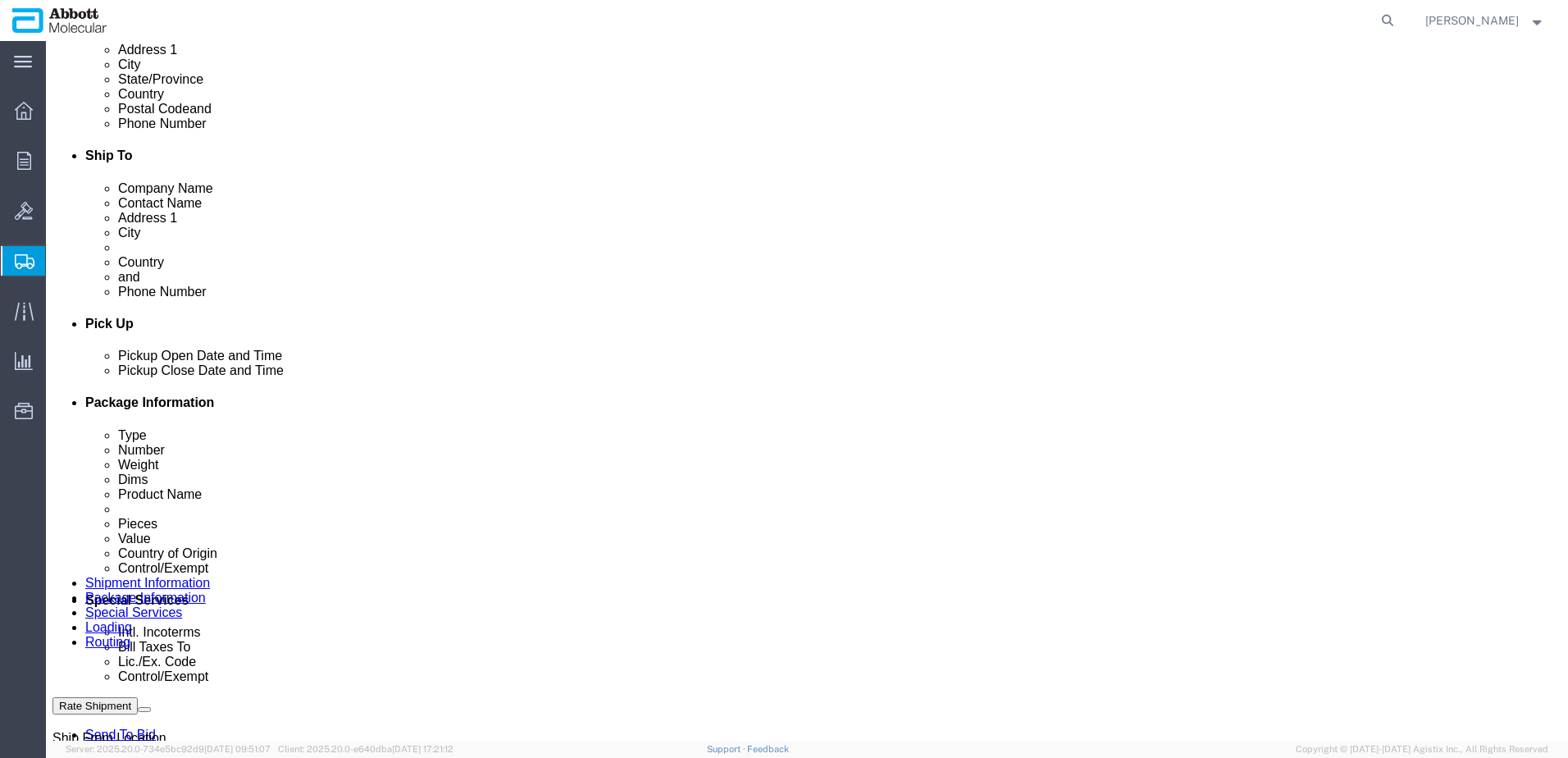
drag, startPoint x: 637, startPoint y: 492, endPoint x: 48, endPoint y: 391, distance: 597.6
click icon
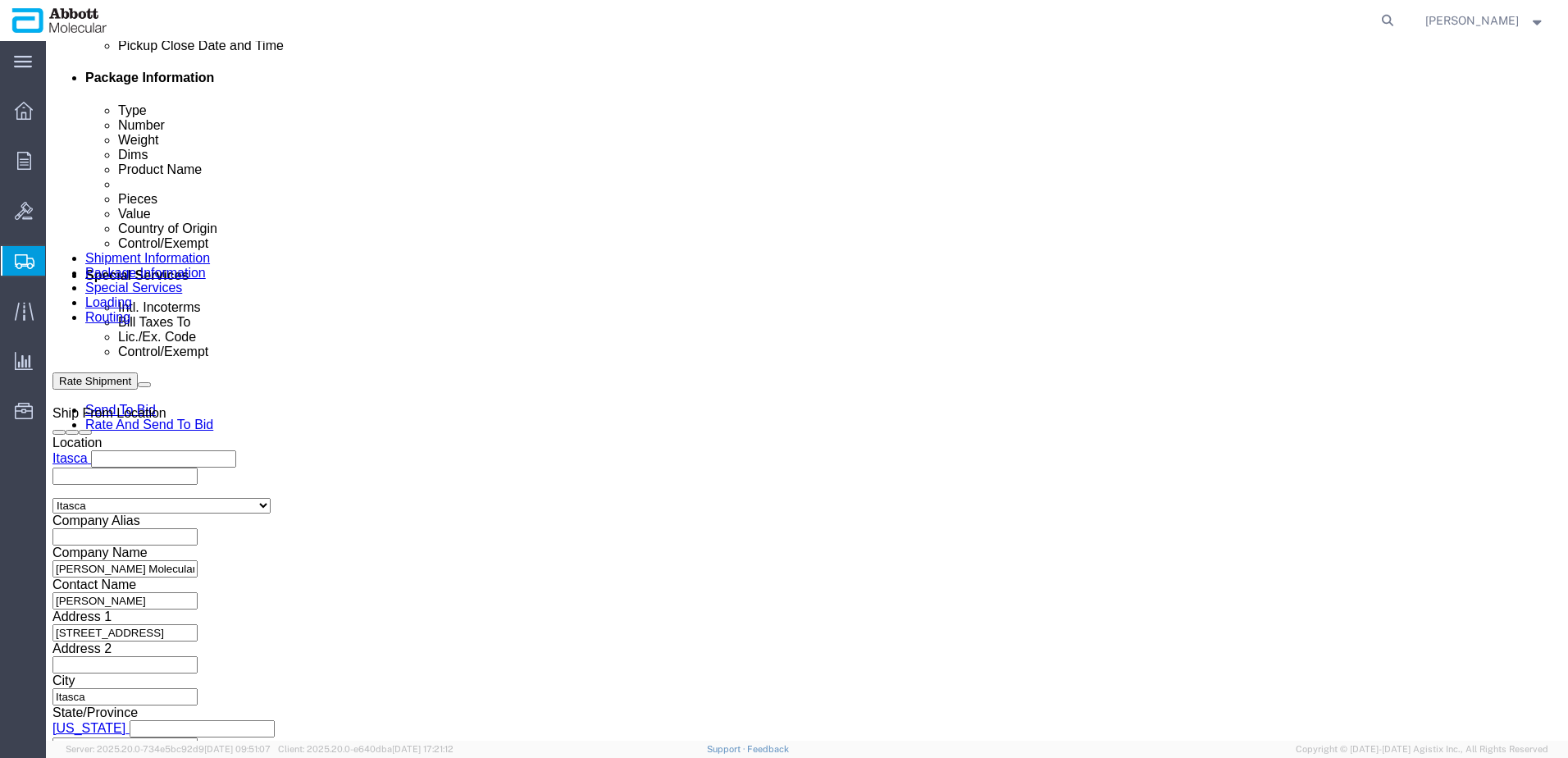
scroll to position [895, 0]
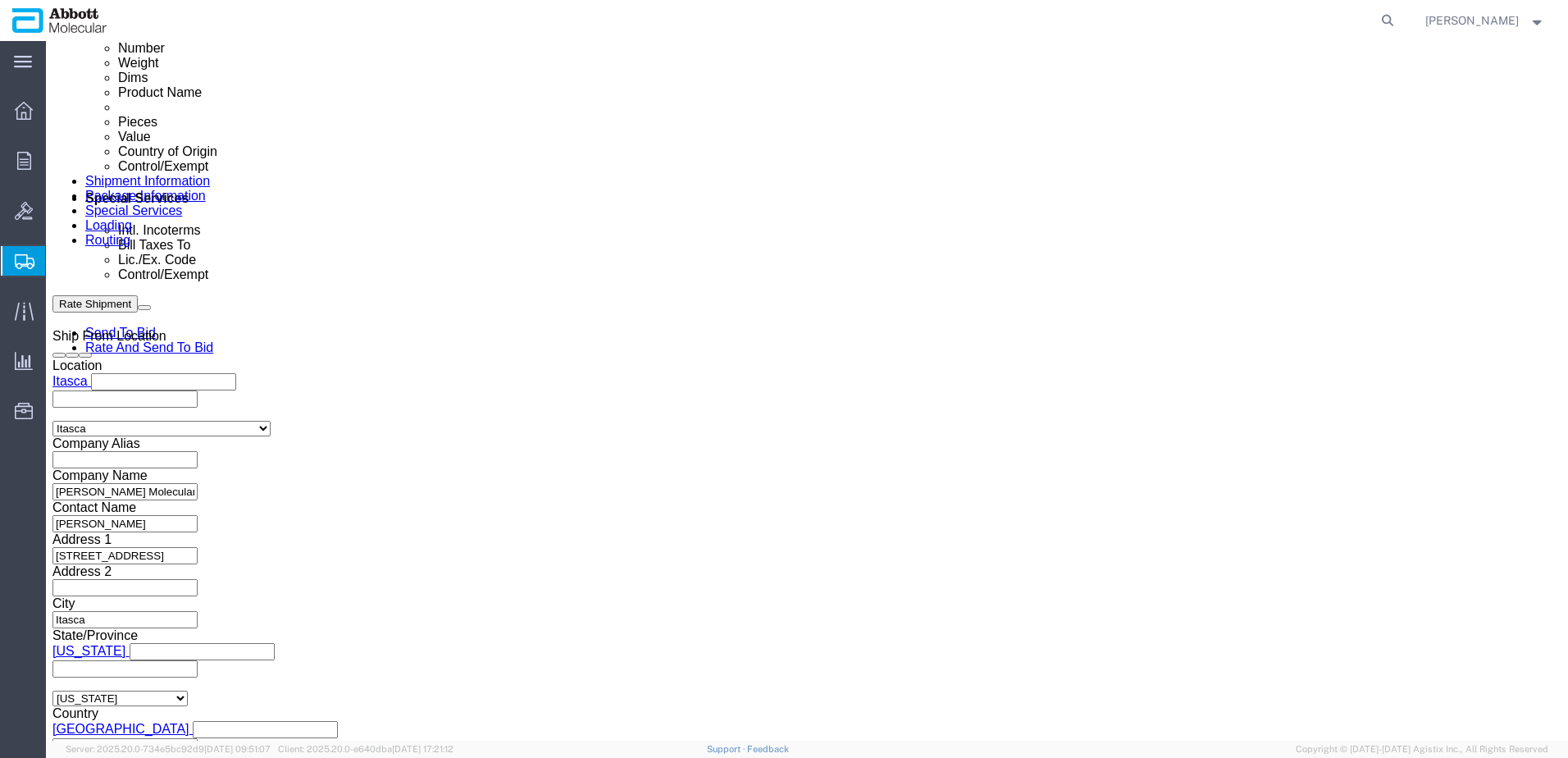
click link "Add Content"
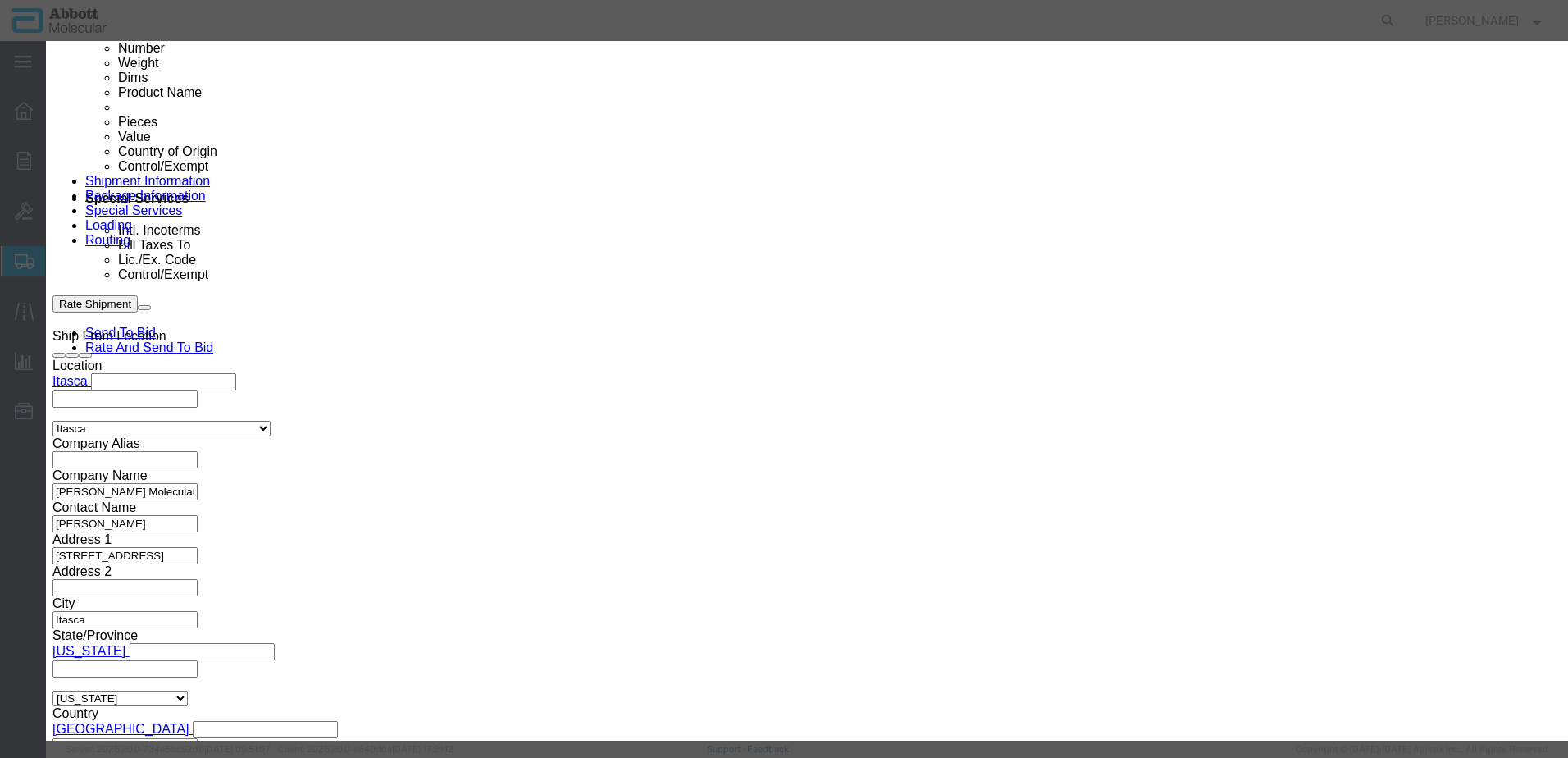
click input "text"
click strong "[PHONE_NUMBER]"
click select "Select Account Type Activity ID Airline Appointment Number ASN Batch Number Bil…"
click button "Save & Close"
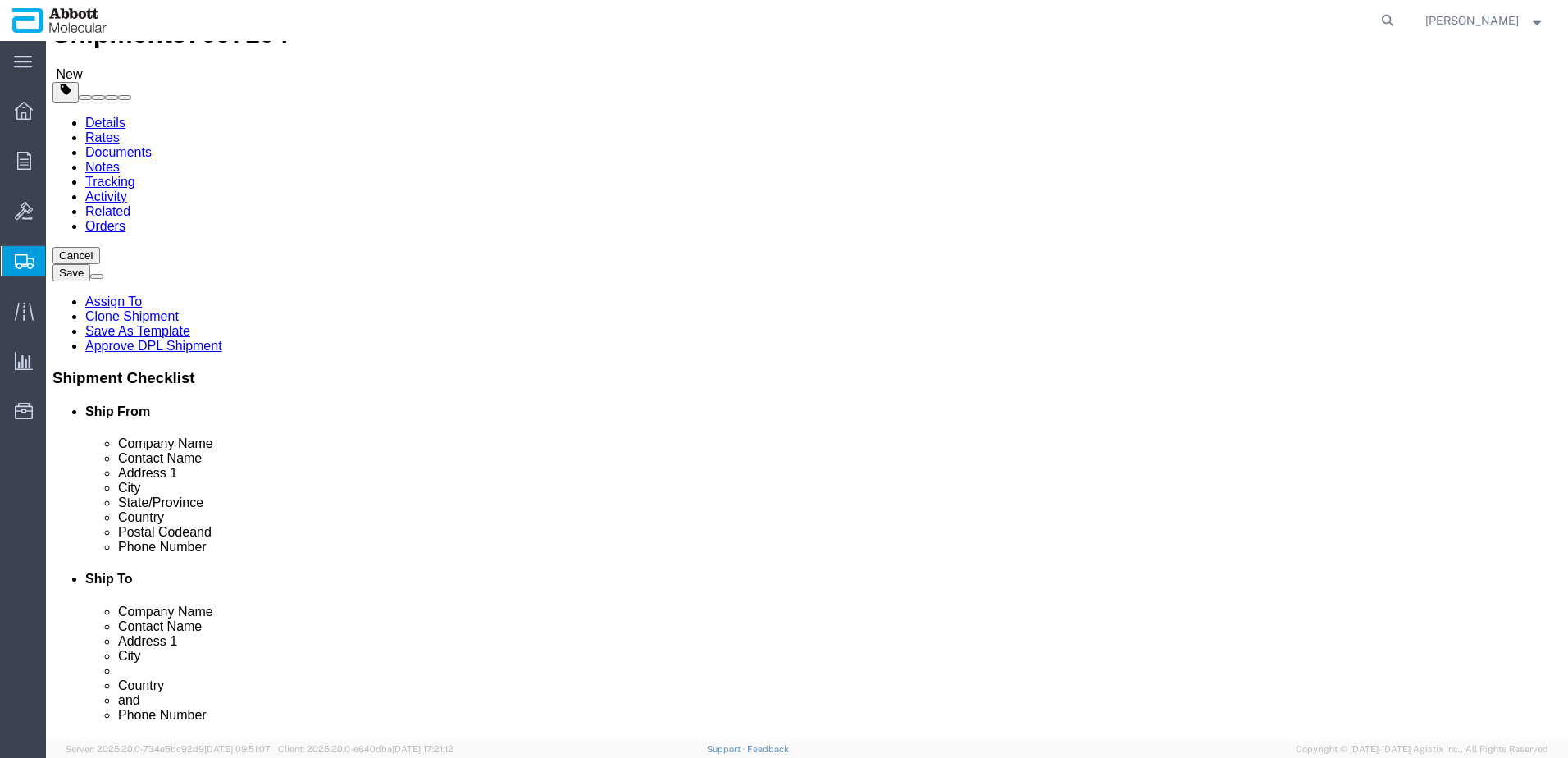
scroll to position [16, 0]
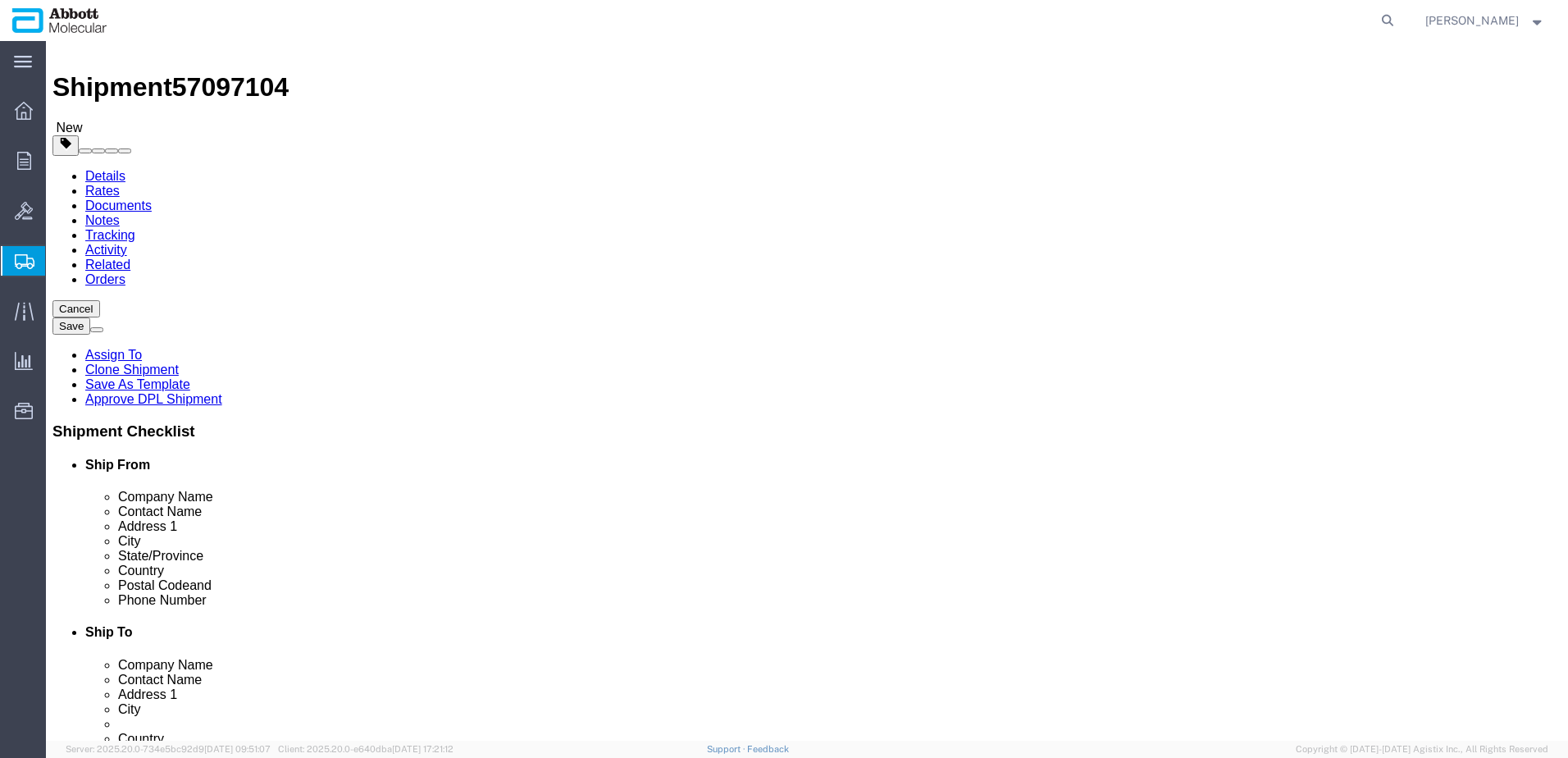
click dd "1.00 Each"
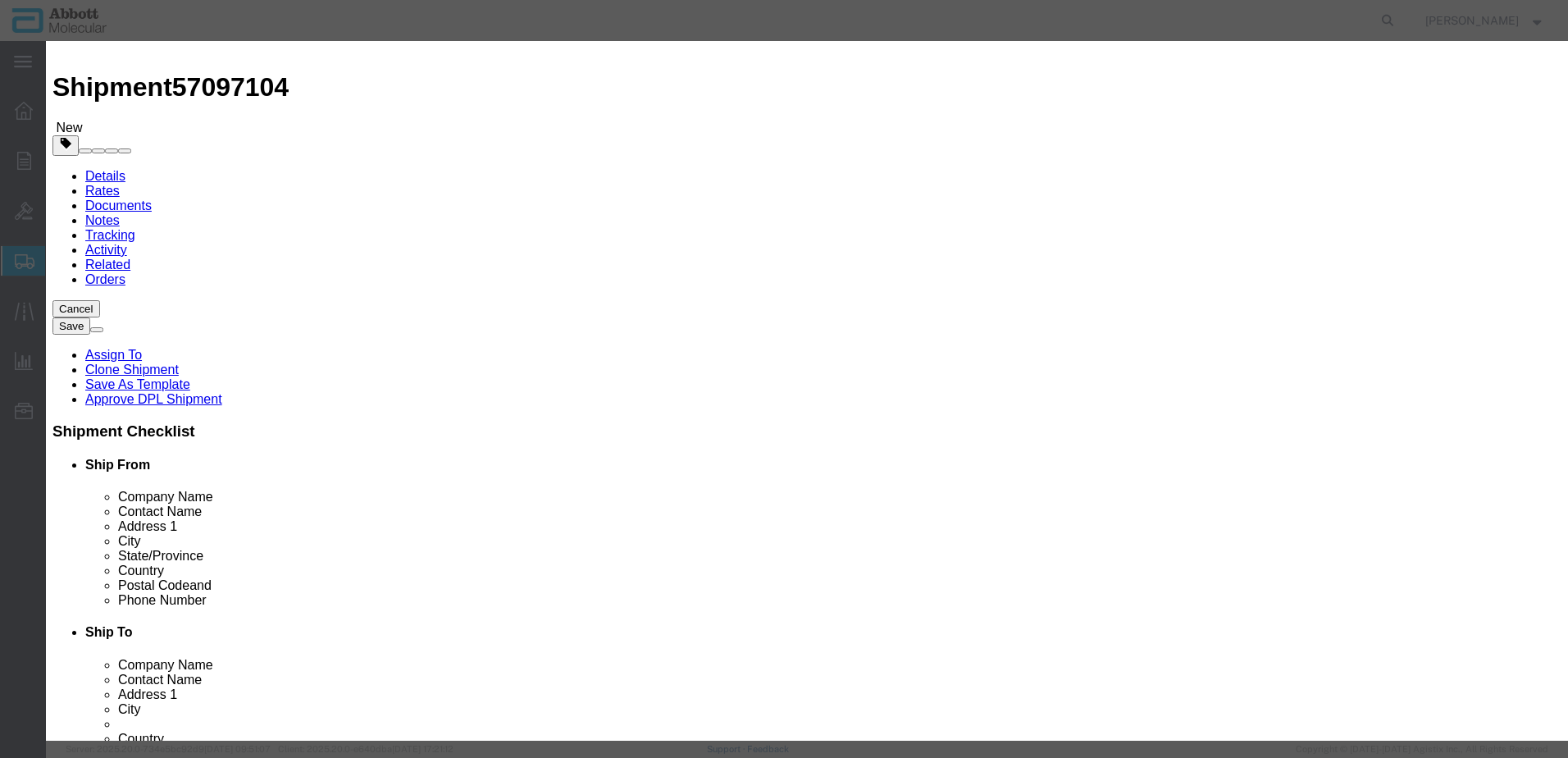
click select "Select Account Type Activity ID Airline Appointment Number ASN Batch Number Bil…"
click button "Save & Close"
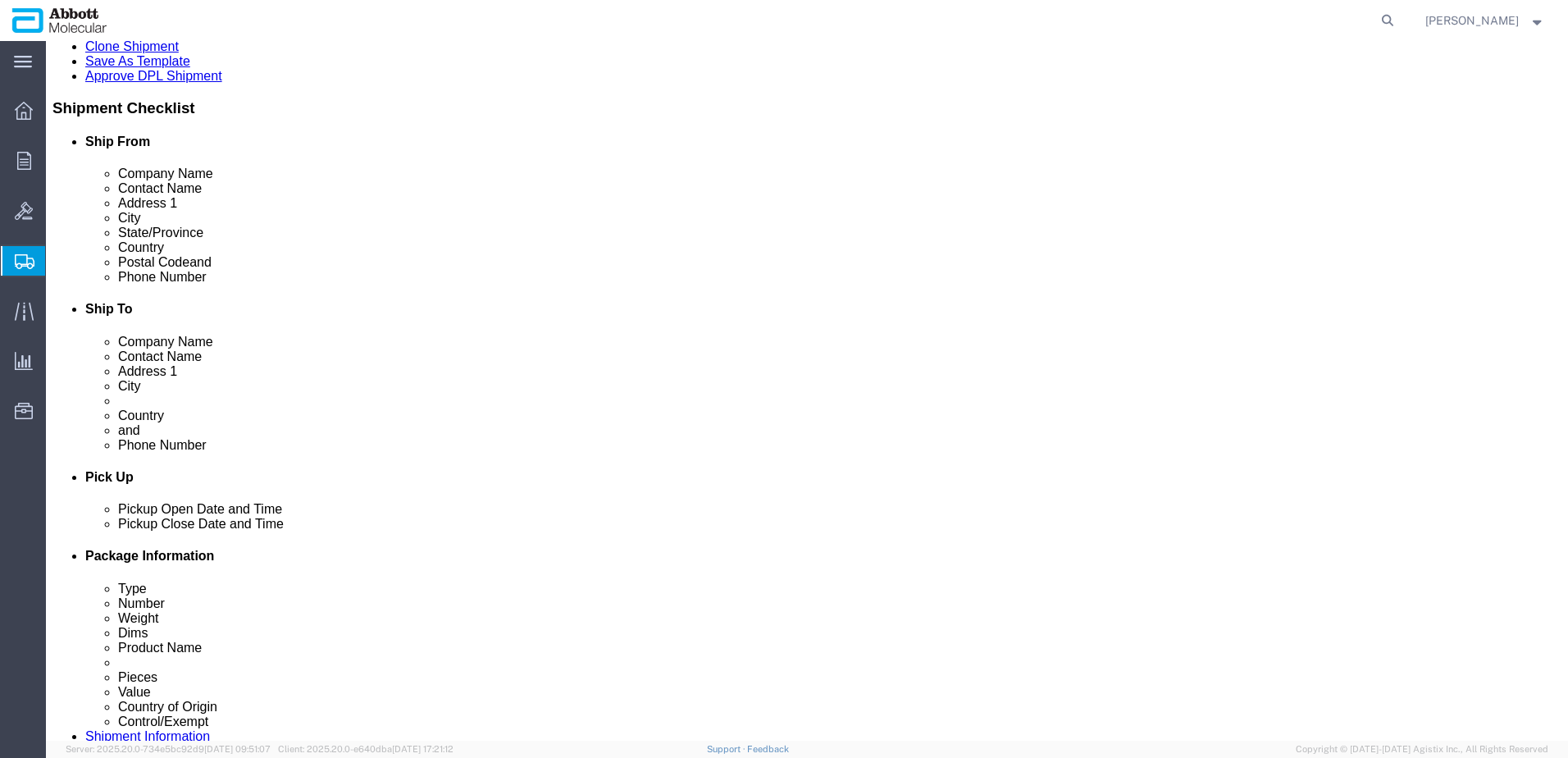
scroll to position [343, 0]
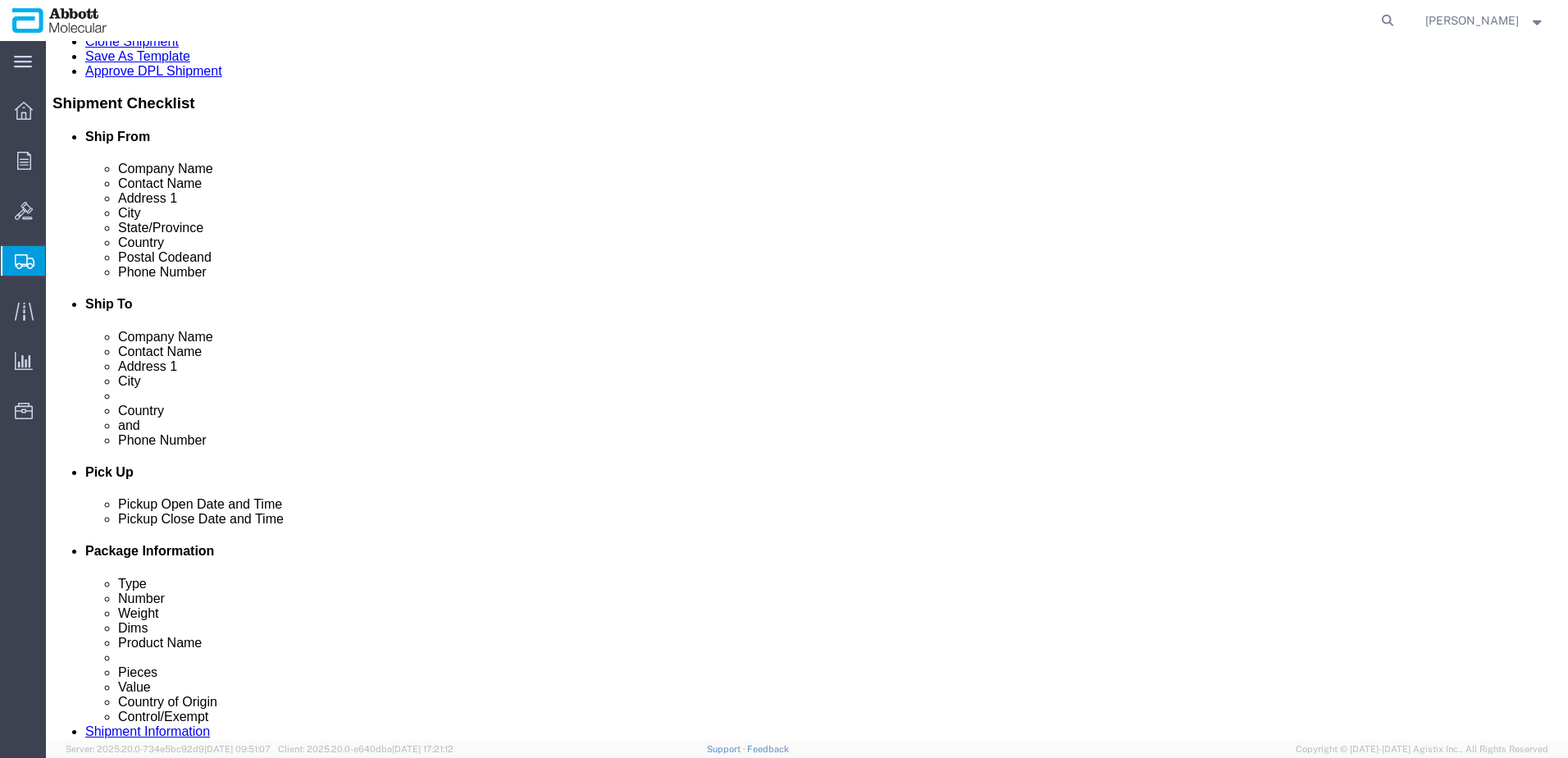
click dd "1.00 USD"
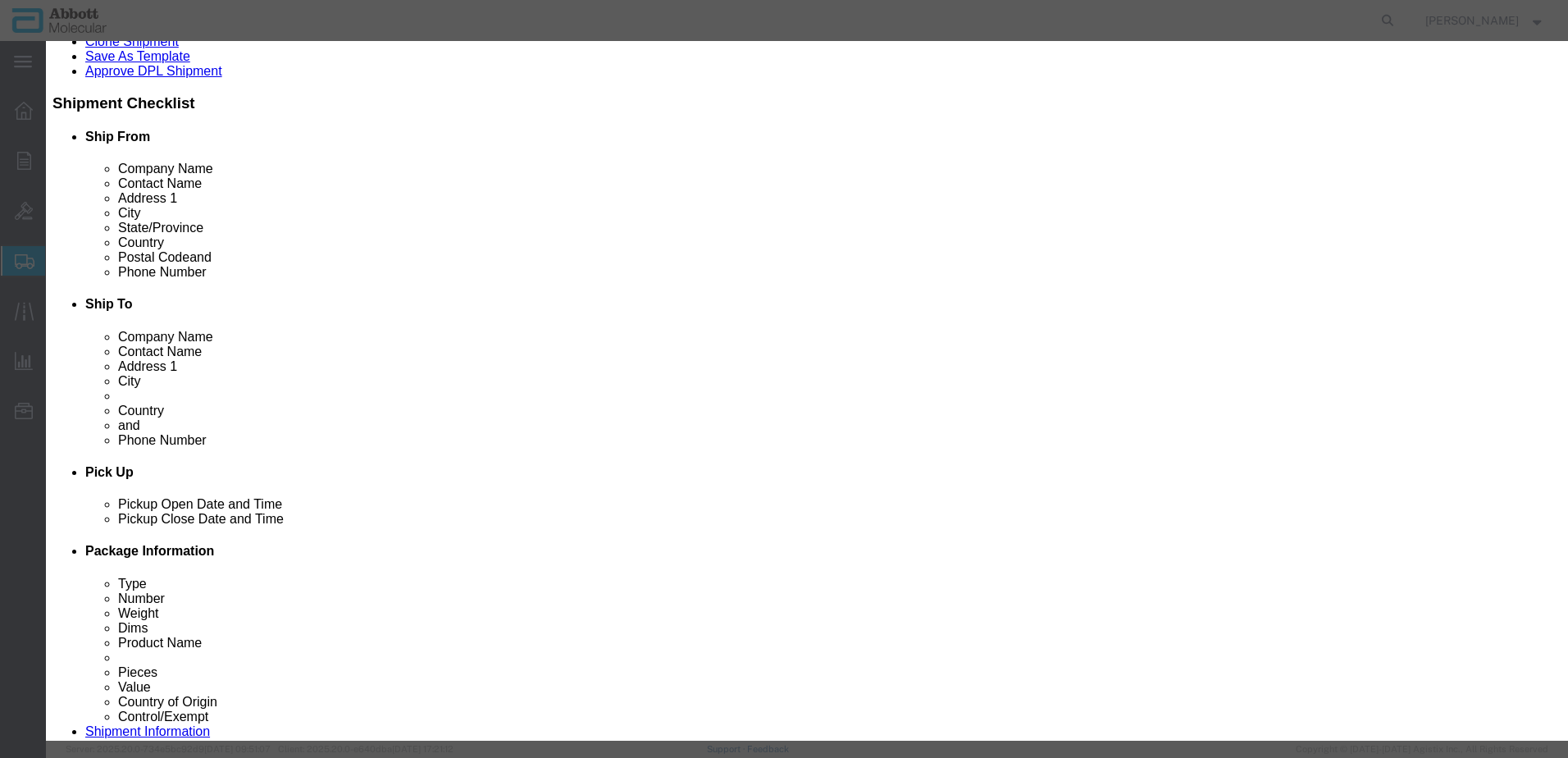
click select "Select Account Type Activity ID Airline Appointment Number ASN Batch Number Bil…"
click button "Save & Close"
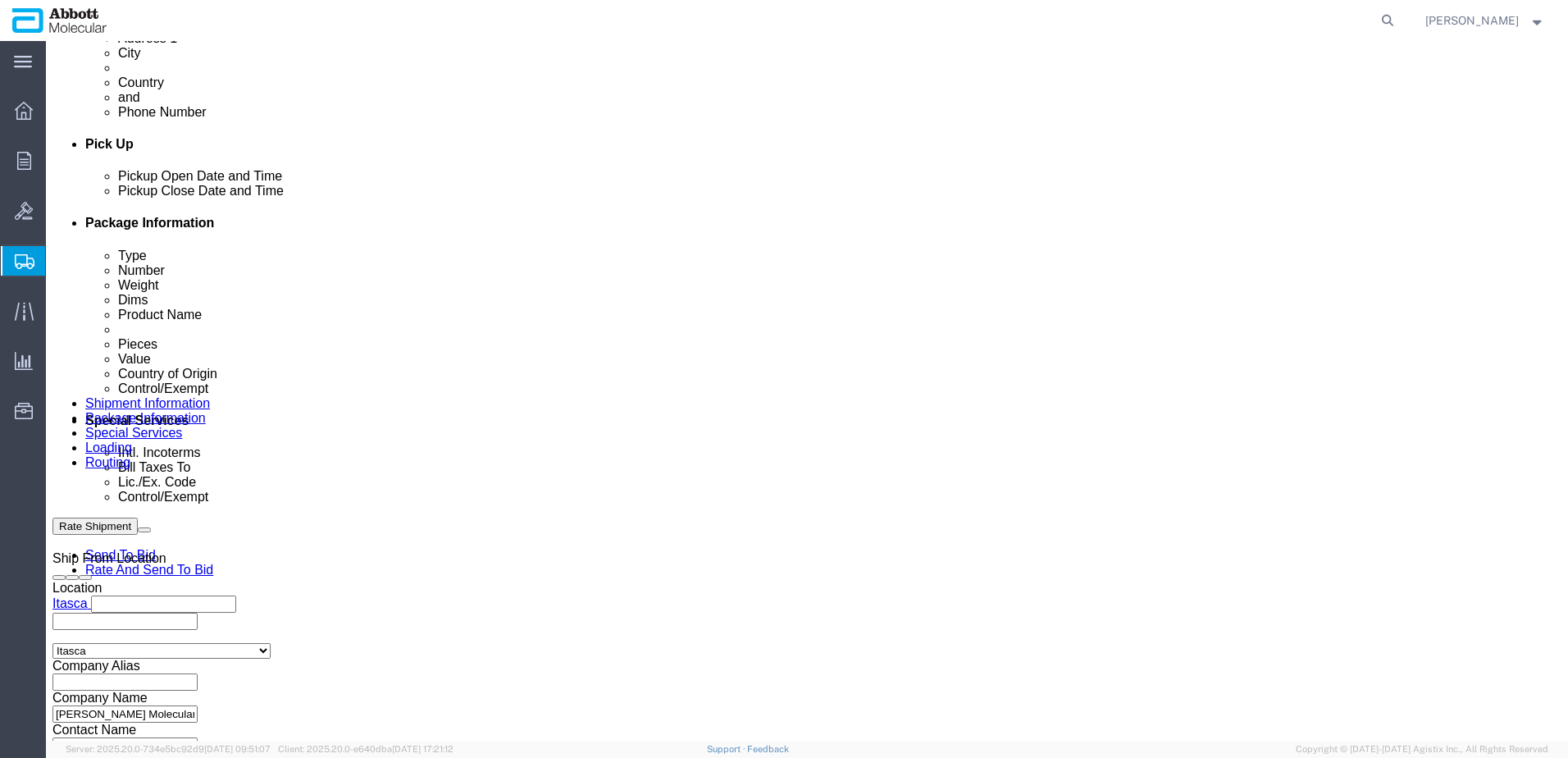
scroll to position [1013, 0]
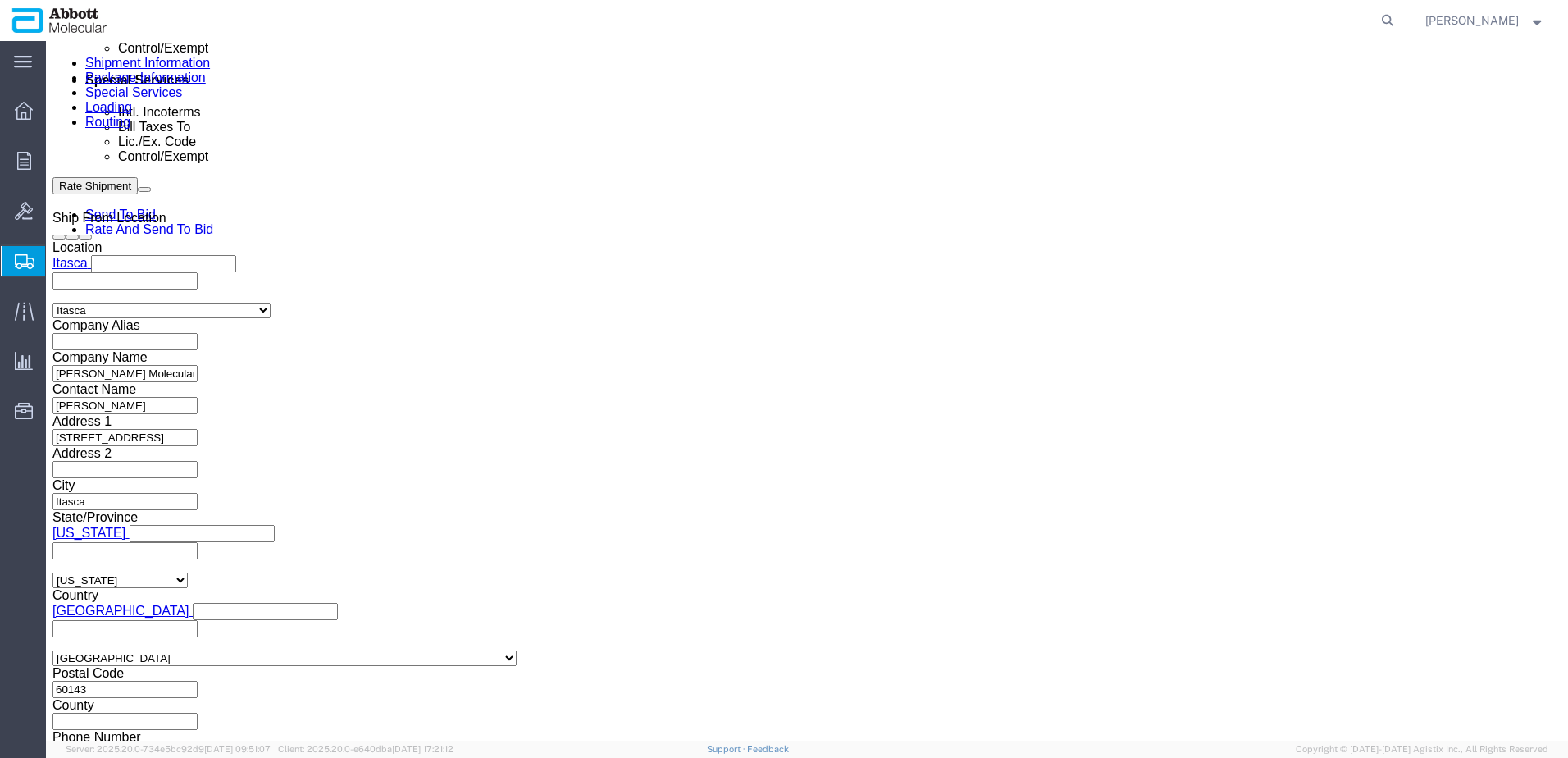
click button "Continue"
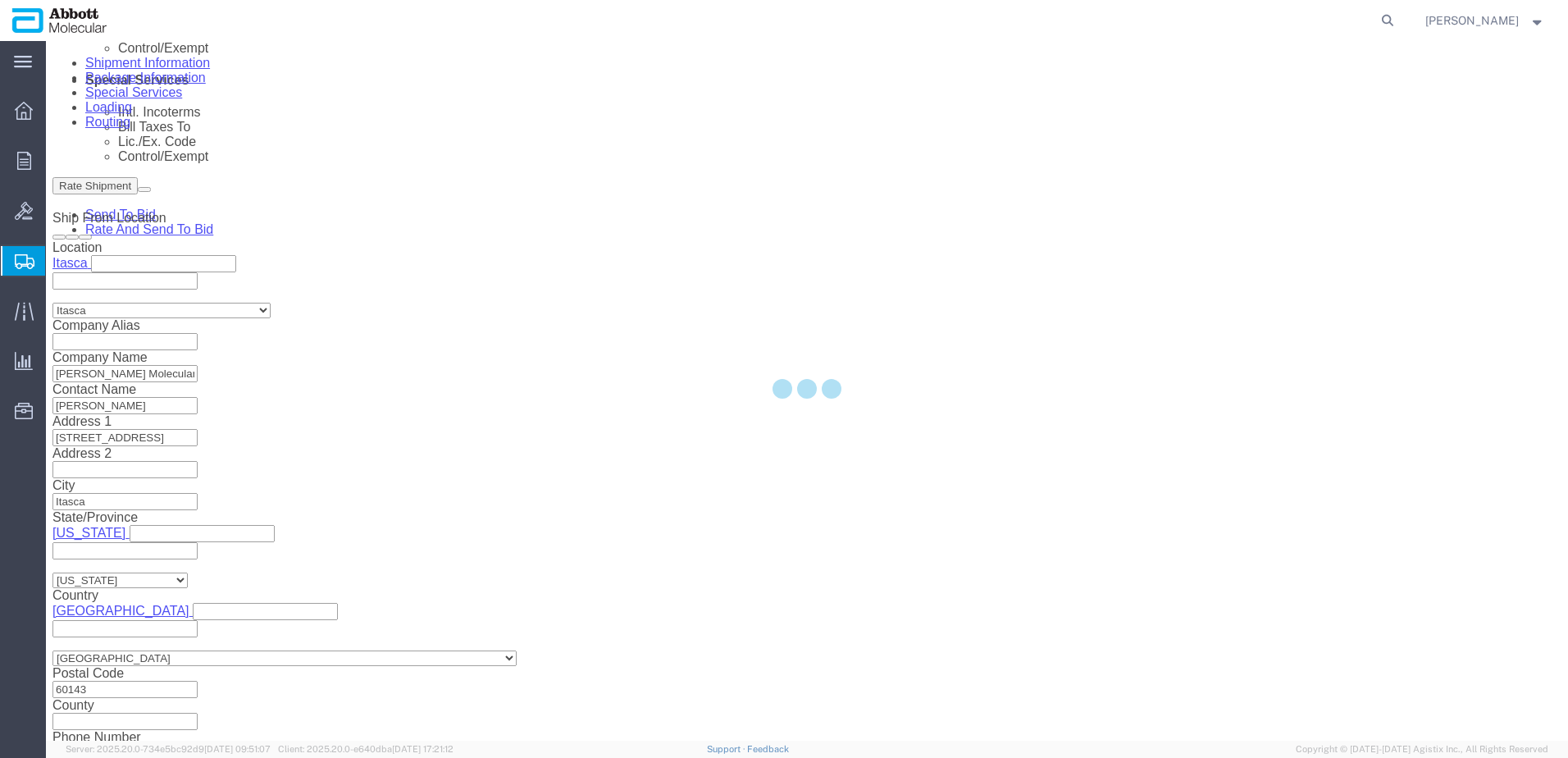
scroll to position [2281, 0]
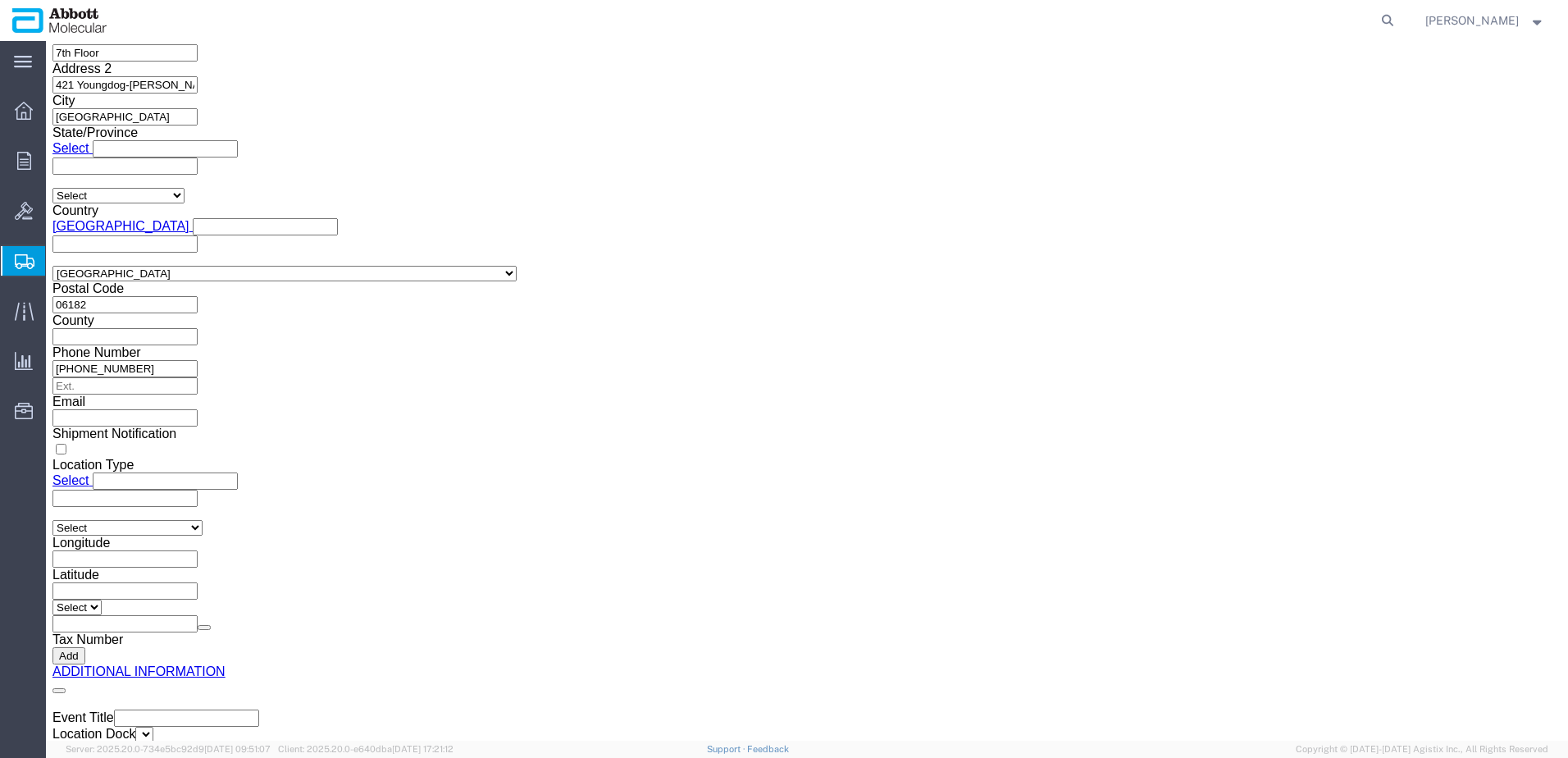
click button "Upload"
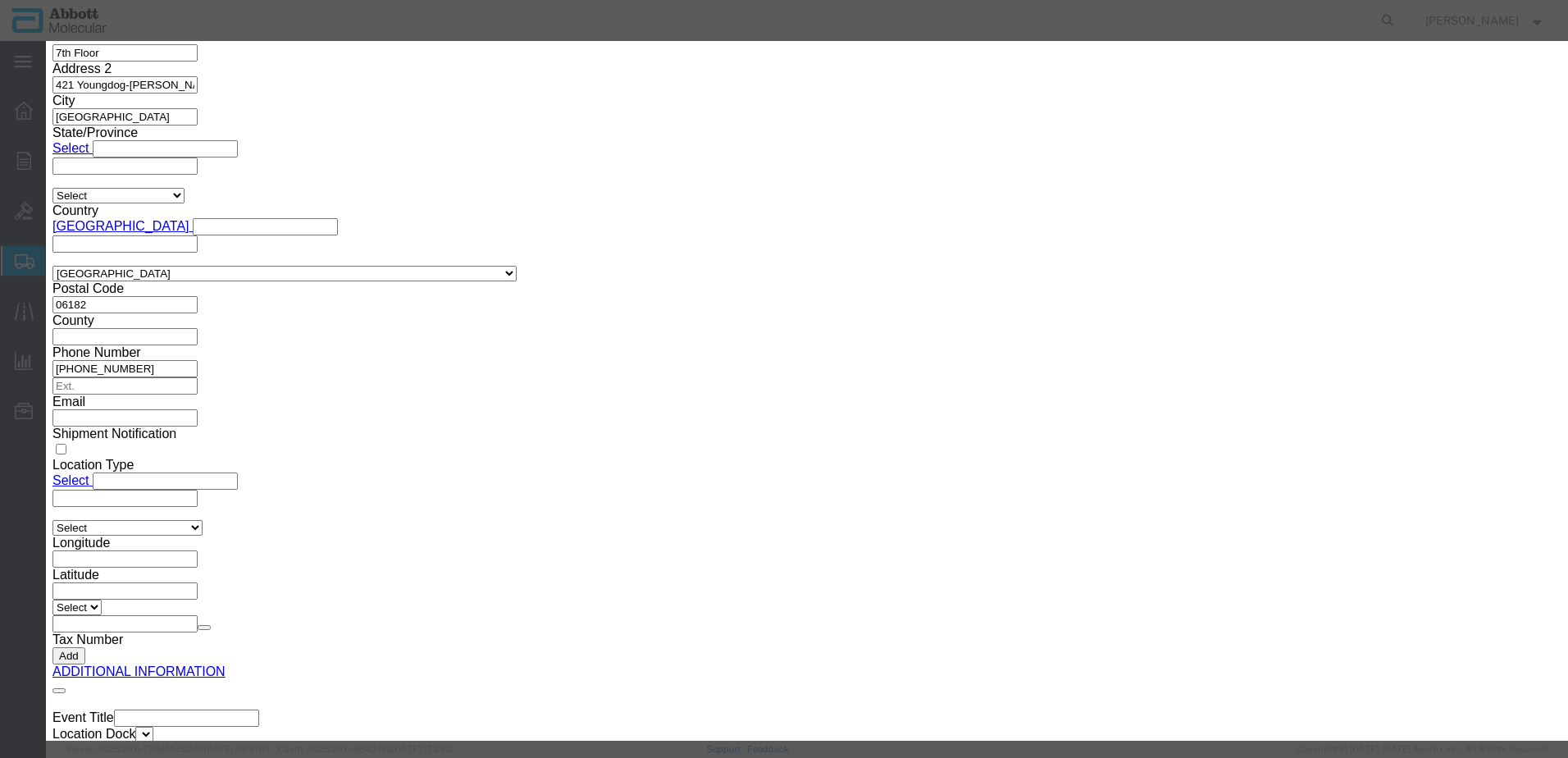
click button "Browse"
click button "Upload"
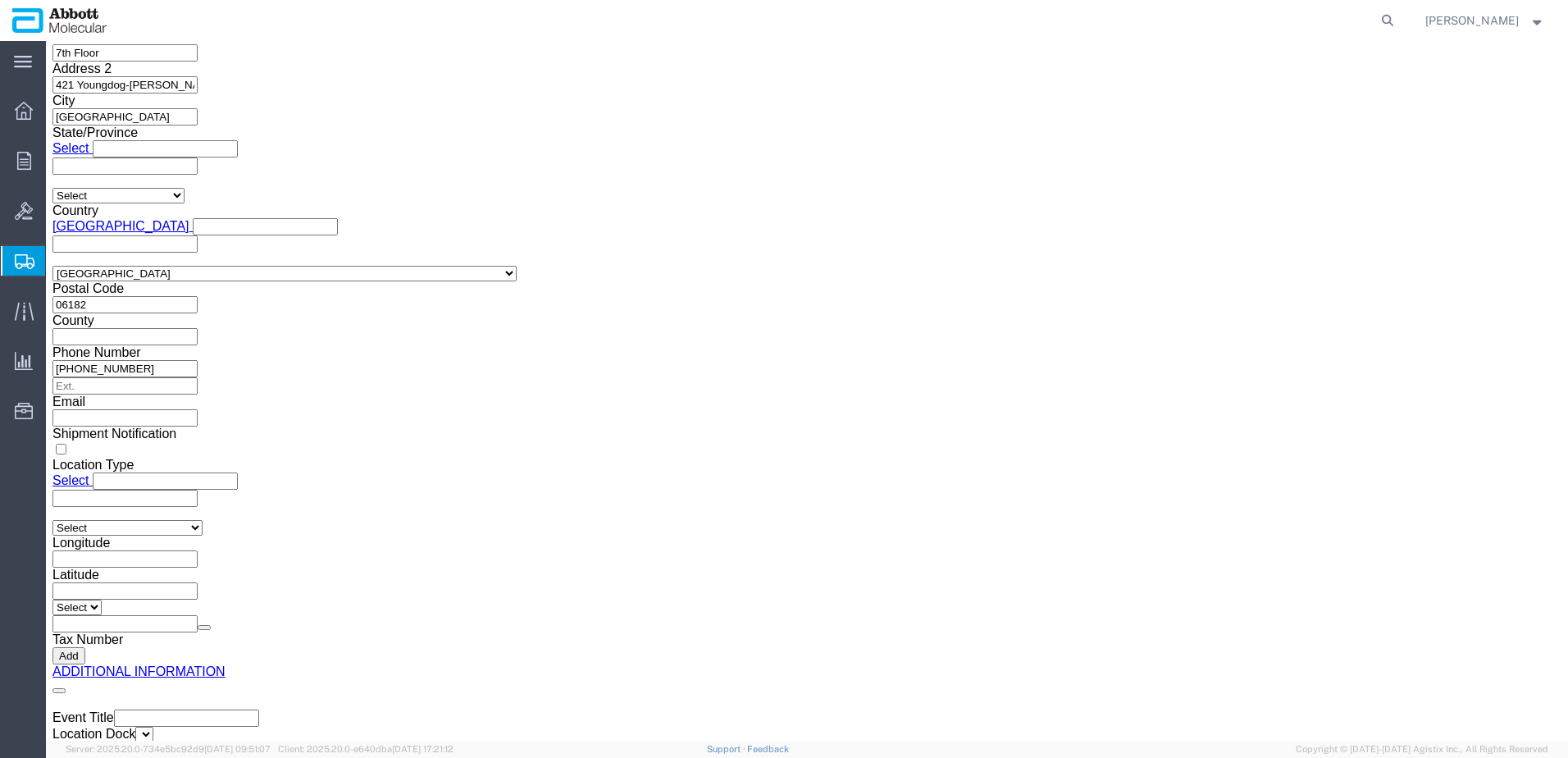
click button "Upload"
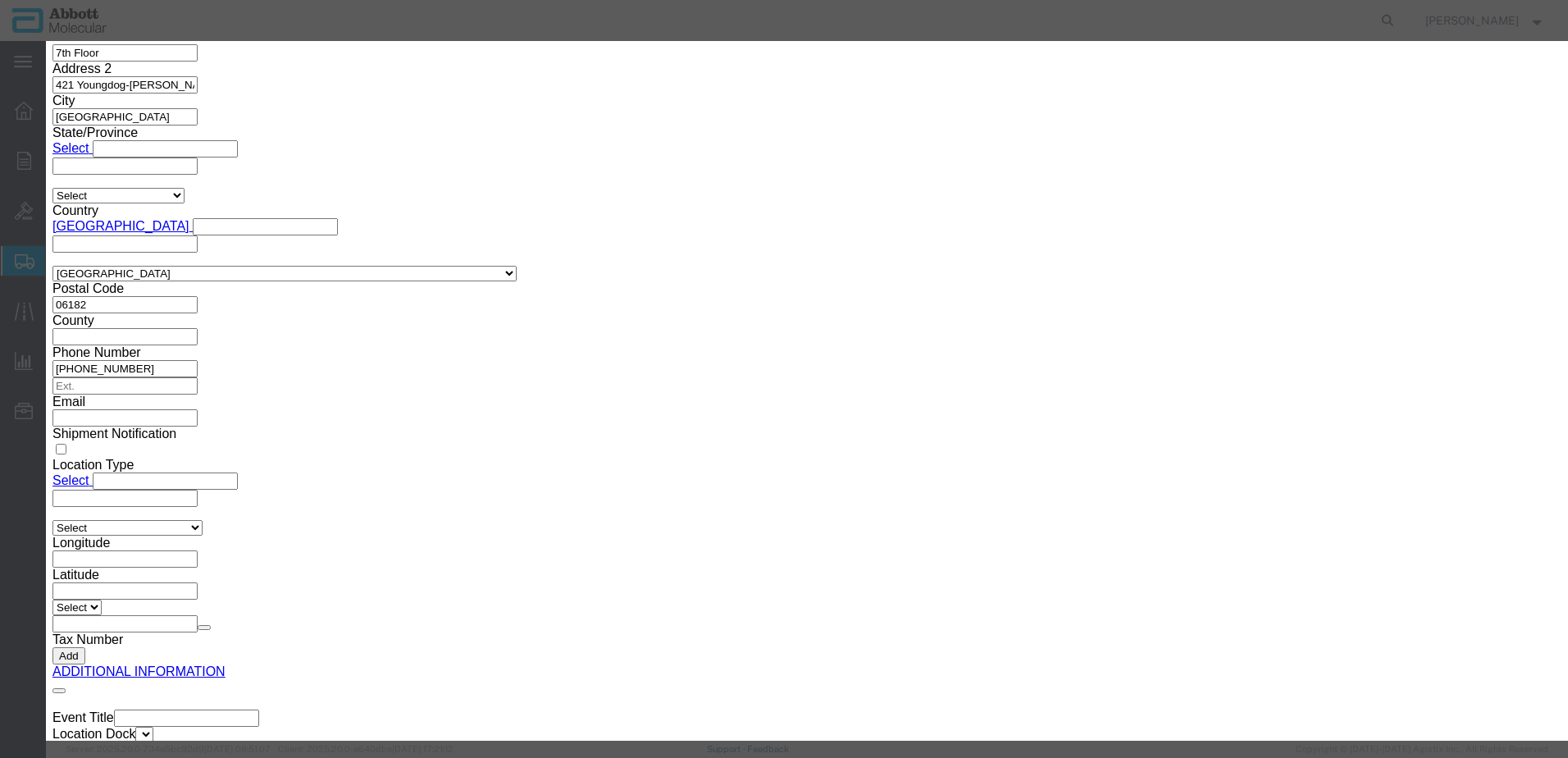
click icon "button"
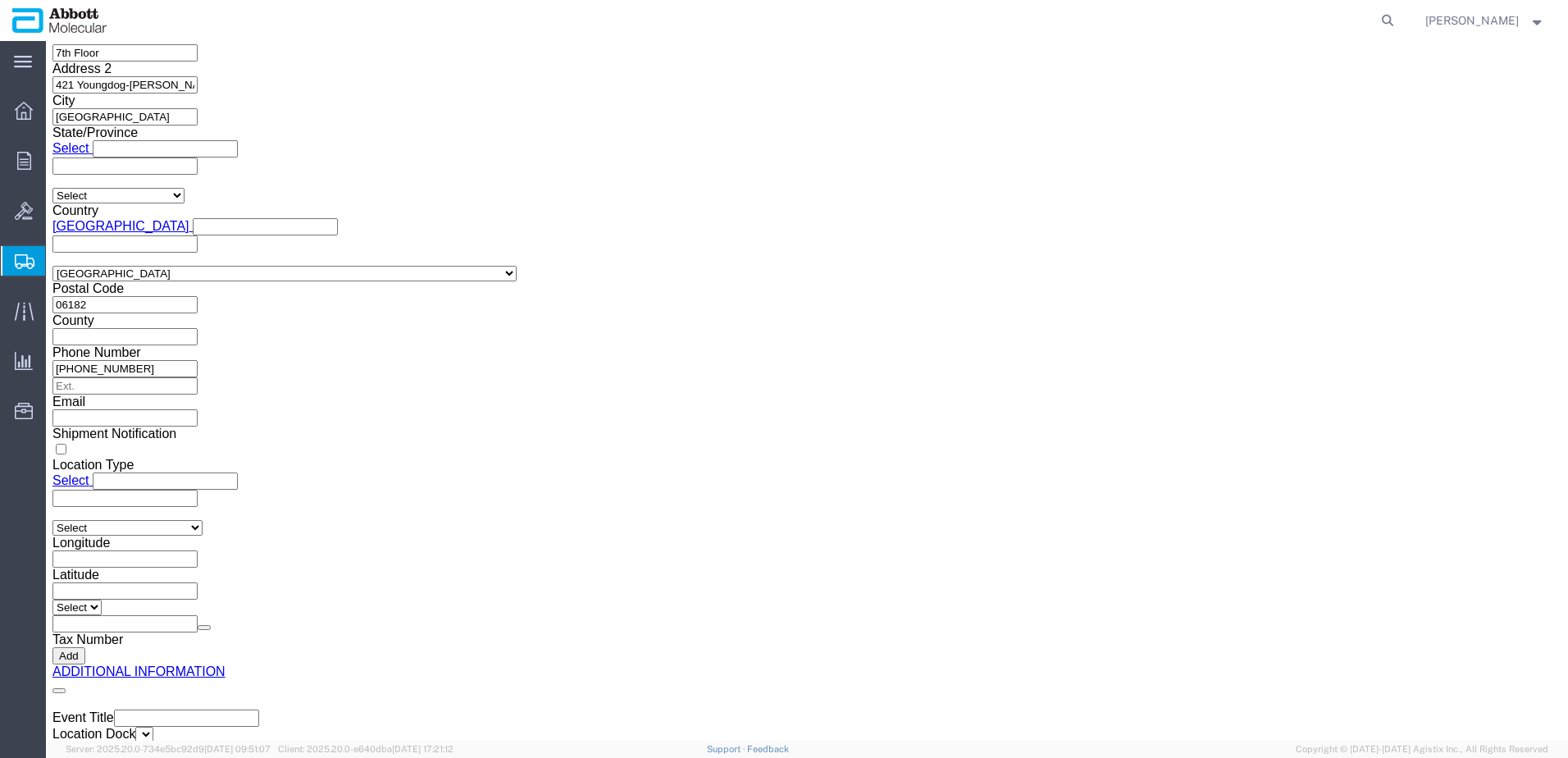
drag, startPoint x: 60, startPoint y: 18, endPoint x: 233, endPoint y: 16, distance: 173.0
click h1 "Shipment 57097104"
copy h1 "Shipment 57097104"
click button "Rate Shipment"
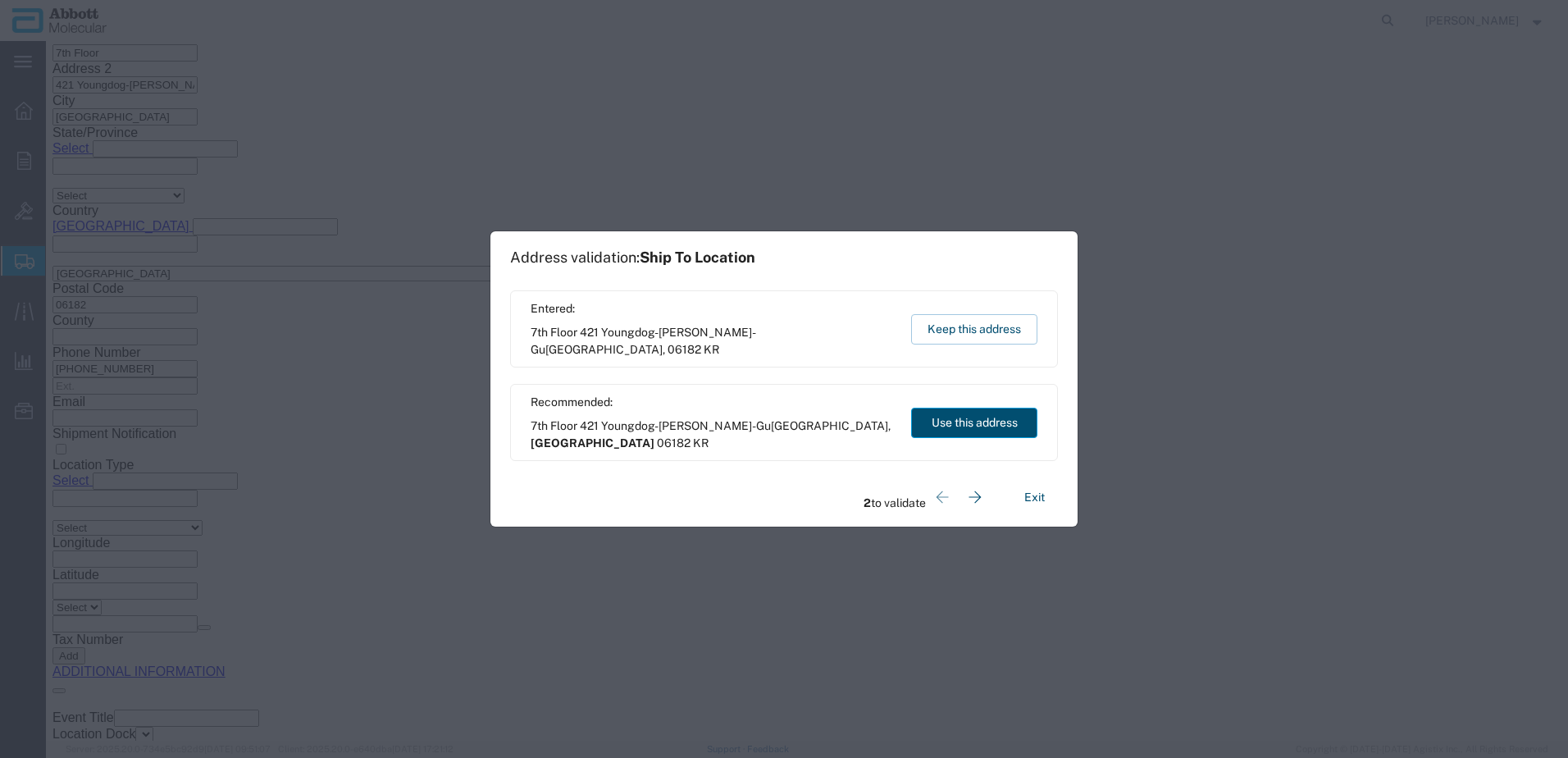
click at [968, 418] on button "Use this address" at bounding box center [974, 423] width 126 height 30
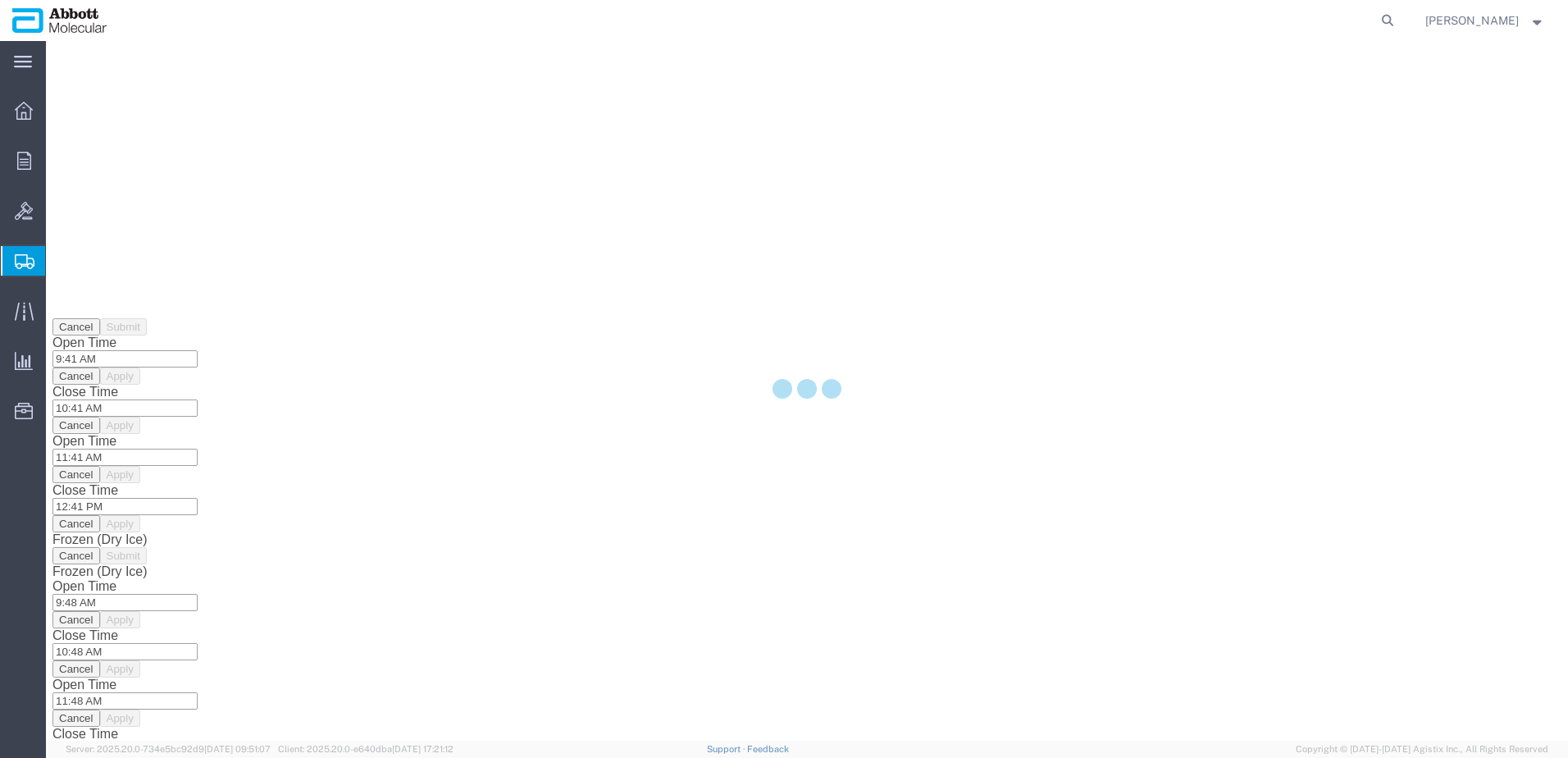
scroll to position [0, 0]
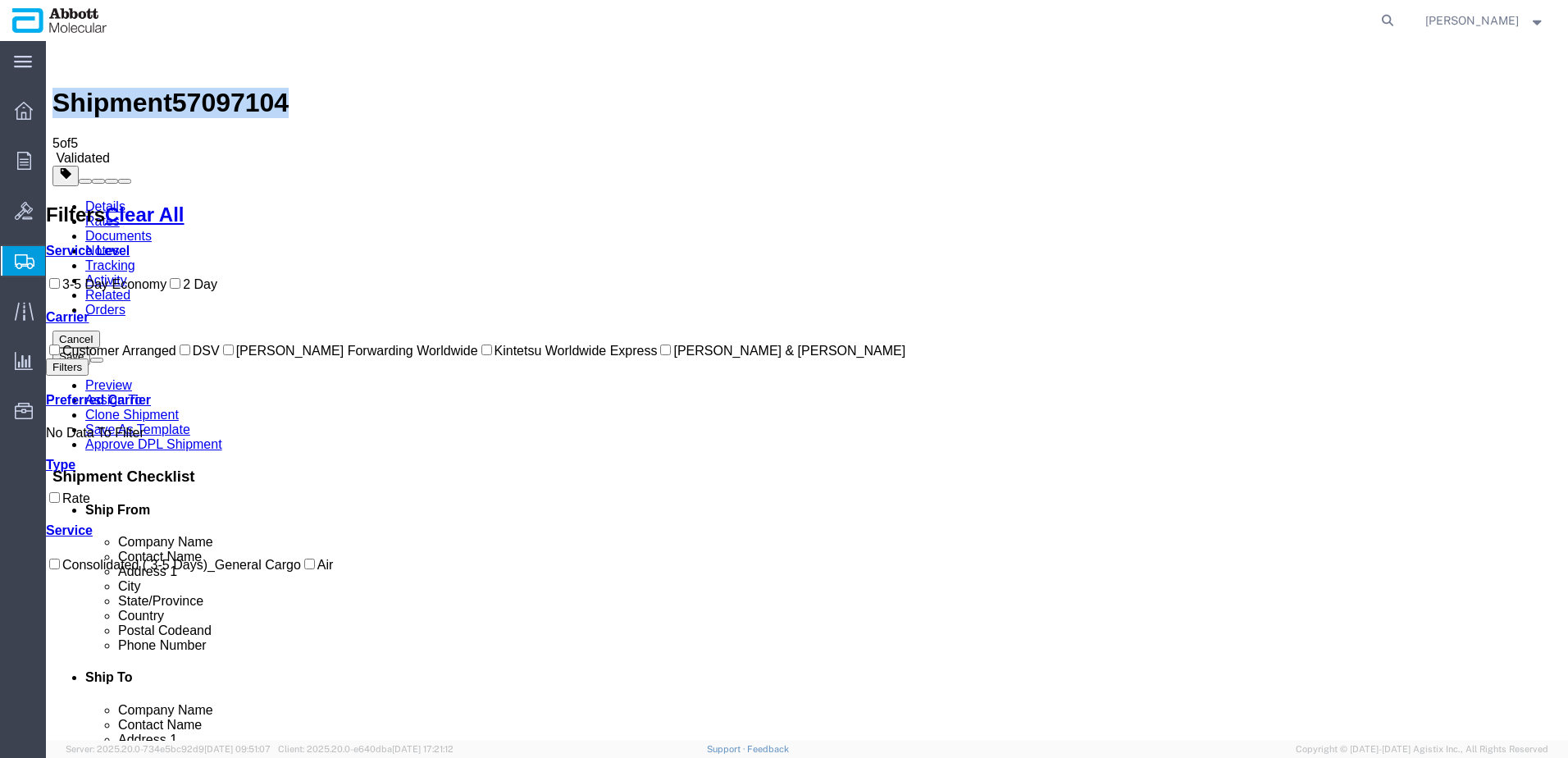
click at [482, 355] on input "Kintetsu Worldwide Express" at bounding box center [487, 350] width 11 height 11
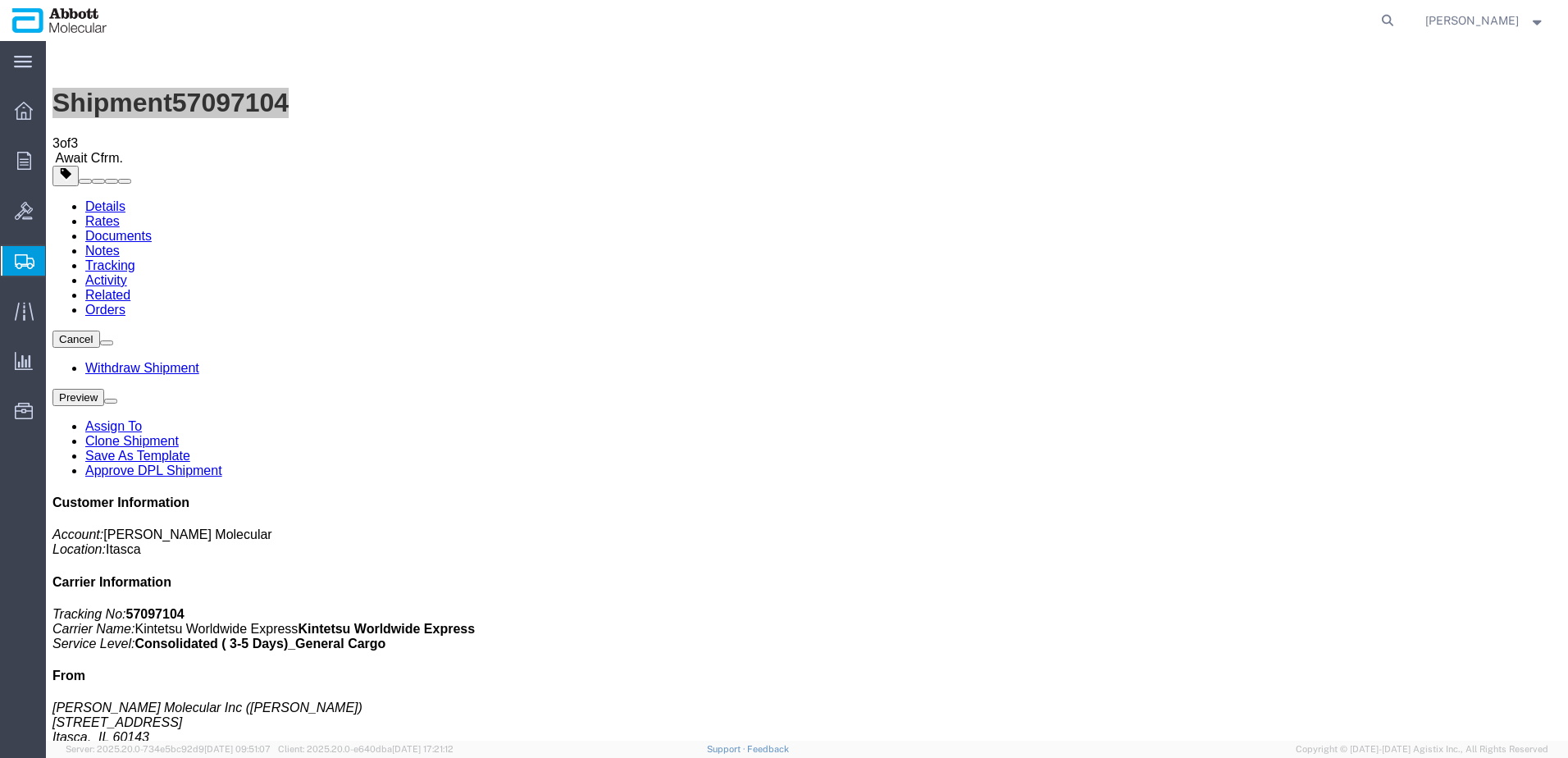
click at [0, 0] on span "Create from Template" at bounding box center [0, 0] width 0 height 0
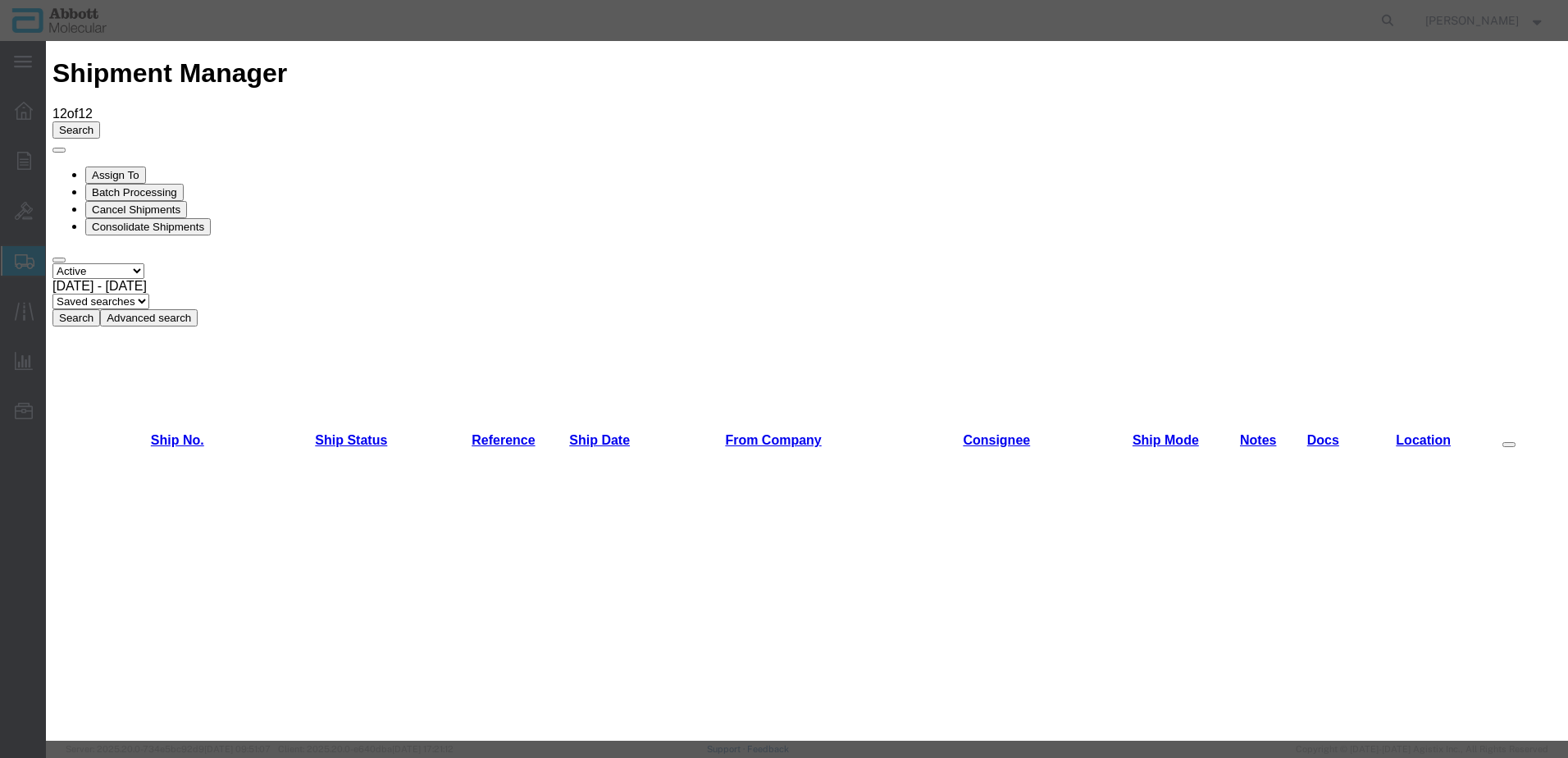
scroll to position [1149, 0]
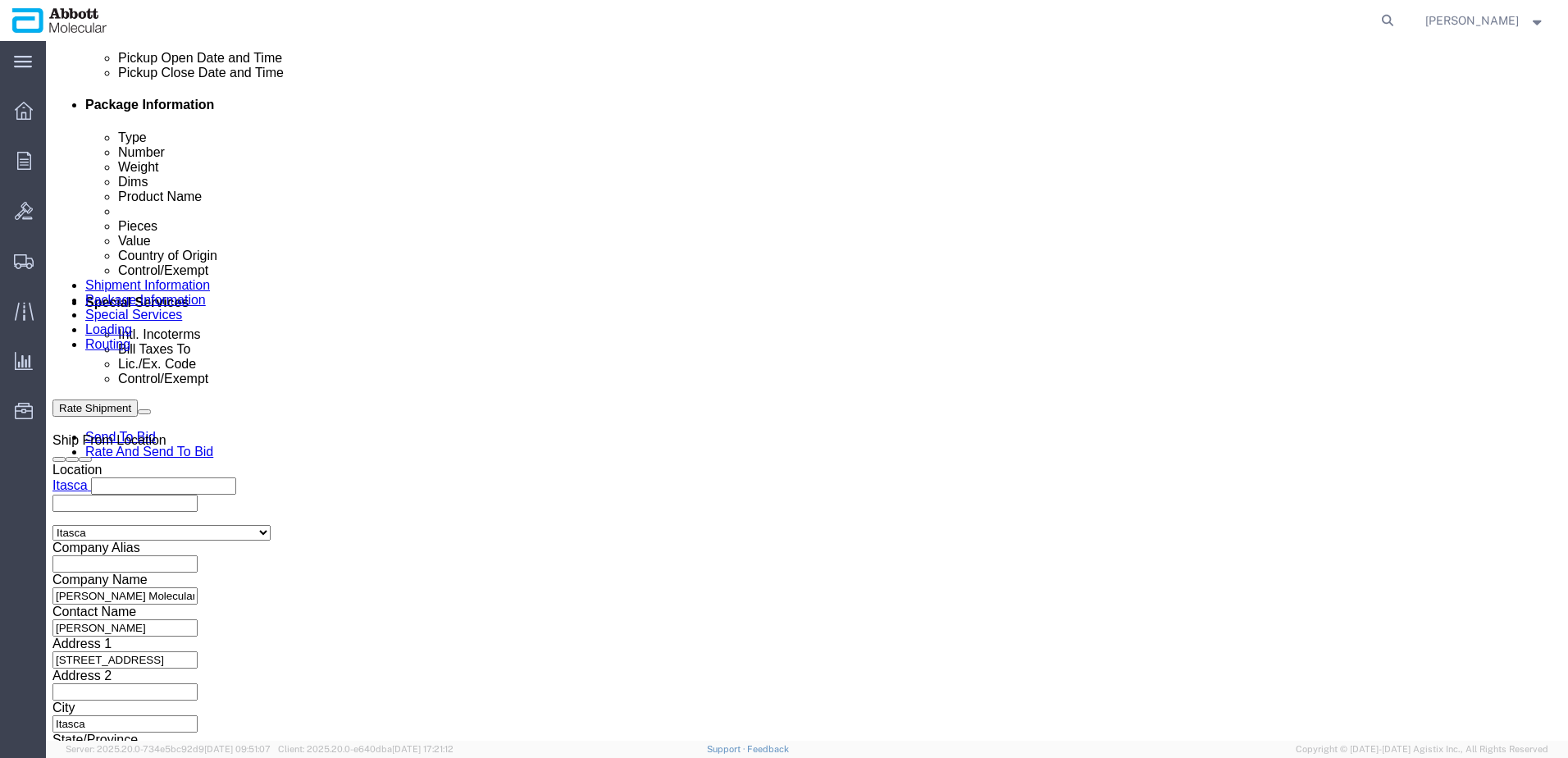
scroll to position [1025, 0]
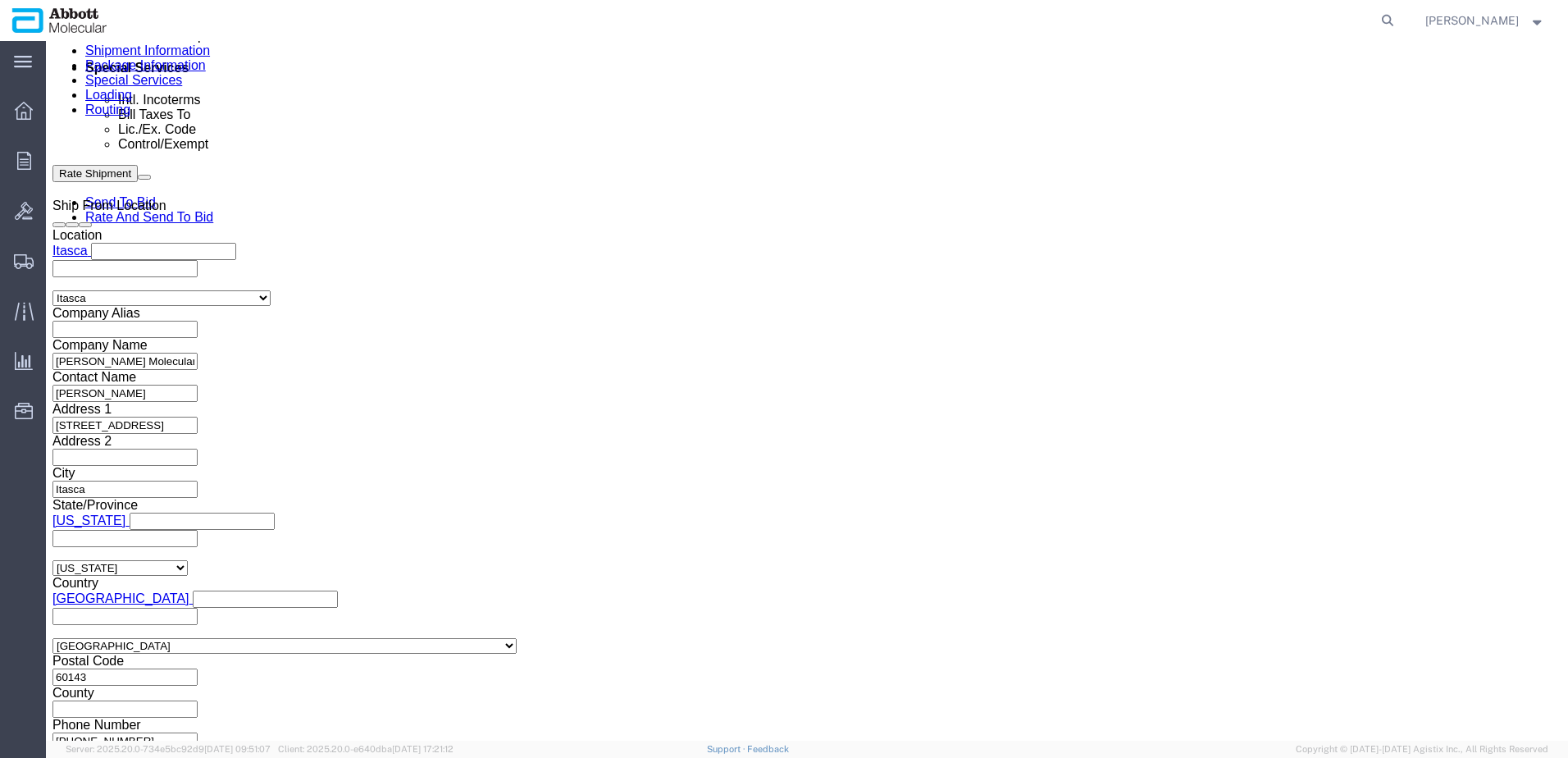
click input "text"
paste input "620815483"
click button "Continue"
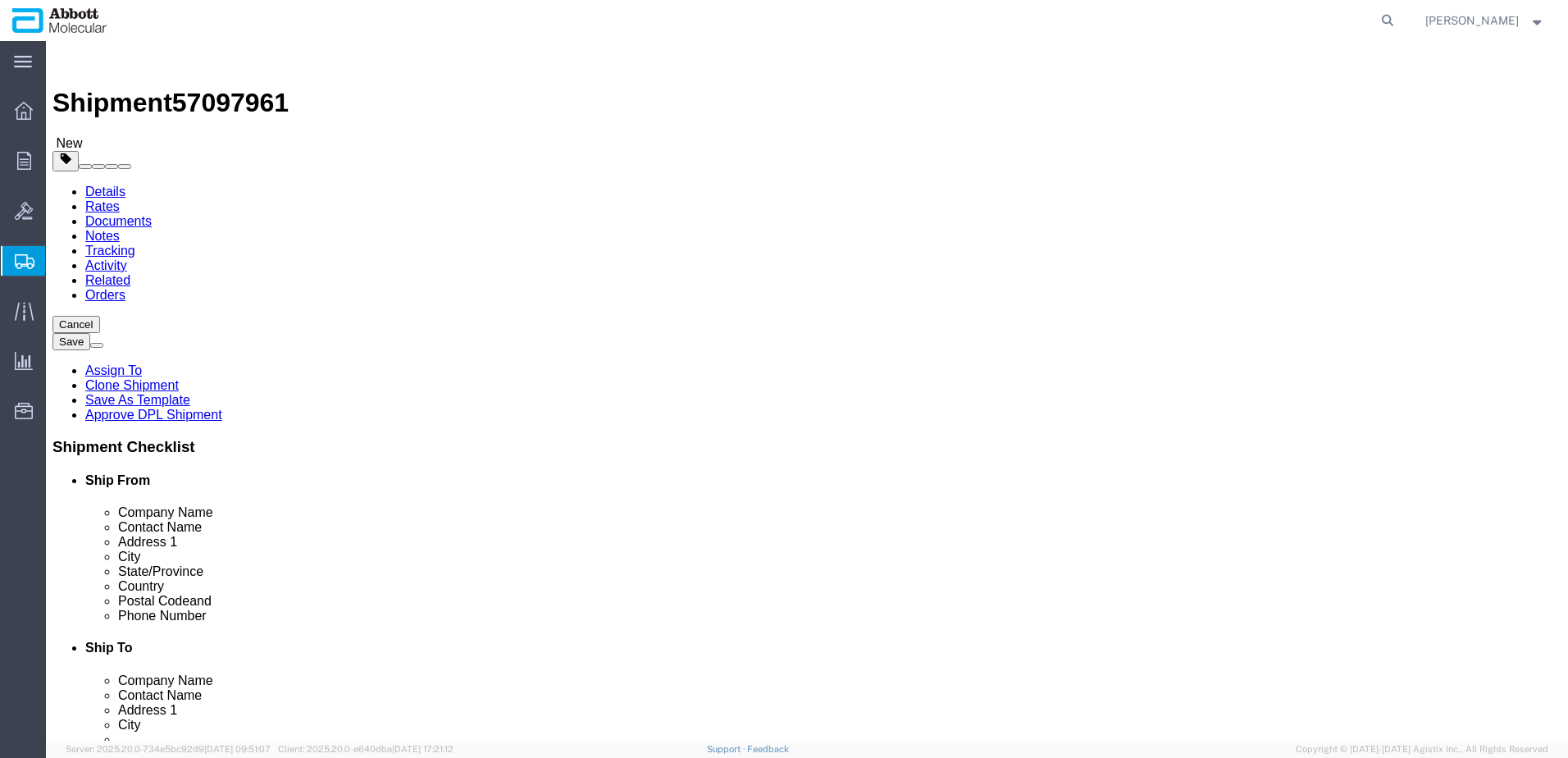
click select "Select Box (B) Box (C) Box (D) Cardboard Box(es) Crate (Instrument) Crate(s) En…"
drag, startPoint x: 244, startPoint y: 343, endPoint x: 126, endPoint y: 339, distance: 118.1
click div "Number 1"
click input "checkbox"
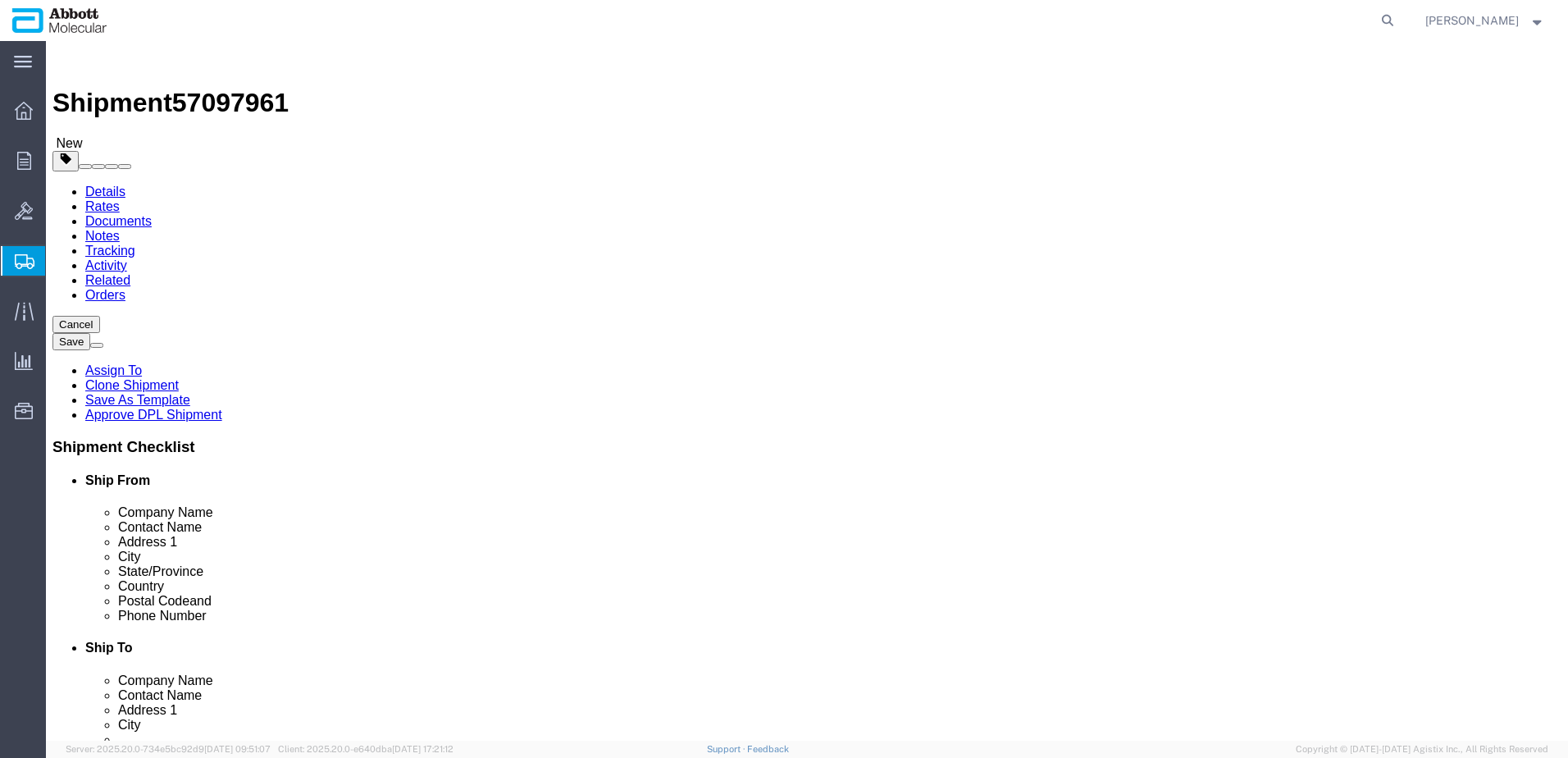
click link "Add Package"
drag, startPoint x: 872, startPoint y: 291, endPoint x: 873, endPoint y: 299, distance: 8.1
click select "Select Box (B) Box (C) Box (D) Cardboard Box(es) Crate (Instrument) Crate(s) En…"
click input "checkbox"
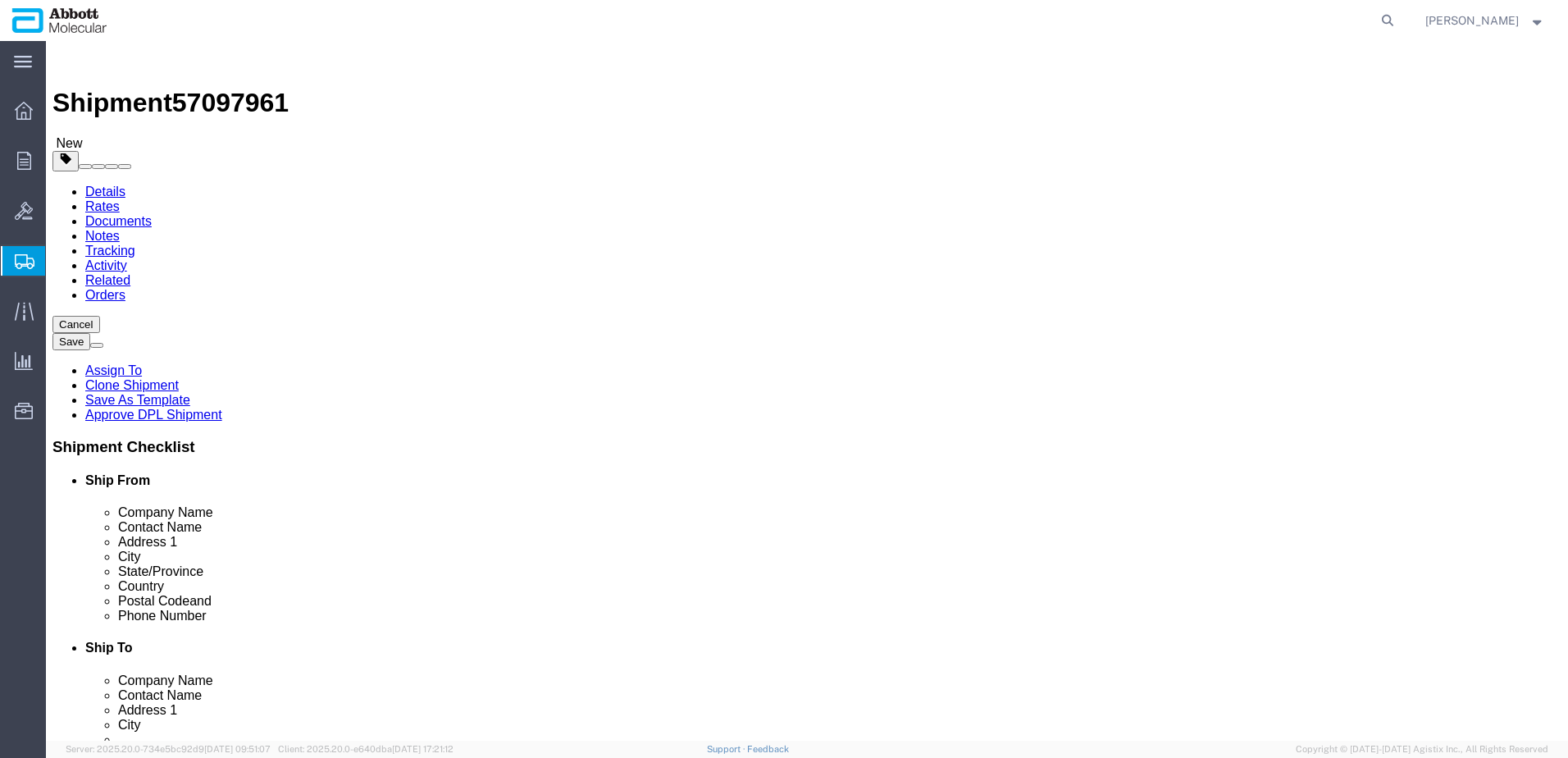
drag, startPoint x: 870, startPoint y: 415, endPoint x: 748, endPoint y: 416, distance: 122.0
click div "Weight Total weight of packages in pounds or kilograms 0.00 Select kgs lbs Ship…"
drag, startPoint x: 258, startPoint y: 408, endPoint x: -30, endPoint y: 429, distance: 288.8
click html "Shipment 57097961 New Details Rates Documents Notes Tracking Activity Related O…"
click link "Add Content"
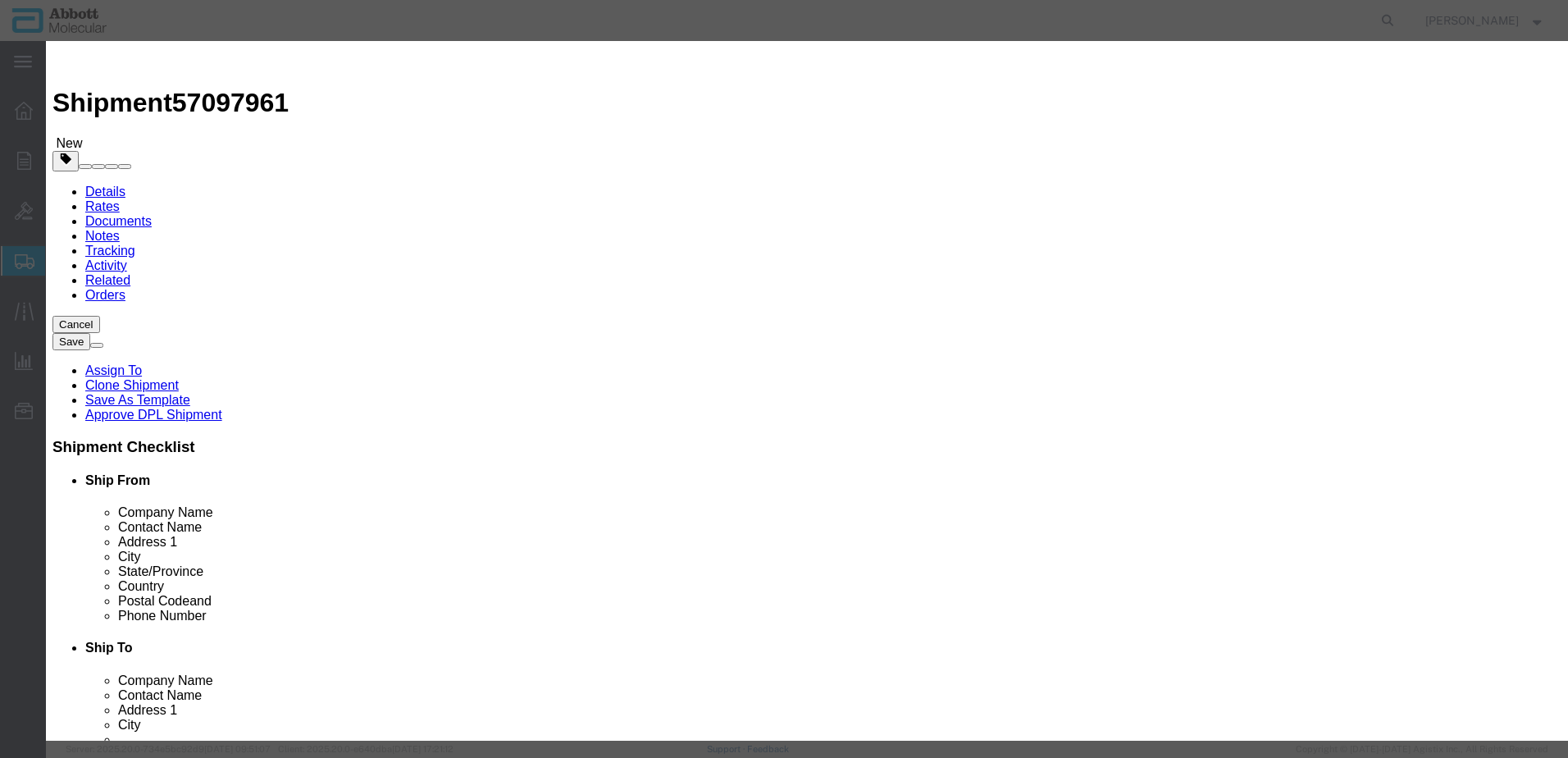
drag, startPoint x: 505, startPoint y: 122, endPoint x: 215, endPoint y: 186, distance: 297.0
click input "text"
click h3 "Add content"
click input "text"
click button "Close"
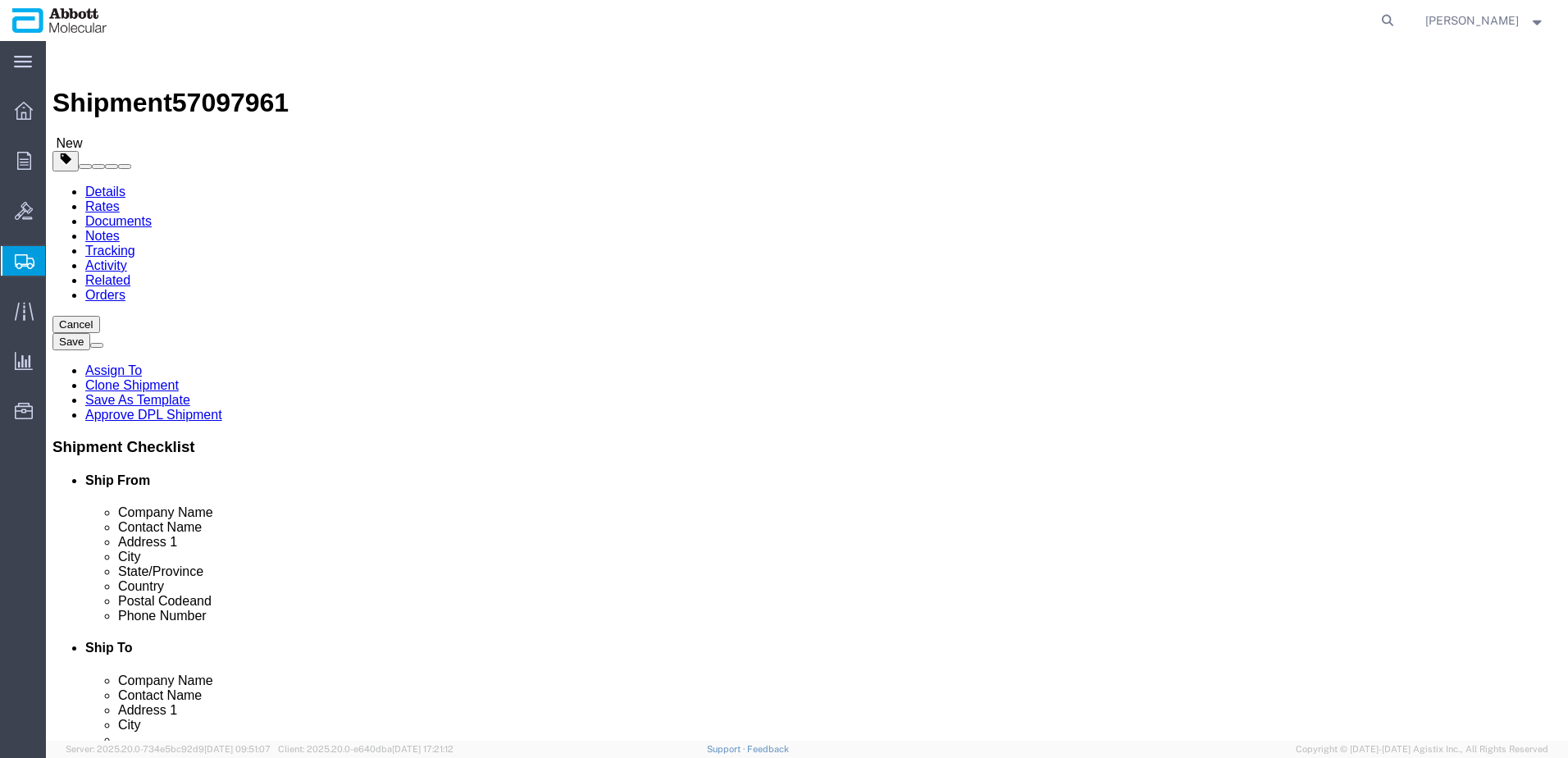
click link "Add Content"
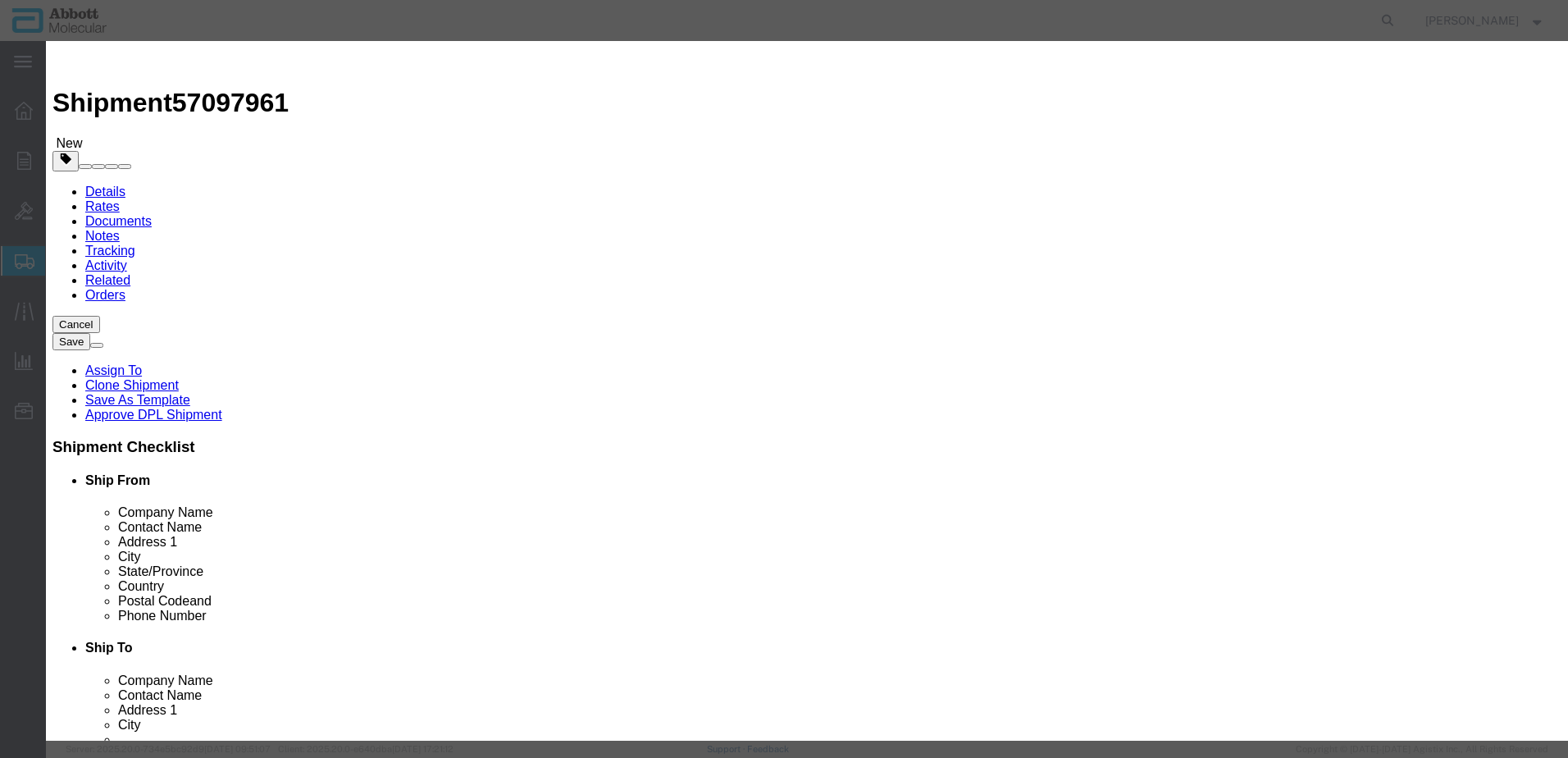
click input "text"
click strong "09N2003"
click select "Select Account Type Activity ID Airline Appointment Number ASN Batch Number Bil…"
drag, startPoint x: 1101, startPoint y: 608, endPoint x: 1032, endPoint y: 608, distance: 69.0
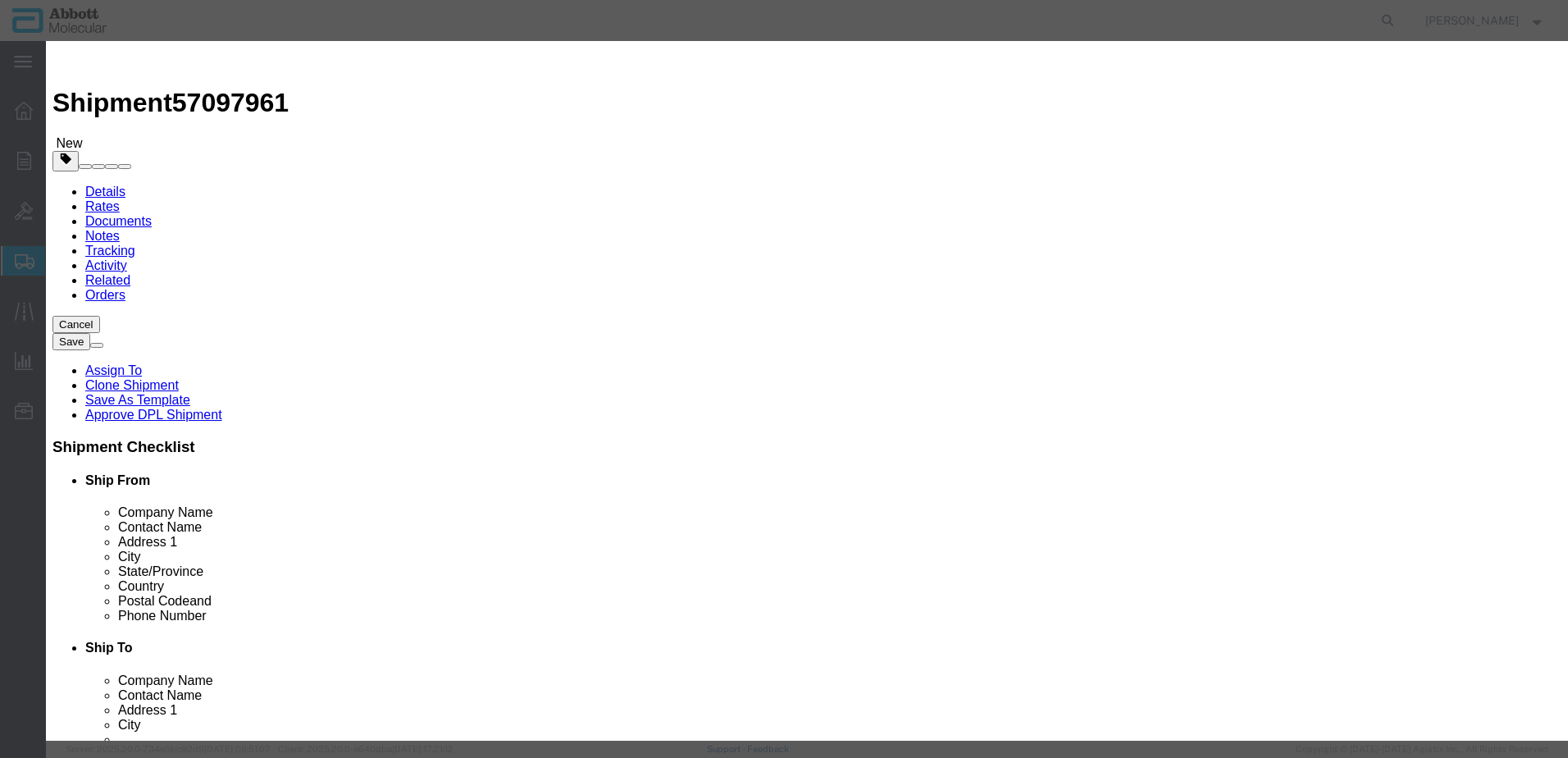
click button "Save & Close"
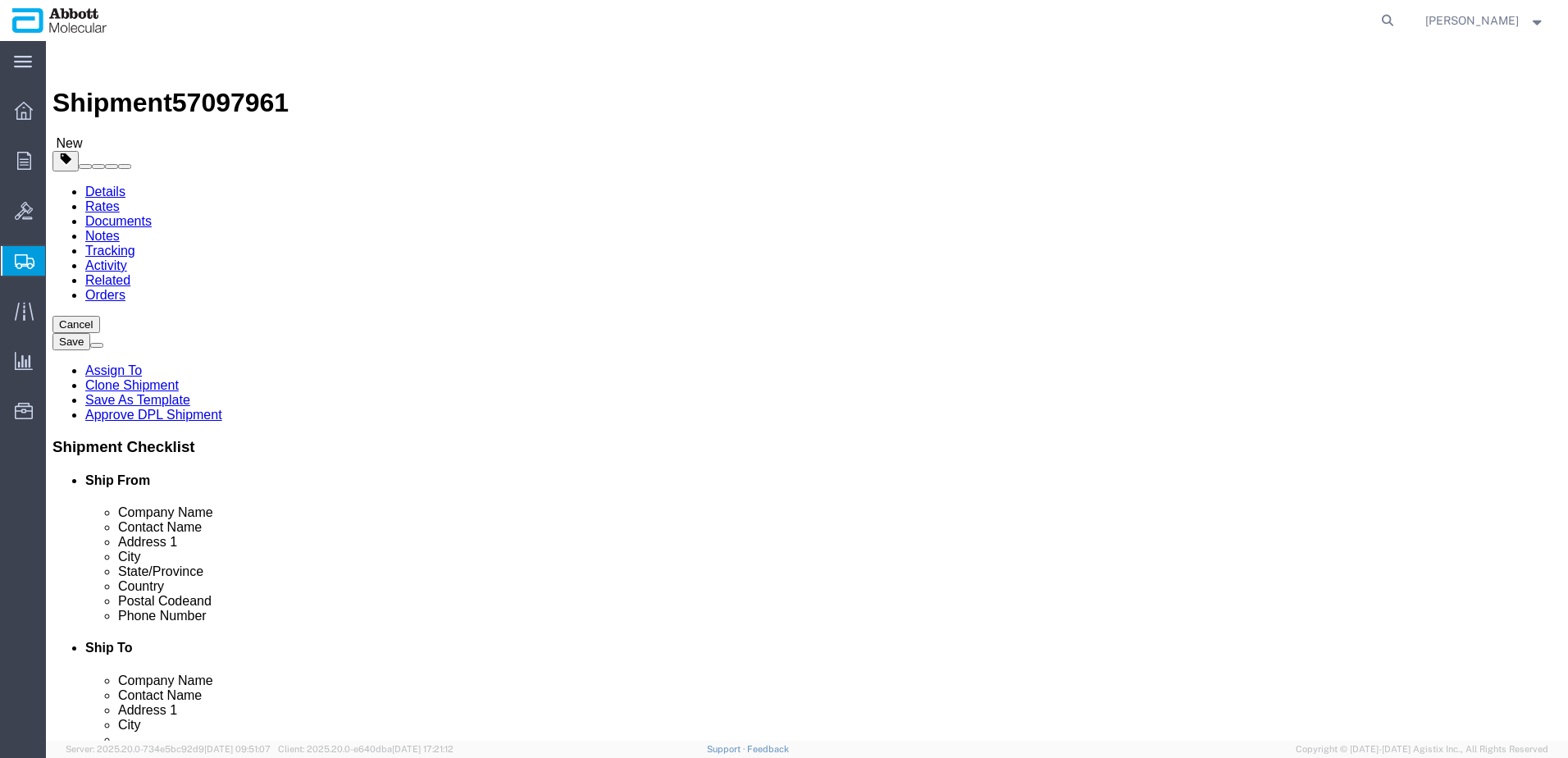
click link "Add Content"
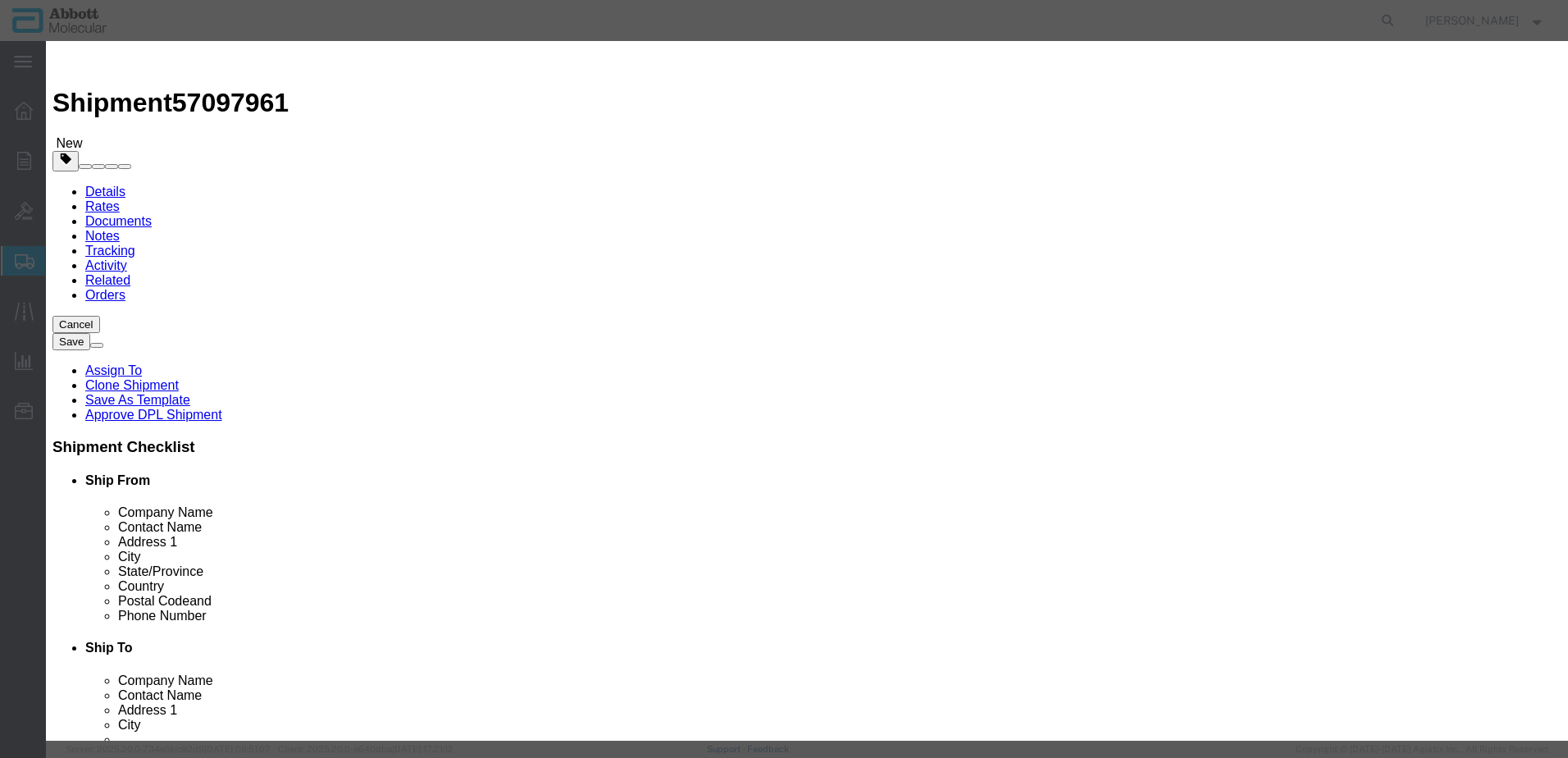
click input "text"
click span "Model:"
click select "Select Account Type Activity ID Airline Appointment Number ASN Batch Number Bil…"
click button "Save & Add Another"
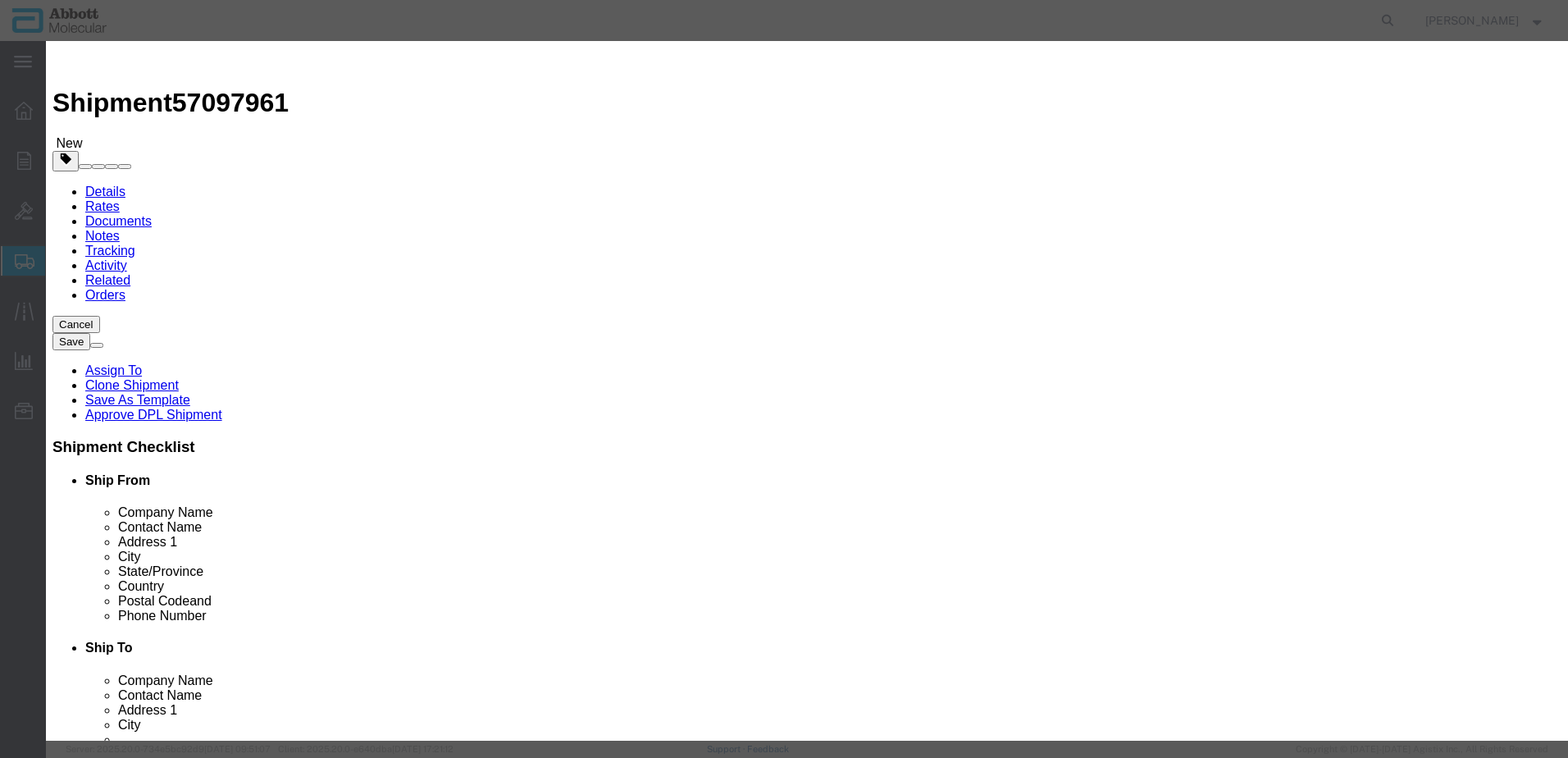
drag, startPoint x: 589, startPoint y: 169, endPoint x: 543, endPoint y: 128, distance: 61.6
click input "text"
click strong "04J7145"
click select "Select Account Type Activity ID Airline Appointment Number ASN Batch Number Bil…"
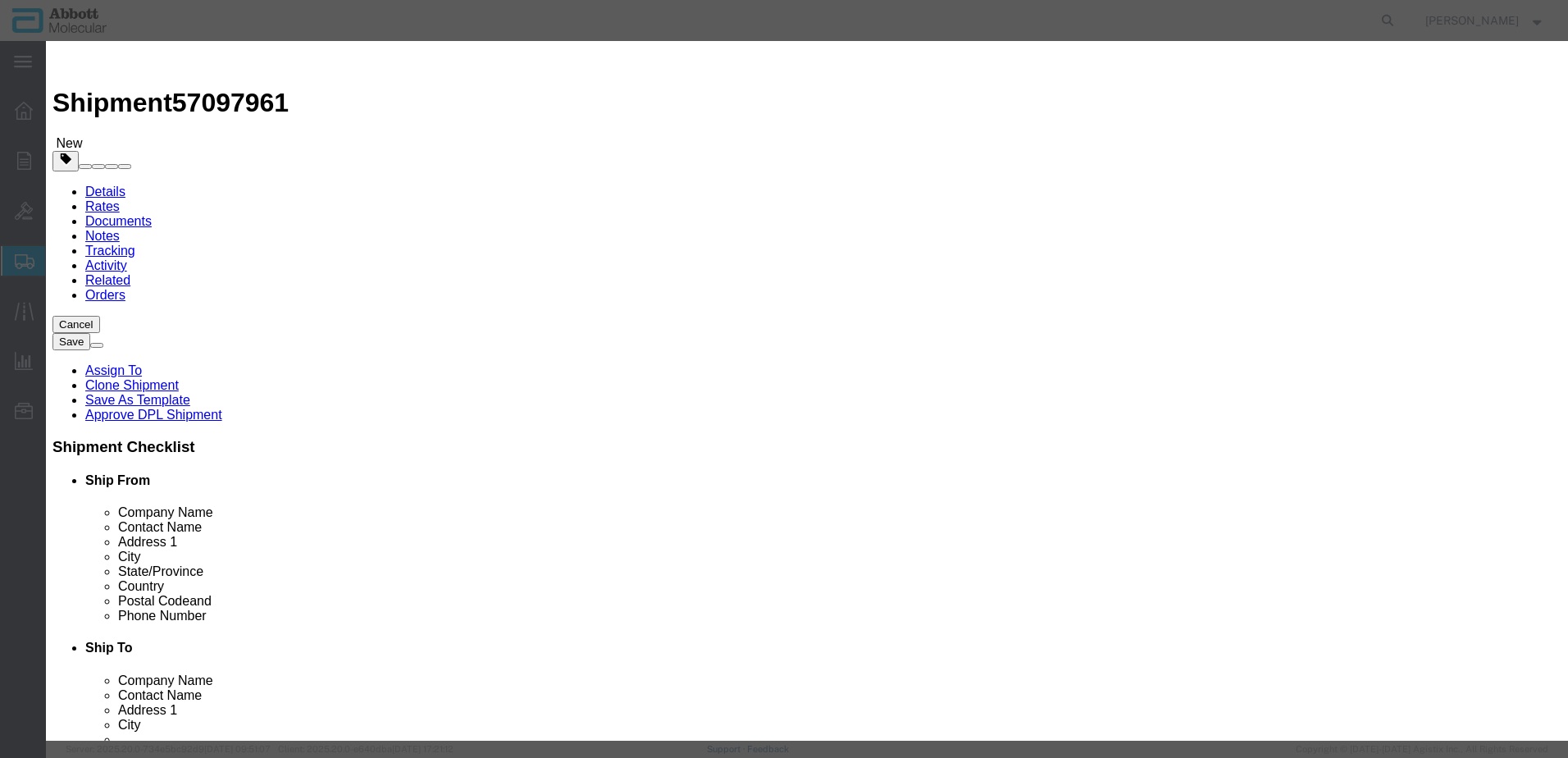
click button "Save & Add Another"
click input "text"
click strong "04J7160"
click select "Select Account Type Activity ID Airline Appointment Number ASN Batch Number Bil…"
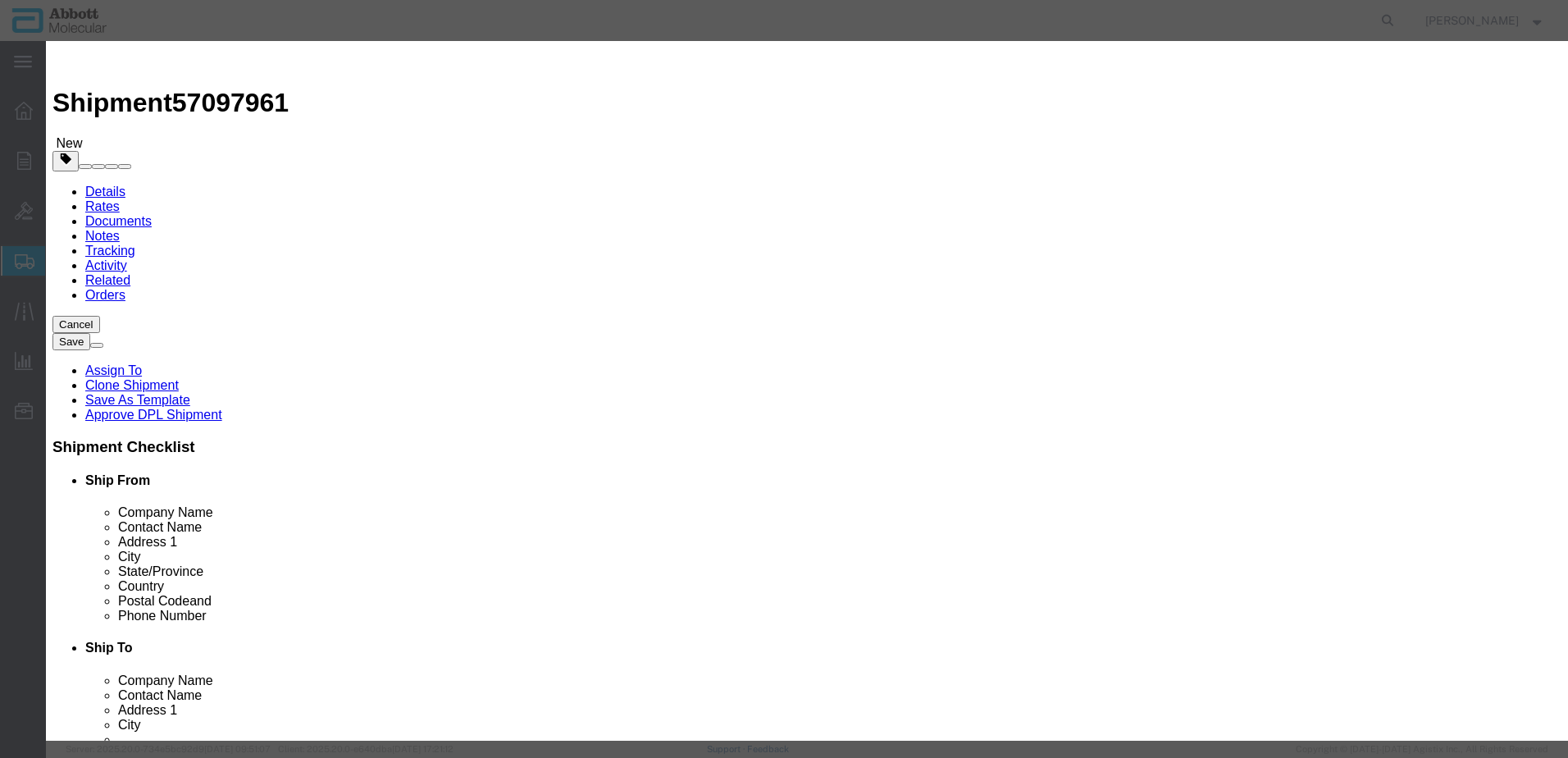
click button "Save & Add Another"
click input "text"
click strong "04J7170"
drag, startPoint x: 945, startPoint y: 268, endPoint x: 944, endPoint y: 277, distance: 9.1
click select "Select Account Type Activity ID Airline Appointment Number ASN Batch Number Bil…"
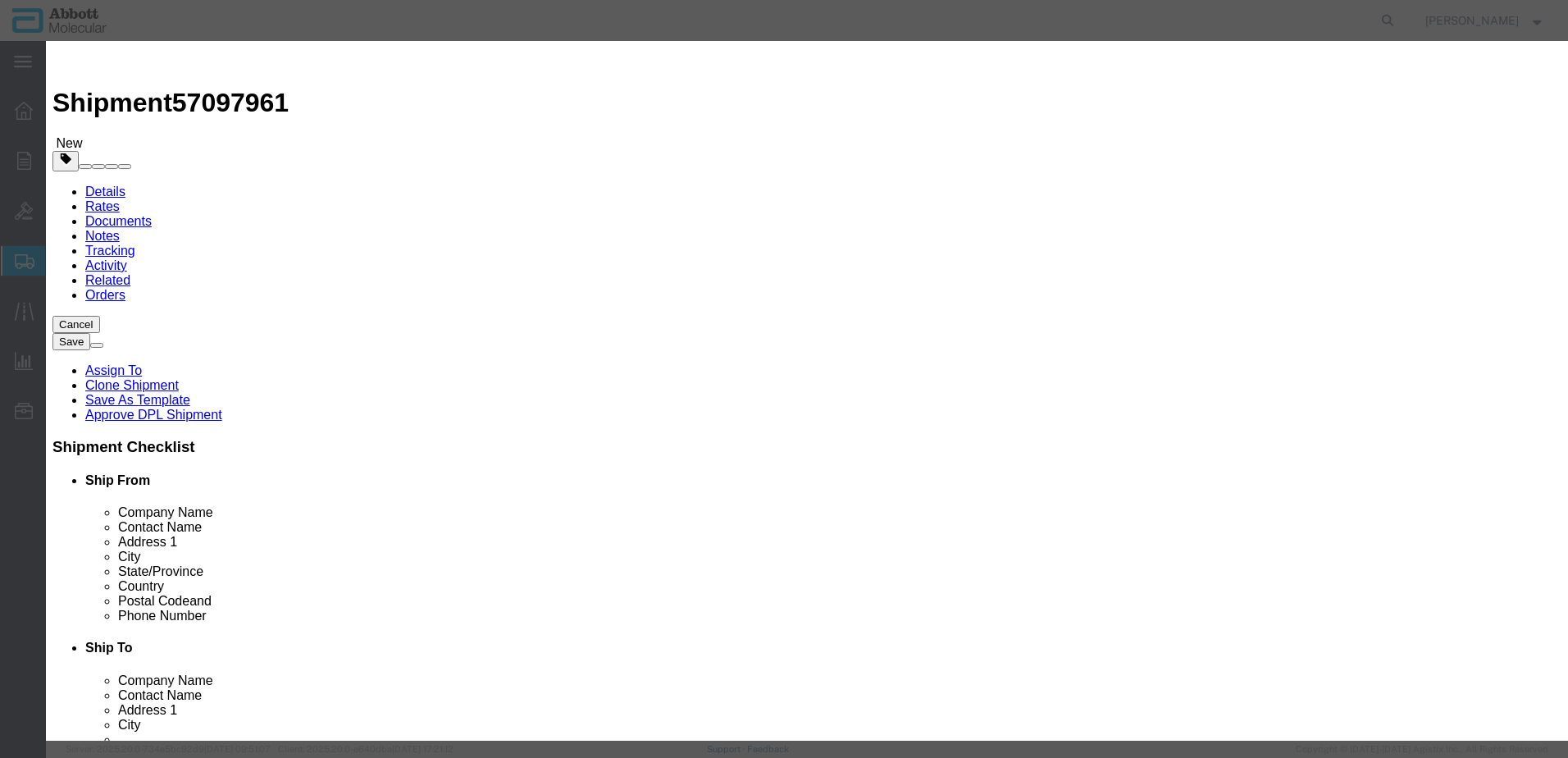
click select "Select Account Type Activity ID Airline Appointment Number ASN Batch Number Bil…"
click button "Save & Add Another"
click input "text"
click td "Model: 04J7175"
click select "Select Account Type Activity ID Airline Appointment Number ASN Batch Number Bil…"
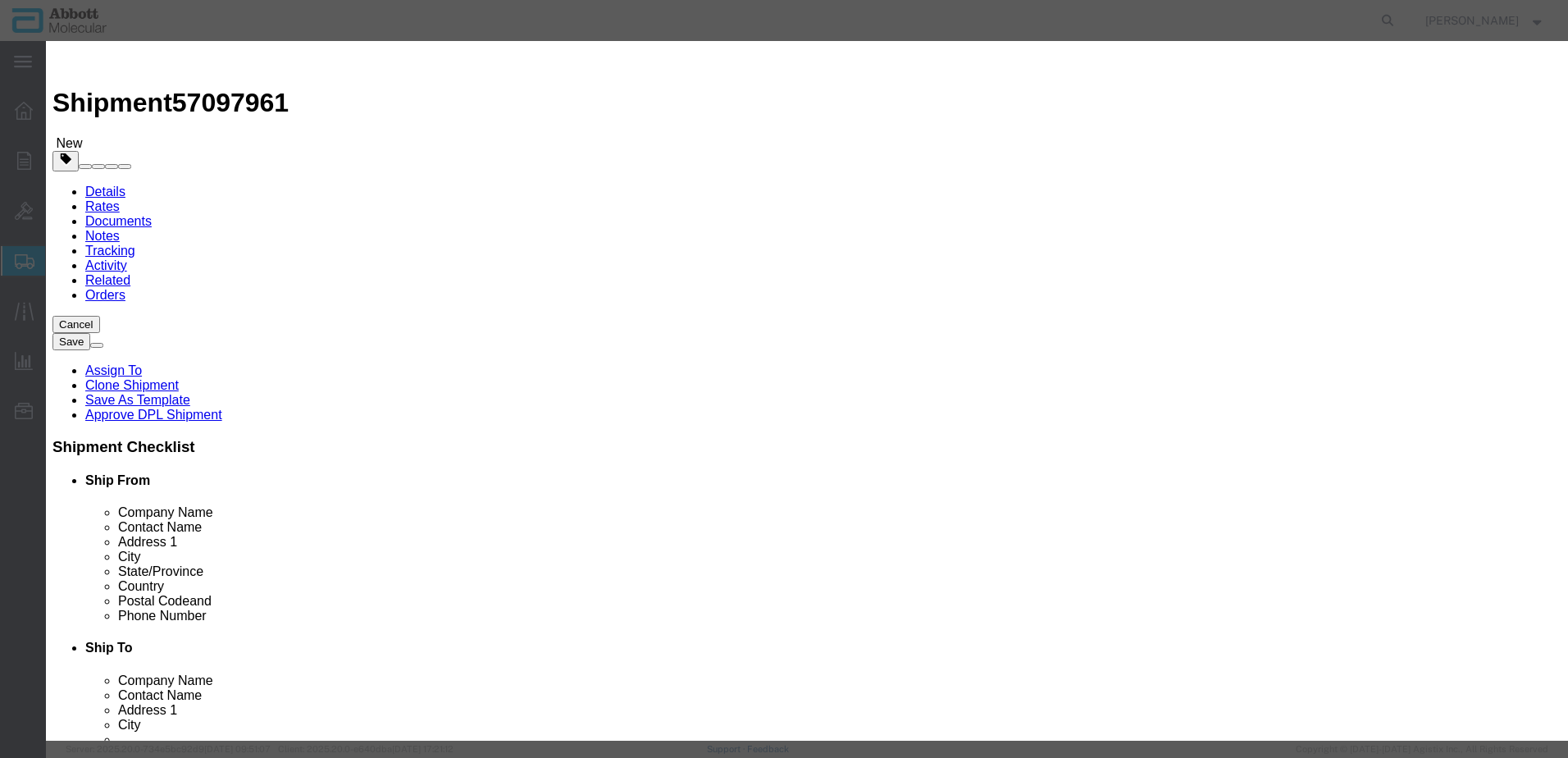
click select "Select Account Type Activity ID Airline Appointment Number ASN Batch Number Bil…"
click button "Save & Add Another"
click input "text"
click strong "04J7180"
click select "Select Account Type Activity ID Airline Appointment Number ASN Batch Number Bil…"
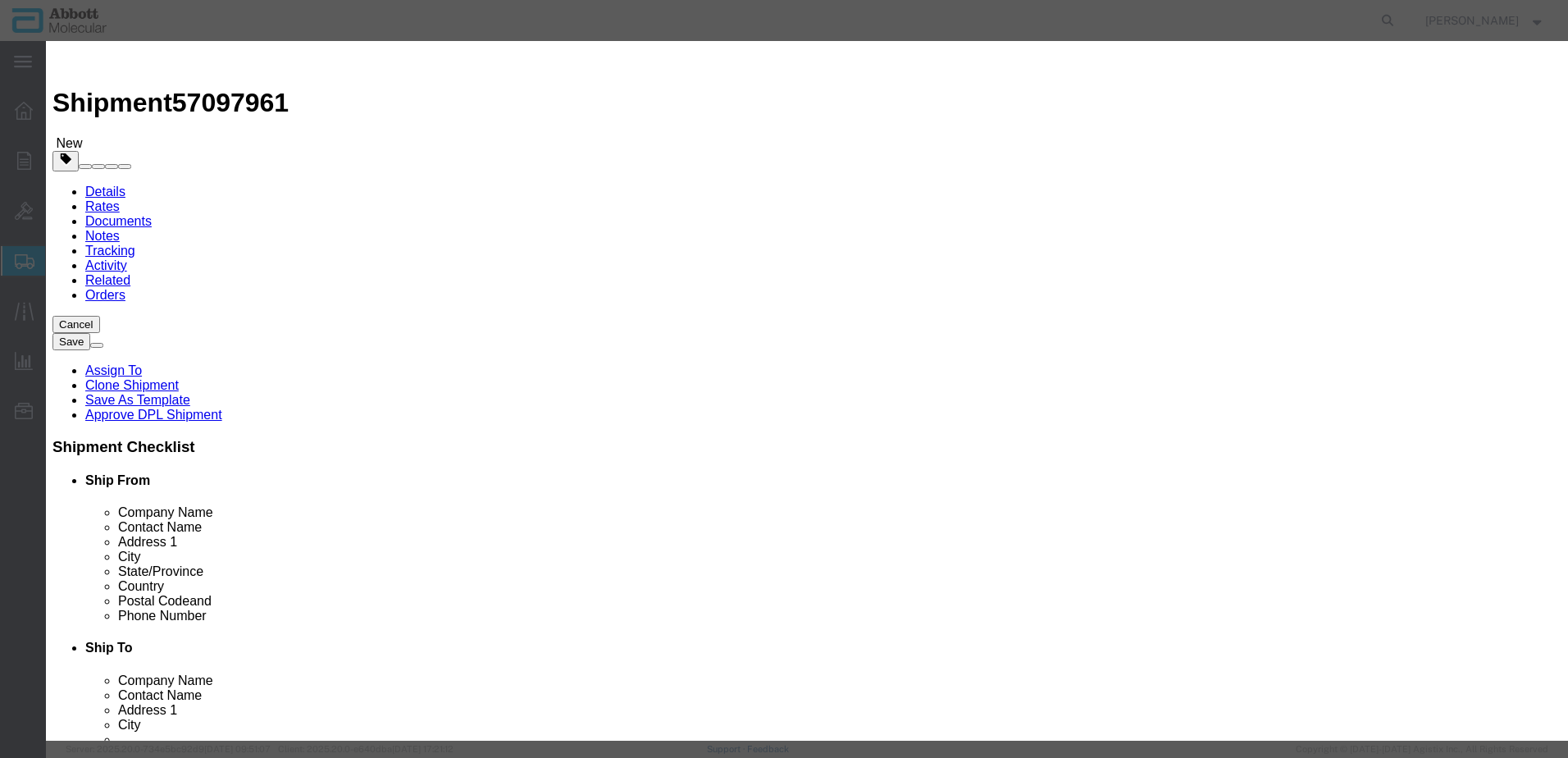
click select "Select Account Type Activity ID Airline Appointment Number ASN Batch Number Bil…"
click button "Save & Close"
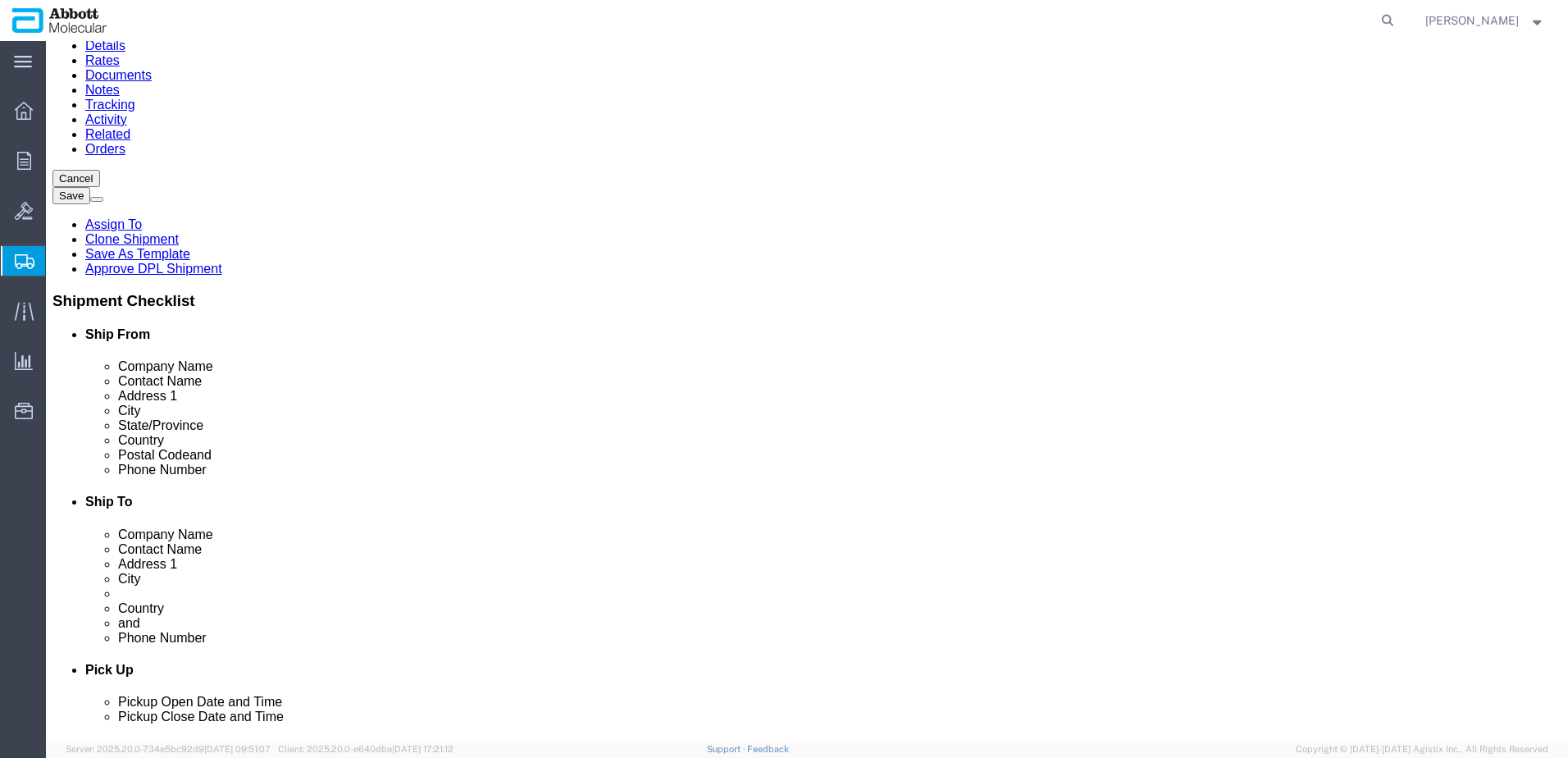
scroll to position [658, 0]
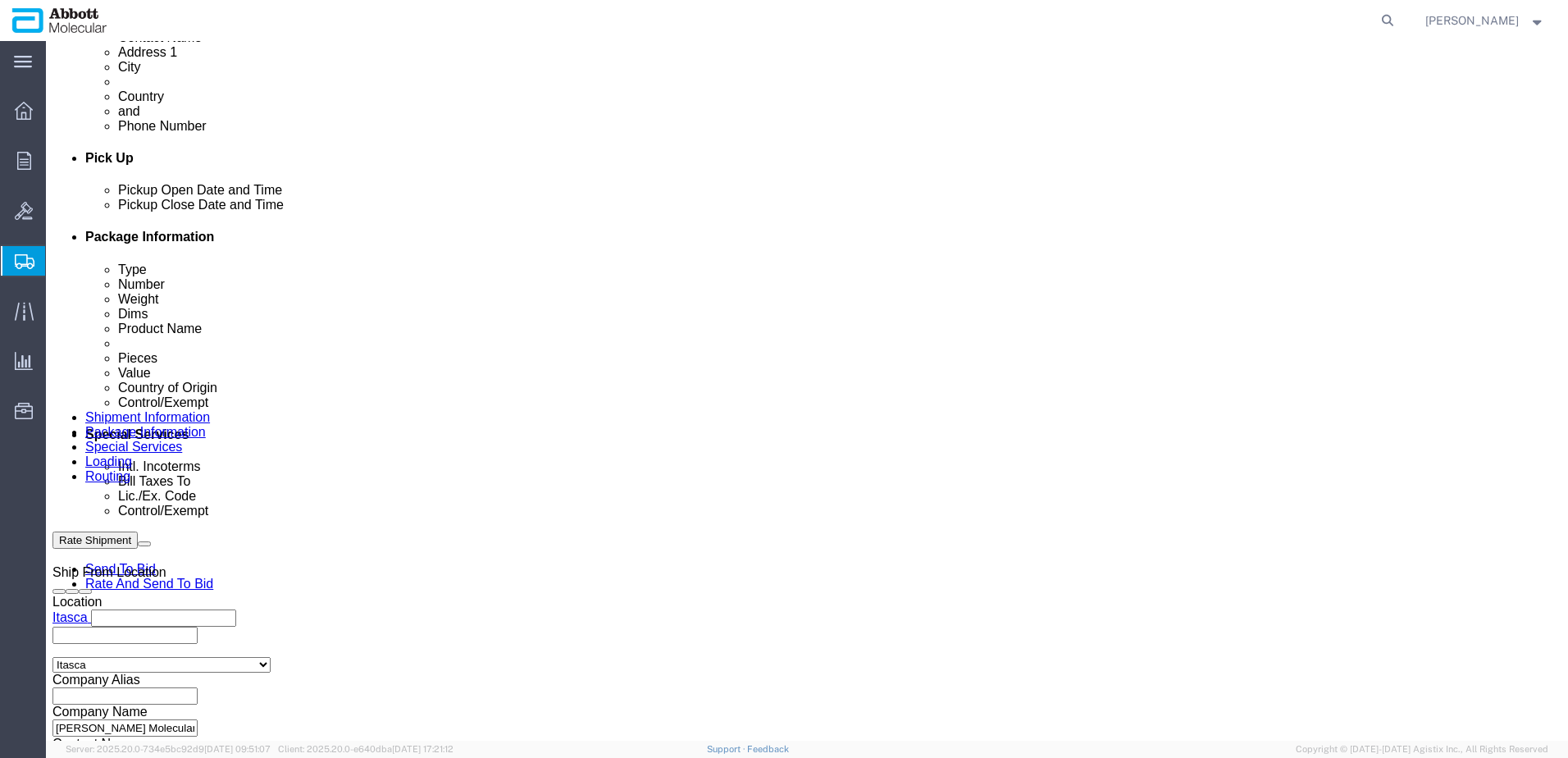
click button "Continue"
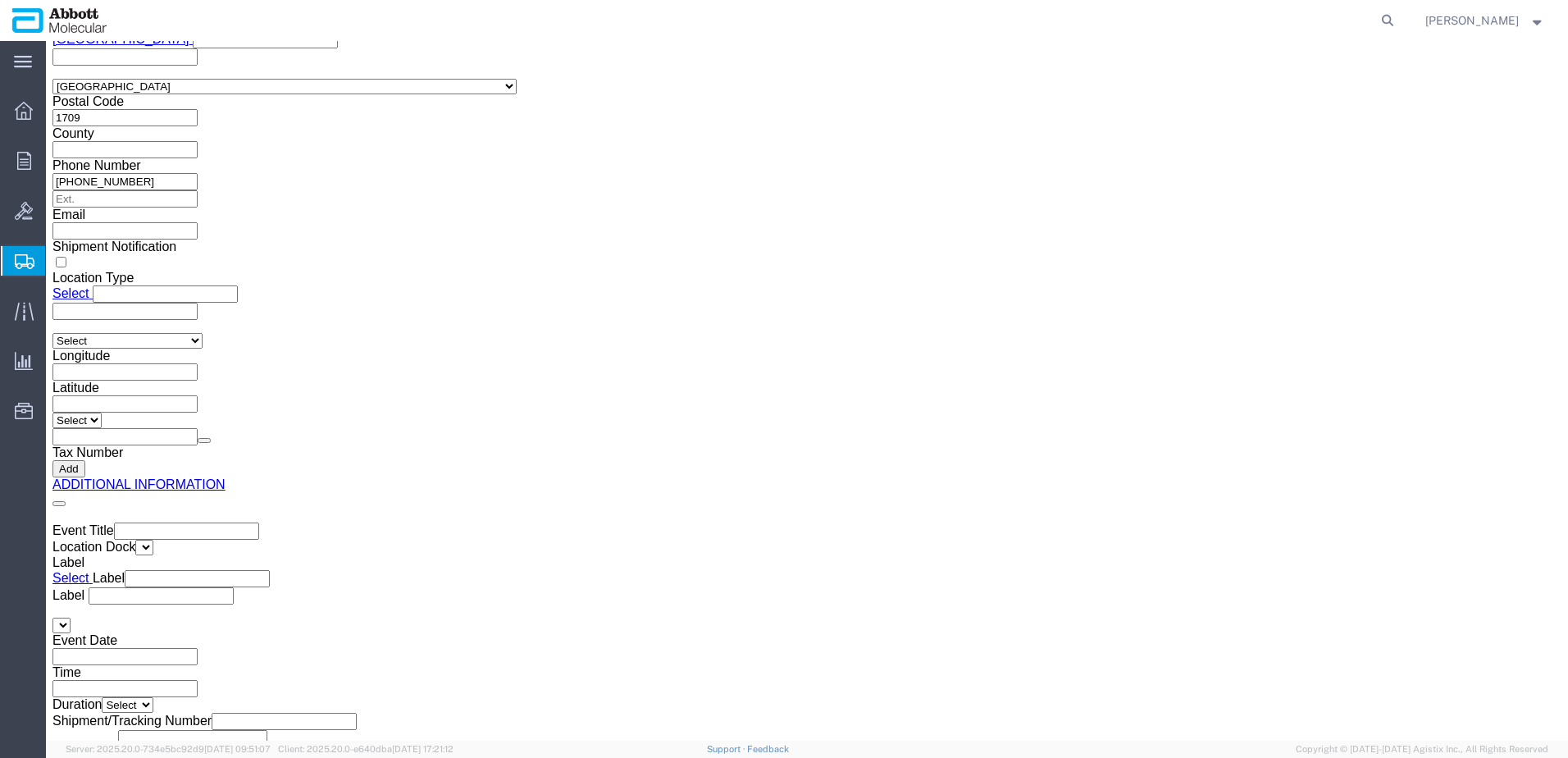
drag, startPoint x: 836, startPoint y: 550, endPoint x: 820, endPoint y: 525, distance: 29.7
click button "Upload"
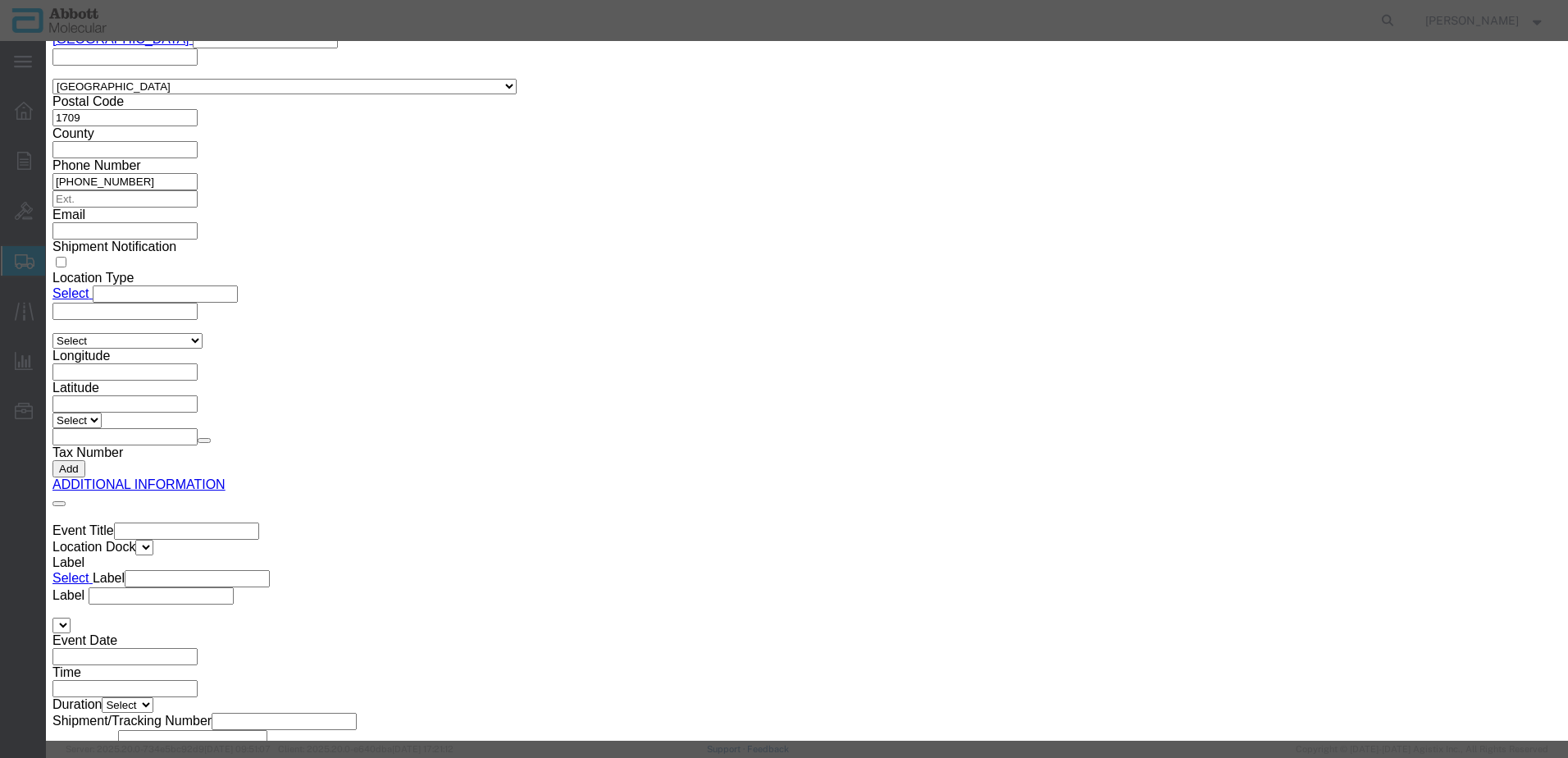
click button "Browse"
click button "Upload"
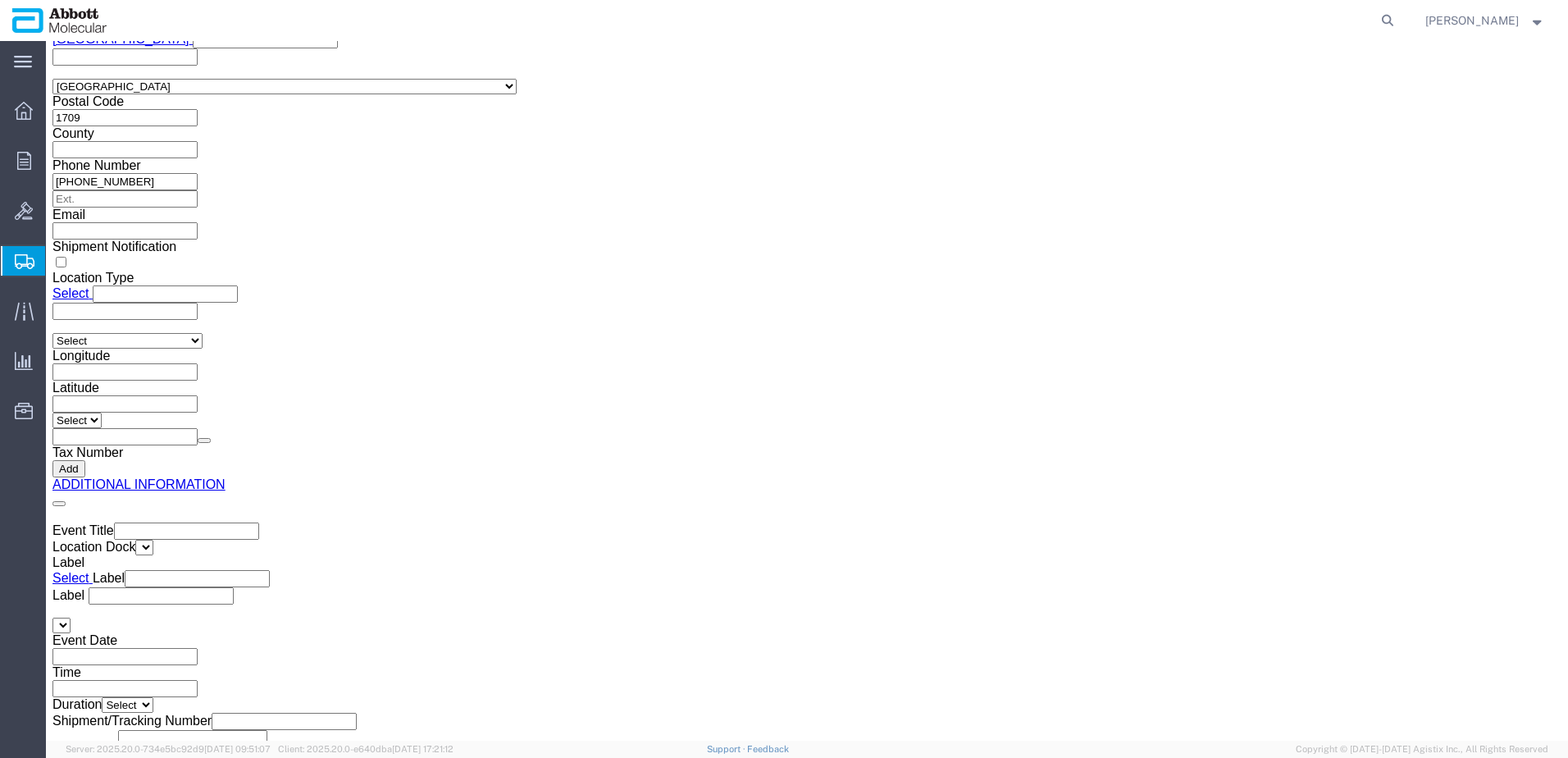
drag, startPoint x: 55, startPoint y: 18, endPoint x: 238, endPoint y: 26, distance: 183.2
click div "Shipment 57097961 New"
copy h1 "Shipment 57097961"
click button "Rate Shipment"
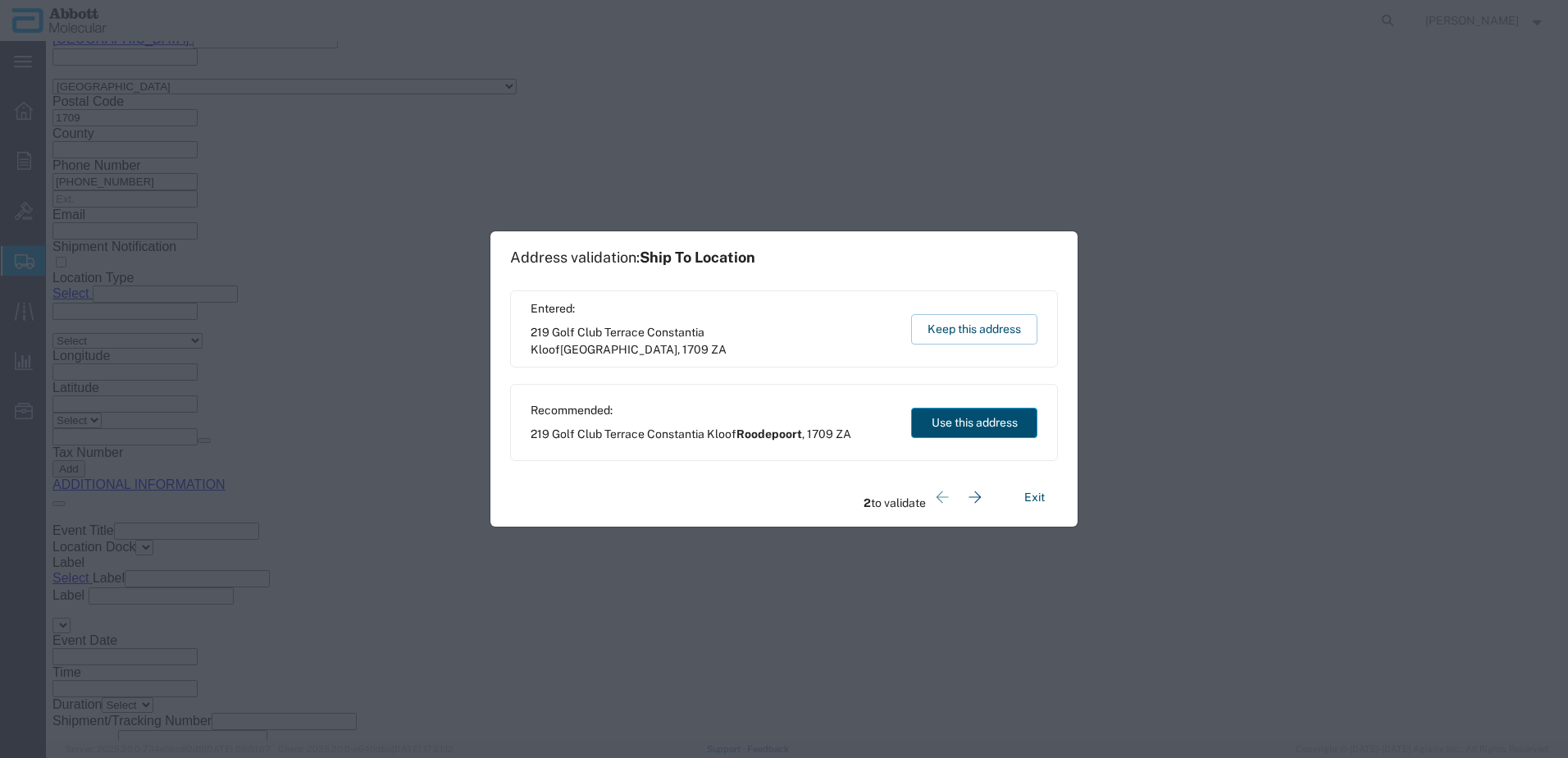
click at [944, 426] on button "Use this address" at bounding box center [974, 423] width 126 height 30
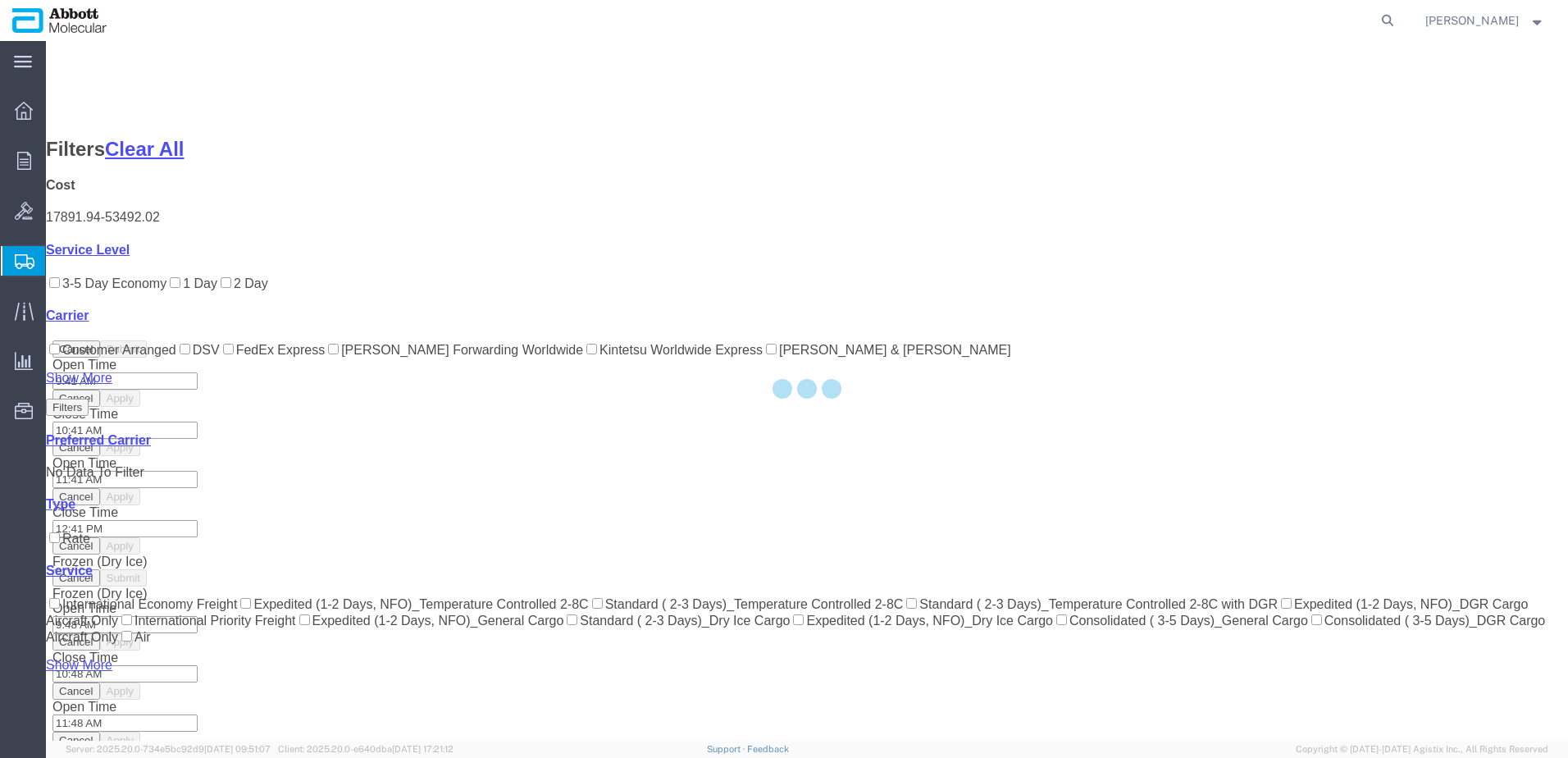
scroll to position [117, 0]
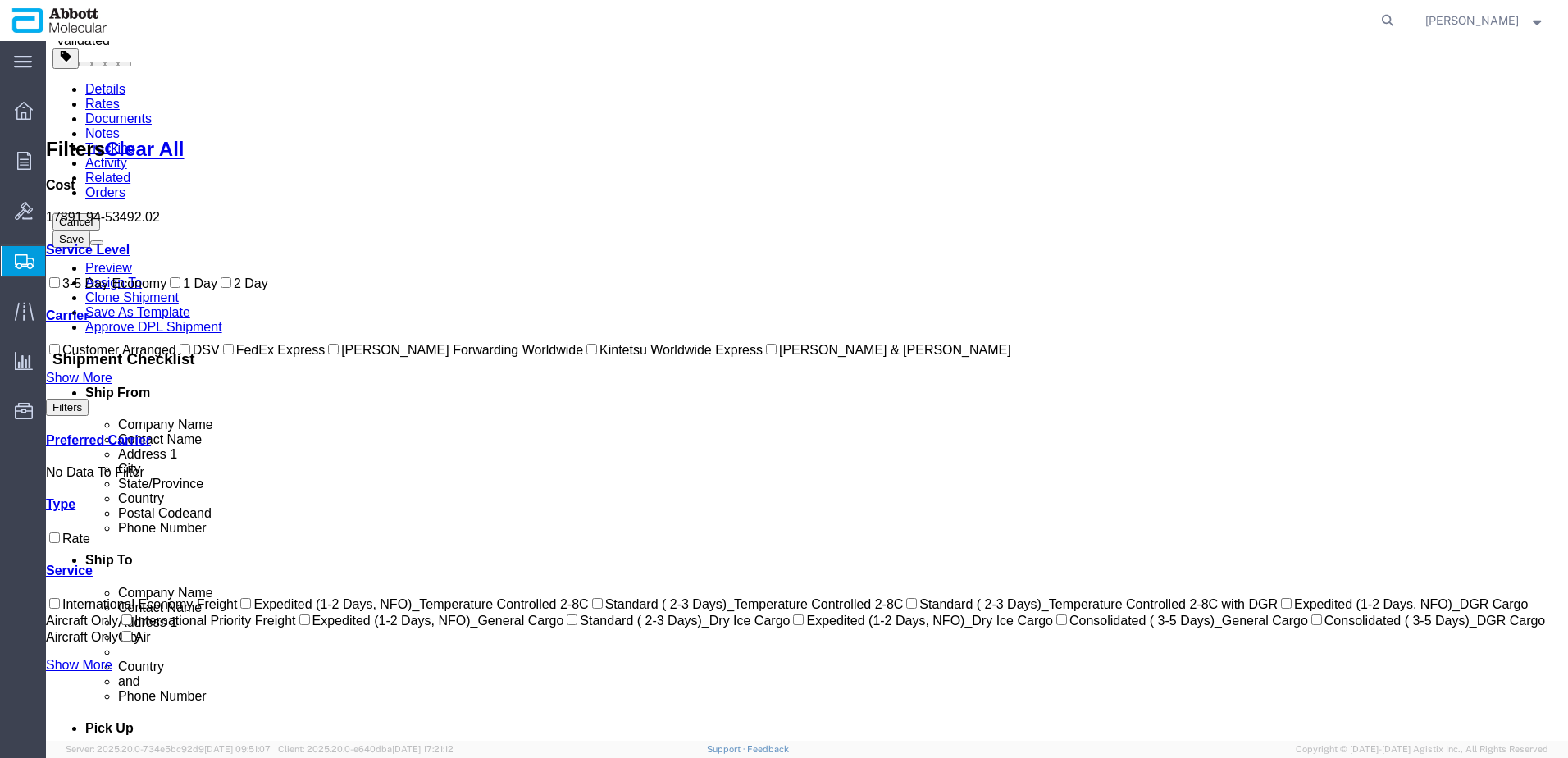
click at [180, 355] on input "DSV" at bounding box center [186, 349] width 11 height 11
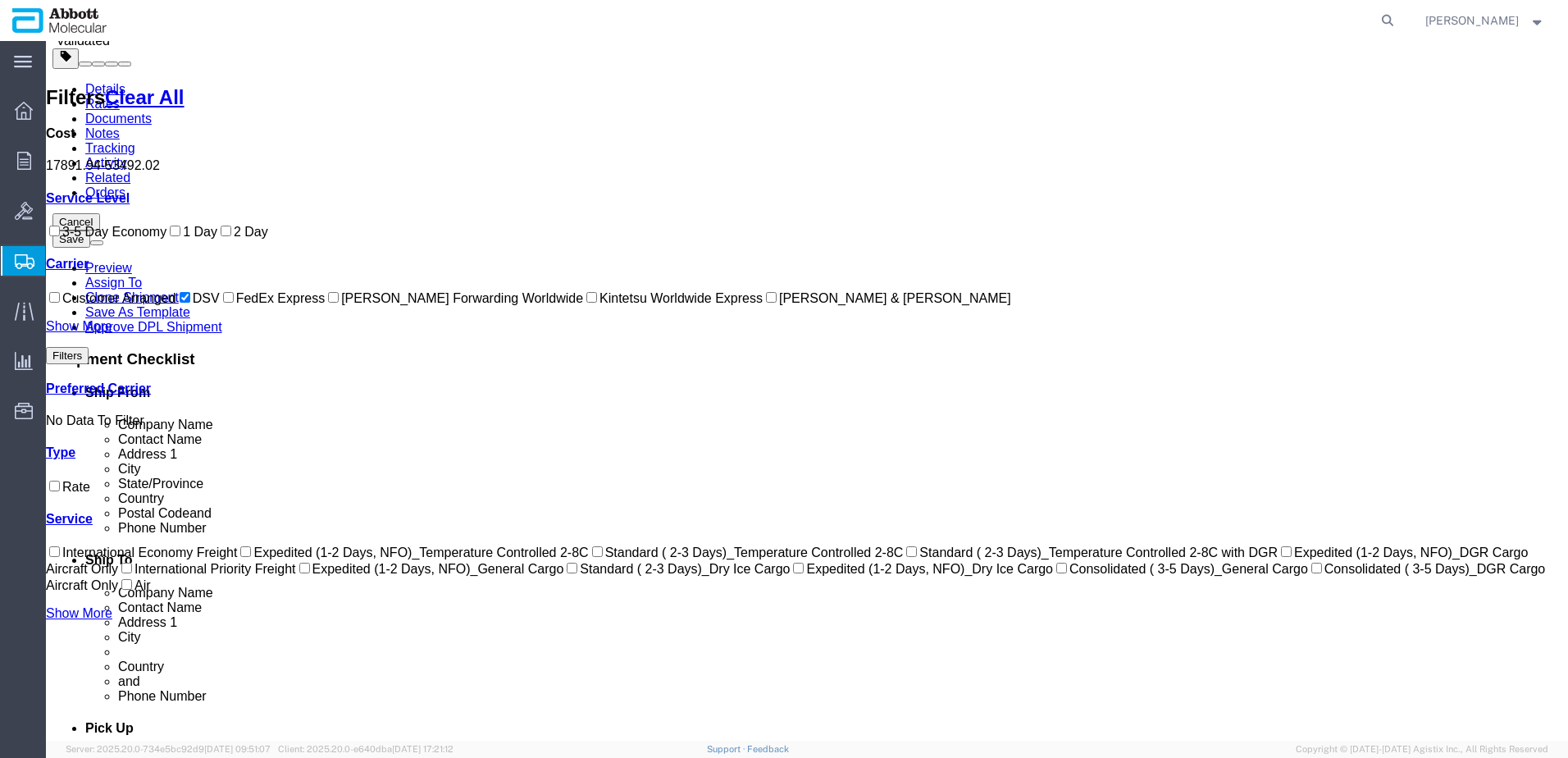
scroll to position [0, 0]
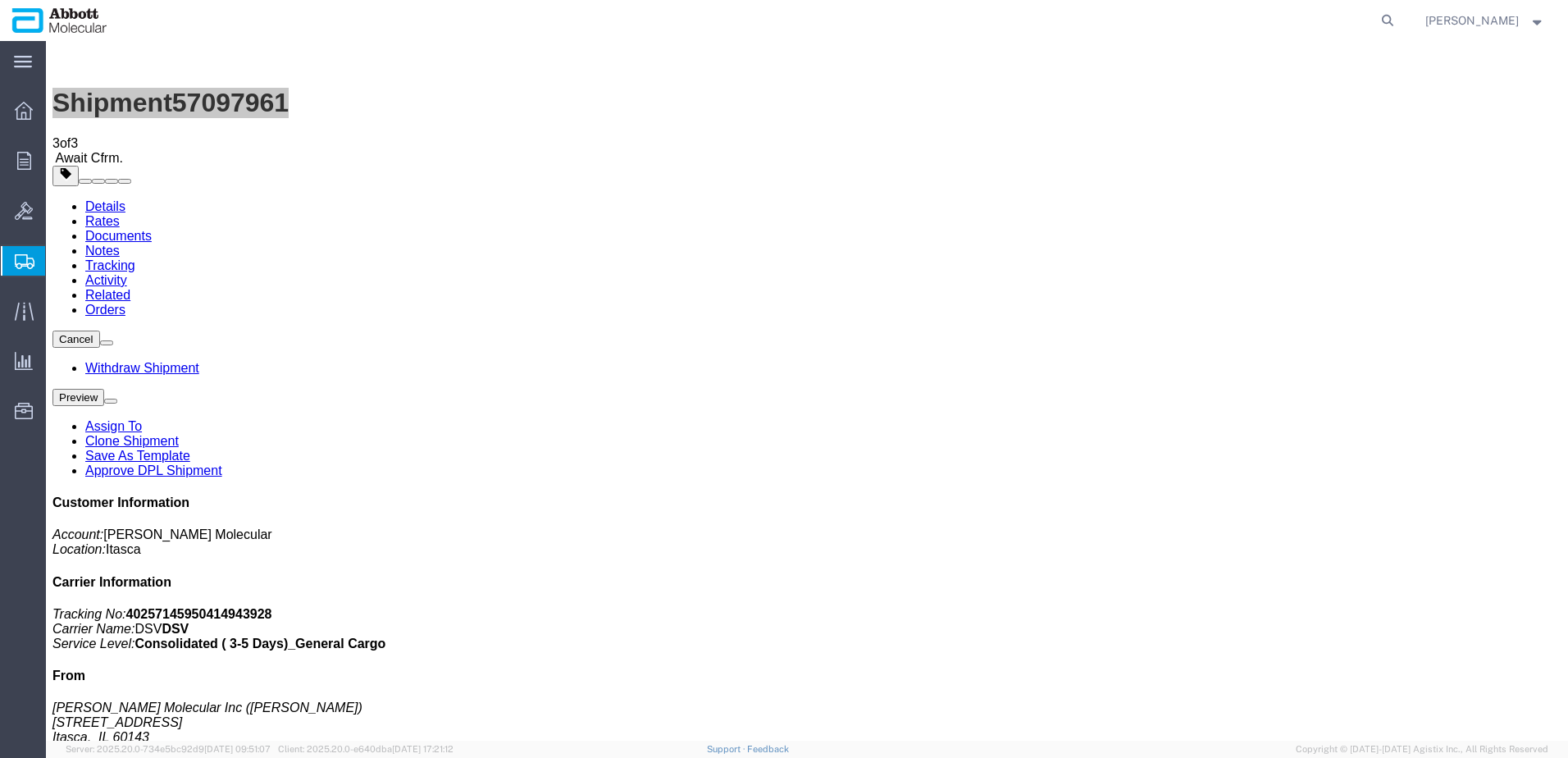
click at [0, 0] on span "Create from Template" at bounding box center [0, 0] width 0 height 0
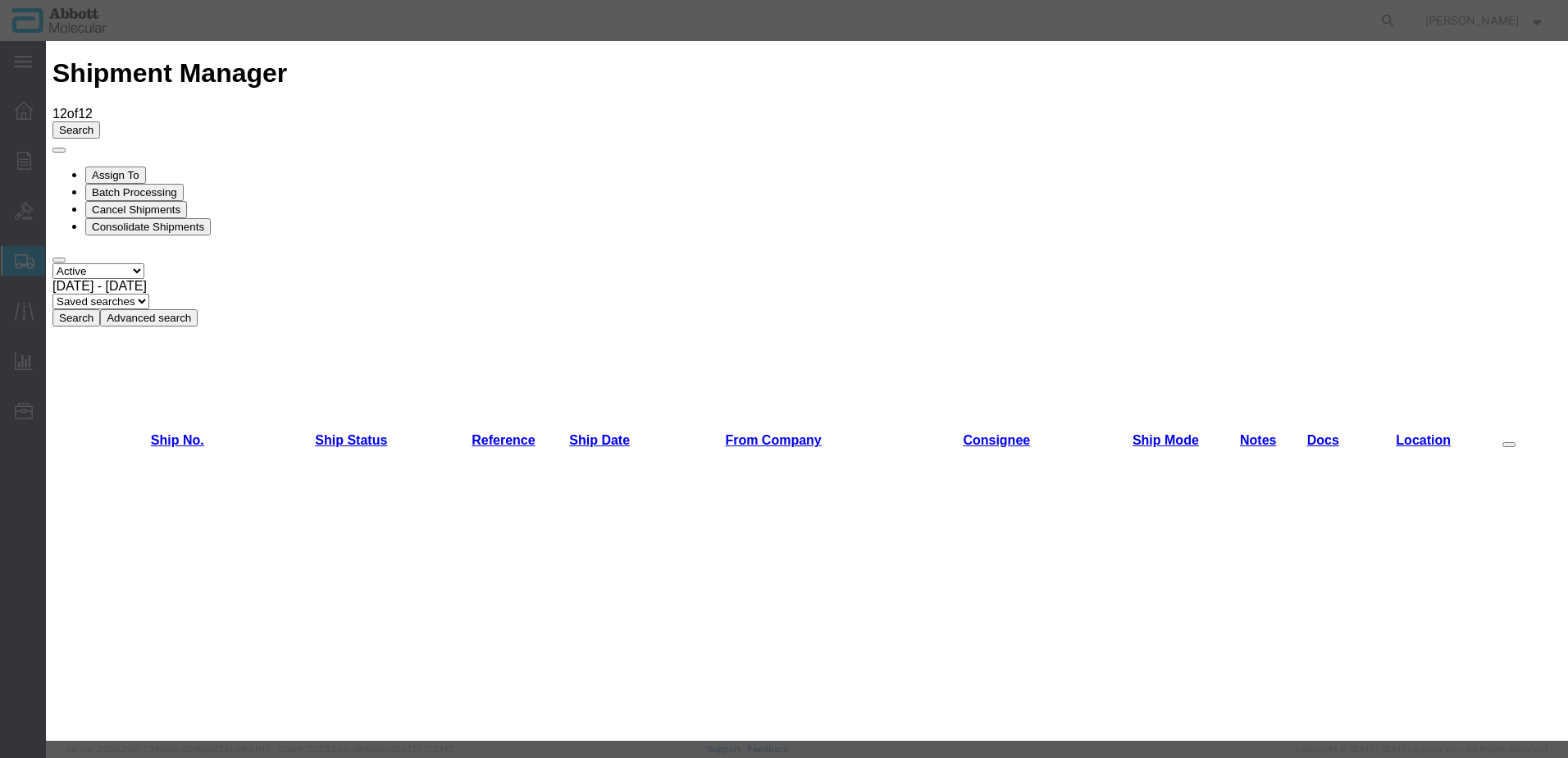
scroll to position [1313, 0]
drag, startPoint x: 667, startPoint y: 201, endPoint x: 107, endPoint y: 175, distance: 560.6
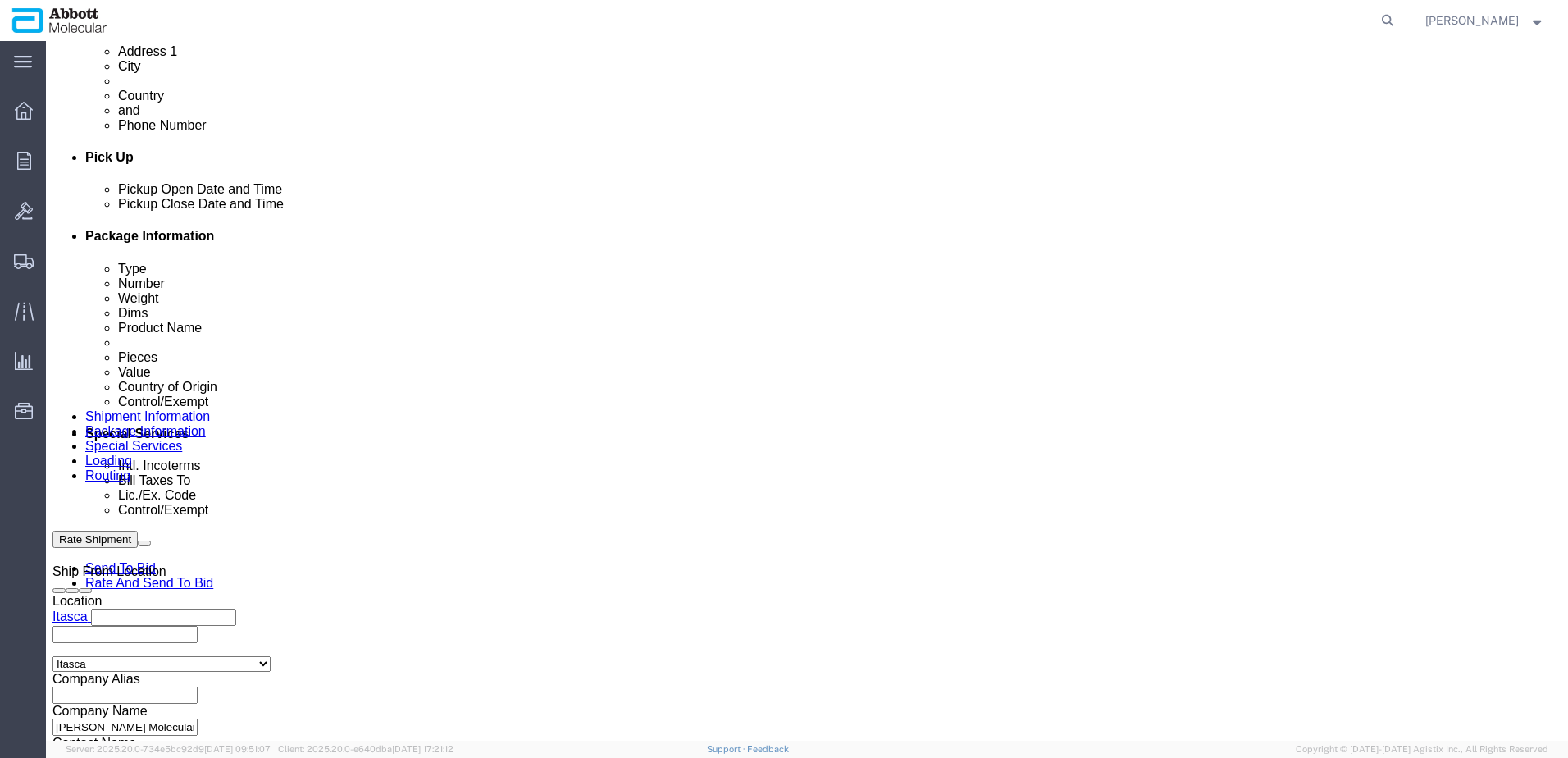
scroll to position [739, 0]
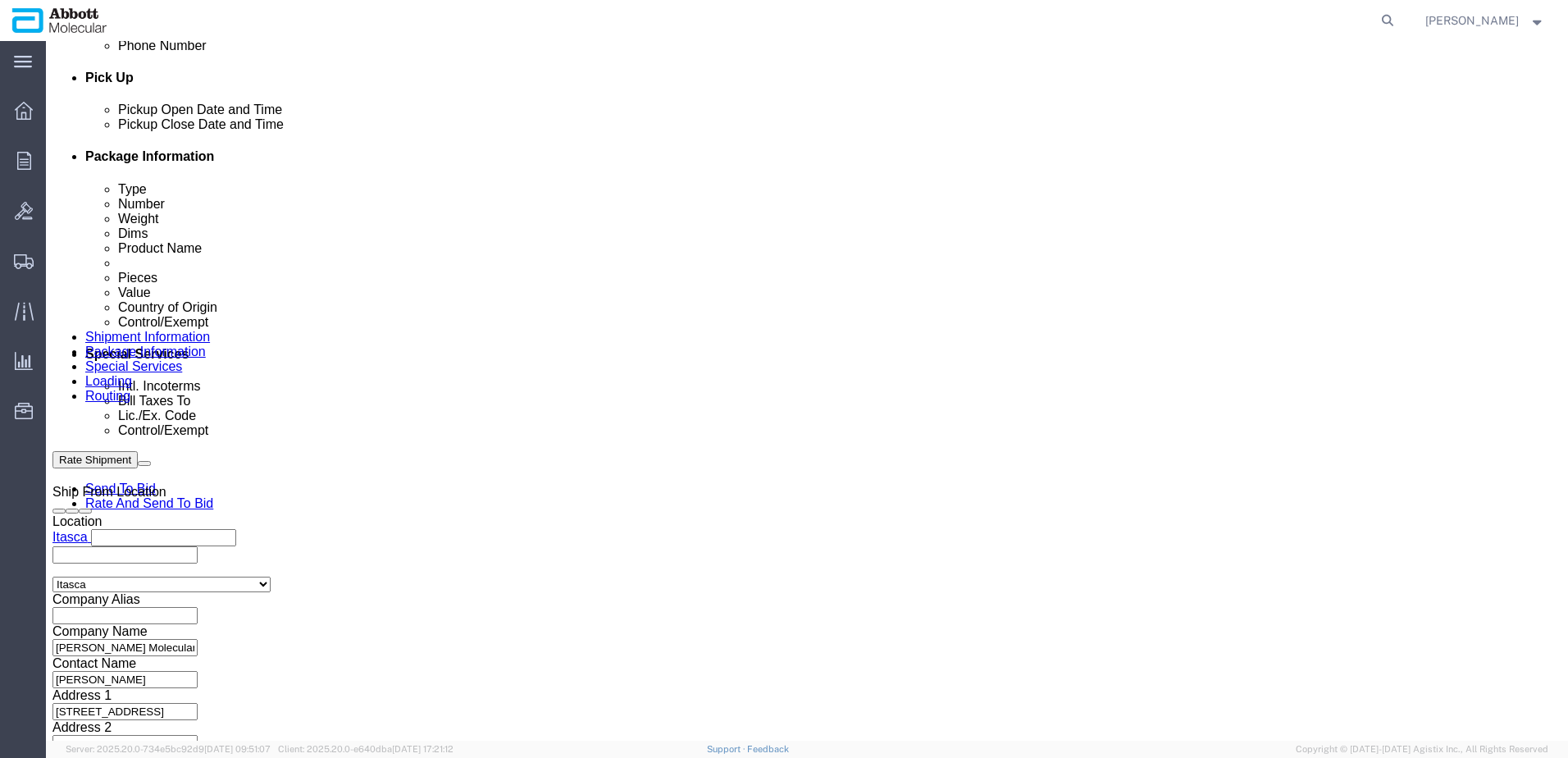
click input "text"
paste input "620826601"
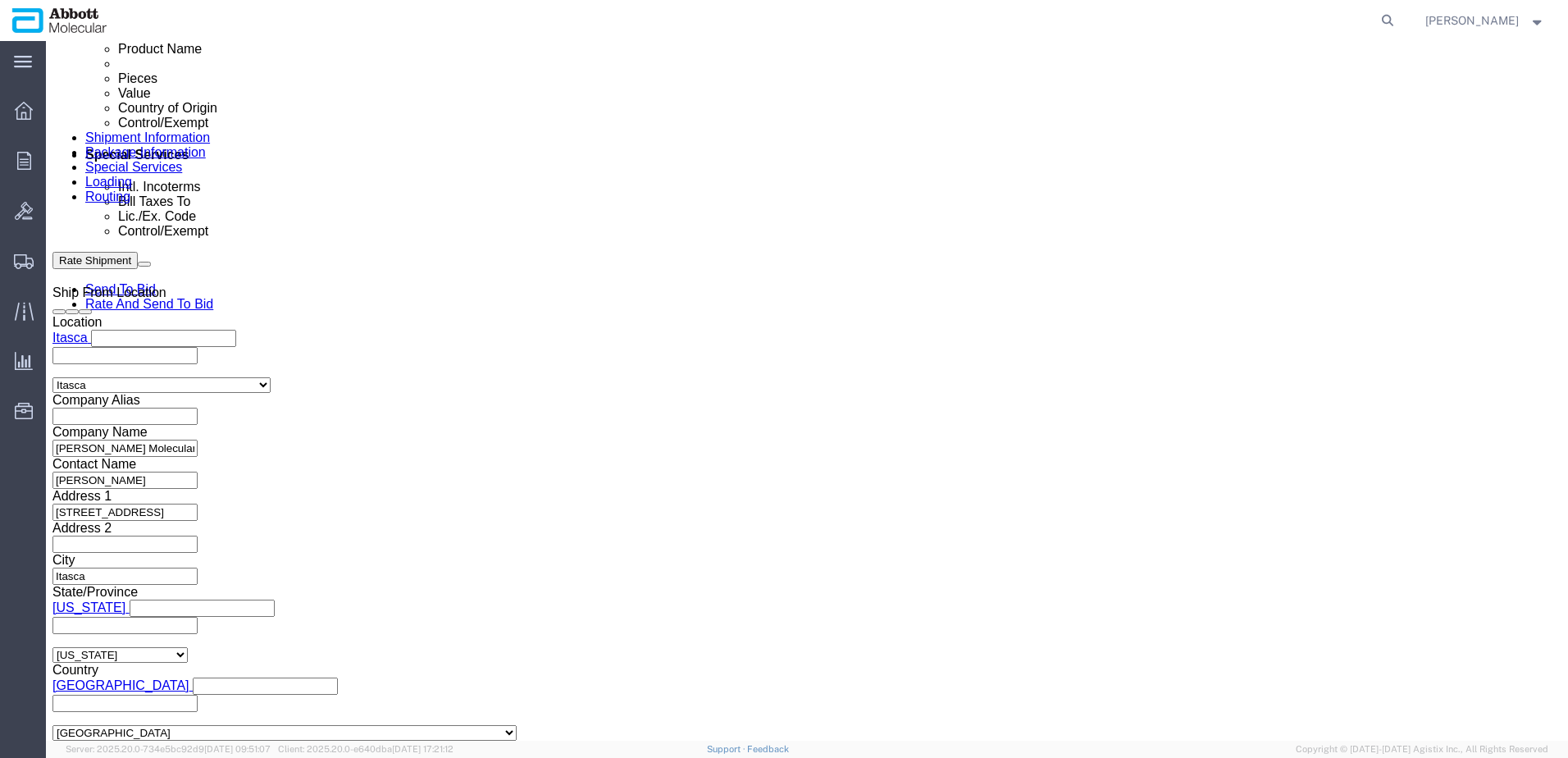
scroll to position [1025, 0]
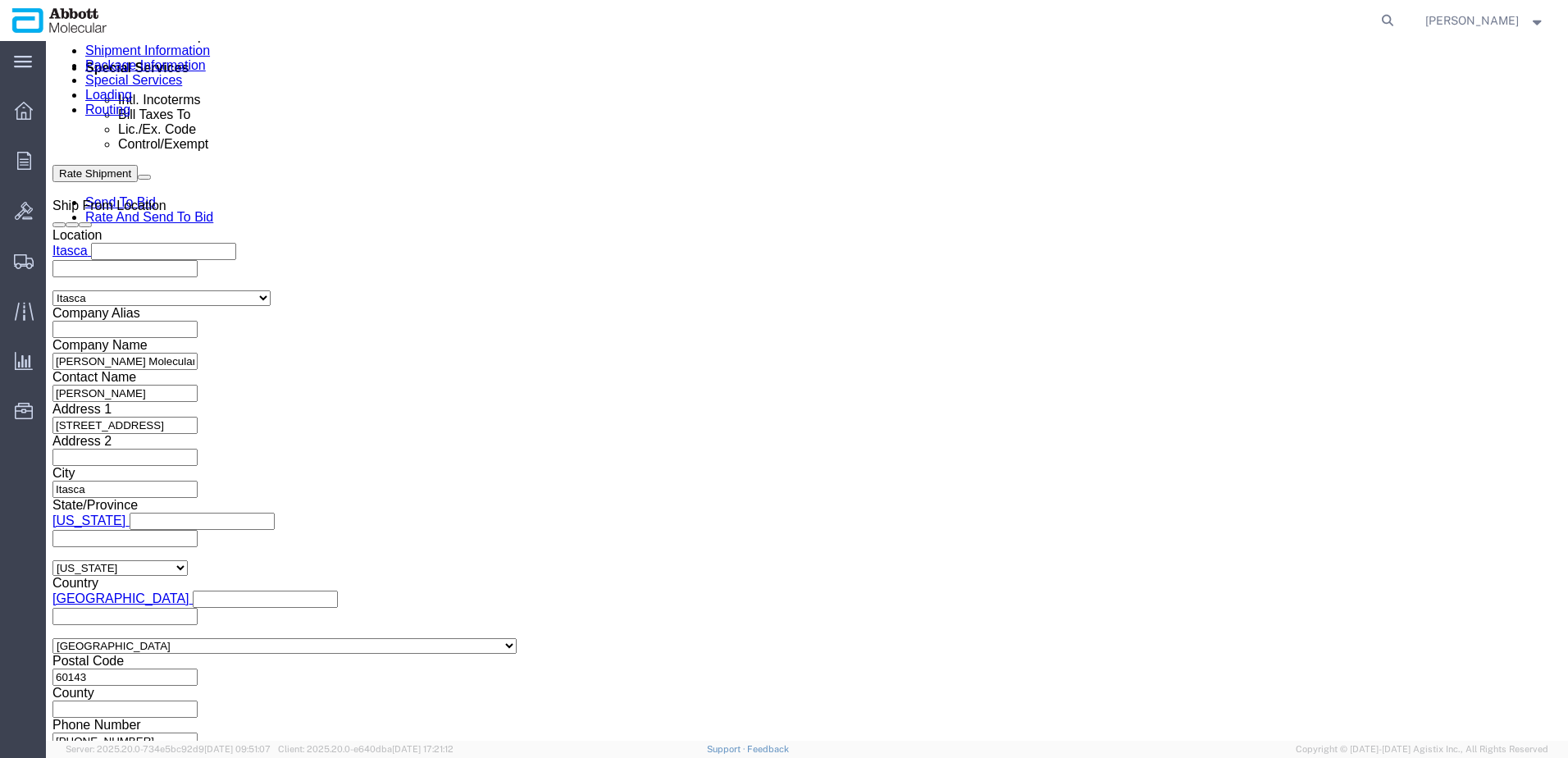
click button "Continue"
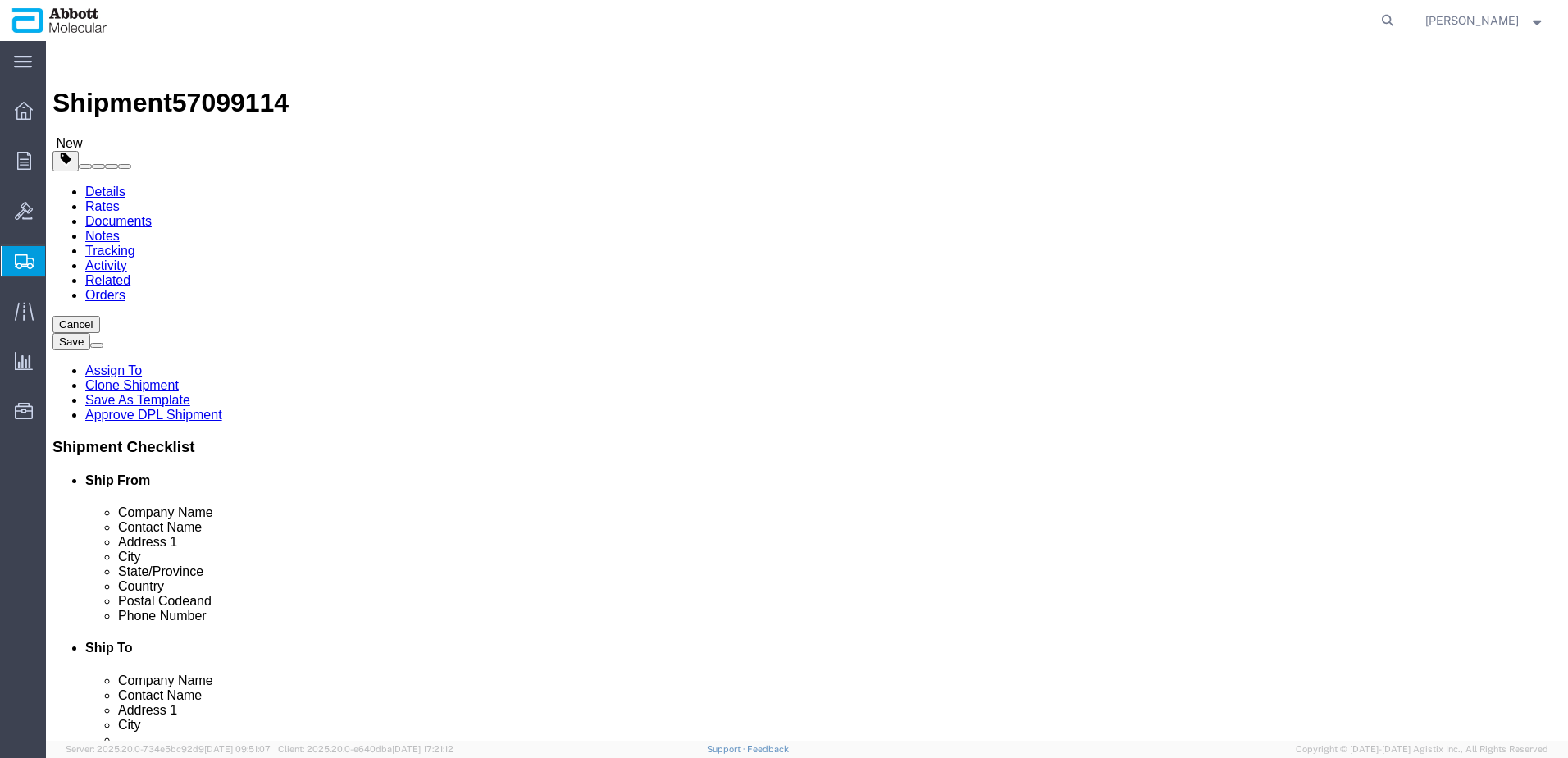
drag, startPoint x: 325, startPoint y: 290, endPoint x: 324, endPoint y: 298, distance: 8.1
click select "Select Box (B) Box (C) Box (D) Cardboard Box(es) Crate (Instrument) Crate(s) En…"
click input "checkbox"
drag, startPoint x: 353, startPoint y: 443, endPoint x: 340, endPoint y: 454, distance: 17.0
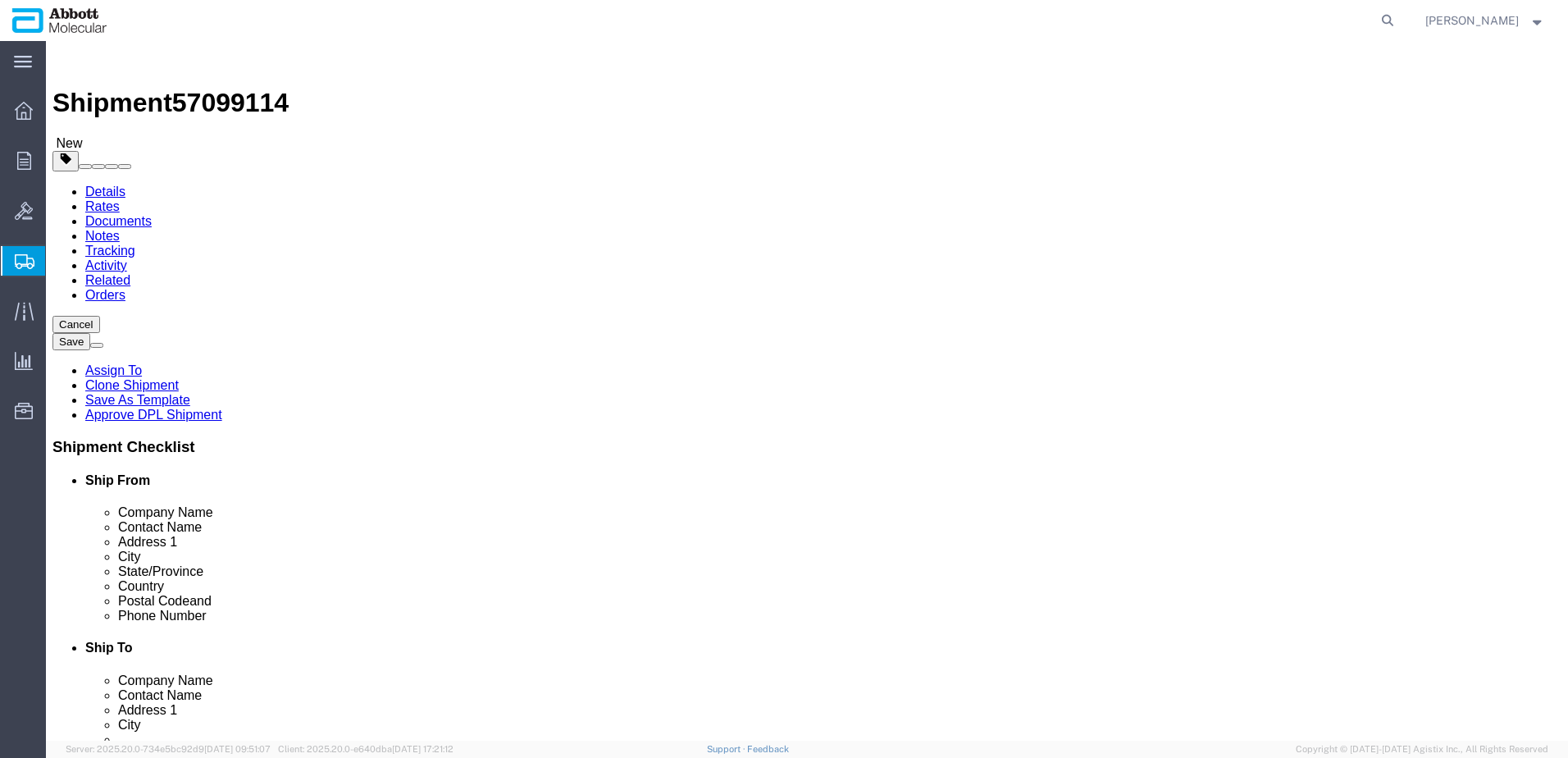
click link "Add Content"
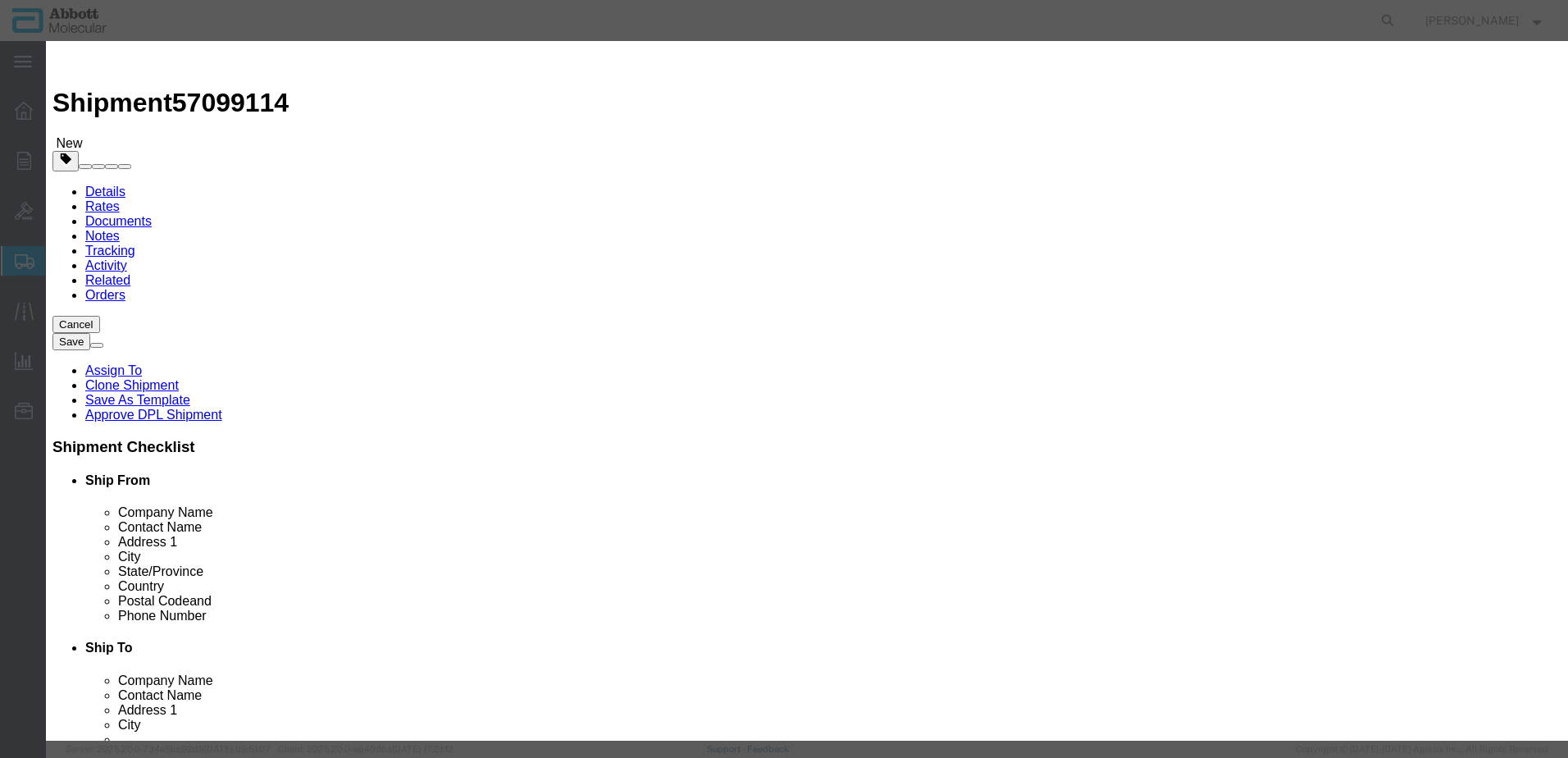
click input "text"
click strong "04J7024"
drag, startPoint x: 998, startPoint y: 270, endPoint x: 996, endPoint y: 279, distance: 9.2
click select "Select Account Type Activity ID Airline Appointment Number ASN Batch Number Bil…"
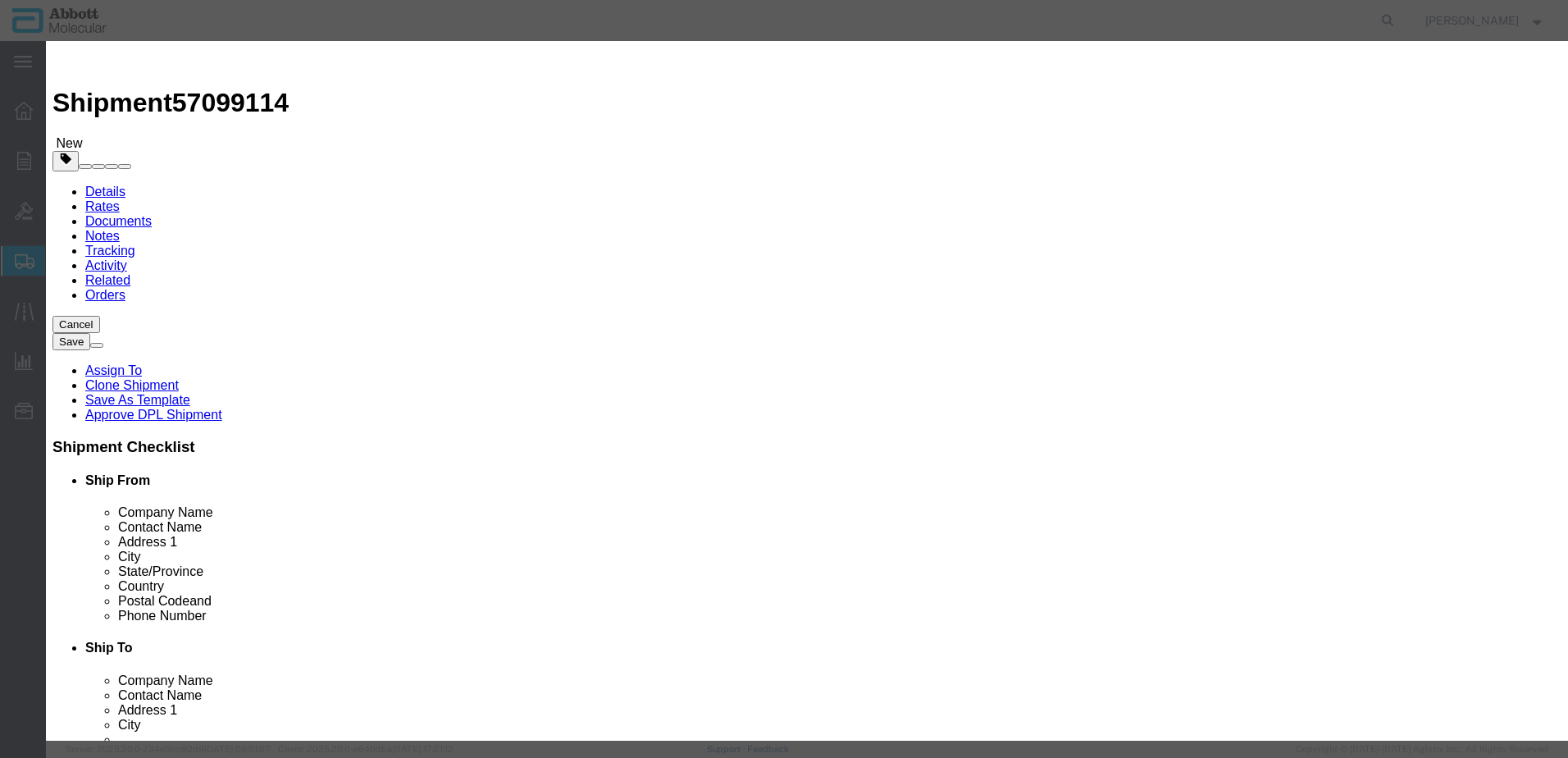
drag, startPoint x: 416, startPoint y: 617, endPoint x: 396, endPoint y: 611, distance: 20.9
click button "Save & Add Another"
click input "text"
click span "Name:"
drag, startPoint x: 998, startPoint y: 261, endPoint x: 993, endPoint y: 276, distance: 15.8
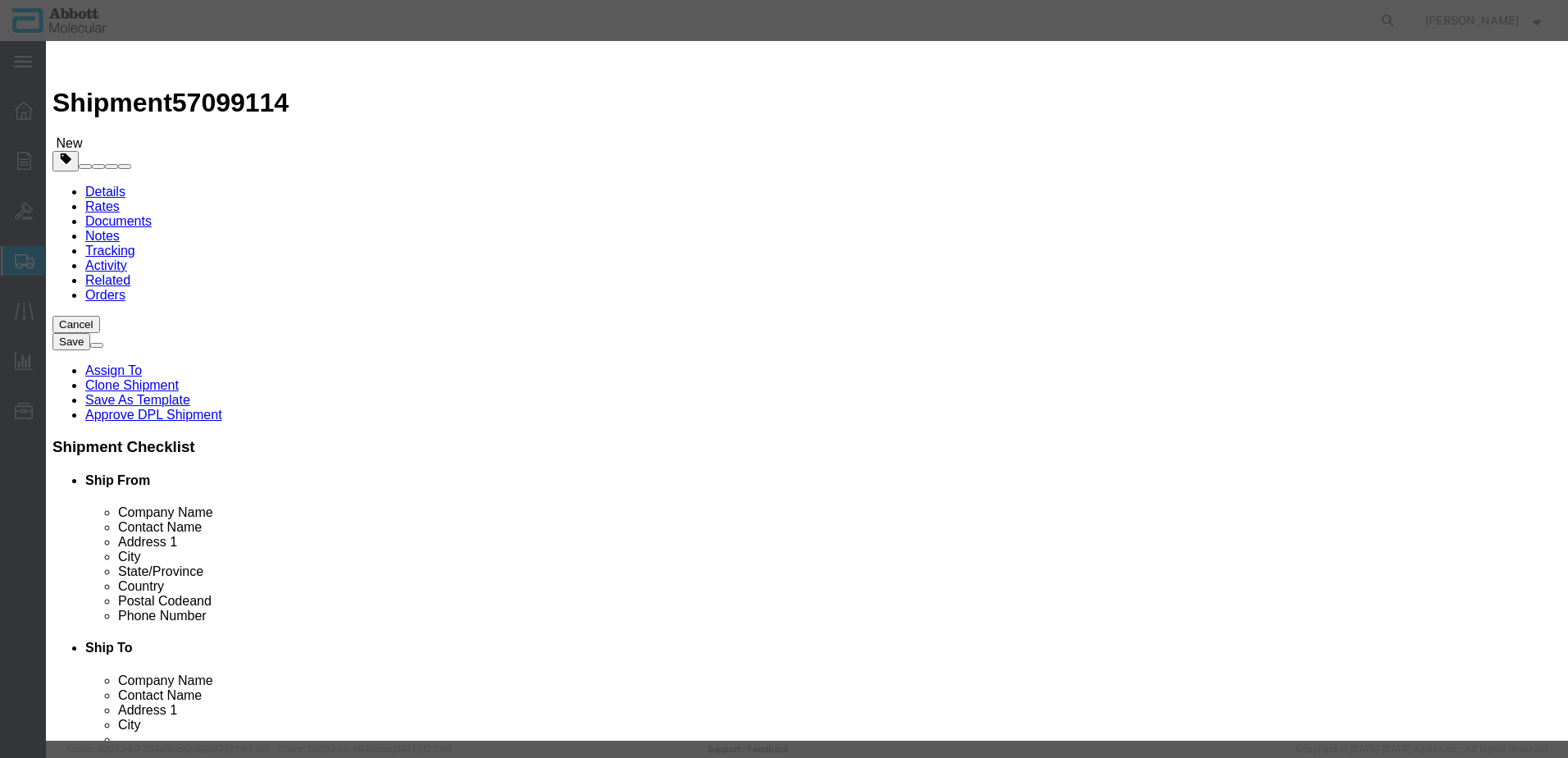
click select "Select Account Type Activity ID Airline Appointment Number ASN Batch Number Bil…"
click button "Save & Close"
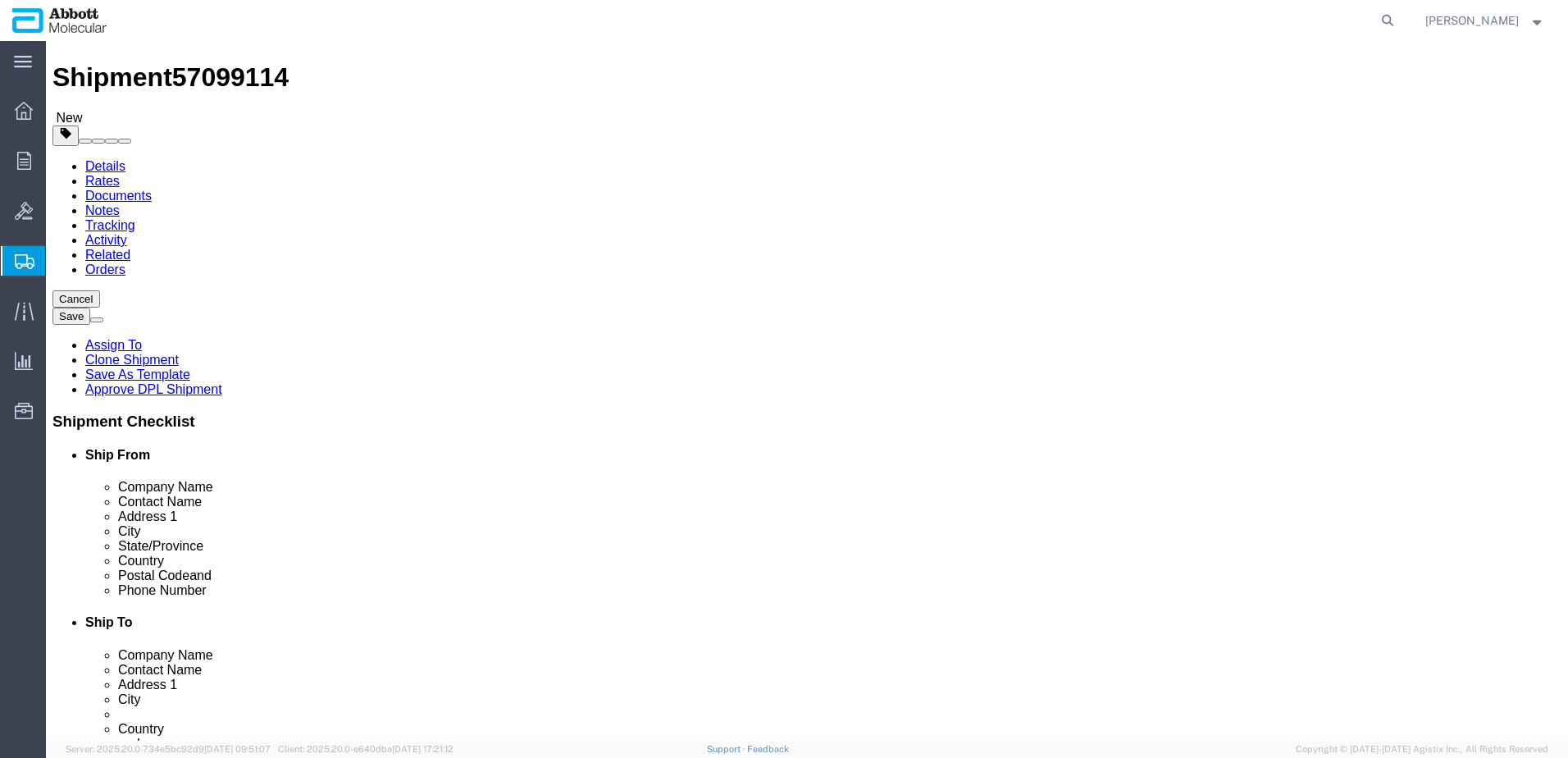
scroll to position [186, 0]
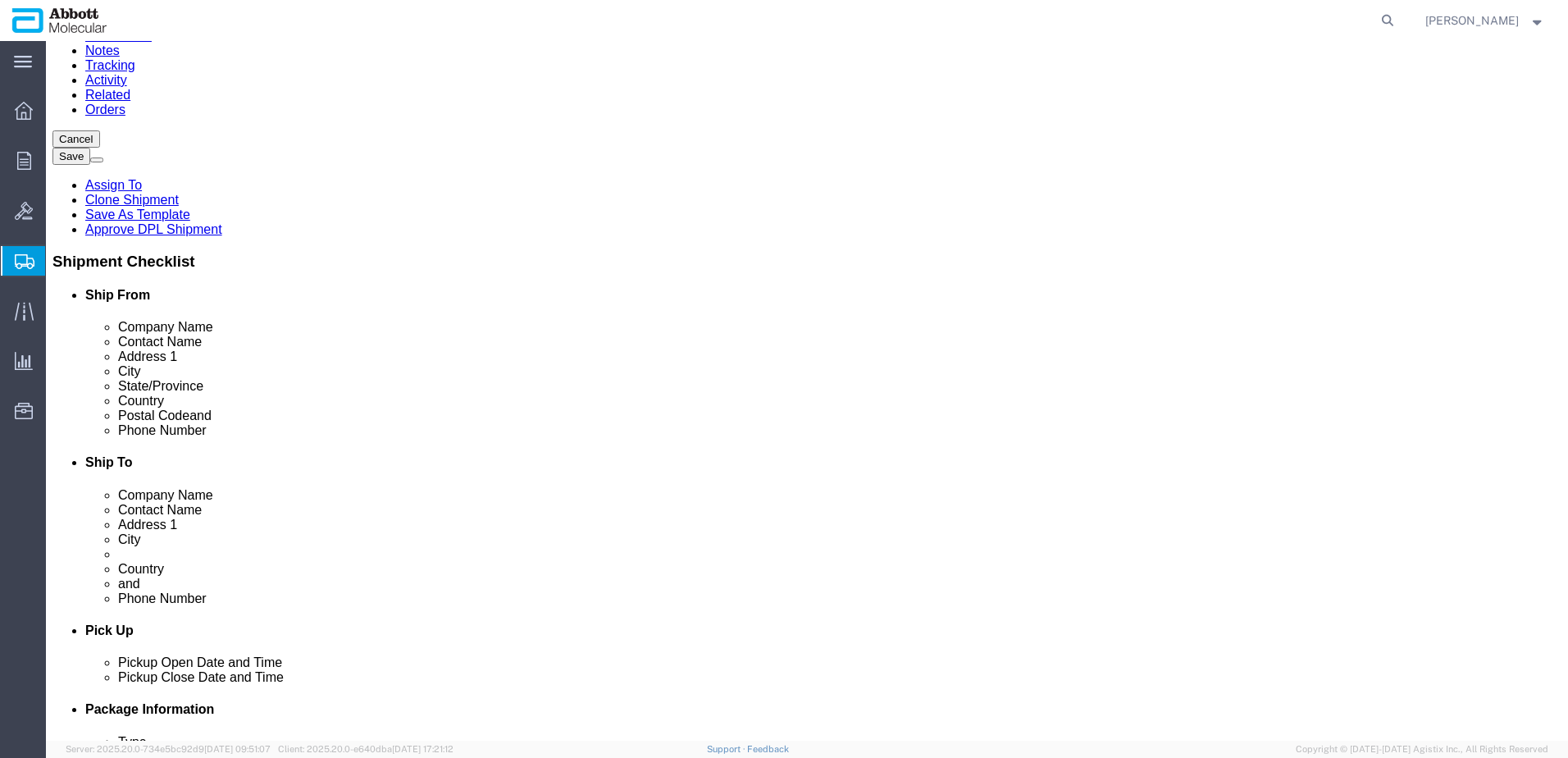
click button "Continue"
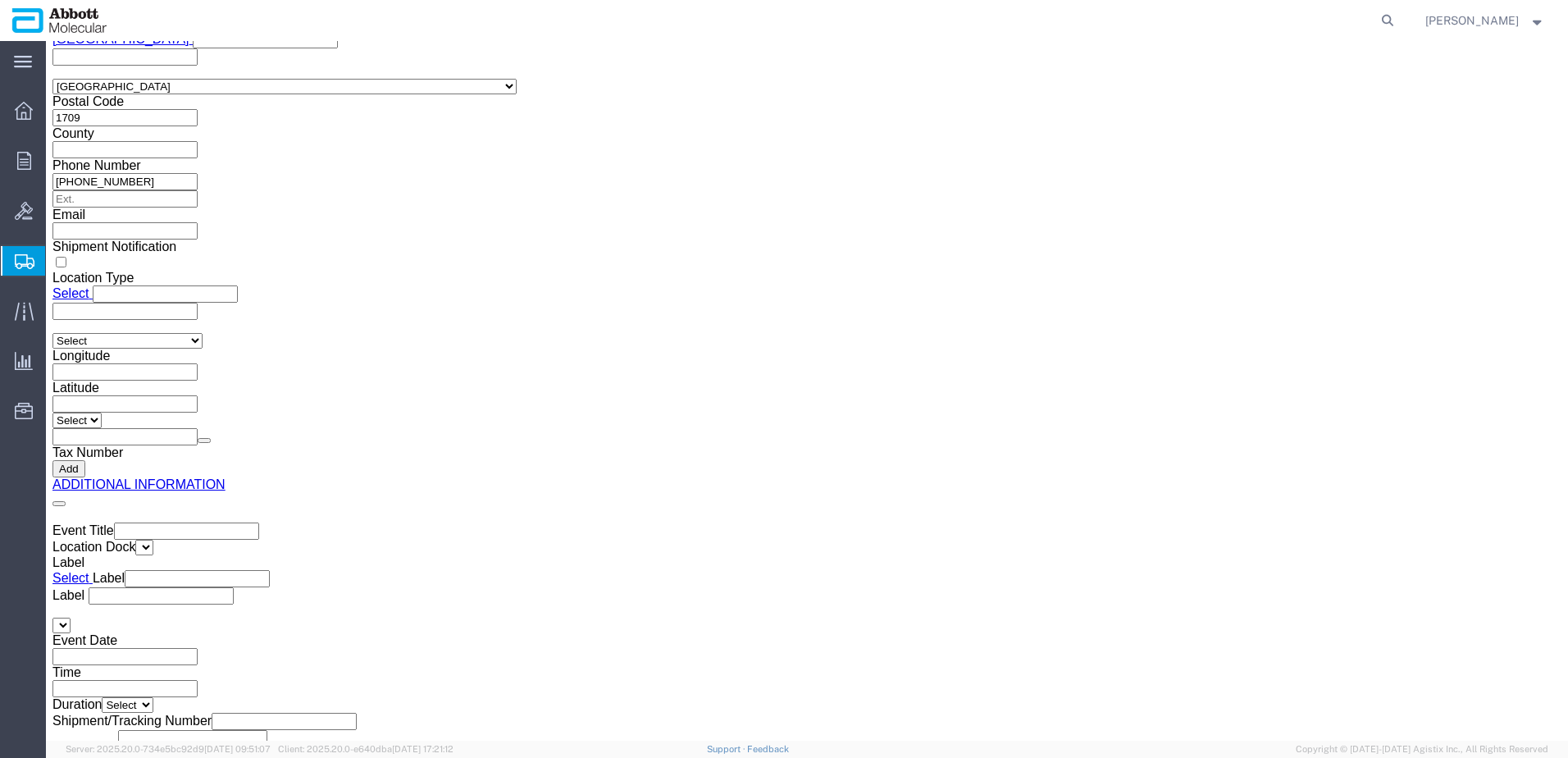
click button "Upload"
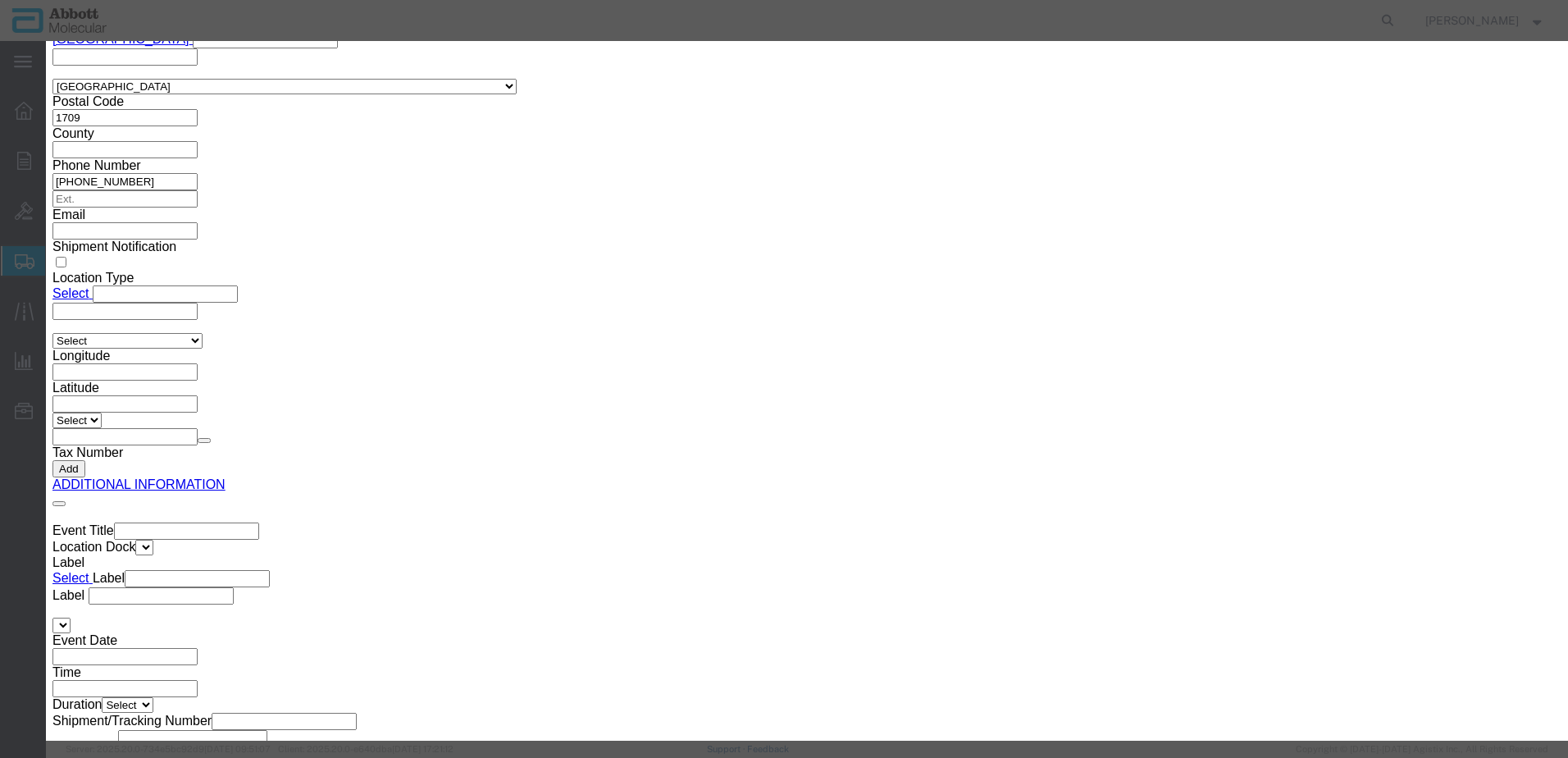
click button "Browse"
click button "Upload"
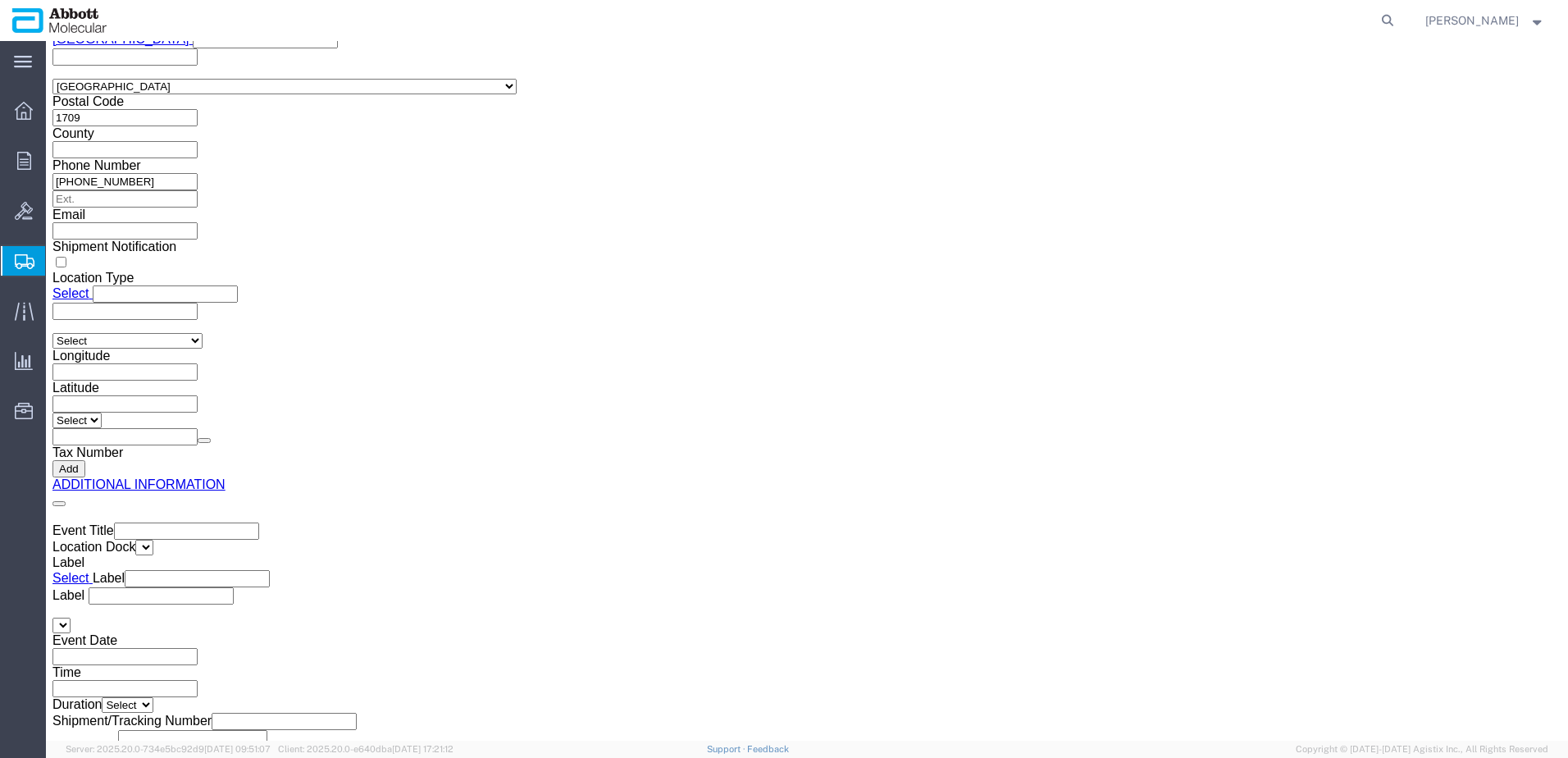
drag, startPoint x: 57, startPoint y: 21, endPoint x: 241, endPoint y: 17, distance: 184.0
click div "Shipment 57099114 New"
copy h1 "Shipment 57099114"
click button "Rate Shipment"
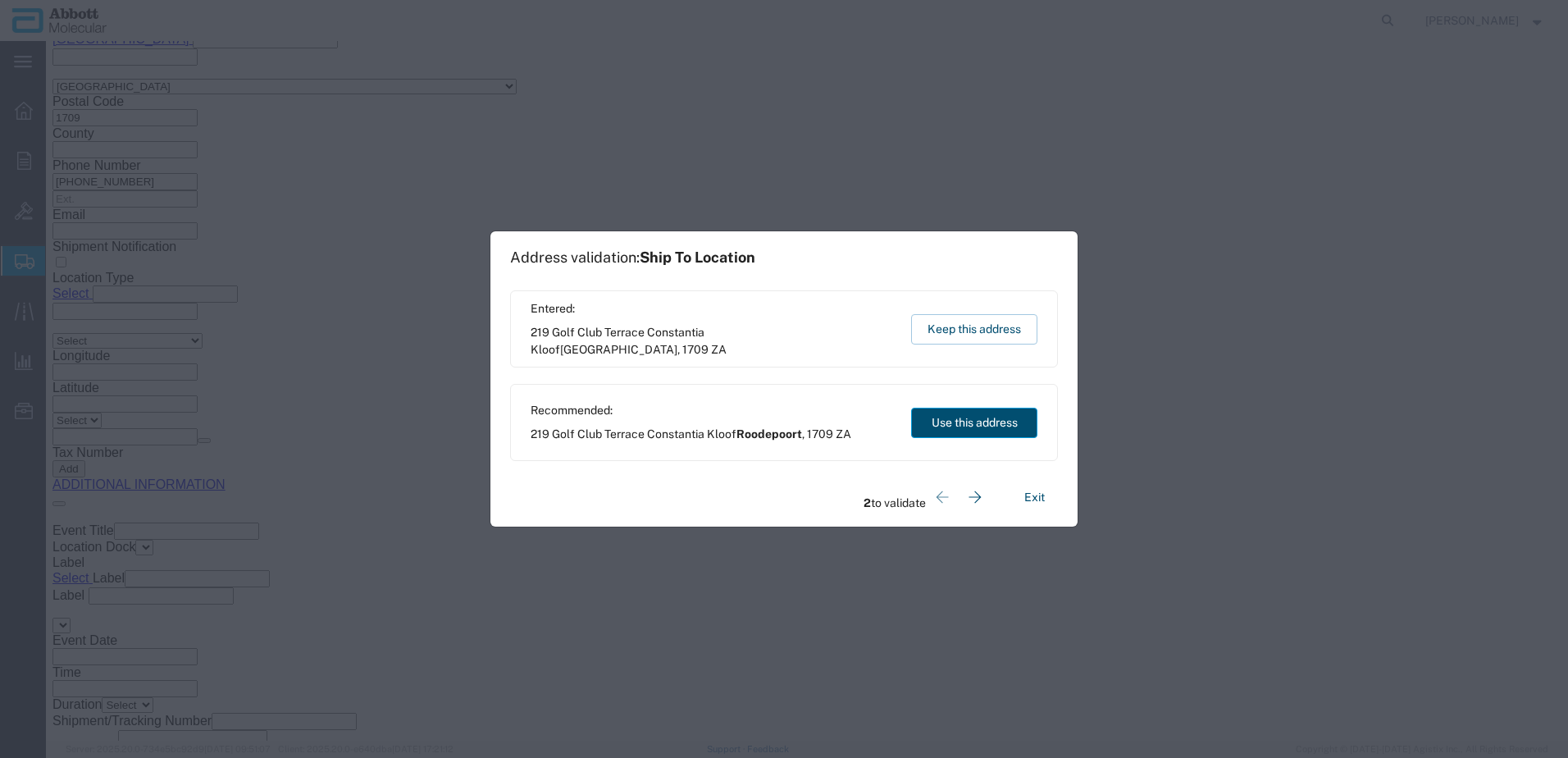
click at [938, 427] on button "Use this address" at bounding box center [974, 423] width 126 height 30
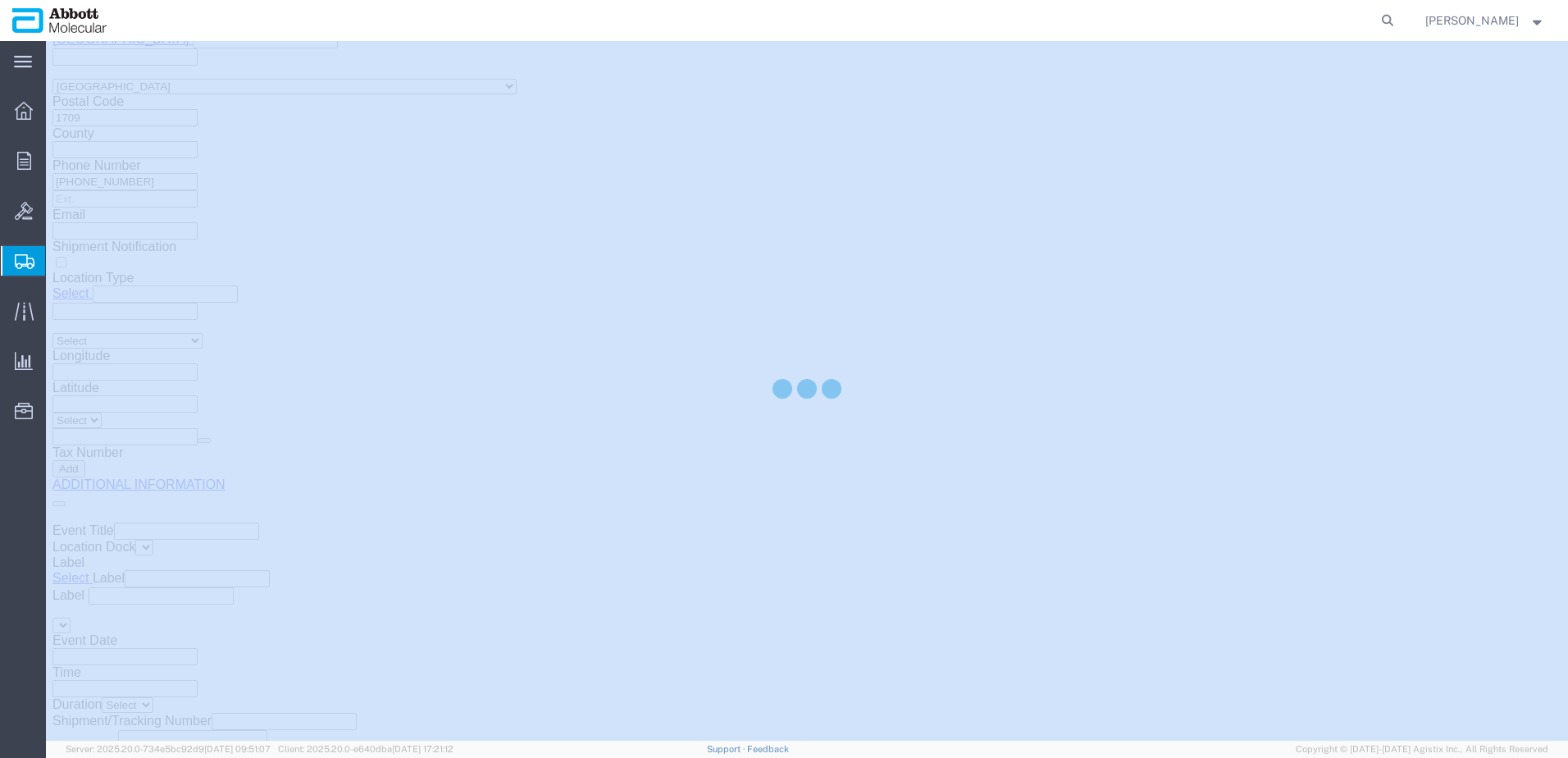
click at [938, 427] on div at bounding box center [807, 391] width 1522 height 700
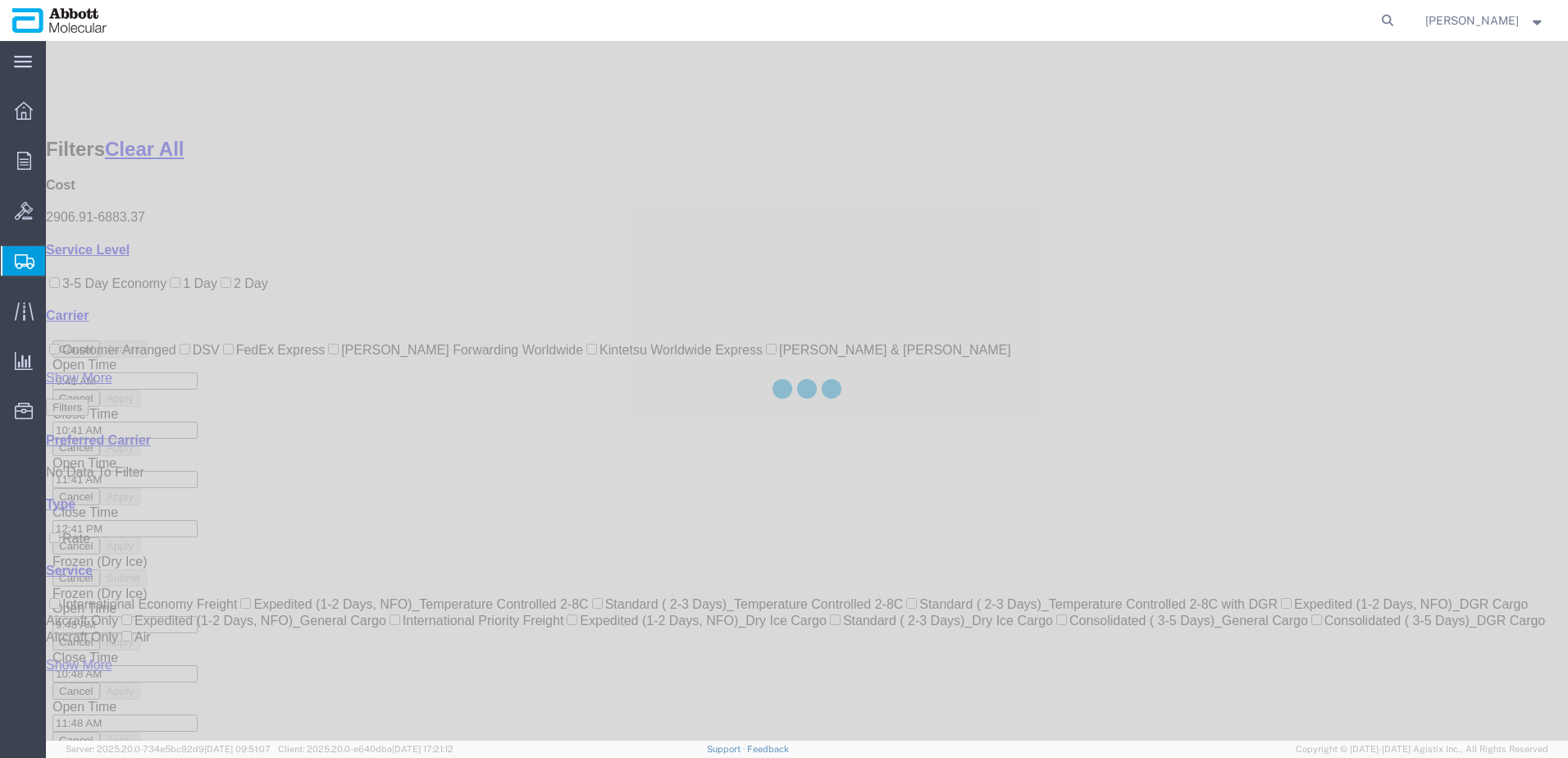
scroll to position [117, 0]
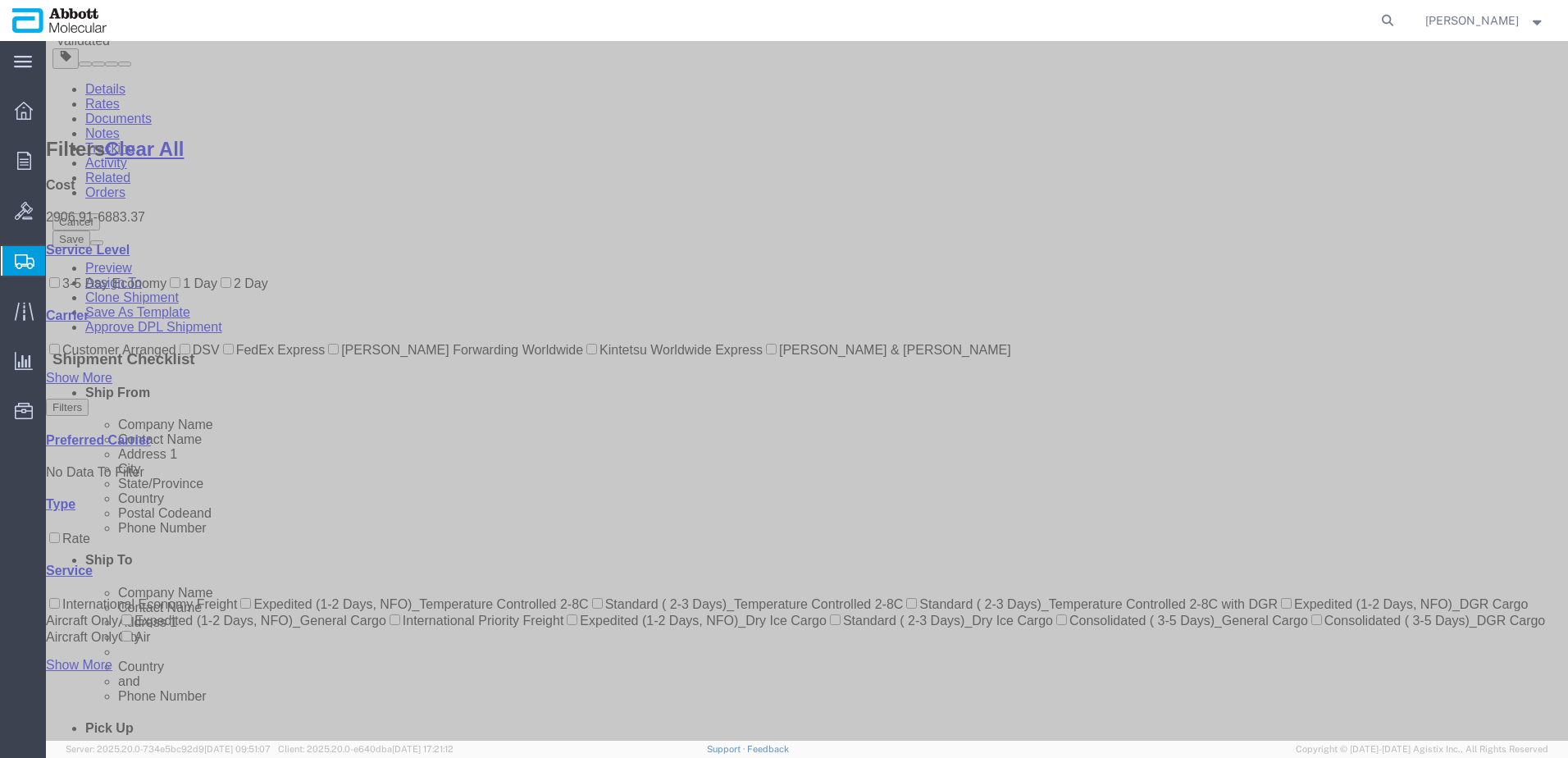
click at [59, 411] on div "Cost 2906.91 - 6883.37 Service Level 3-5 Day Economy 1 Day 2 Day Transit Days C…" at bounding box center [807, 426] width 1522 height 495
click at [180, 355] on input "DSV" at bounding box center [186, 349] width 11 height 11
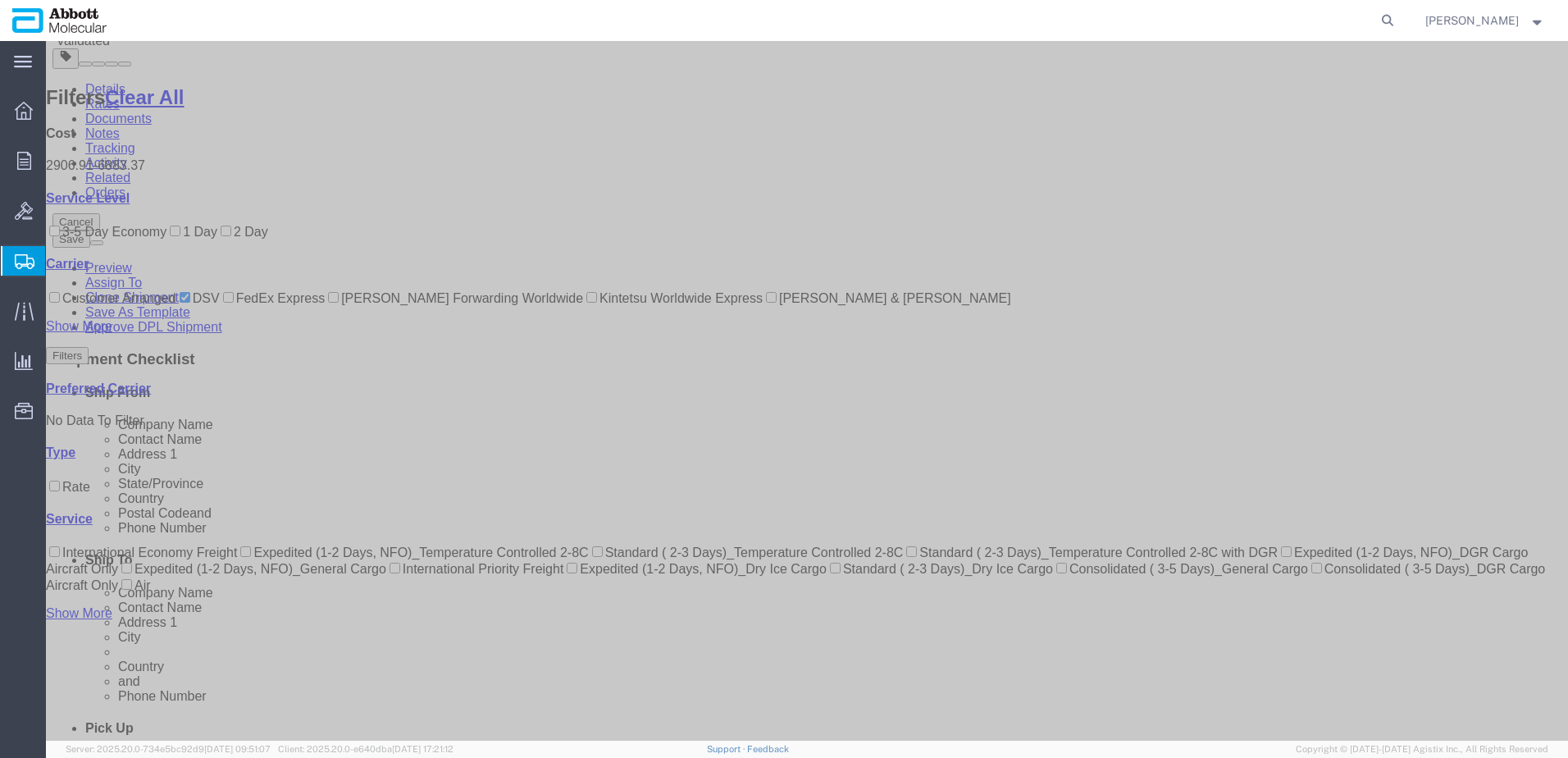
scroll to position [0, 0]
